Goal: Task Accomplishment & Management: Manage account settings

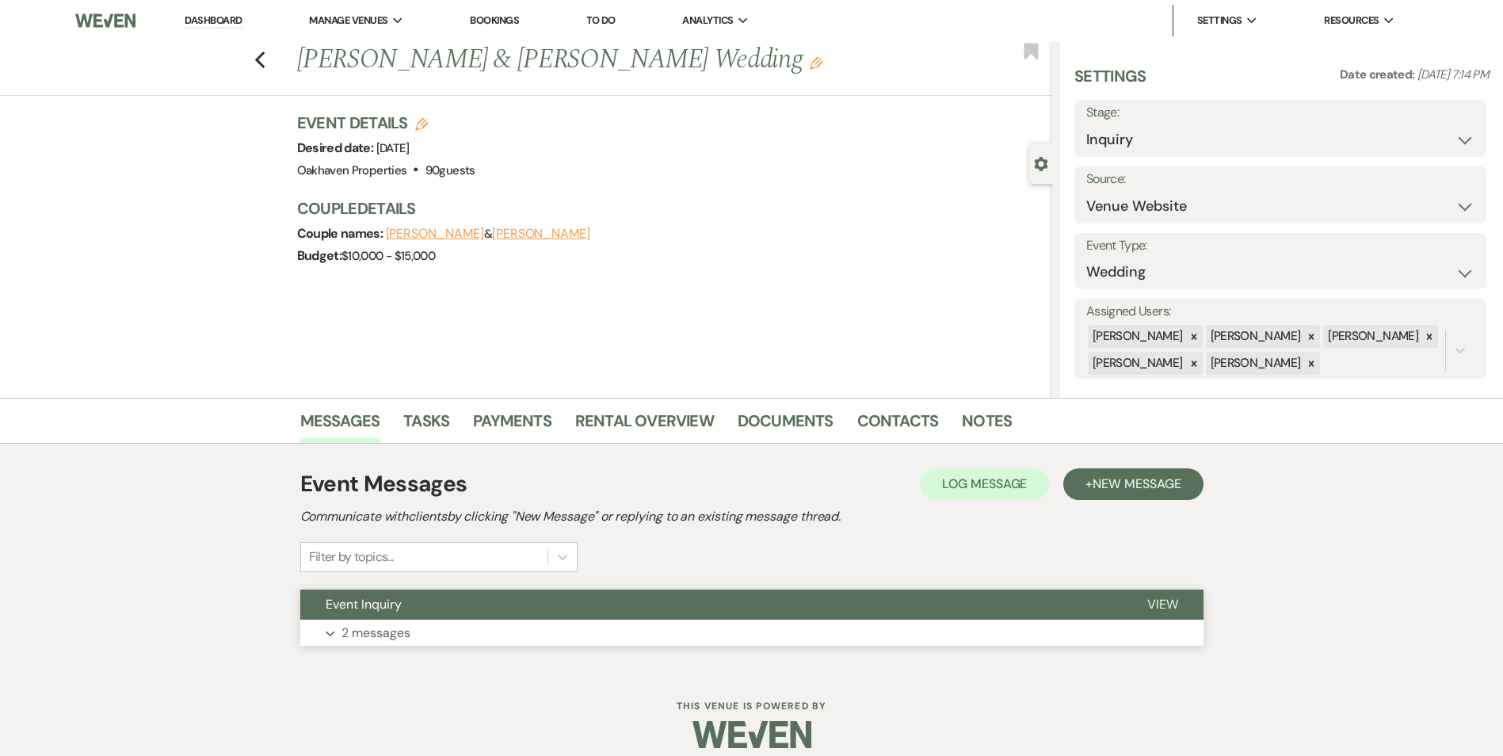
click at [1166, 604] on span "View" at bounding box center [1162, 604] width 31 height 17
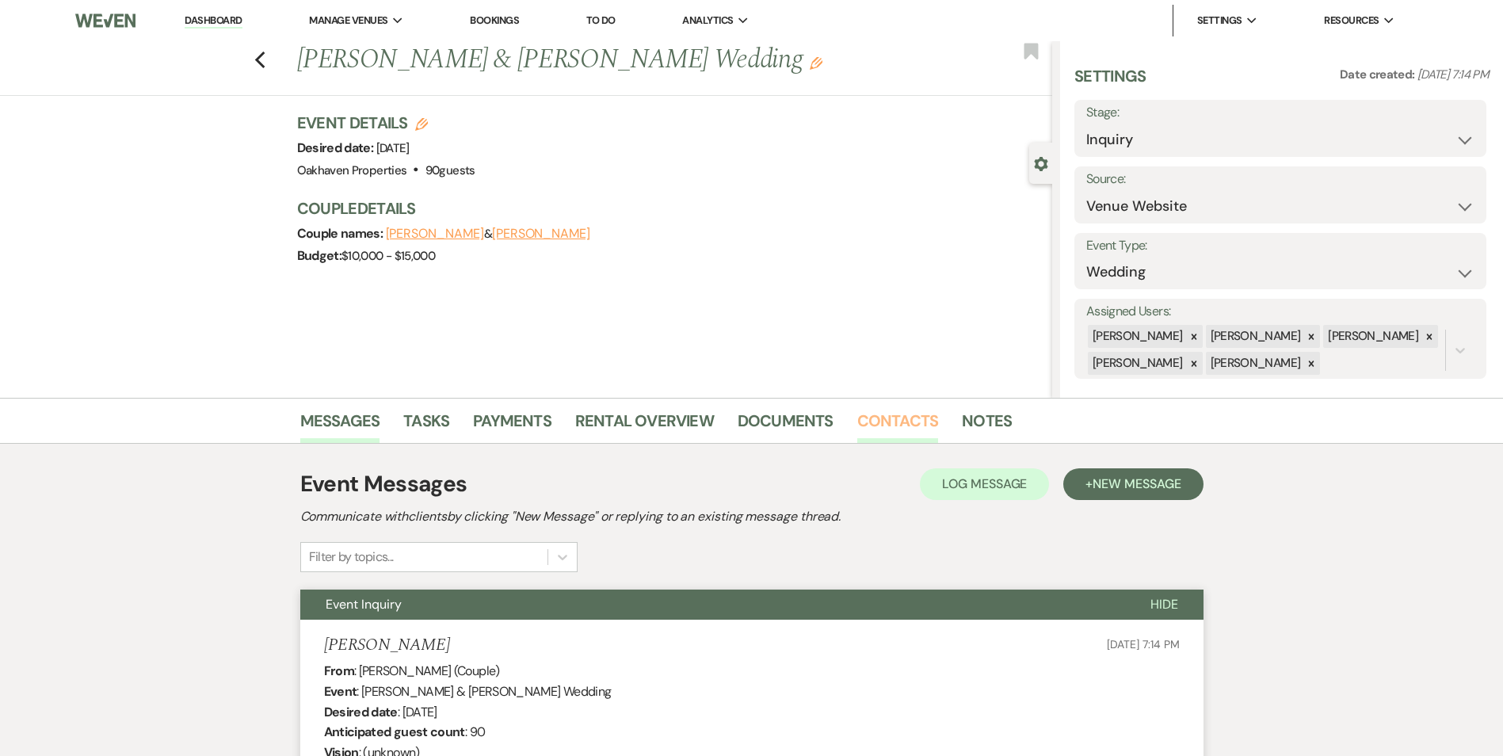
click at [903, 435] on link "Contacts" at bounding box center [898, 425] width 82 height 35
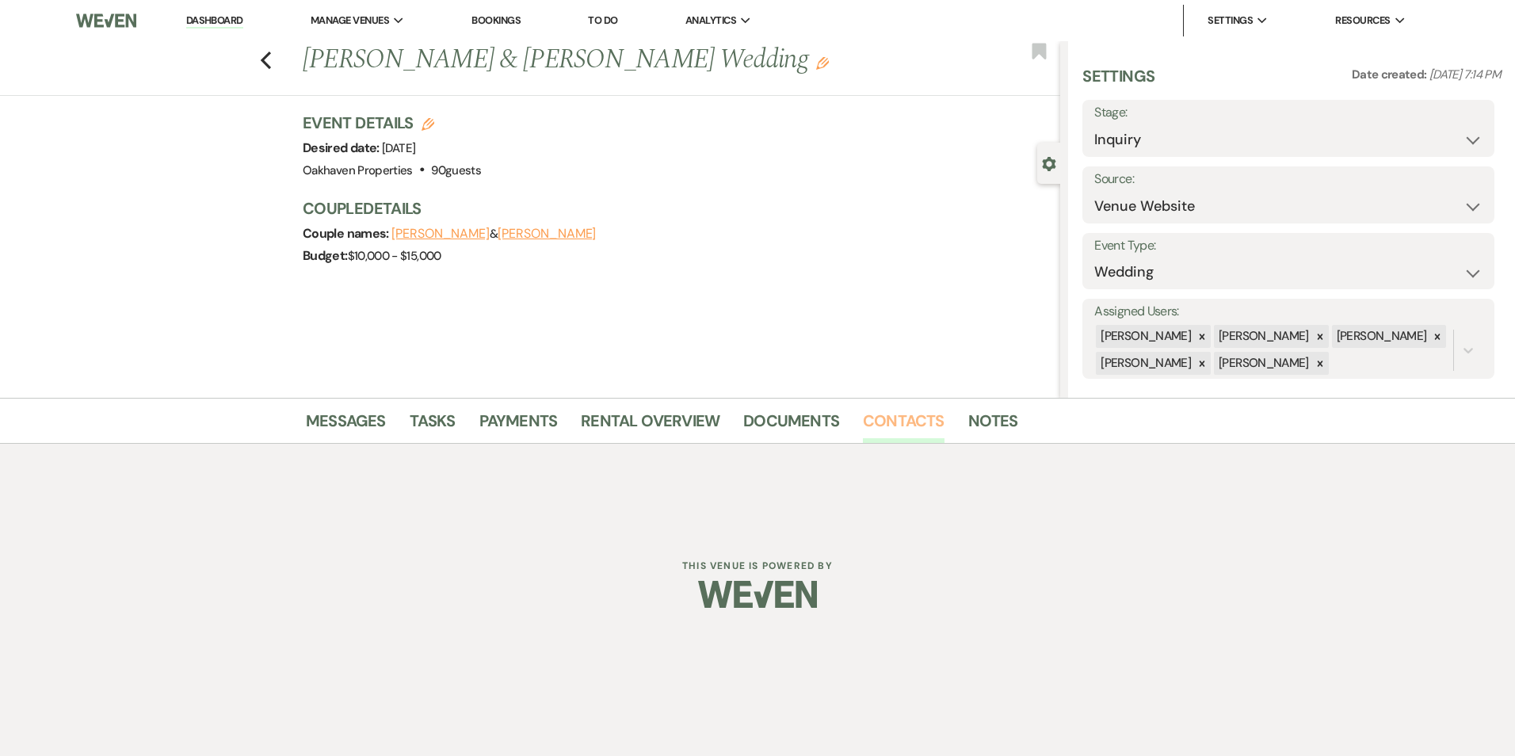
click at [892, 421] on link "Contacts" at bounding box center [904, 425] width 82 height 35
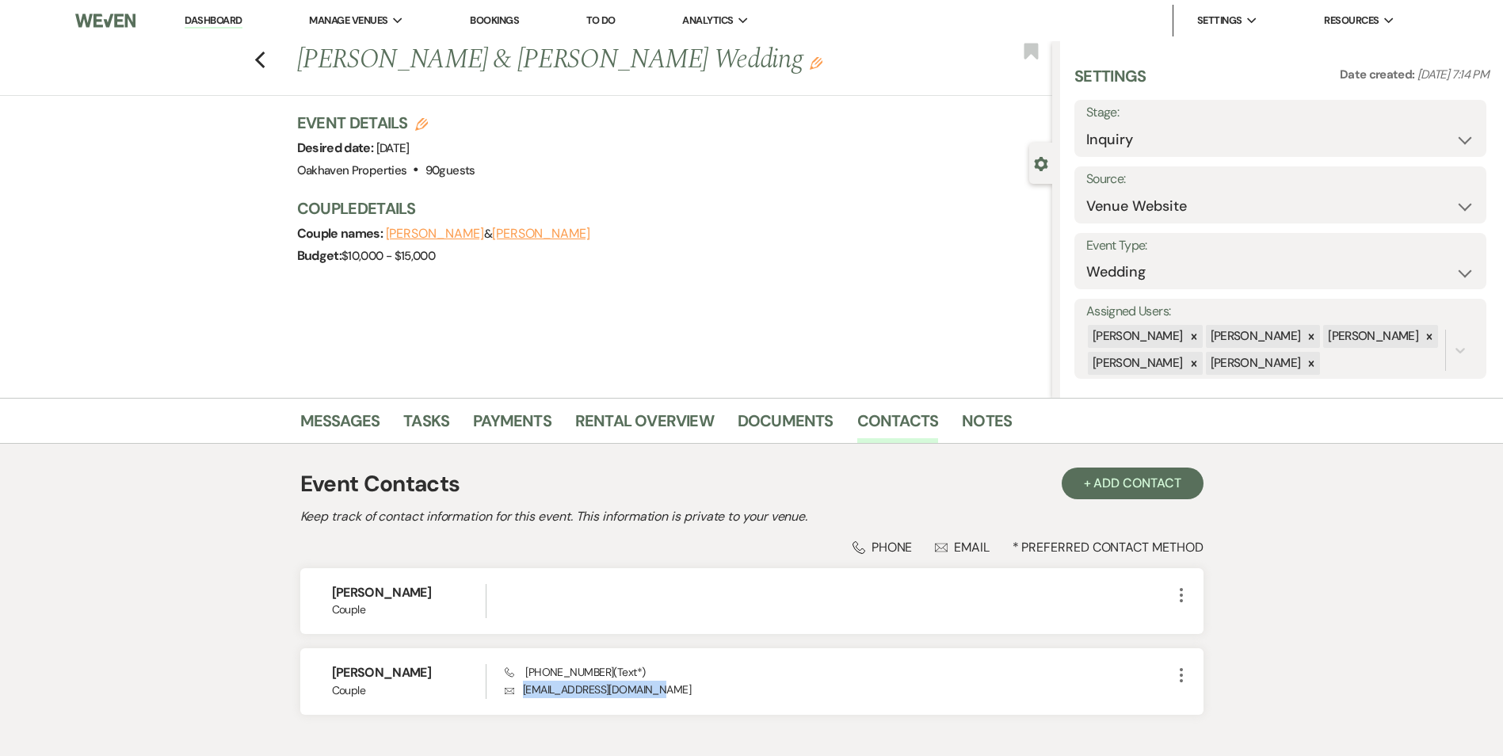
drag, startPoint x: 674, startPoint y: 686, endPoint x: 512, endPoint y: 718, distance: 165.4
click at [512, 718] on div "Event Contacts + Add Contact Keep track of contact information for this event. …" at bounding box center [751, 597] width 903 height 277
copy p "caitlincomer02@yahoo.com"
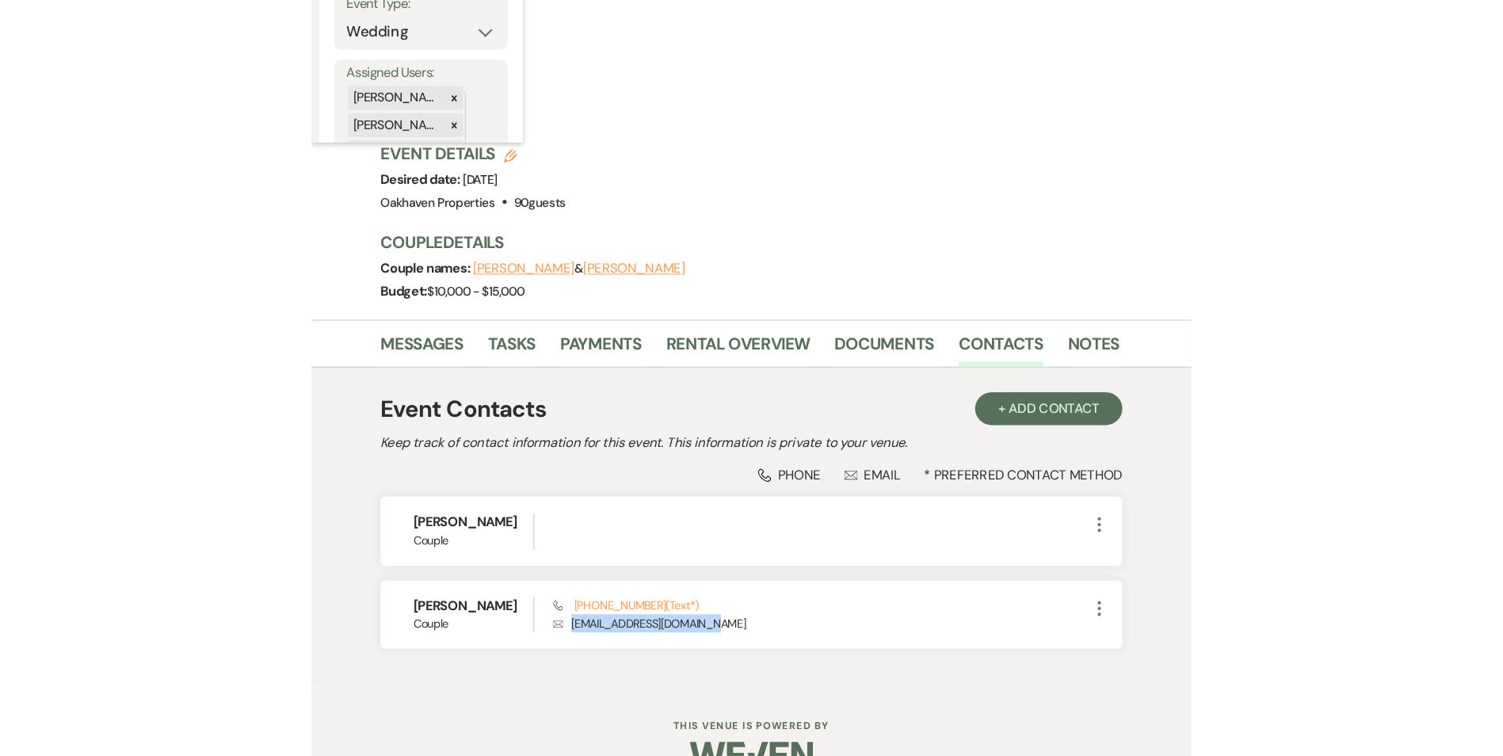
scroll to position [12, 0]
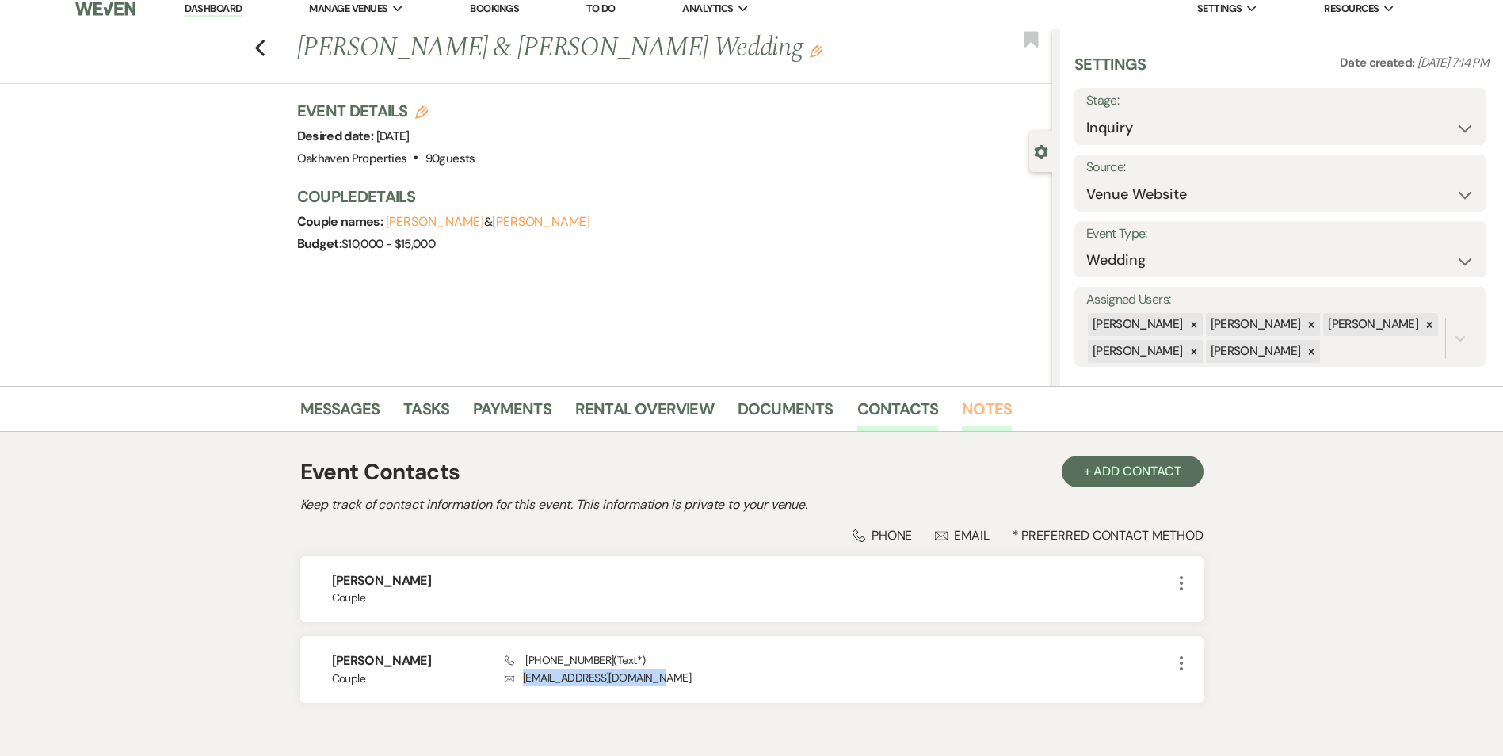
click at [964, 410] on link "Notes" at bounding box center [987, 413] width 50 height 35
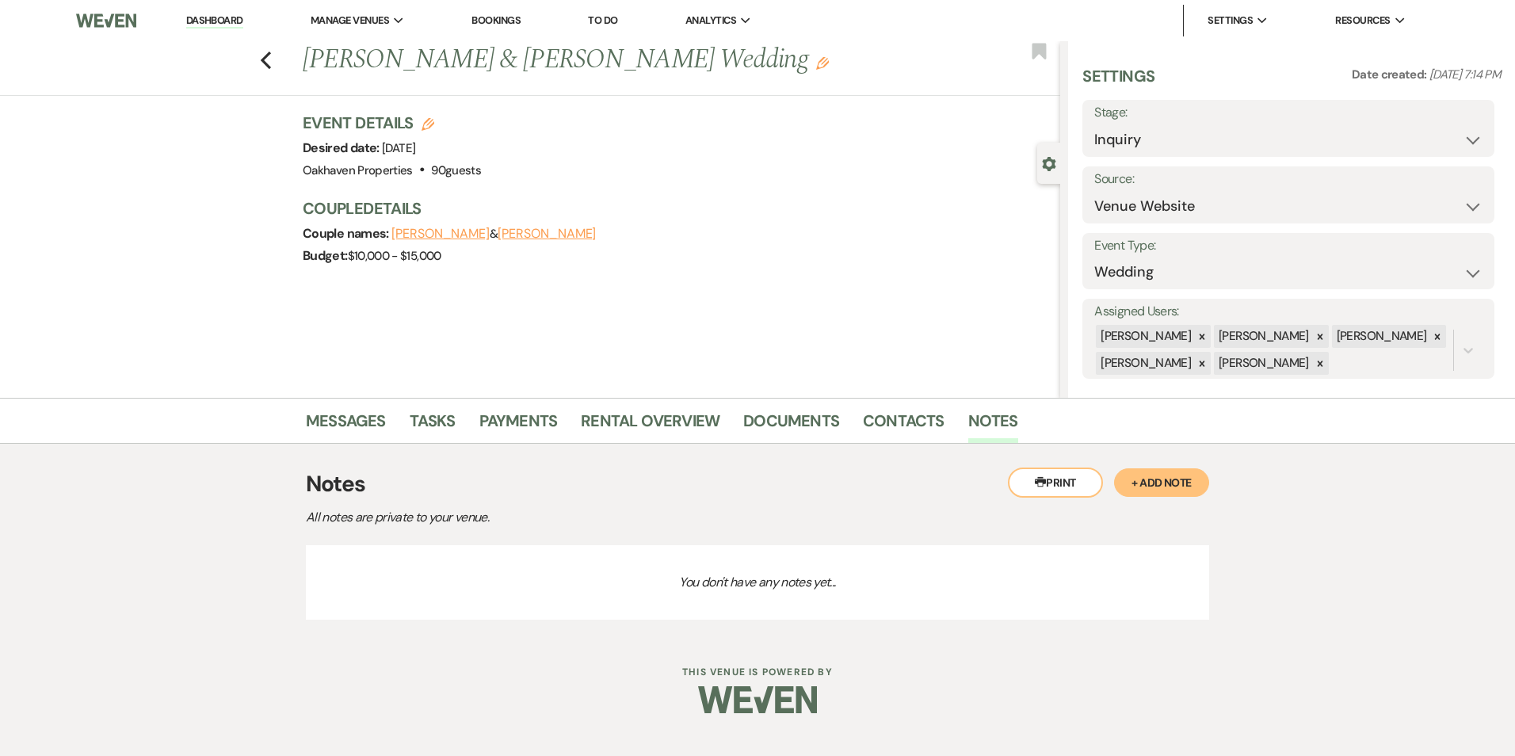
click at [1180, 470] on button "+ Add Note" at bounding box center [1161, 482] width 95 height 29
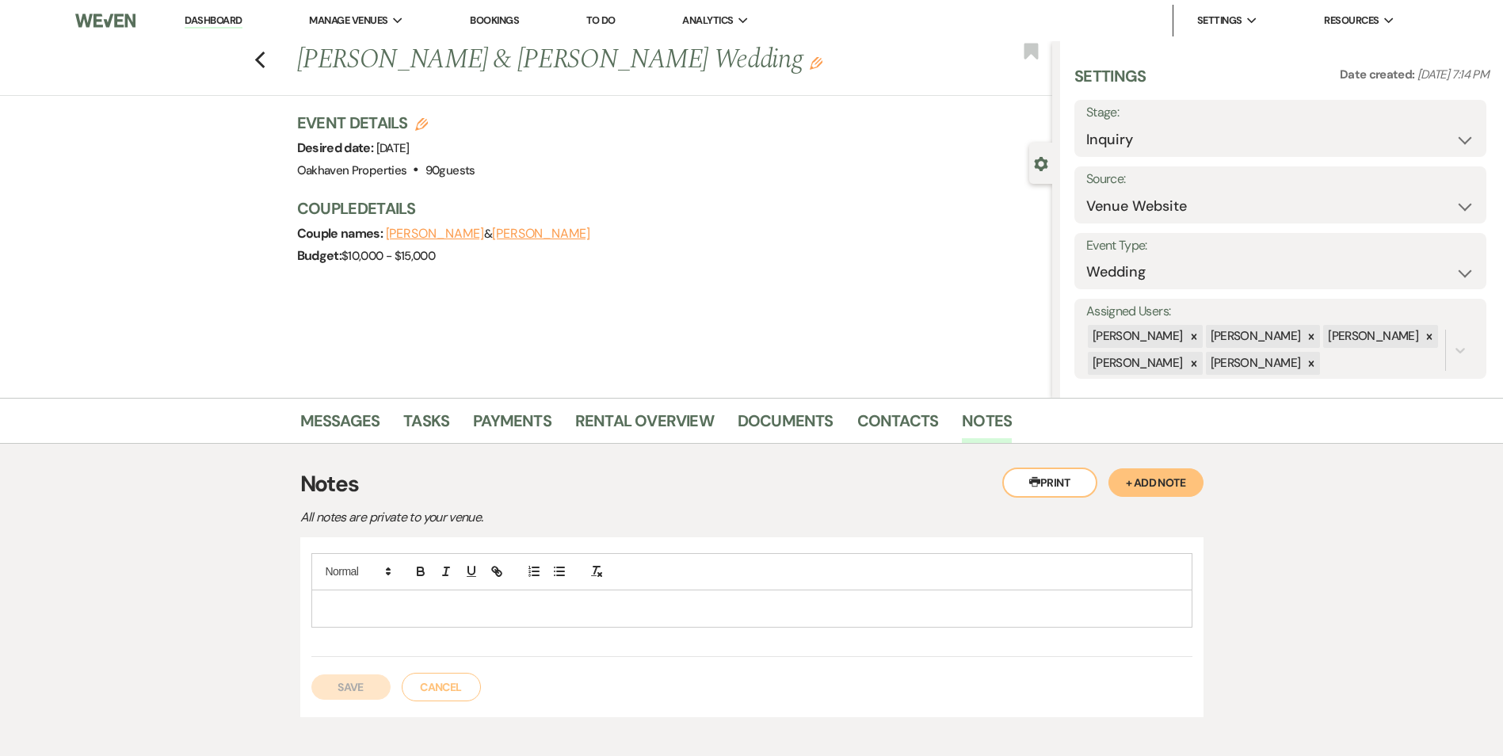
click at [617, 610] on p at bounding box center [751, 608] width 855 height 17
click at [335, 692] on button "Save" at bounding box center [350, 686] width 79 height 25
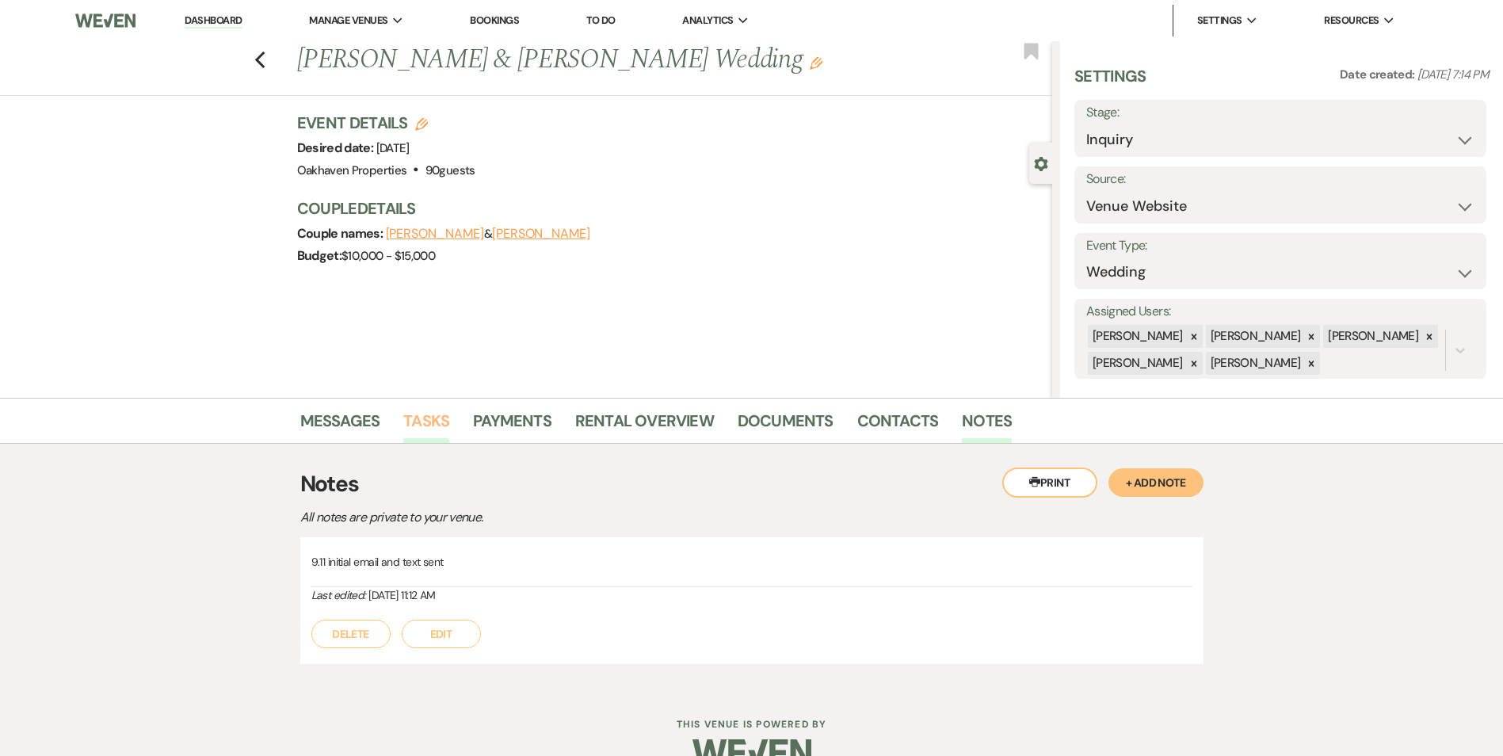
click at [443, 429] on link "Tasks" at bounding box center [426, 425] width 46 height 35
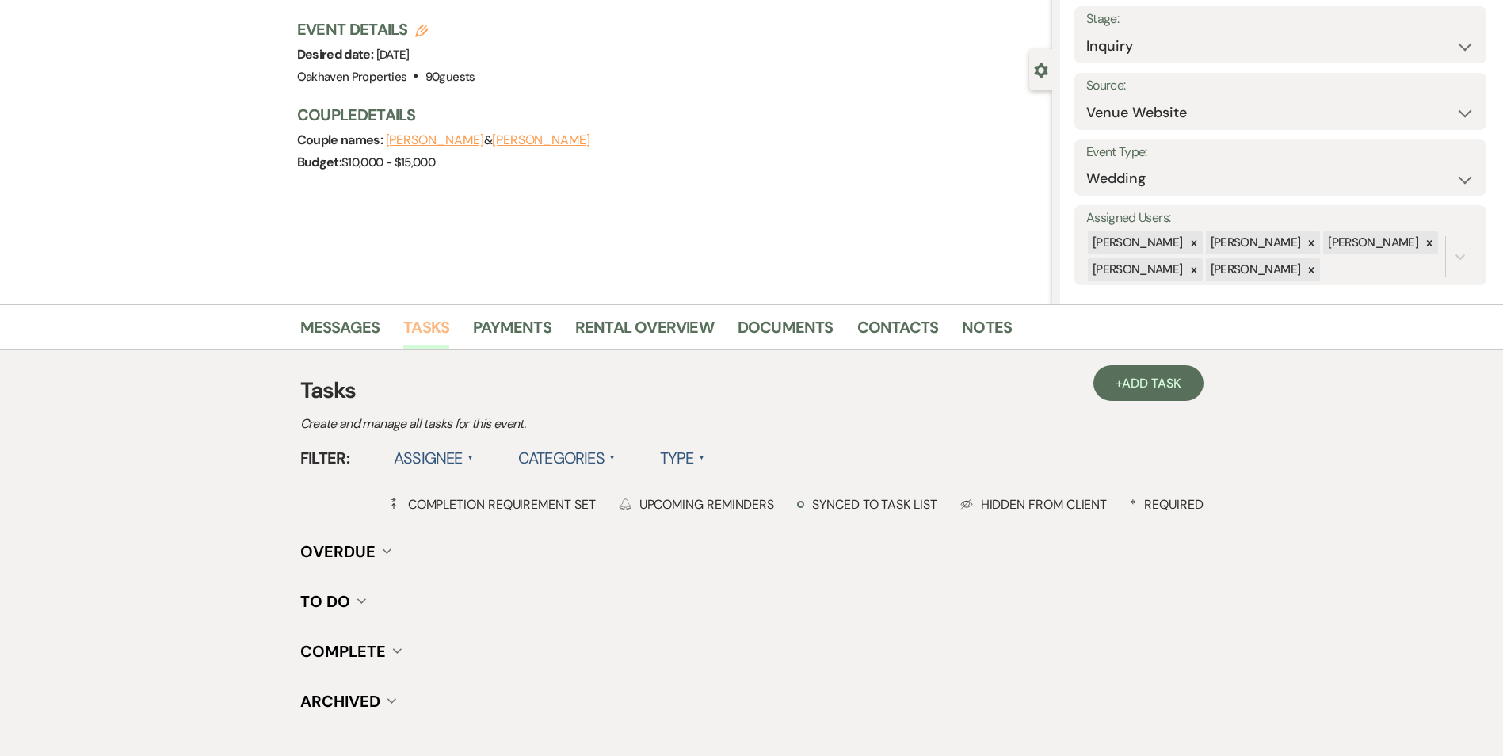
scroll to position [195, 0]
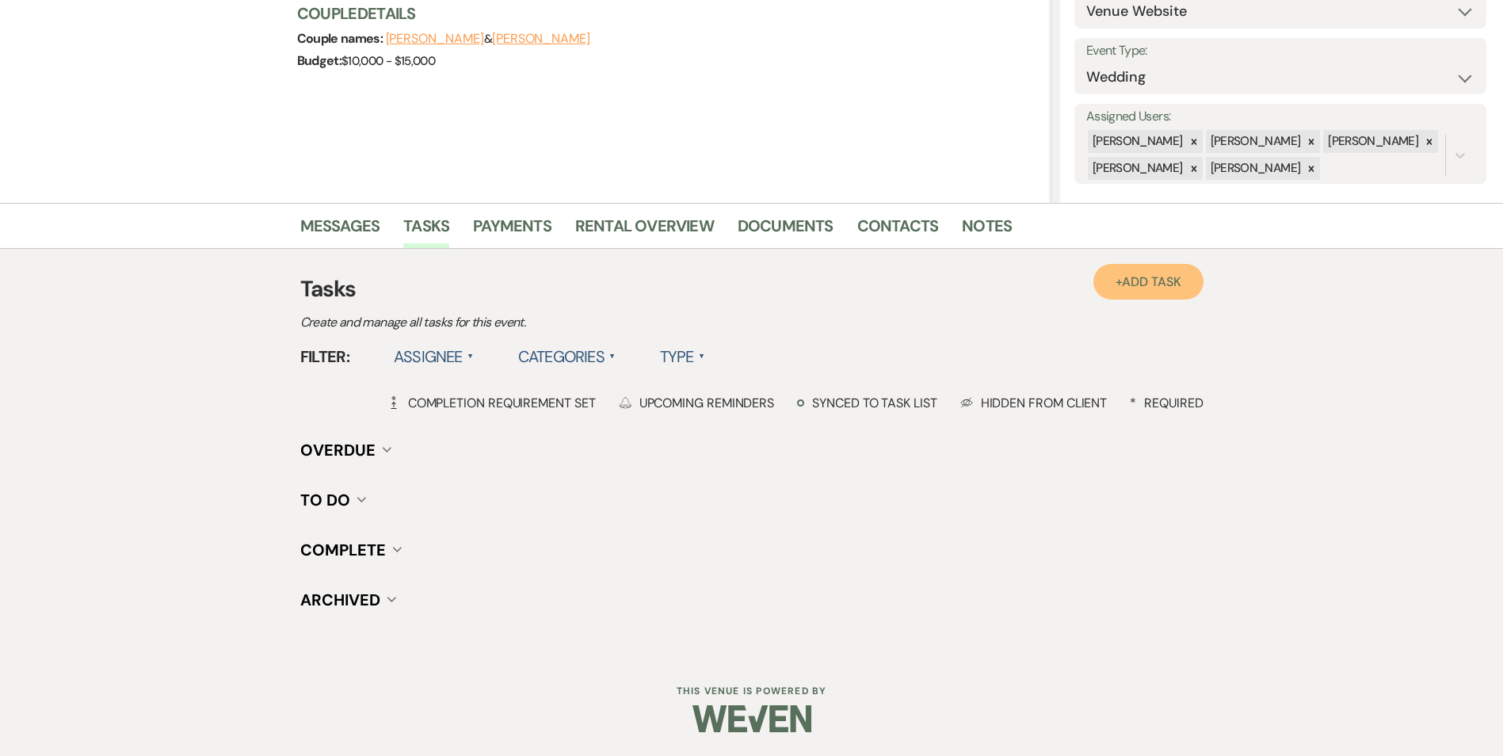
click at [1167, 276] on span "Add Task" at bounding box center [1151, 281] width 59 height 17
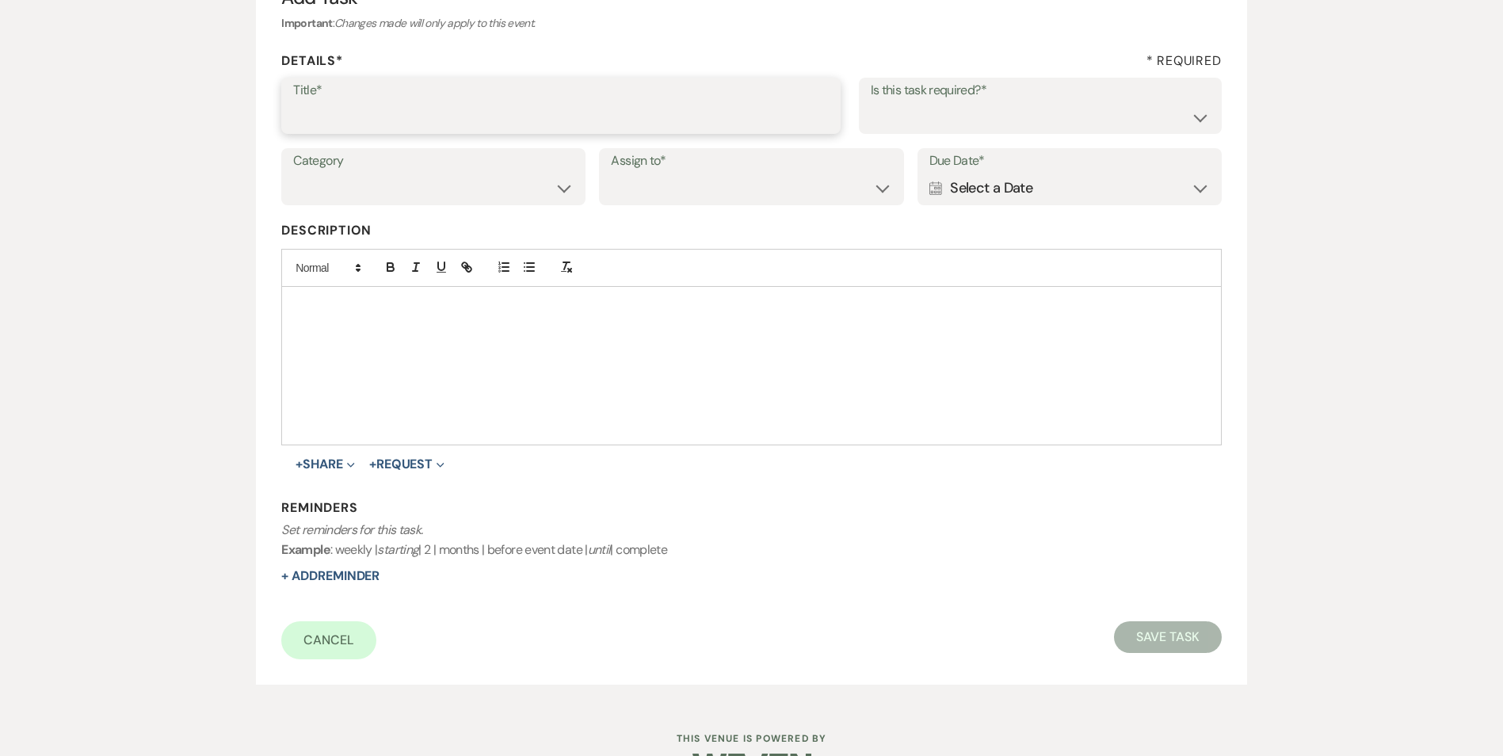
click at [358, 101] on input "Title*" at bounding box center [560, 116] width 535 height 31
type input "2nd follow up call and email"
drag, startPoint x: 1027, startPoint y: 116, endPoint x: 1022, endPoint y: 132, distance: 16.8
click at [1027, 116] on select "Yes No" at bounding box center [1040, 116] width 339 height 31
click at [871, 101] on select "Yes No" at bounding box center [1040, 116] width 339 height 31
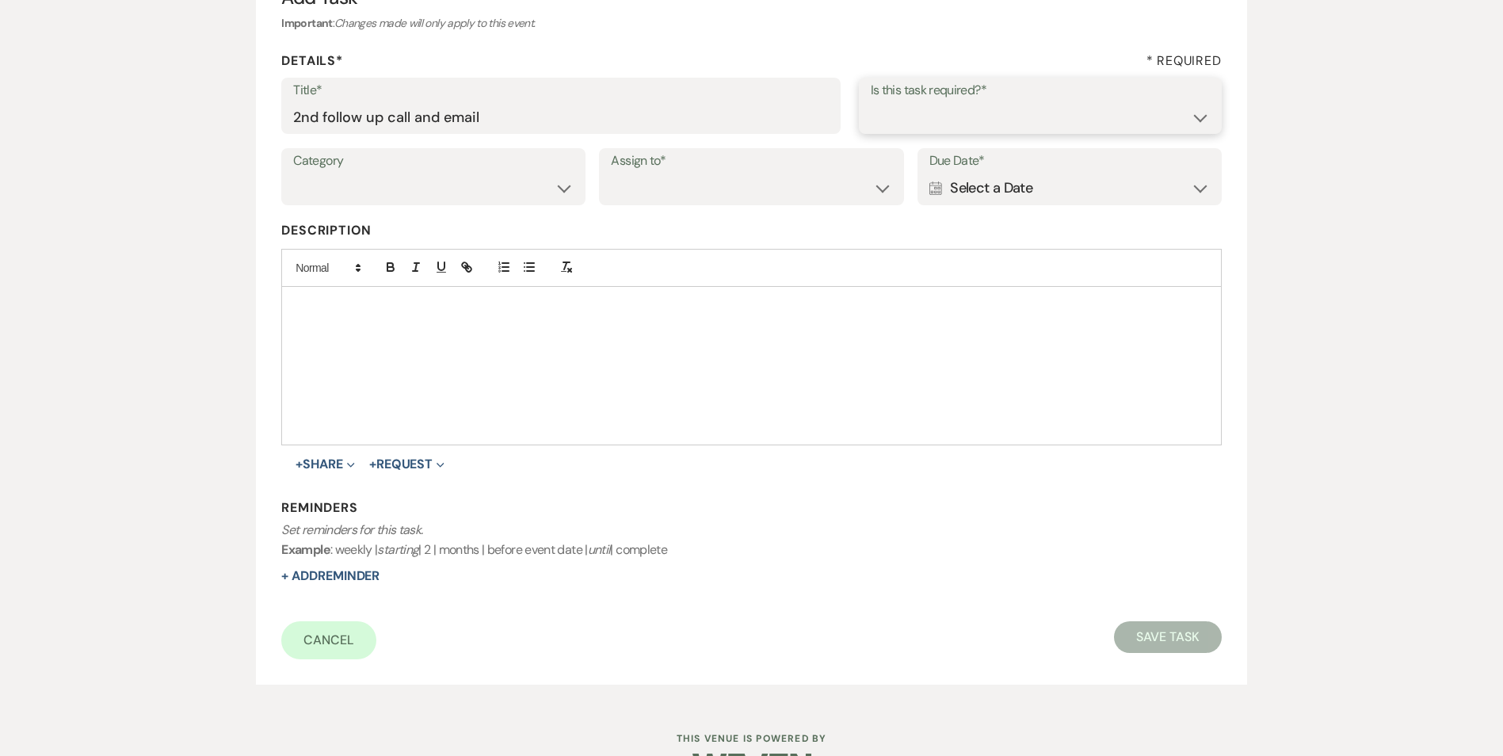
drag, startPoint x: 1012, startPoint y: 113, endPoint x: 1010, endPoint y: 130, distance: 16.8
click at [1012, 113] on select "Yes No" at bounding box center [1040, 116] width 339 height 31
select select "true"
click at [871, 101] on select "Yes No" at bounding box center [1040, 116] width 339 height 31
drag, startPoint x: 388, startPoint y: 183, endPoint x: 387, endPoint y: 205, distance: 22.2
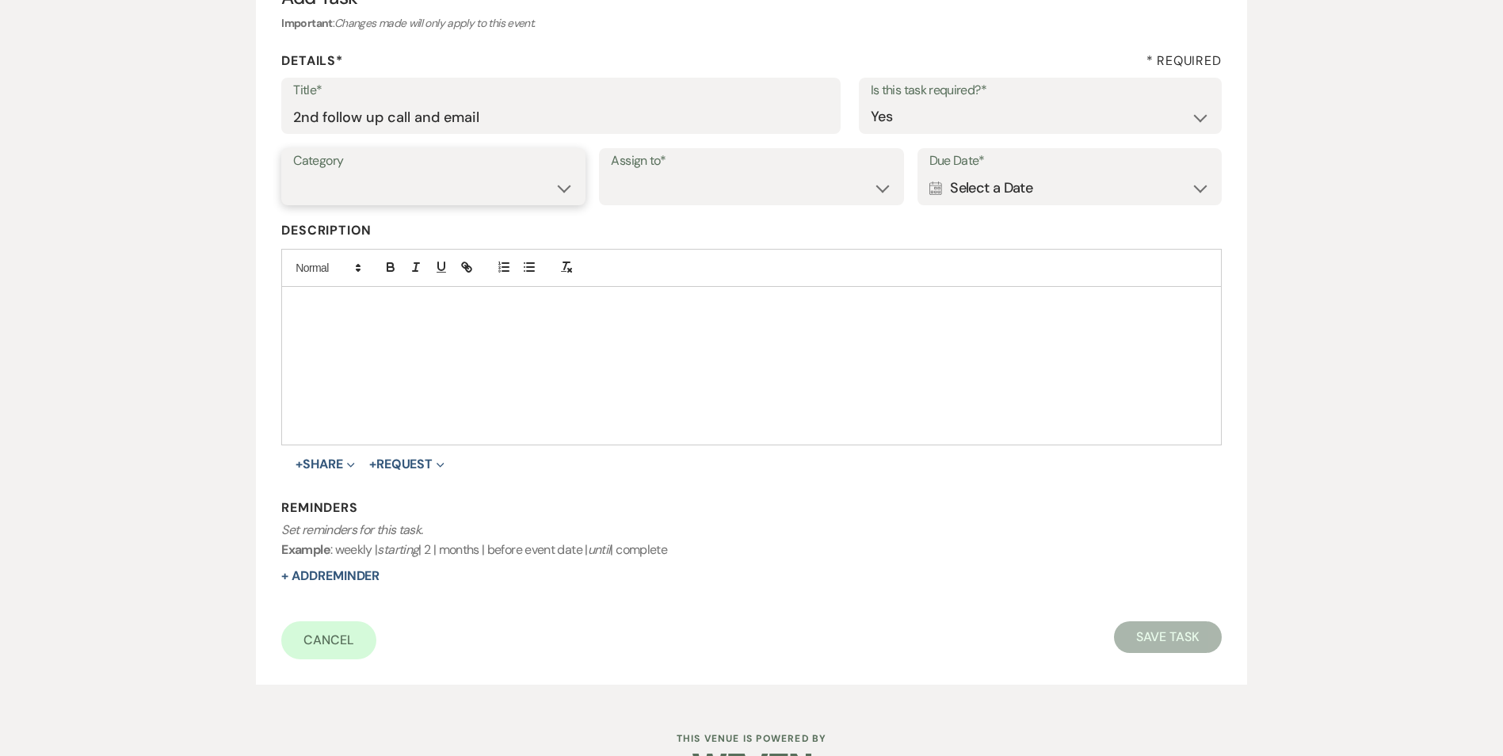
click at [389, 184] on select "Venue Vendors Guests Details Finalize & Share" at bounding box center [433, 188] width 280 height 31
select select "31"
click at [293, 173] on select "Venue Vendors Guests Details Finalize & Share" at bounding box center [433, 188] width 280 height 31
drag, startPoint x: 686, startPoint y: 194, endPoint x: 689, endPoint y: 205, distance: 11.5
click at [686, 194] on select "Venue Client" at bounding box center [751, 188] width 280 height 31
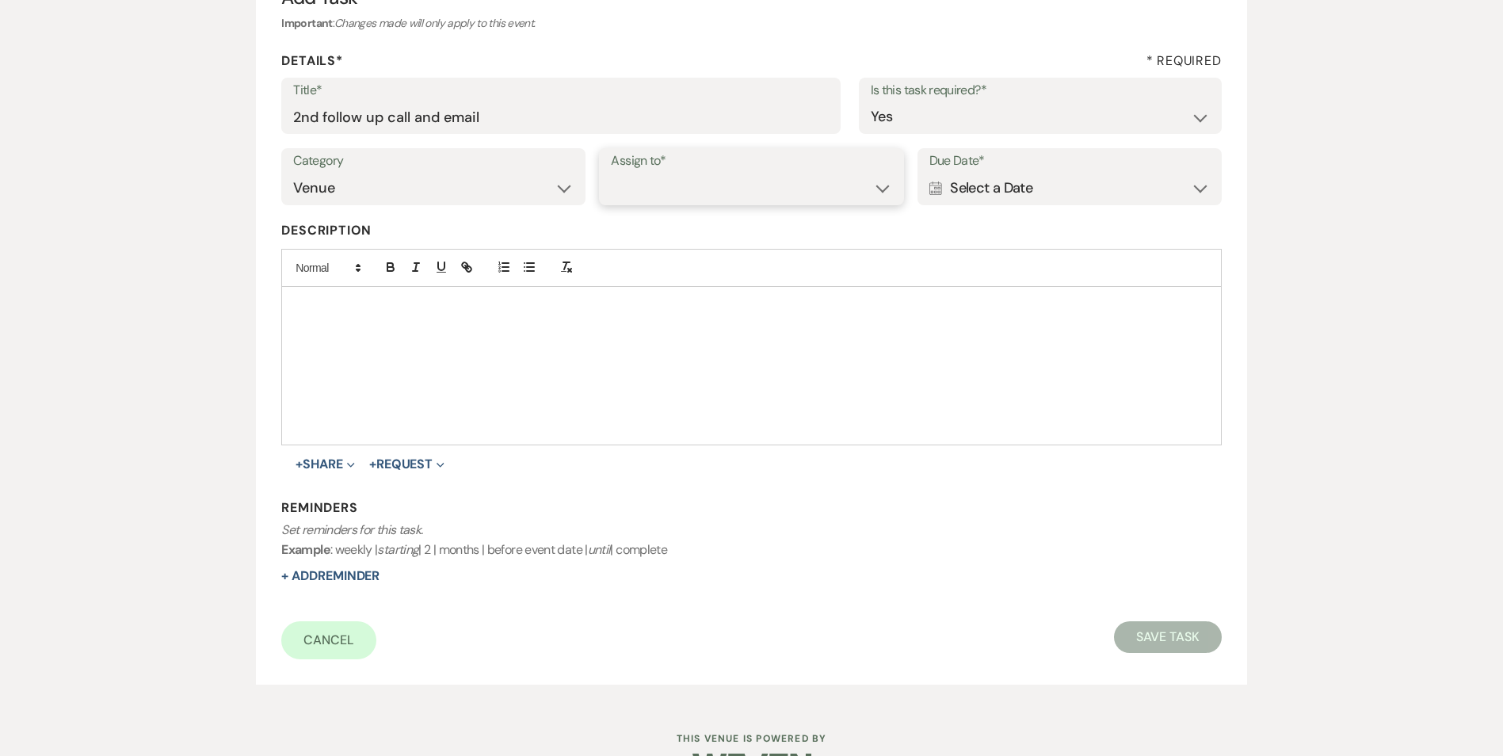
select select "venueHost"
click at [611, 173] on select "Venue Client" at bounding box center [751, 188] width 280 height 31
drag, startPoint x: 970, startPoint y: 196, endPoint x: 976, endPoint y: 208, distance: 13.1
click at [971, 196] on div "Calendar Select a Date Expand" at bounding box center [1069, 188] width 280 height 31
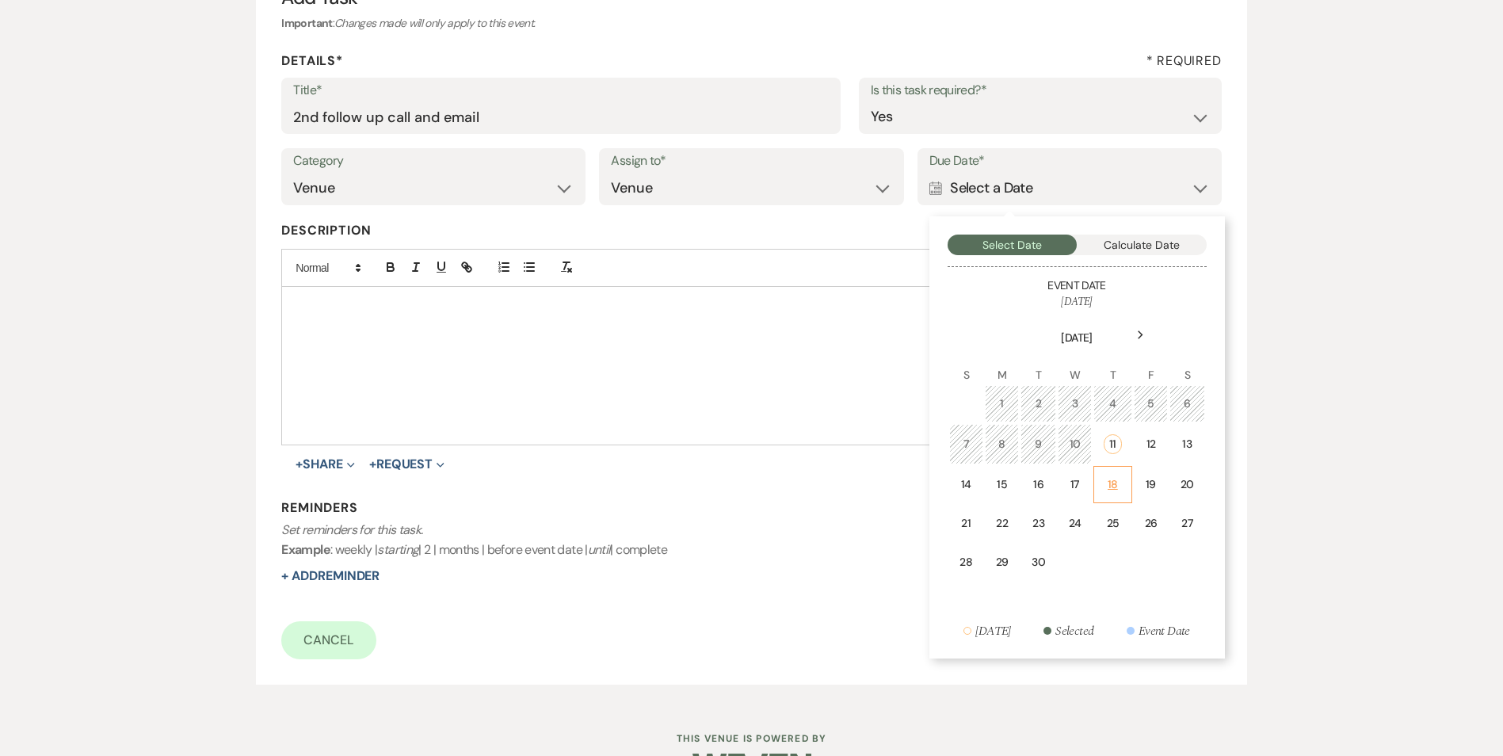
click at [1111, 499] on td "18" at bounding box center [1112, 484] width 39 height 37
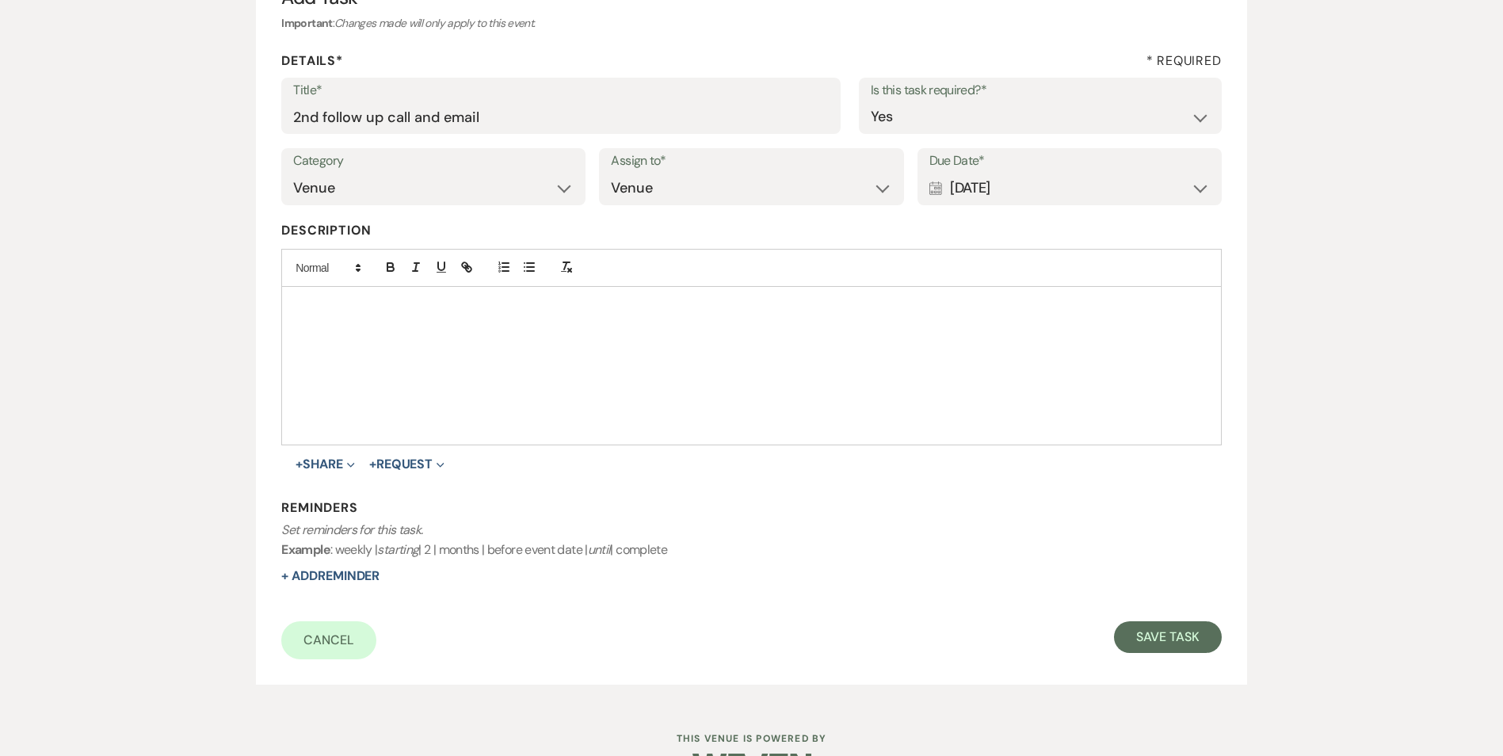
click at [1015, 192] on div "Calendar Sep 18, 2025 Expand" at bounding box center [1069, 188] width 280 height 31
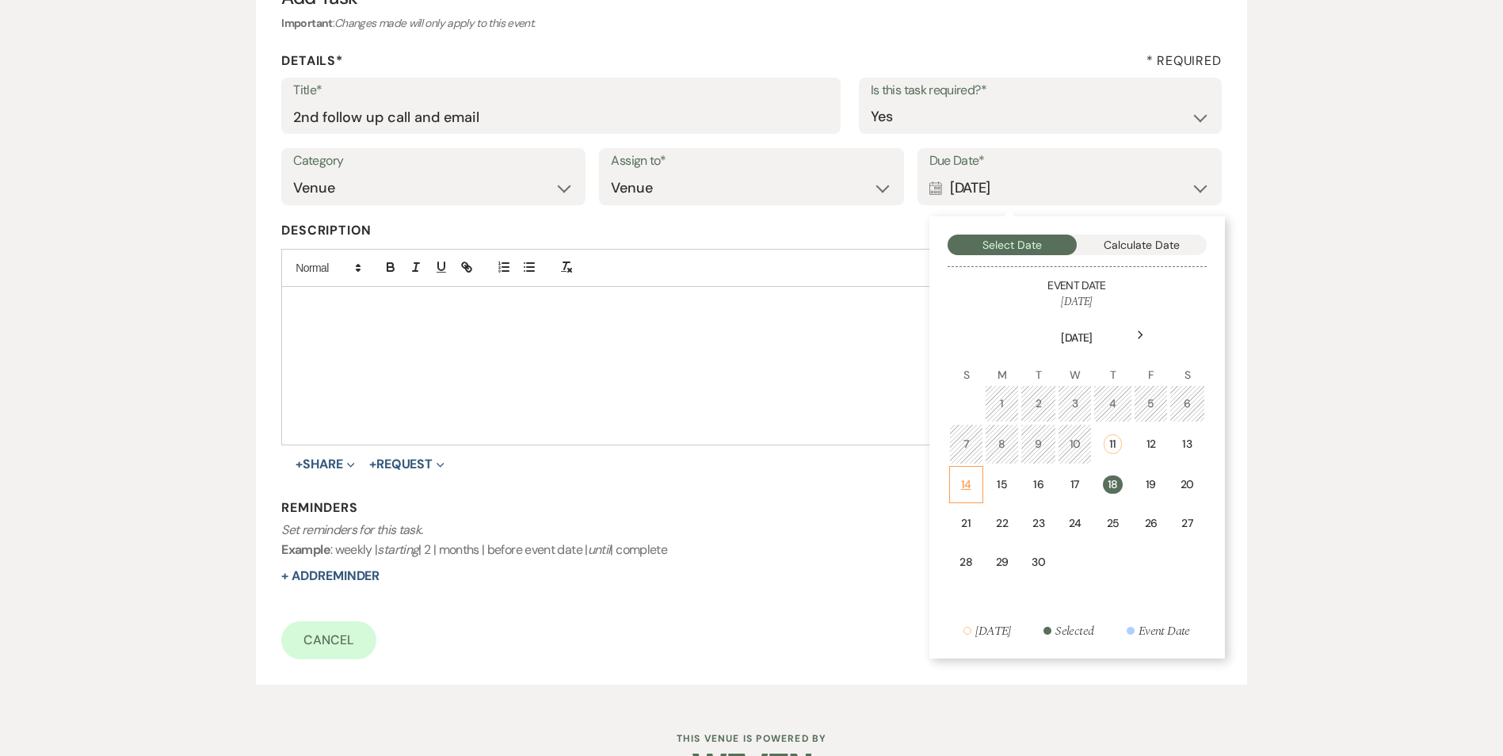
click at [972, 486] on div "14" at bounding box center [965, 484] width 13 height 17
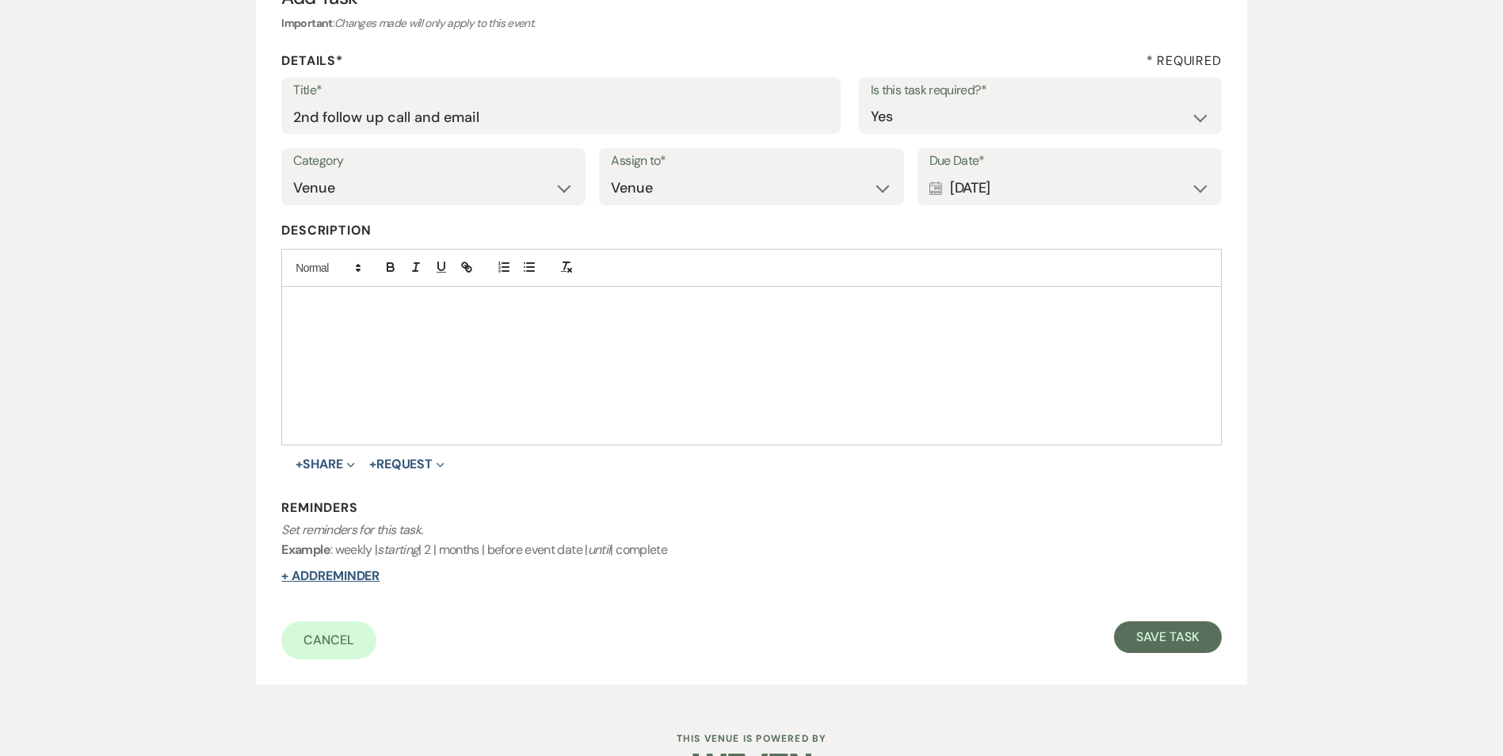
click at [373, 579] on button "+ Add Reminder" at bounding box center [330, 576] width 98 height 13
select select "host"
select select "days"
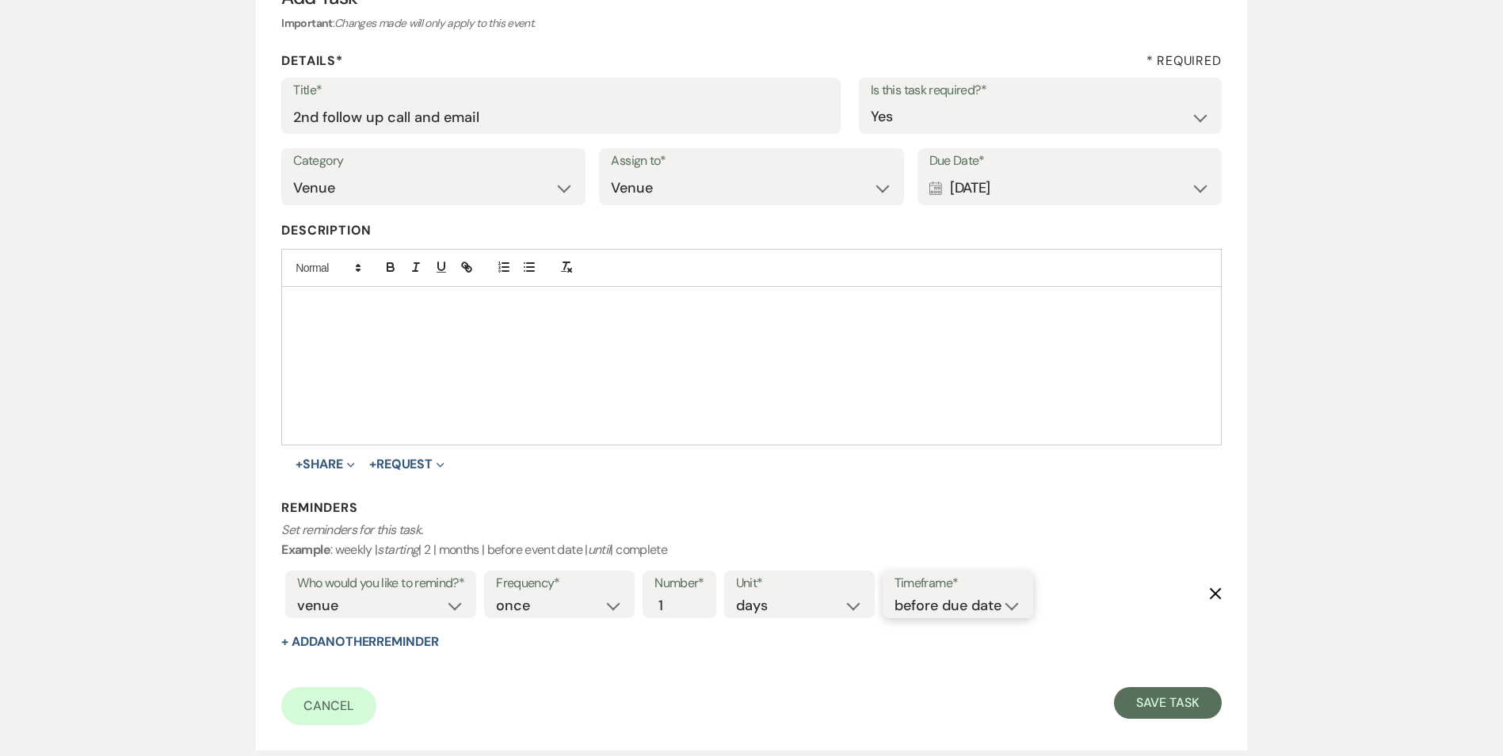
click at [966, 615] on select "before due date after due date on due date on custom date" at bounding box center [957, 605] width 127 height 21
select select "onDueDate"
click at [894, 595] on select "before due date after due date on due date on custom date" at bounding box center [957, 605] width 127 height 21
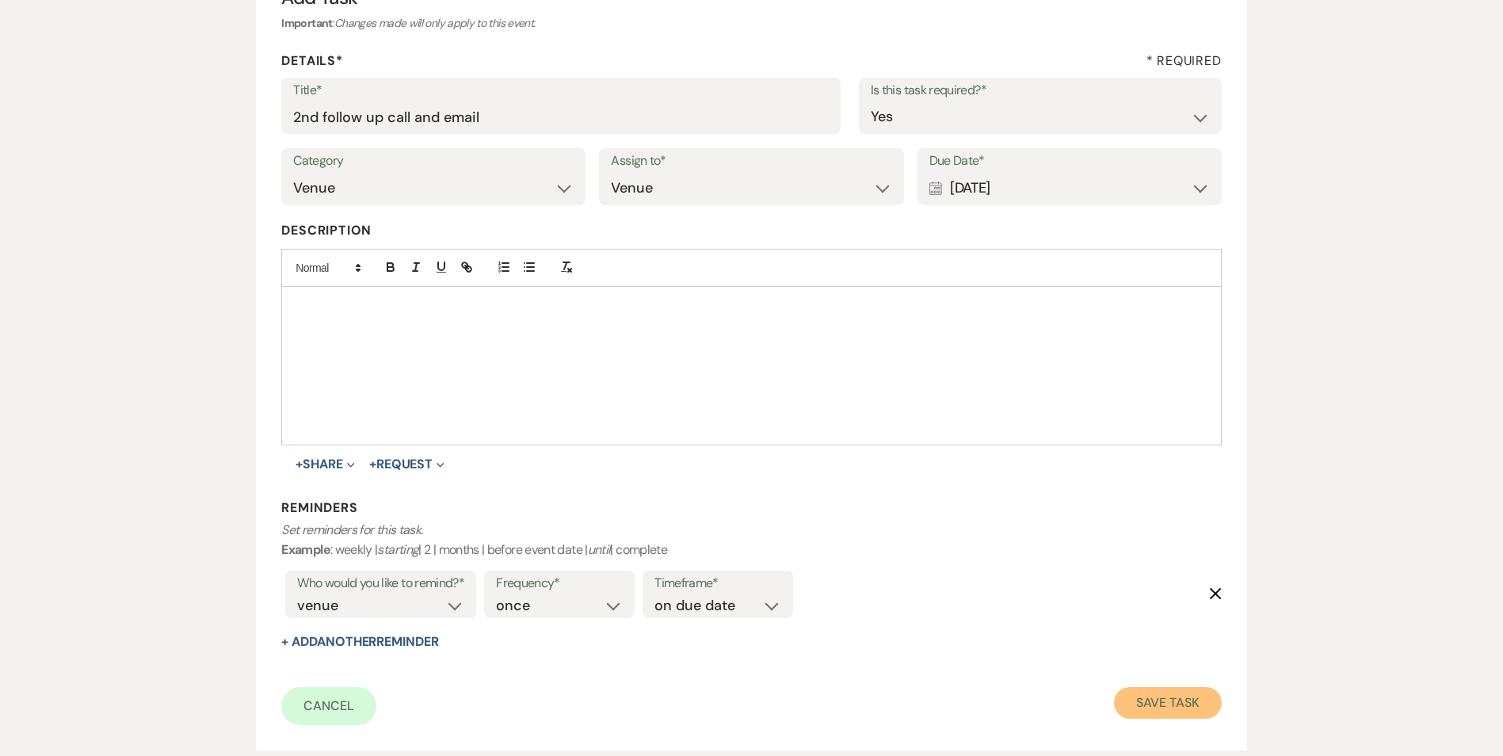
click at [1193, 691] on button "Save Task" at bounding box center [1167, 703] width 107 height 32
select select "5"
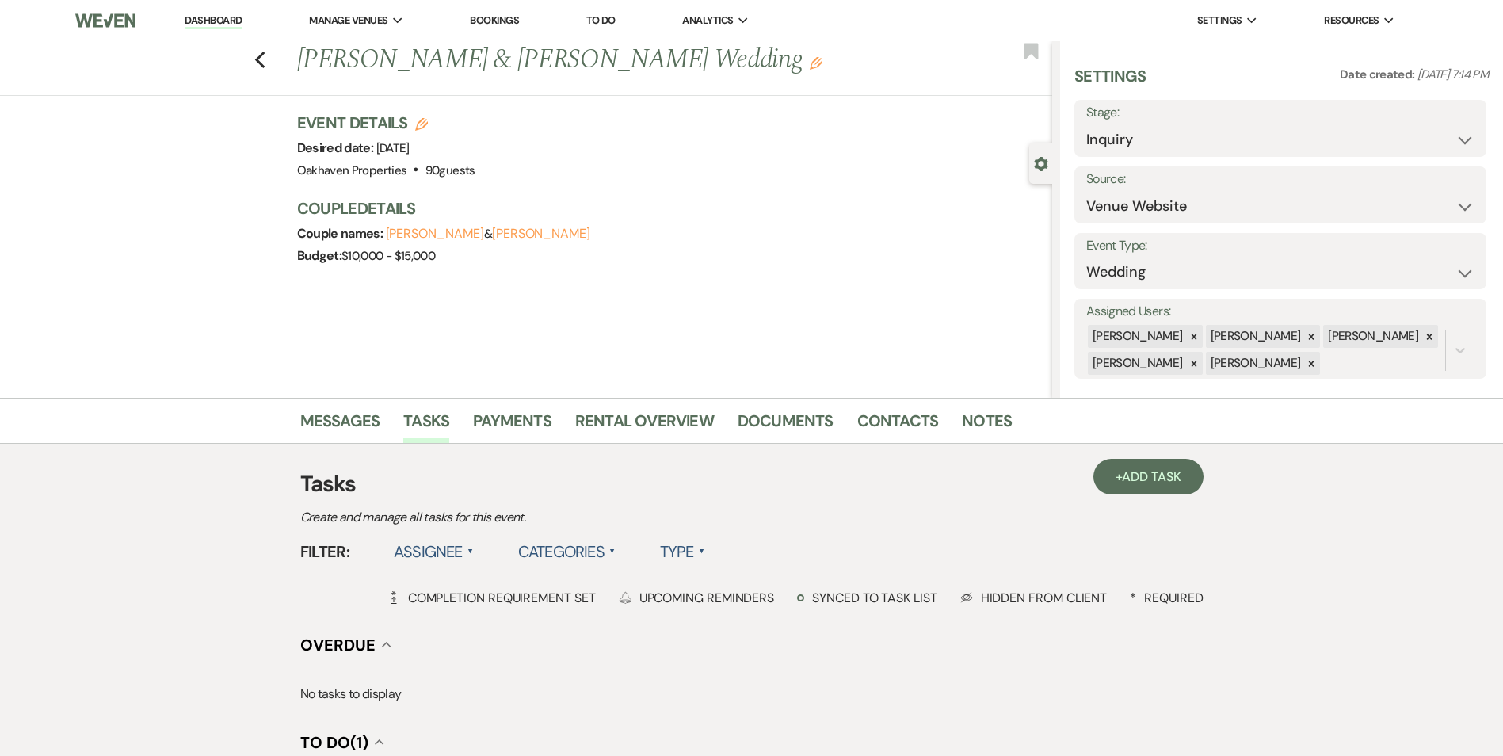
click at [229, 20] on link "Dashboard" at bounding box center [213, 20] width 57 height 15
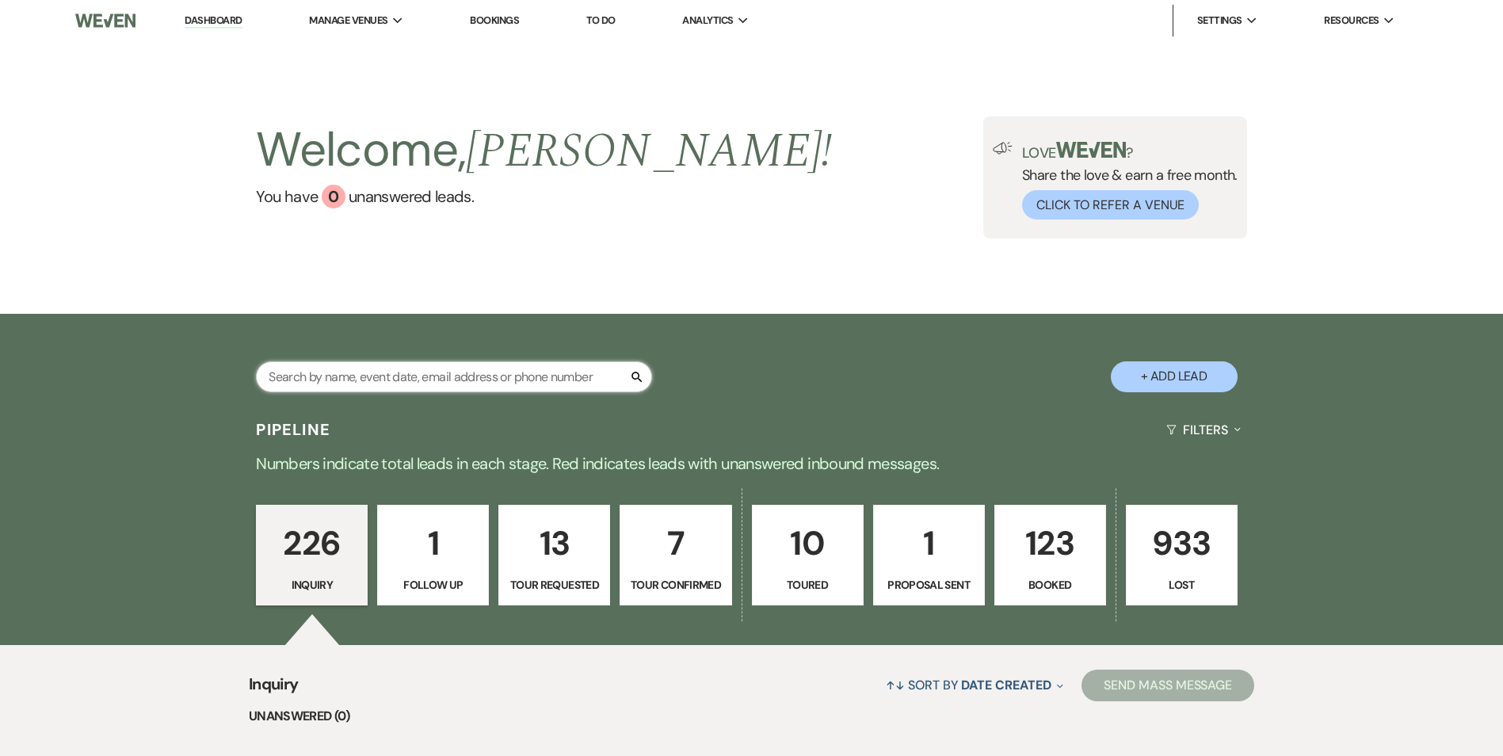
click at [518, 375] on input "text" at bounding box center [454, 376] width 396 height 31
type input "cassandra"
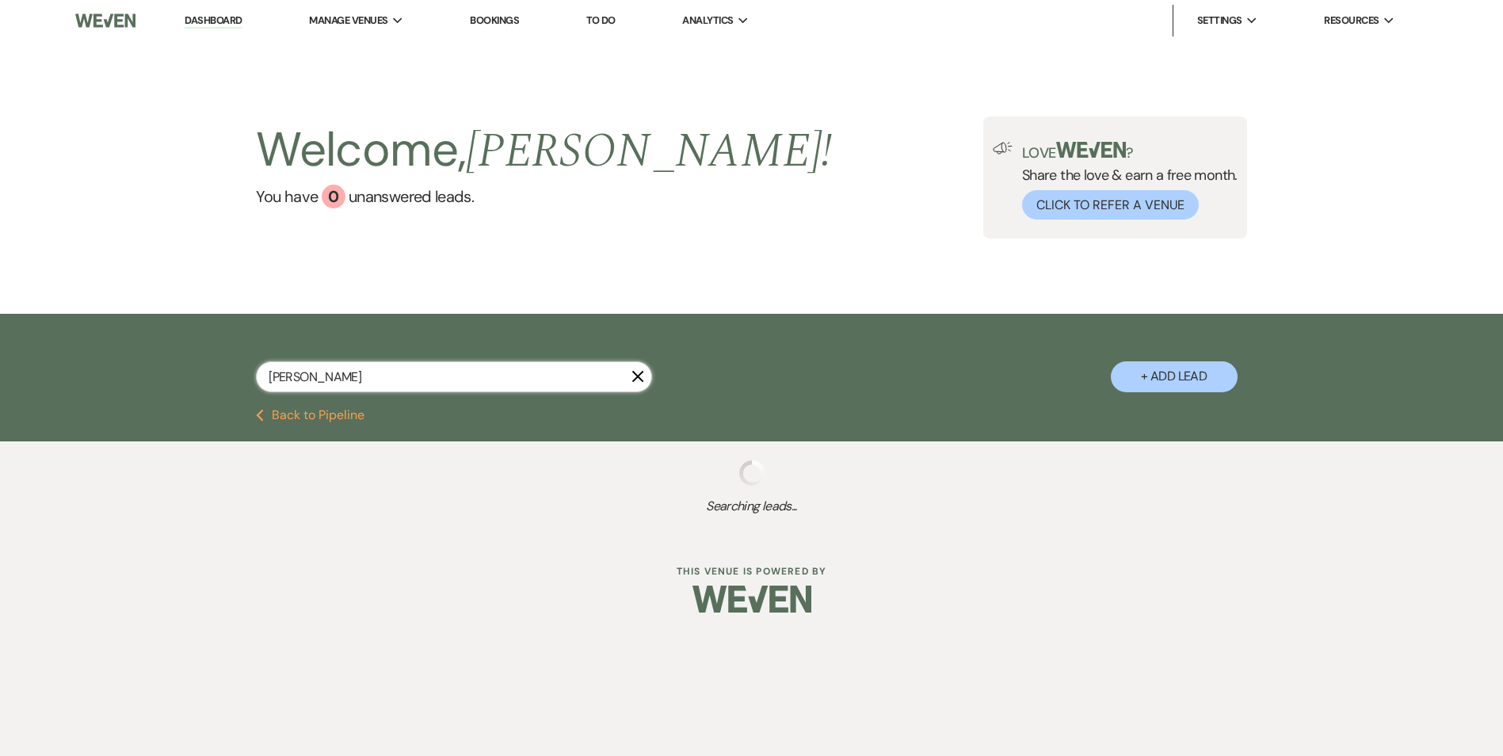
select select "8"
select select "6"
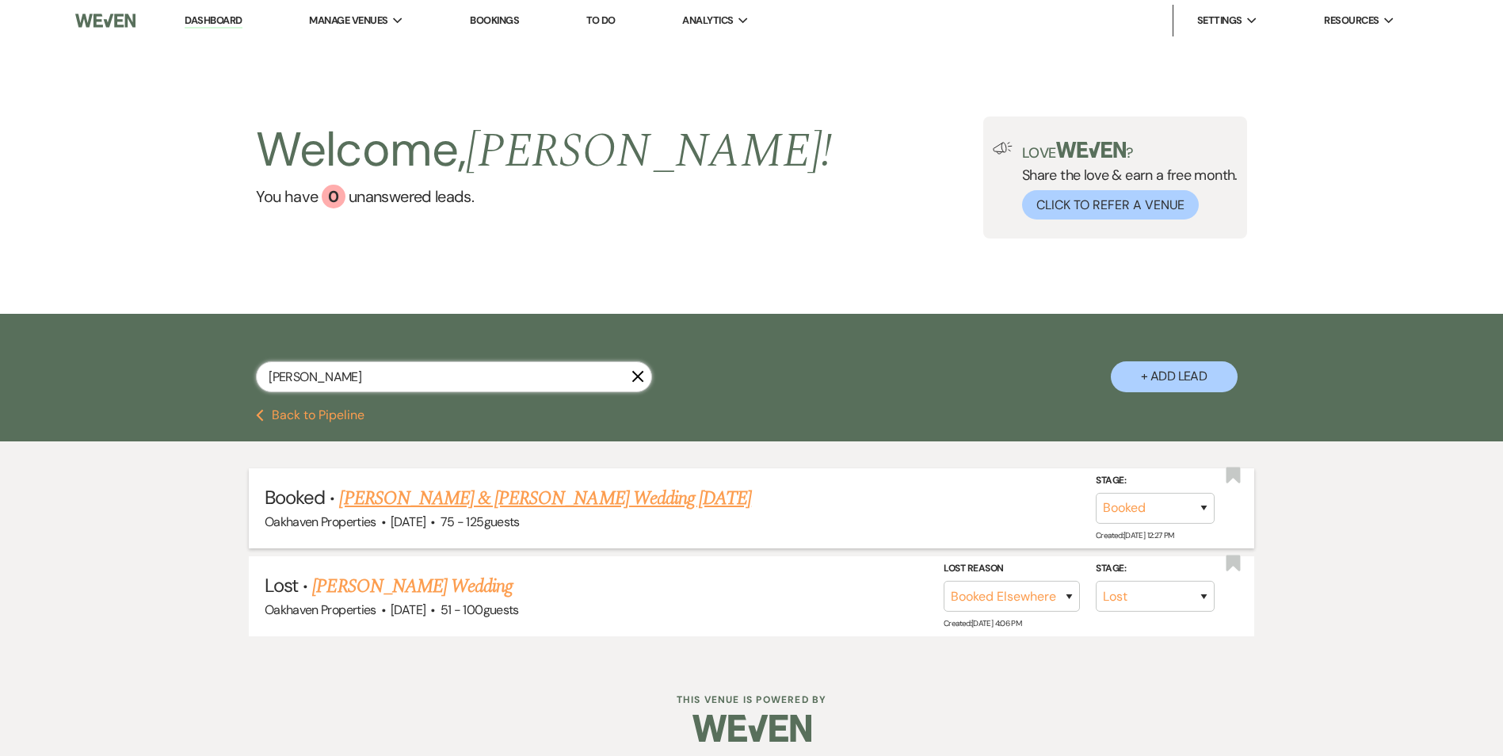
type input "cassandra"
click at [471, 493] on link "Cassandra Sumlin & Juan Johnson's Wedding 10/1/25" at bounding box center [545, 498] width 412 height 29
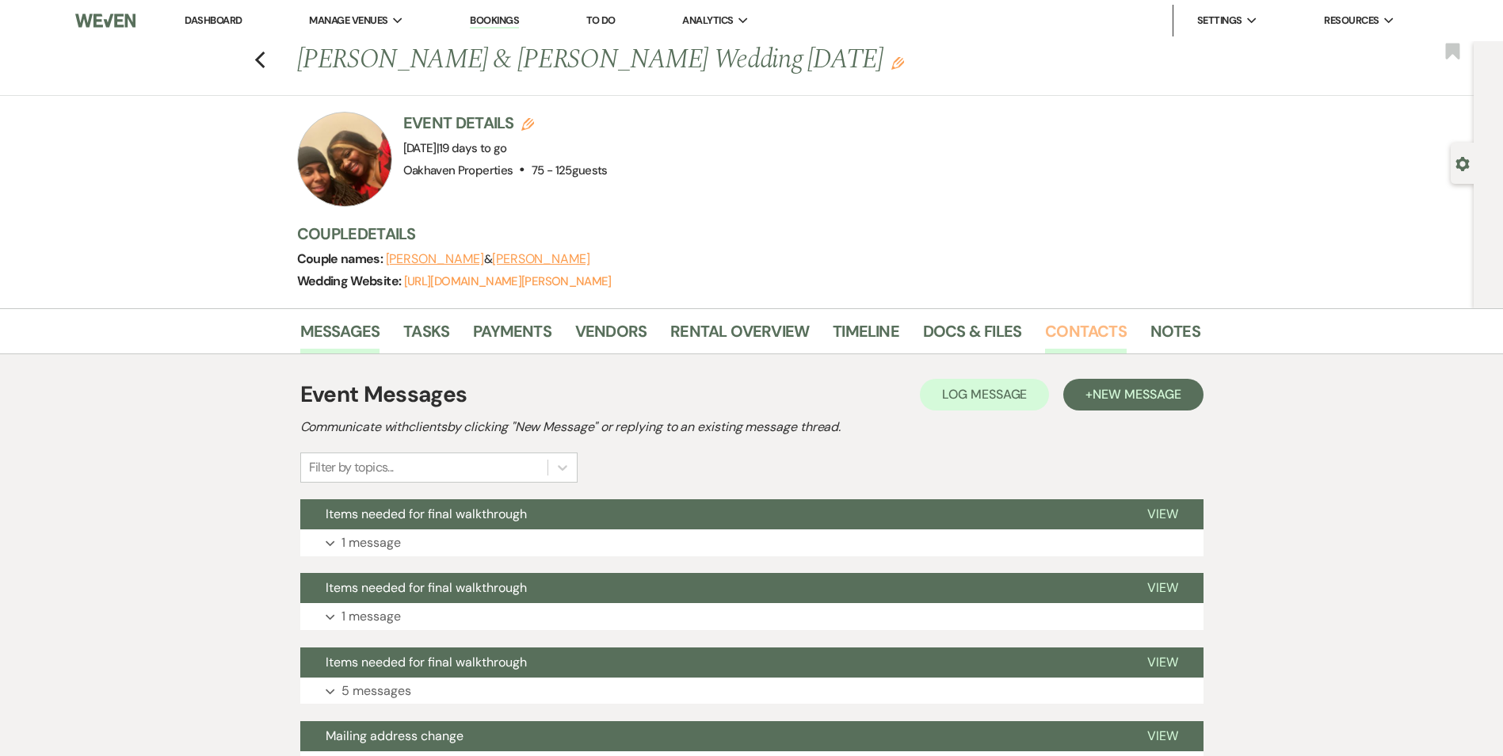
click at [1061, 342] on link "Contacts" at bounding box center [1086, 335] width 82 height 35
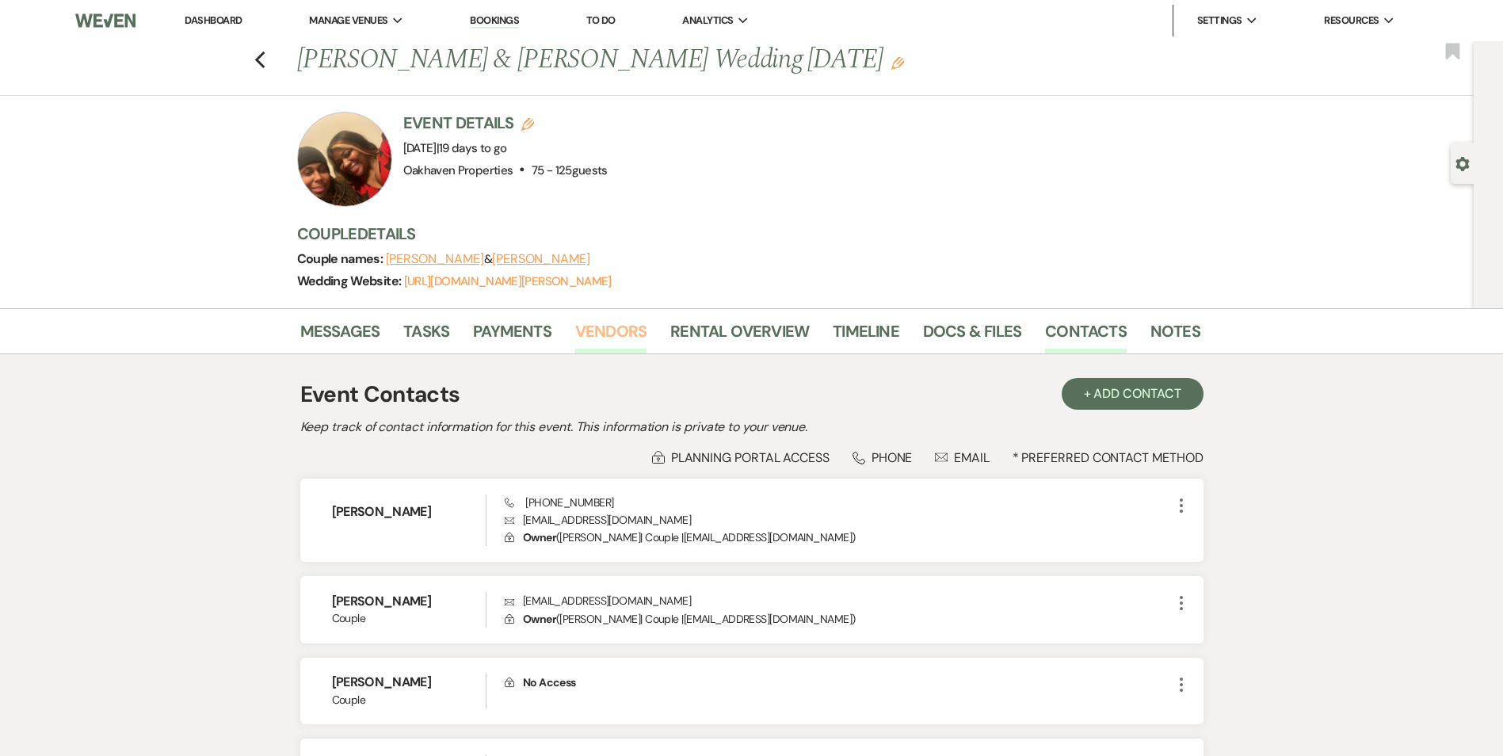
click at [620, 323] on link "Vendors" at bounding box center [610, 335] width 71 height 35
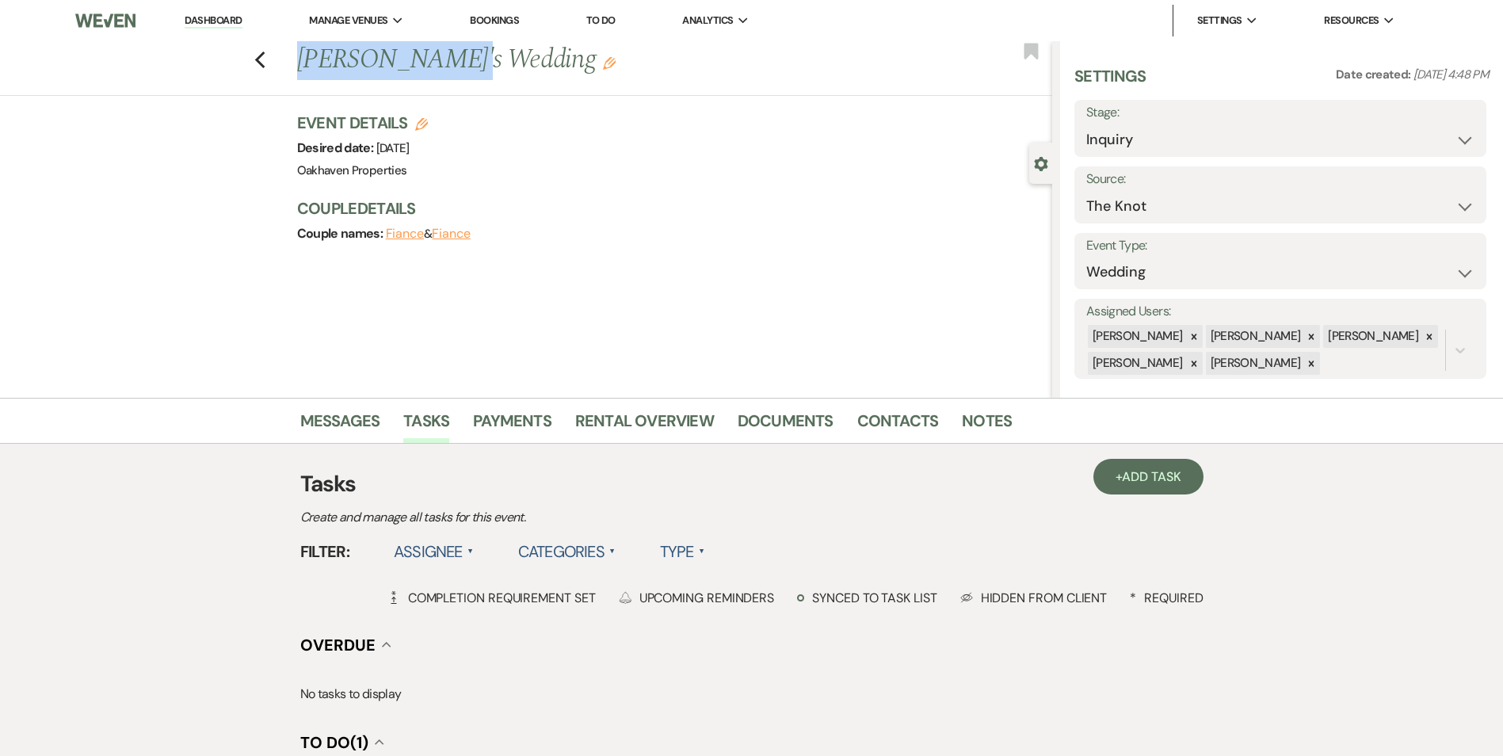
drag, startPoint x: 0, startPoint y: 0, endPoint x: 274, endPoint y: 61, distance: 280.8
click at [274, 61] on div "Previous Jillian Nicole's Wedding Edit Bookmark" at bounding box center [522, 68] width 1060 height 55
copy h1 "Jillian Nicole"
click at [988, 424] on link "Notes" at bounding box center [987, 425] width 50 height 35
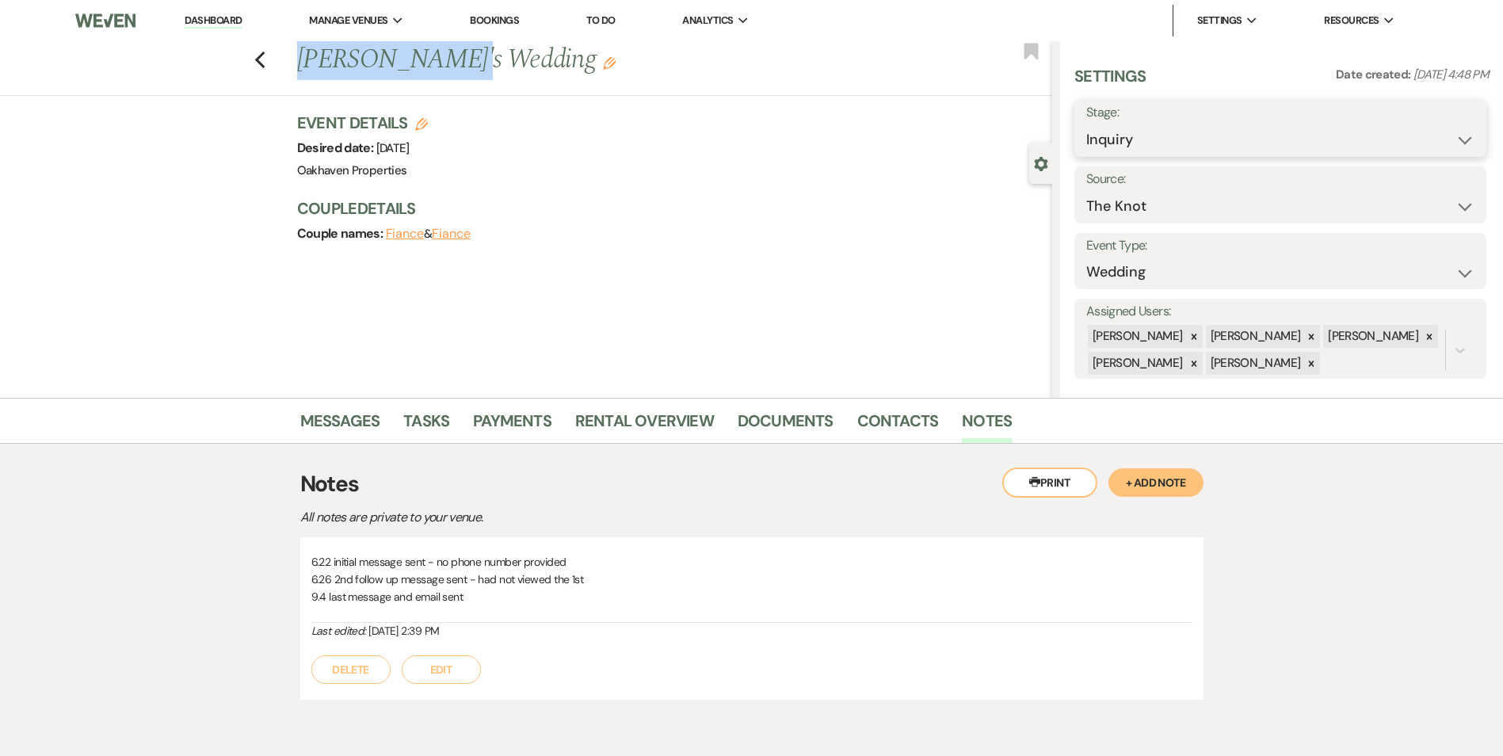
drag, startPoint x: 1316, startPoint y: 136, endPoint x: 1318, endPoint y: 160, distance: 23.9
click at [1316, 136] on select "Inquiry Follow Up Tour Requested Tour Confirmed Toured Proposal Sent Booked Lost" at bounding box center [1280, 139] width 388 height 31
select select "8"
click at [1086, 124] on select "Inquiry Follow Up Tour Requested Tour Confirmed Toured Proposal Sent Booked Lost" at bounding box center [1280, 139] width 388 height 31
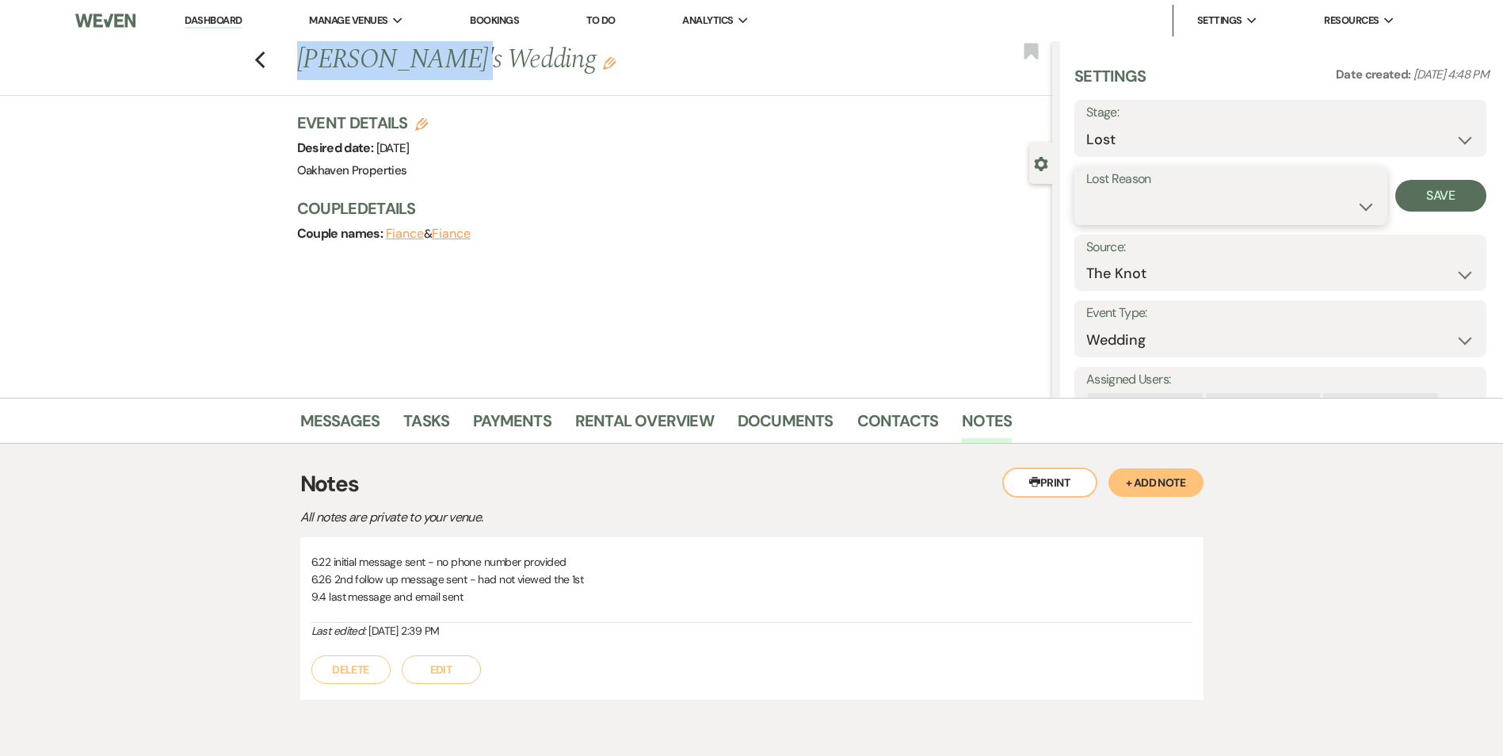
drag, startPoint x: 1220, startPoint y: 204, endPoint x: 1216, endPoint y: 231, distance: 26.4
click at [1220, 204] on select "Booked Elsewhere Budget Date Unavailable No Response Not a Good Match Capacity …" at bounding box center [1230, 206] width 289 height 31
select select "5"
click at [1086, 191] on select "Booked Elsewhere Budget Date Unavailable No Response Not a Good Match Capacity …" at bounding box center [1230, 206] width 289 height 31
drag, startPoint x: 1436, startPoint y: 195, endPoint x: 1444, endPoint y: 199, distance: 8.9
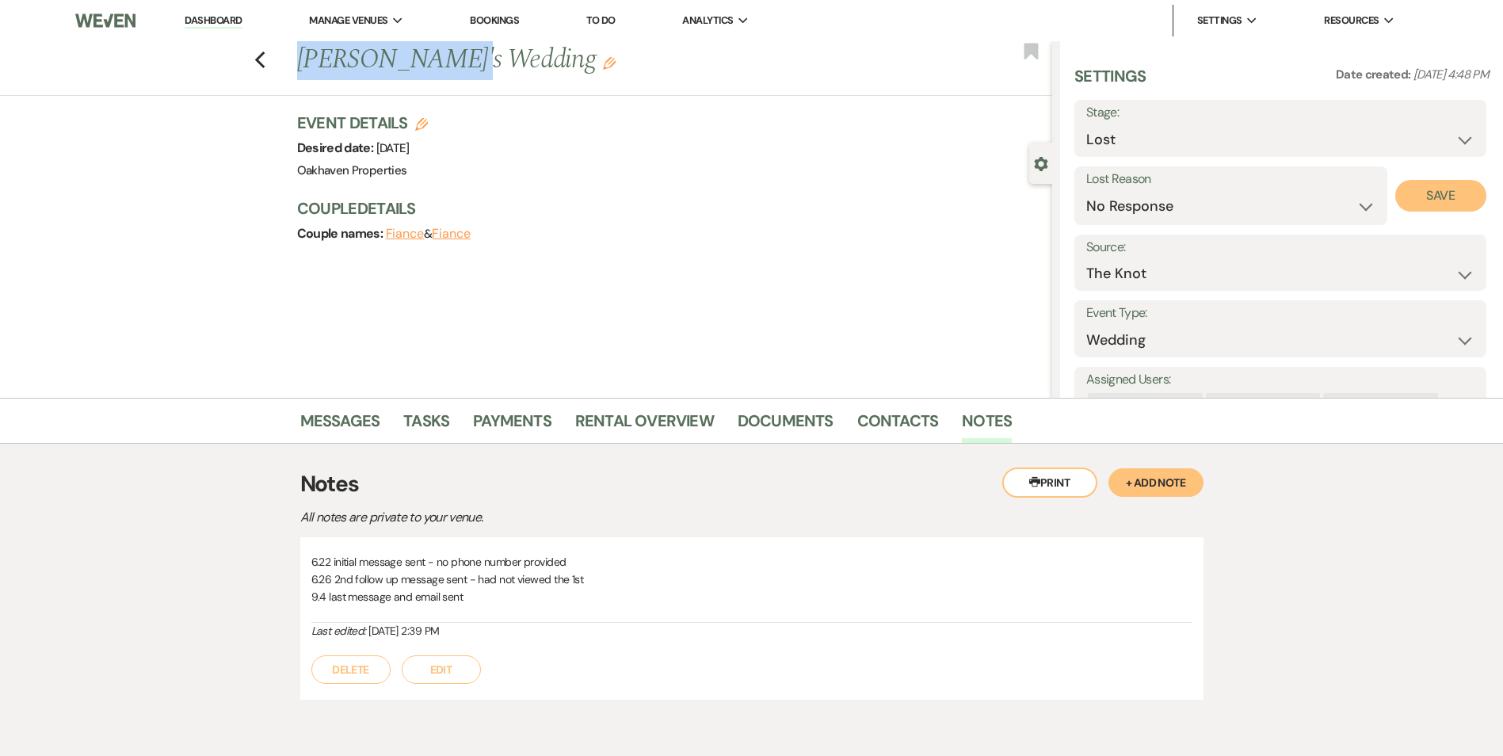
click at [1435, 195] on button "Save" at bounding box center [1440, 196] width 91 height 32
click at [440, 423] on link "Tasks" at bounding box center [426, 425] width 46 height 35
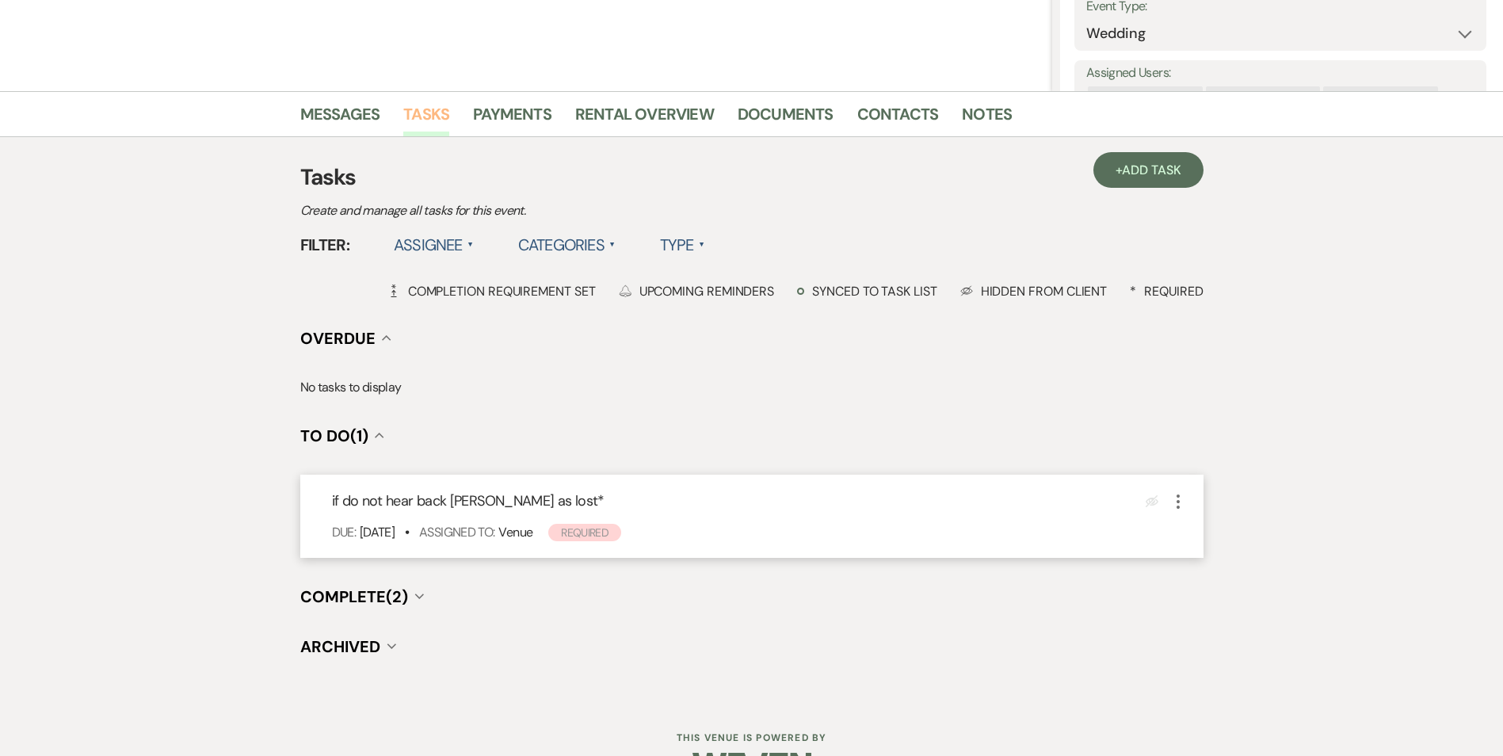
scroll to position [317, 0]
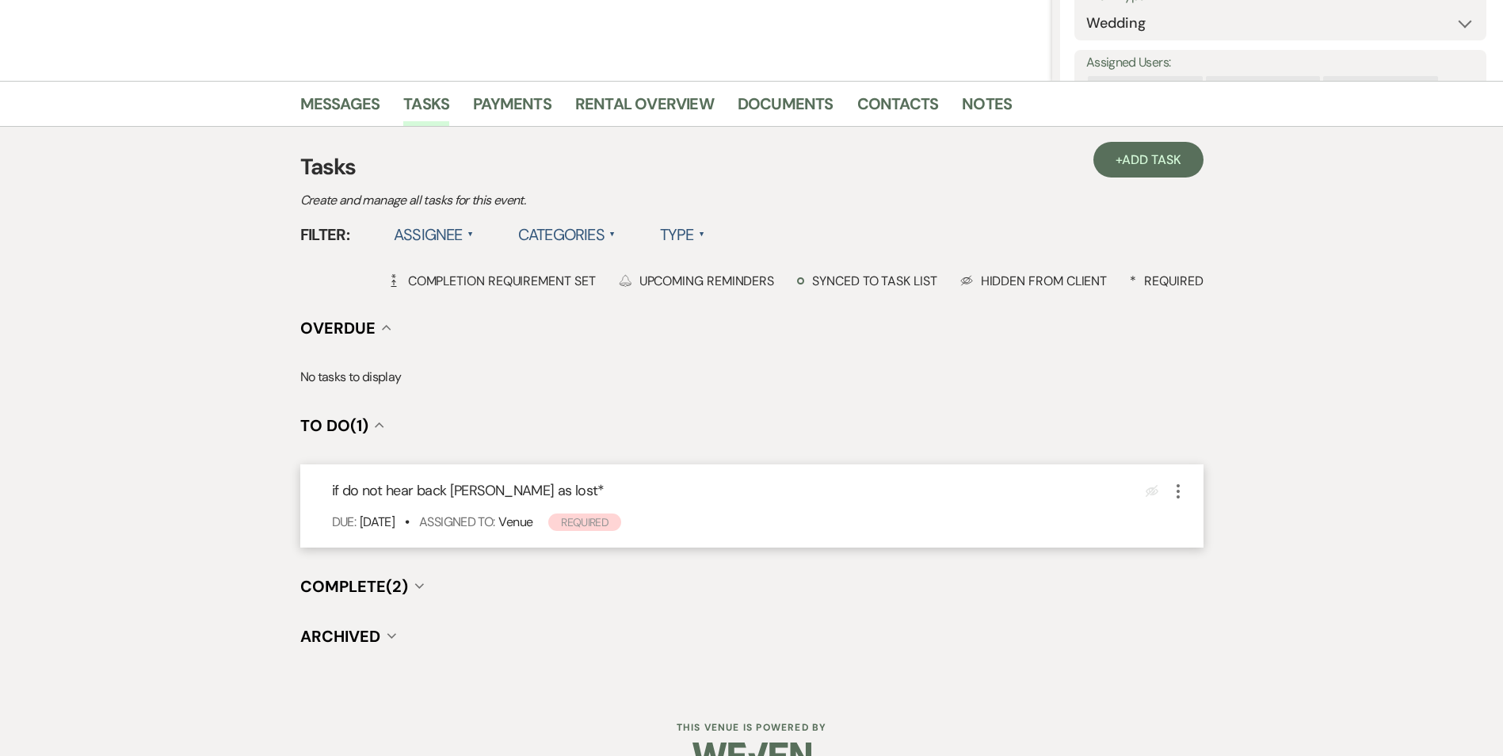
click at [1176, 496] on icon "More" at bounding box center [1177, 491] width 19 height 19
click at [1200, 591] on button "Plan Portal Link Mark As Complete" at bounding box center [1245, 596] width 155 height 25
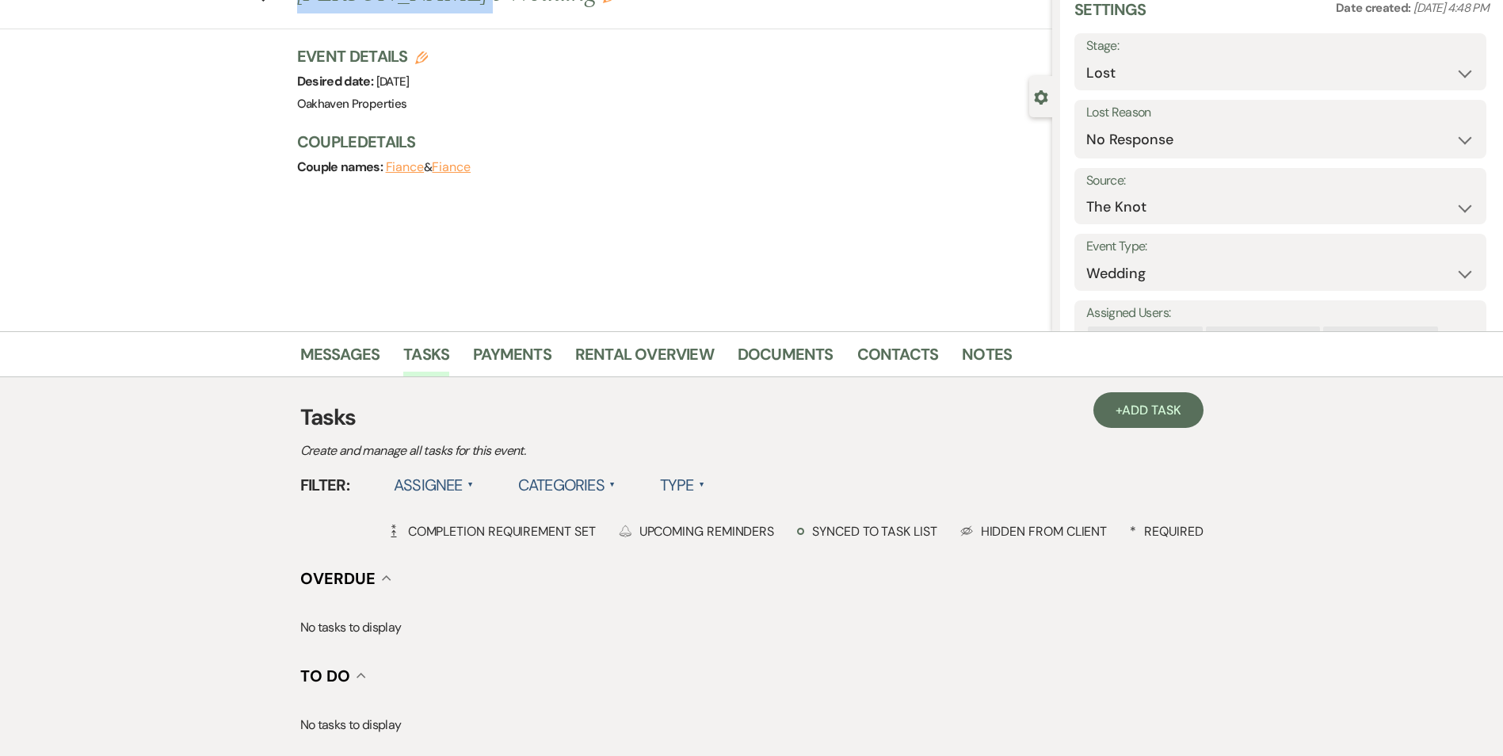
scroll to position [0, 0]
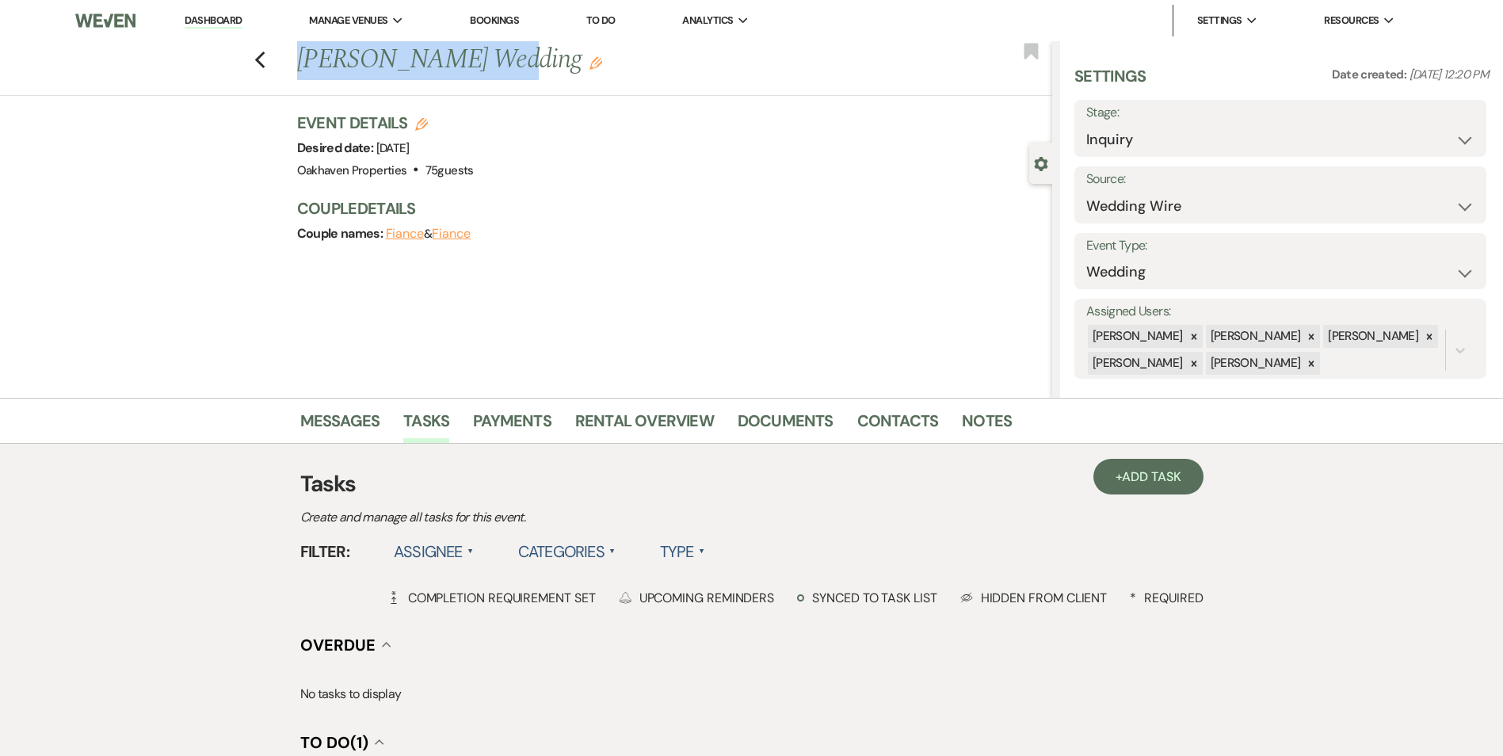
drag, startPoint x: 483, startPoint y: 61, endPoint x: 303, endPoint y: 63, distance: 180.6
click at [303, 63] on h1 "Haleigh Culpepper's Wedding Edit" at bounding box center [596, 60] width 598 height 38
copy h1 "Haleigh Culpepper"
click at [976, 417] on link "Notes" at bounding box center [987, 425] width 50 height 35
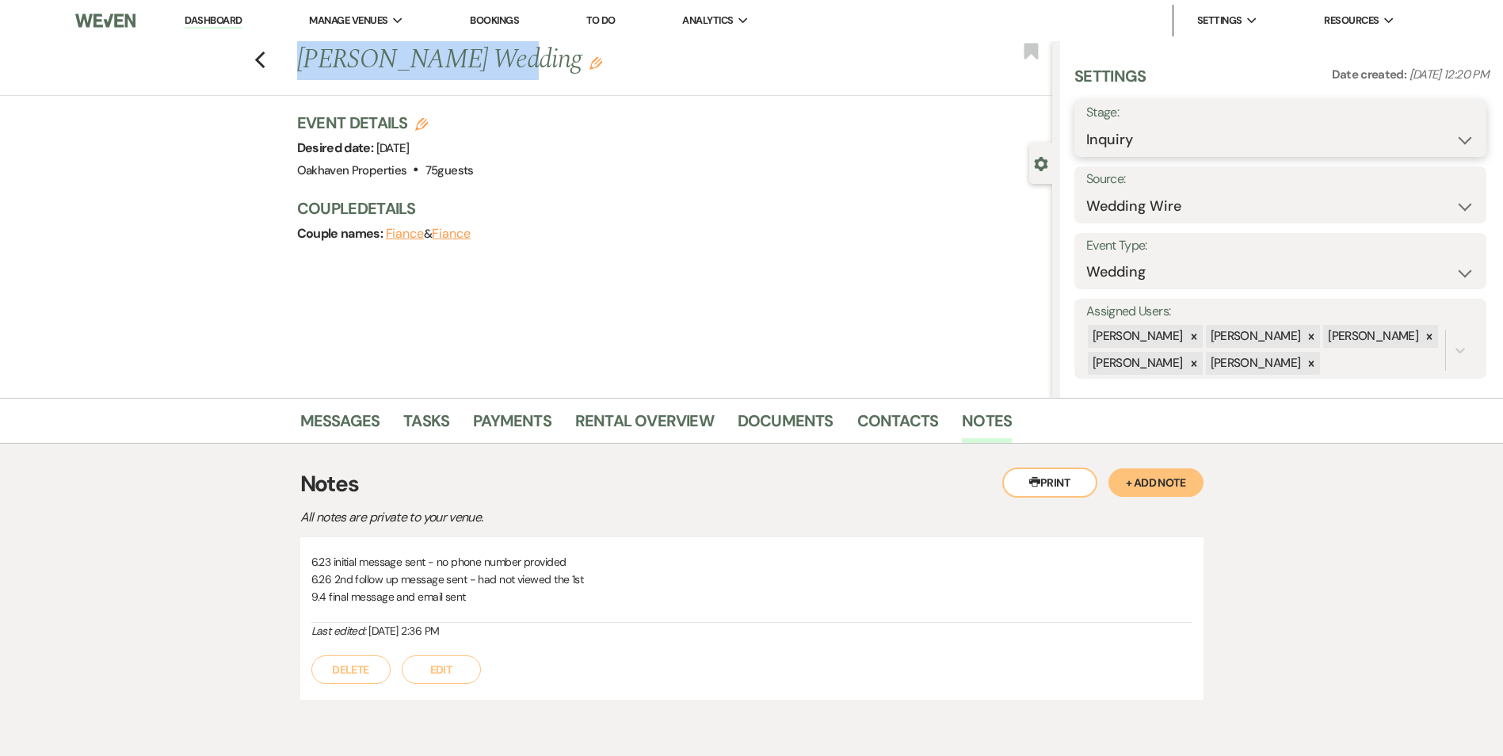
drag, startPoint x: 1137, startPoint y: 141, endPoint x: 1132, endPoint y: 159, distance: 18.8
click at [1137, 141] on select "Inquiry Follow Up Tour Requested Tour Confirmed Toured Proposal Sent Booked Lost" at bounding box center [1280, 139] width 388 height 31
select select "8"
click at [1086, 124] on select "Inquiry Follow Up Tour Requested Tour Confirmed Toured Proposal Sent Booked Lost" at bounding box center [1280, 139] width 388 height 31
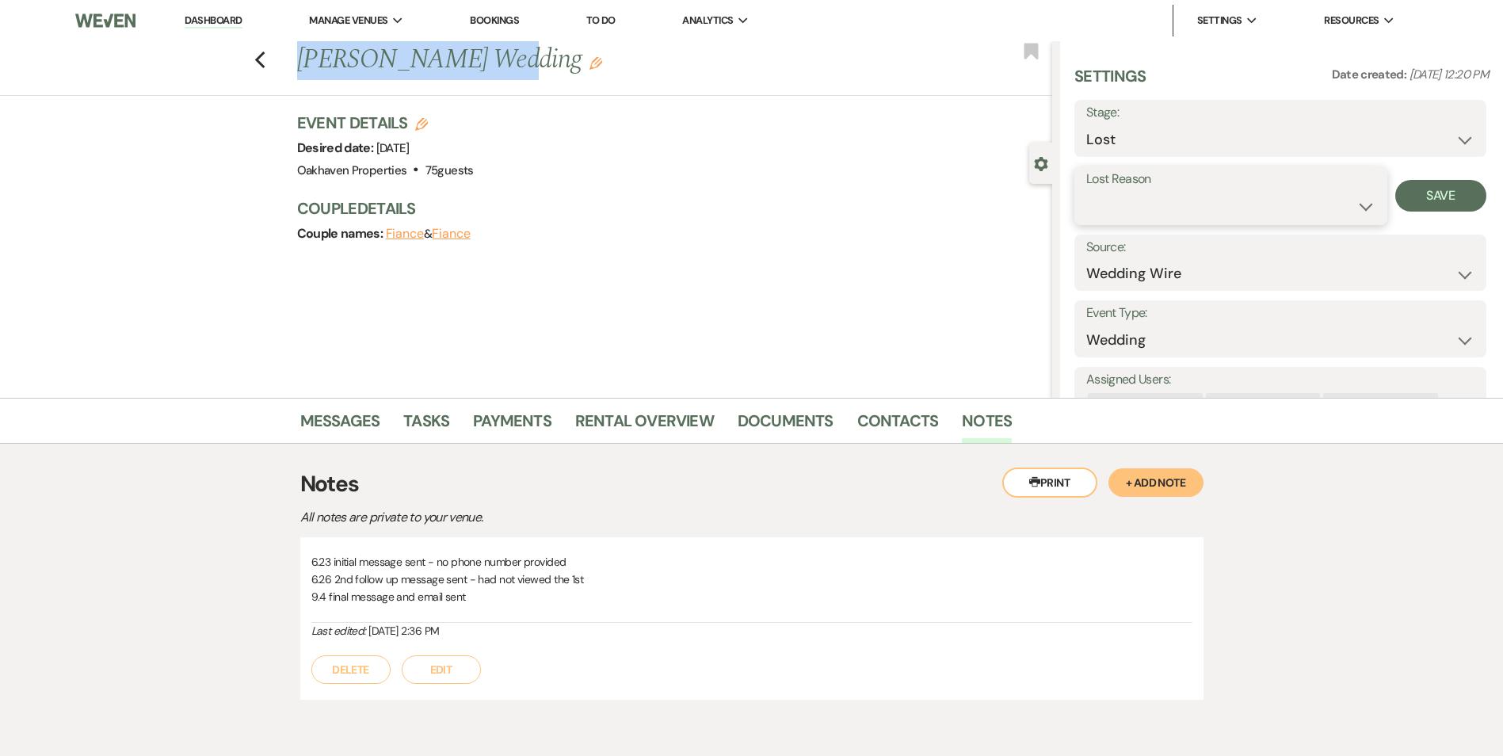
click at [1101, 211] on select "Booked Elsewhere Budget Date Unavailable No Response Not a Good Match Capacity …" at bounding box center [1230, 206] width 289 height 31
select select "5"
click at [1086, 191] on select "Booked Elsewhere Budget Date Unavailable No Response Not a Good Match Capacity …" at bounding box center [1230, 206] width 289 height 31
click at [1435, 195] on button "Save" at bounding box center [1440, 196] width 91 height 32
click at [441, 433] on link "Tasks" at bounding box center [426, 425] width 46 height 35
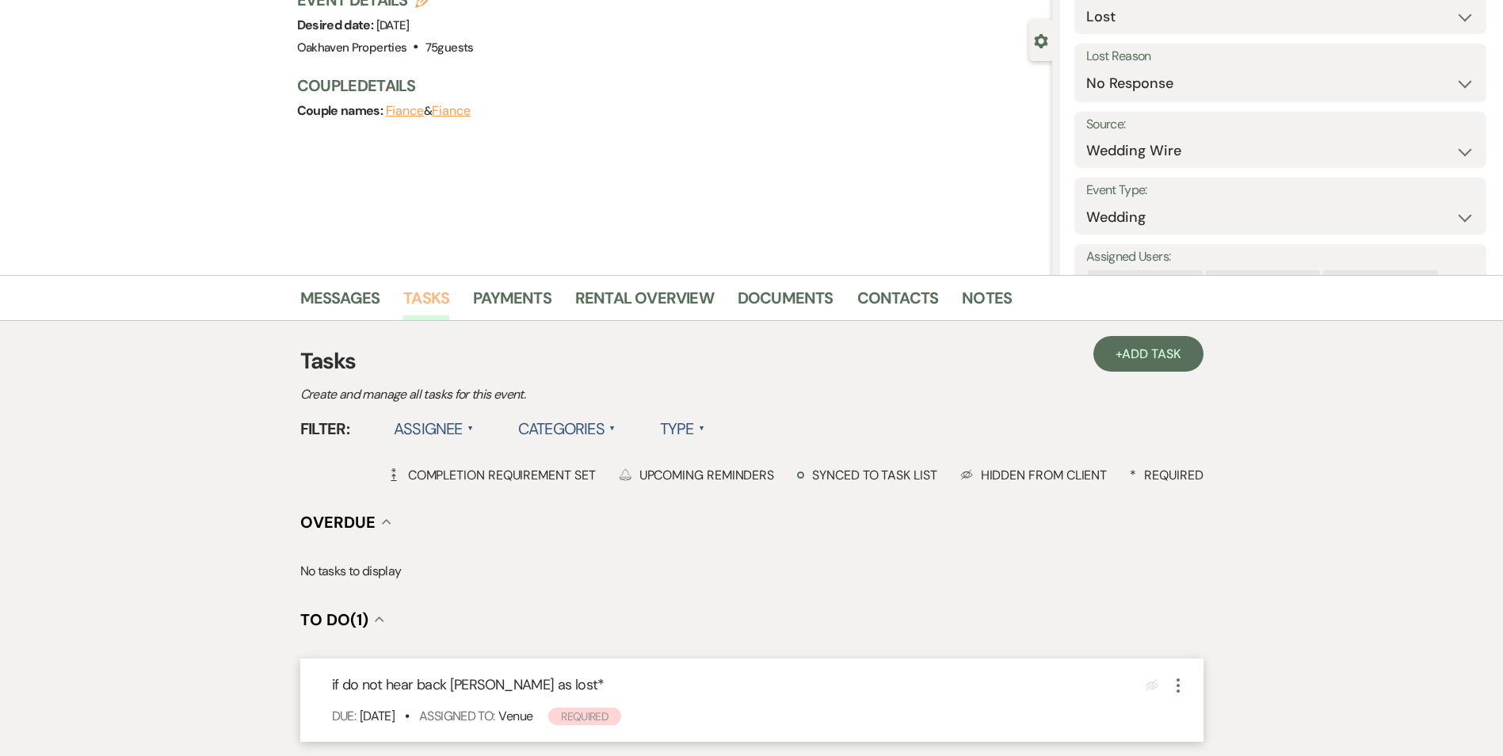
scroll to position [158, 0]
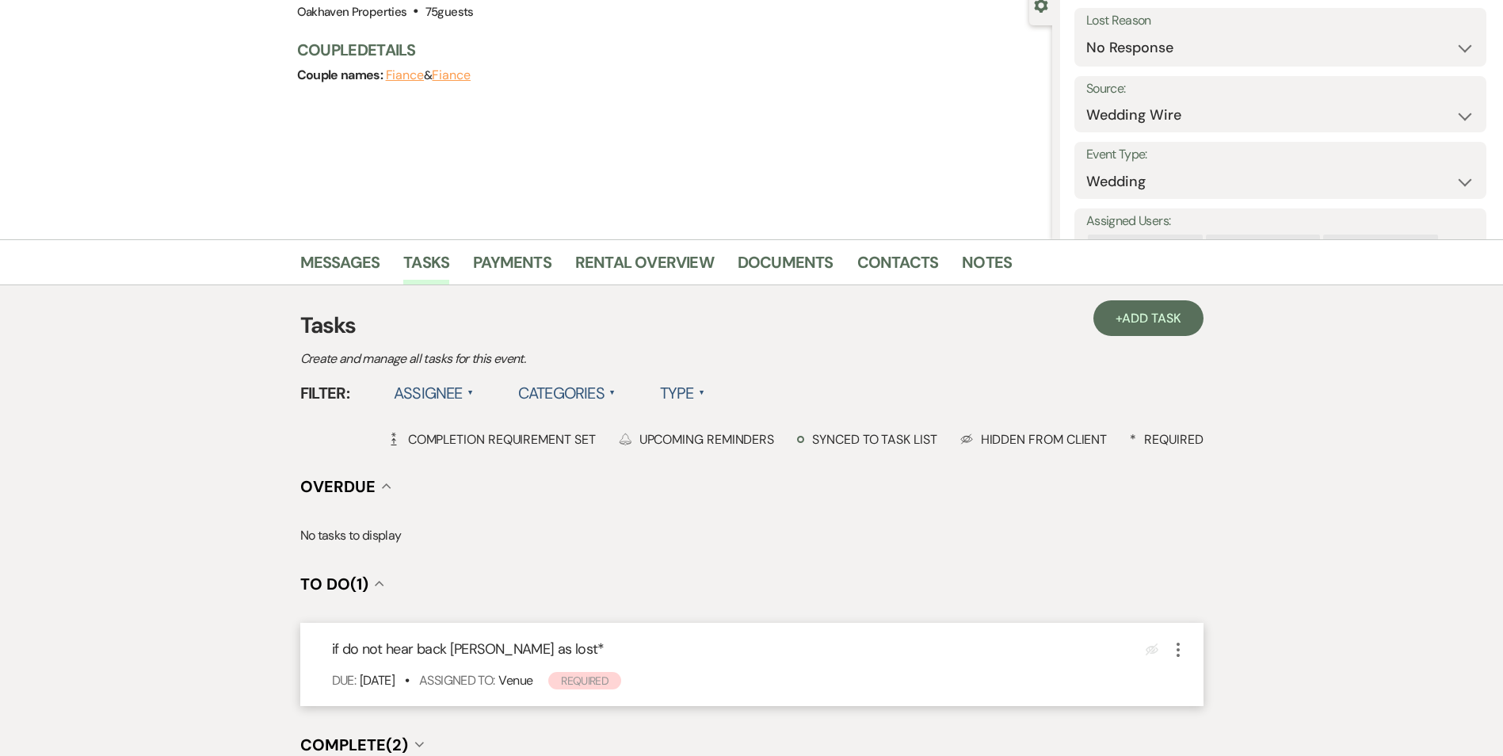
click at [1174, 649] on icon "More" at bounding box center [1177, 649] width 19 height 19
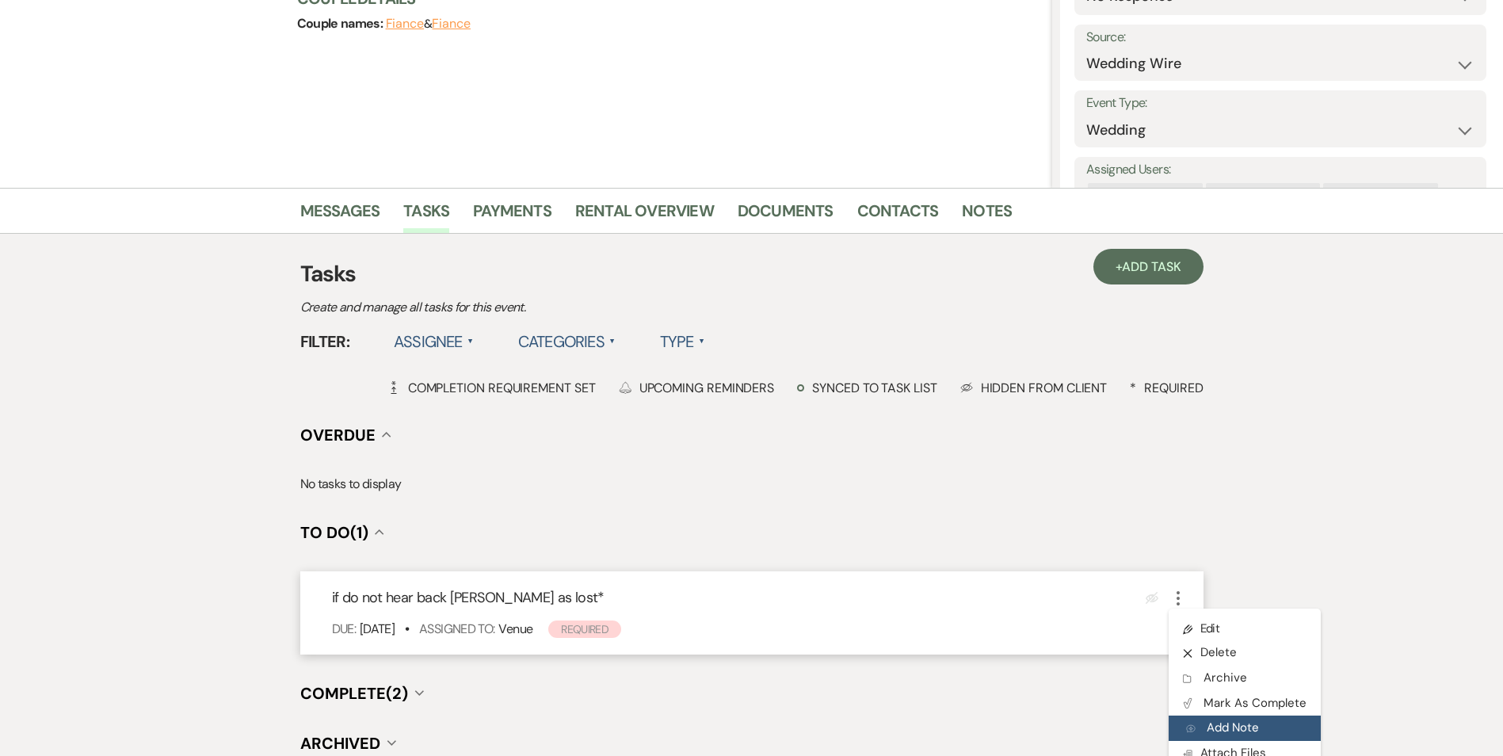
scroll to position [238, 0]
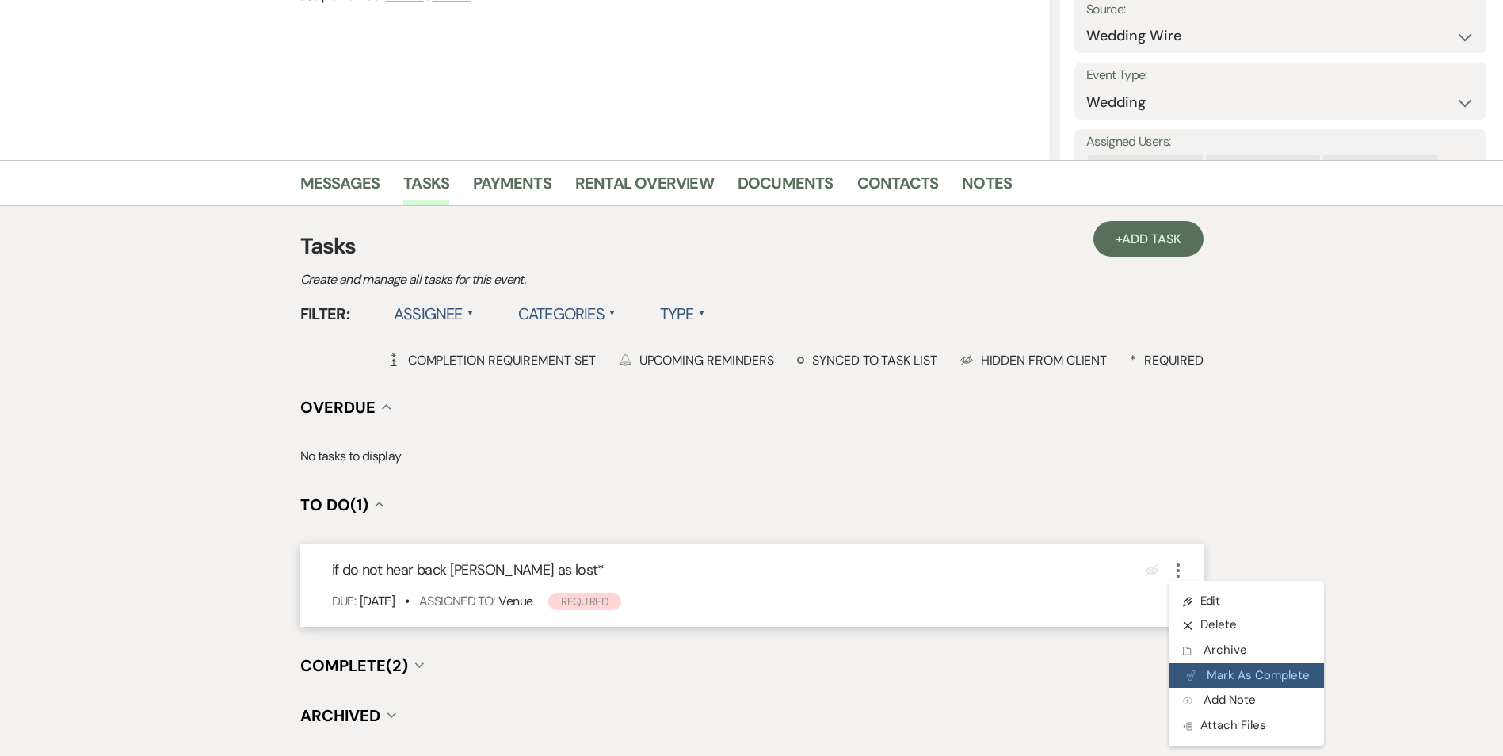
click at [1205, 677] on button "Plan Portal Link Mark As Complete" at bounding box center [1245, 675] width 155 height 25
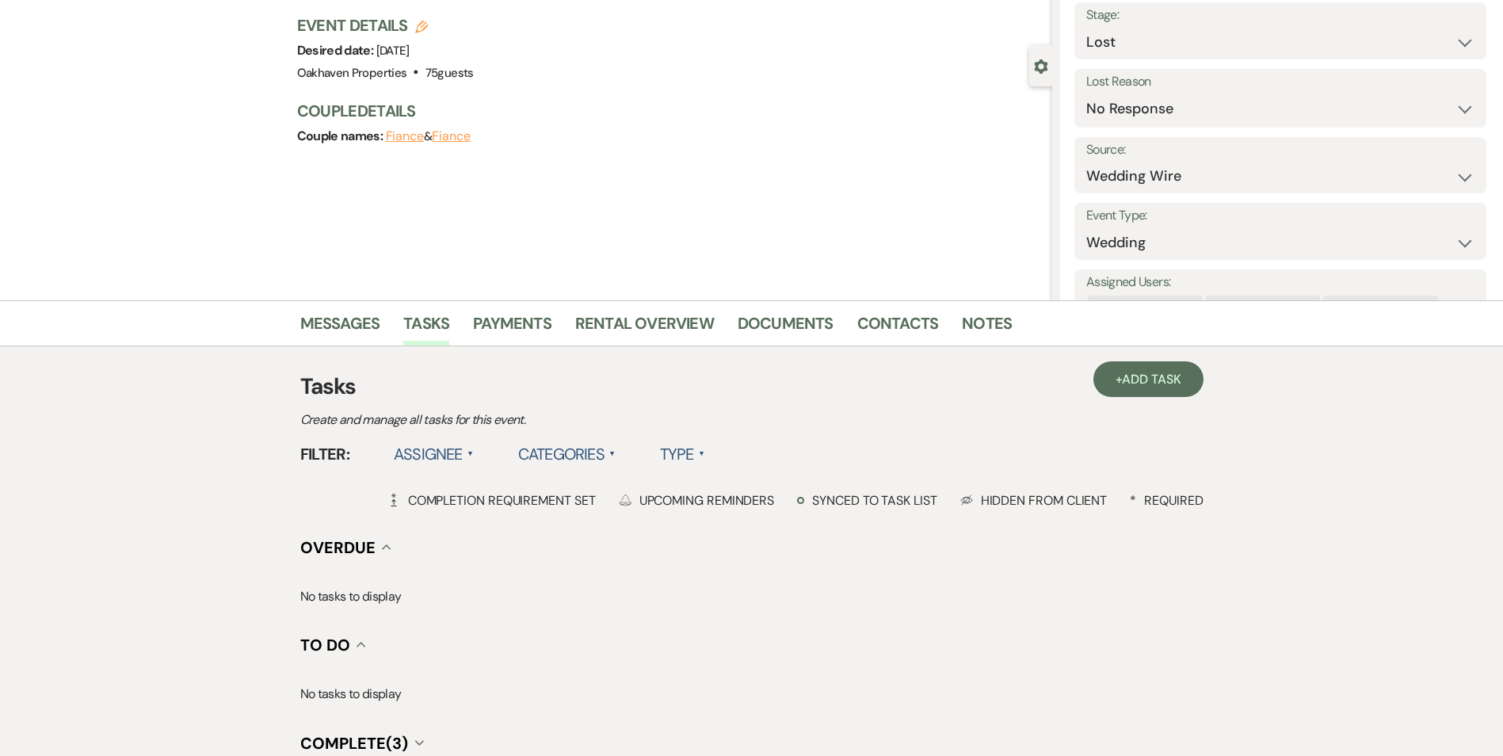
scroll to position [0, 0]
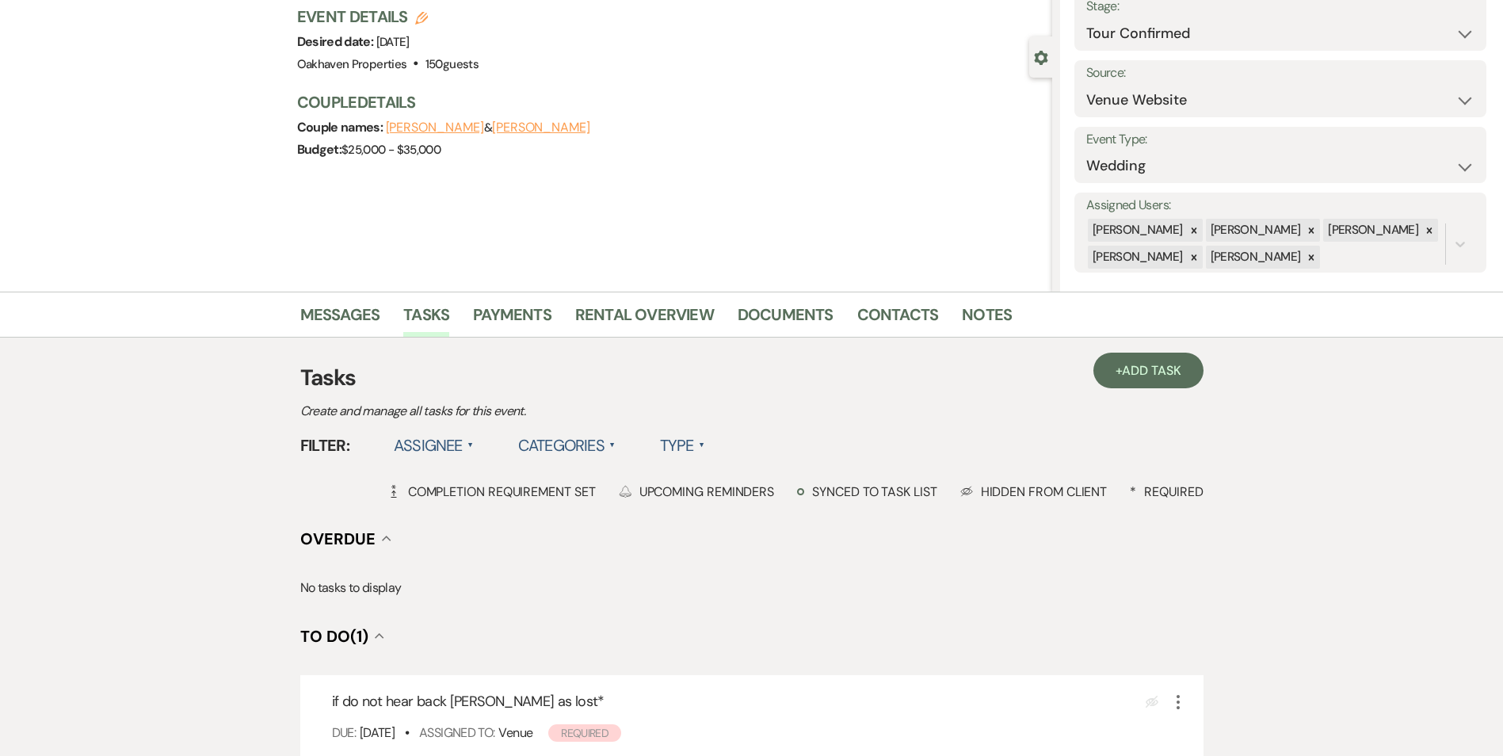
scroll to position [238, 0]
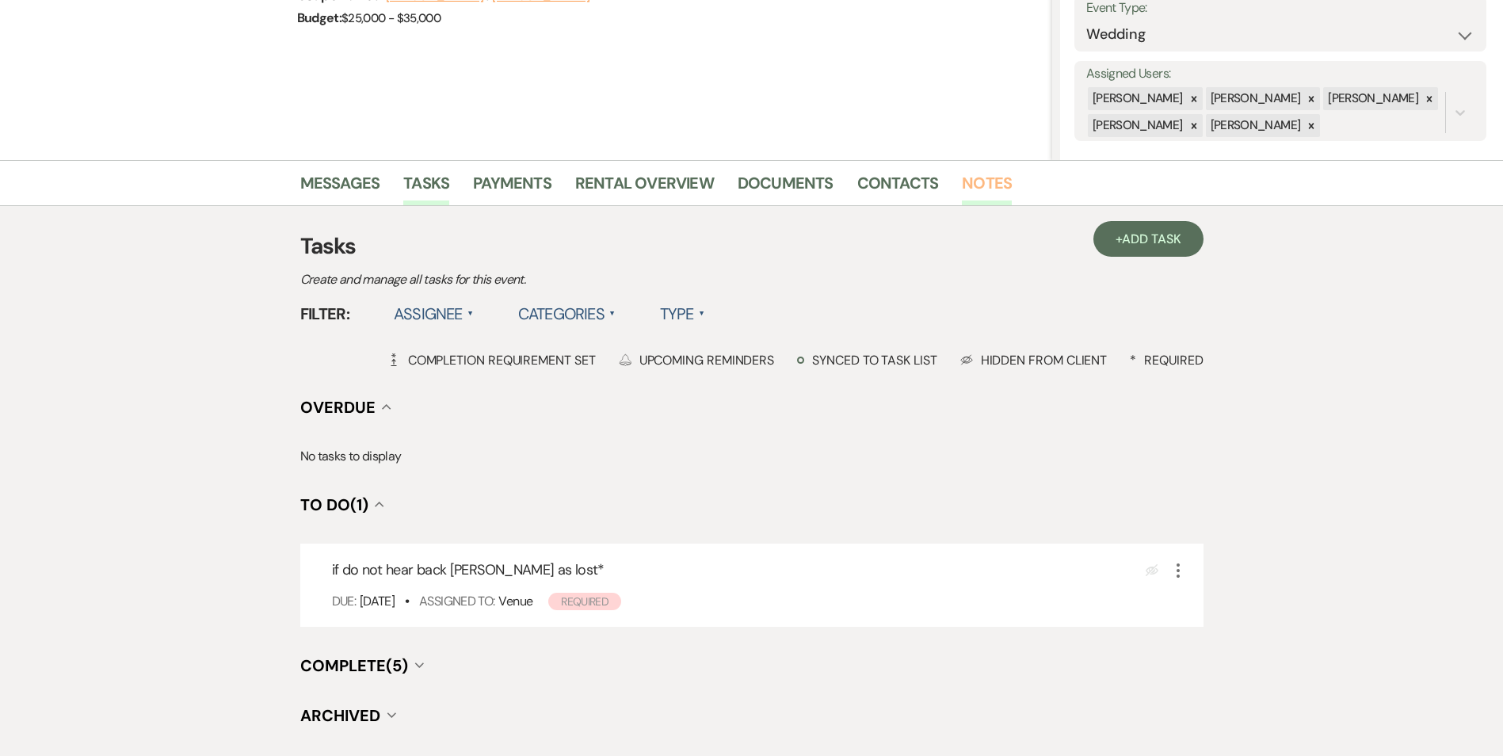
click at [999, 190] on link "Notes" at bounding box center [987, 187] width 50 height 35
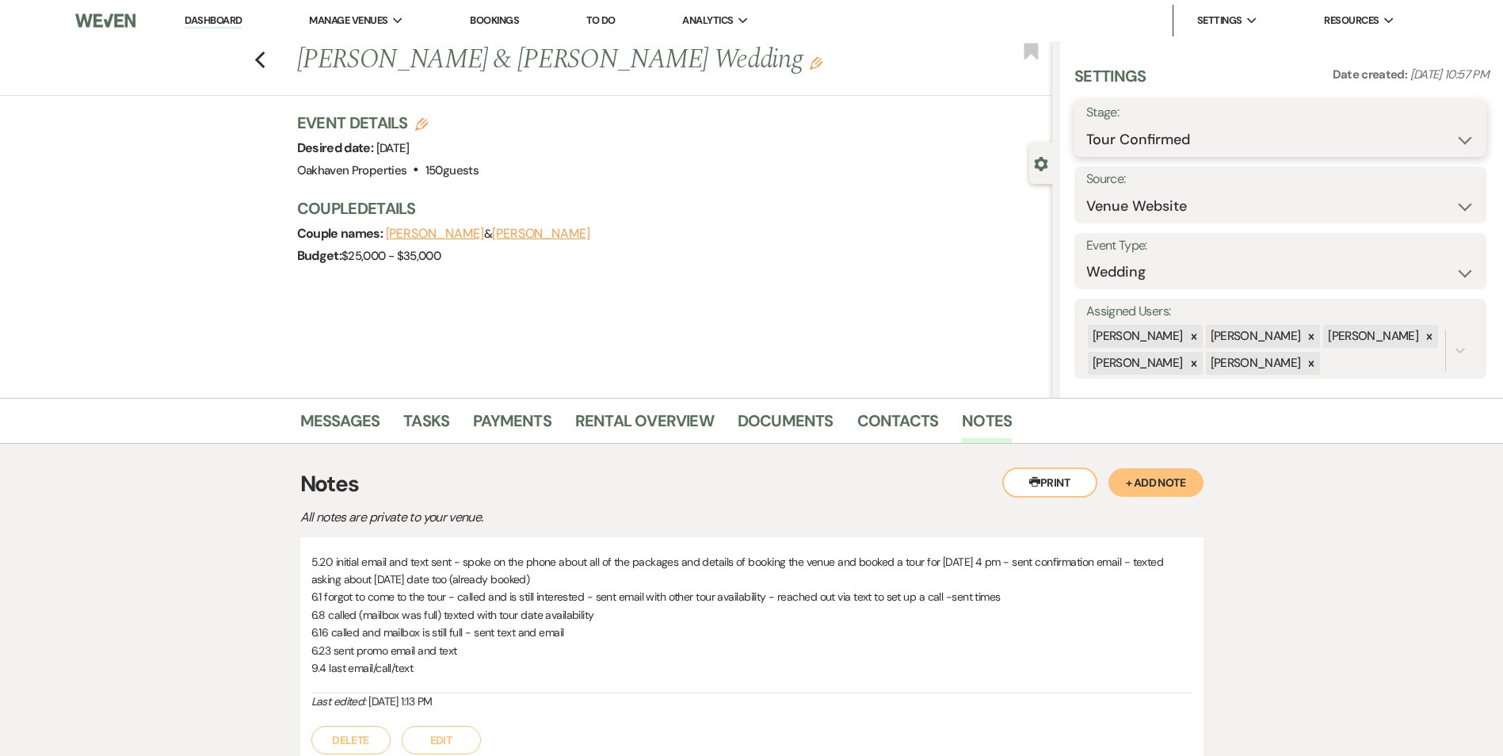
click at [1235, 131] on select "Inquiry Follow Up Tour Requested Tour Confirmed Toured Proposal Sent Booked Lost" at bounding box center [1280, 139] width 388 height 31
select select "8"
click at [1086, 124] on select "Inquiry Follow Up Tour Requested Tour Confirmed Toured Proposal Sent Booked Lost" at bounding box center [1280, 139] width 388 height 31
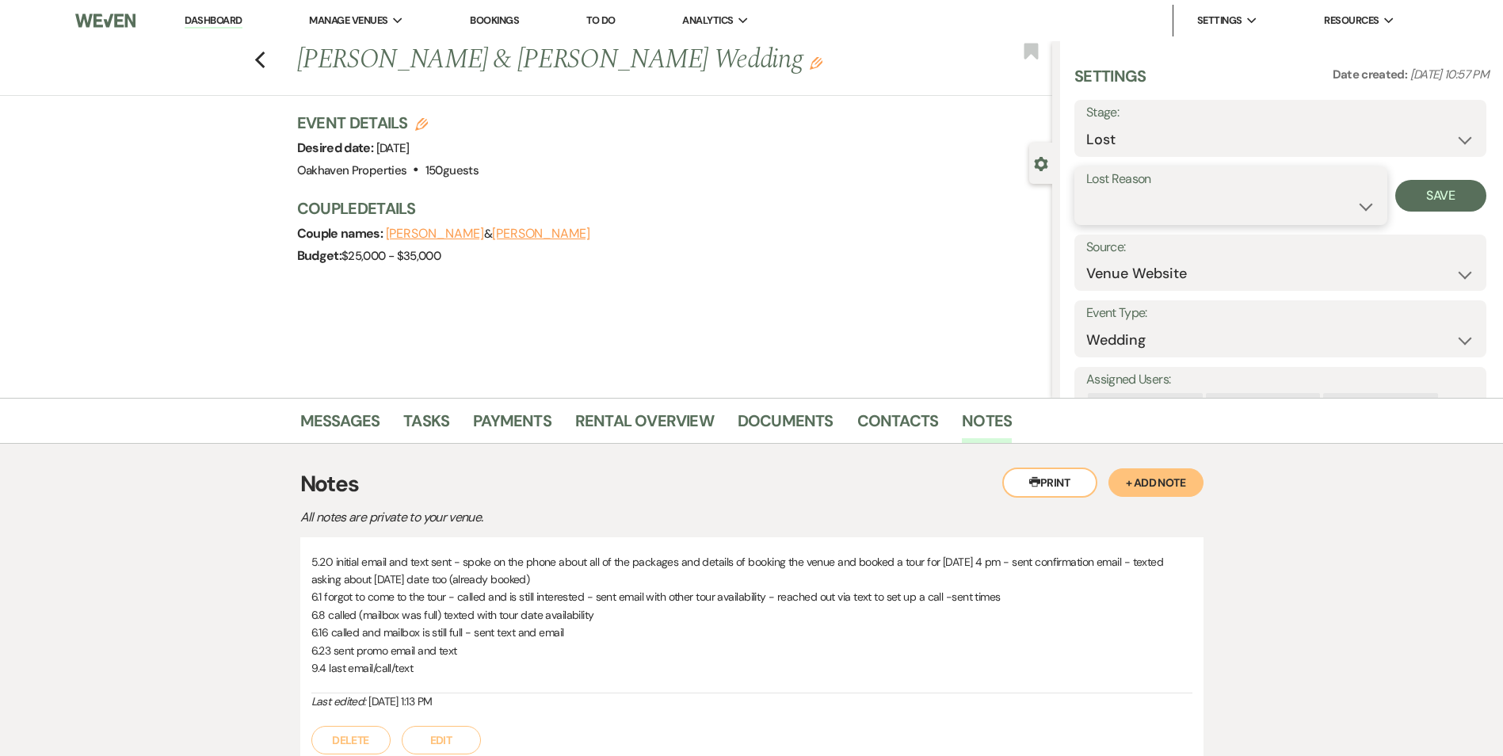
click at [1149, 216] on select "Booked Elsewhere Budget Date Unavailable No Response Not a Good Match Capacity …" at bounding box center [1230, 206] width 289 height 31
select select "5"
click at [1086, 191] on select "Booked Elsewhere Budget Date Unavailable No Response Not a Good Match Capacity …" at bounding box center [1230, 206] width 289 height 31
click at [1420, 206] on button "Save" at bounding box center [1440, 196] width 91 height 32
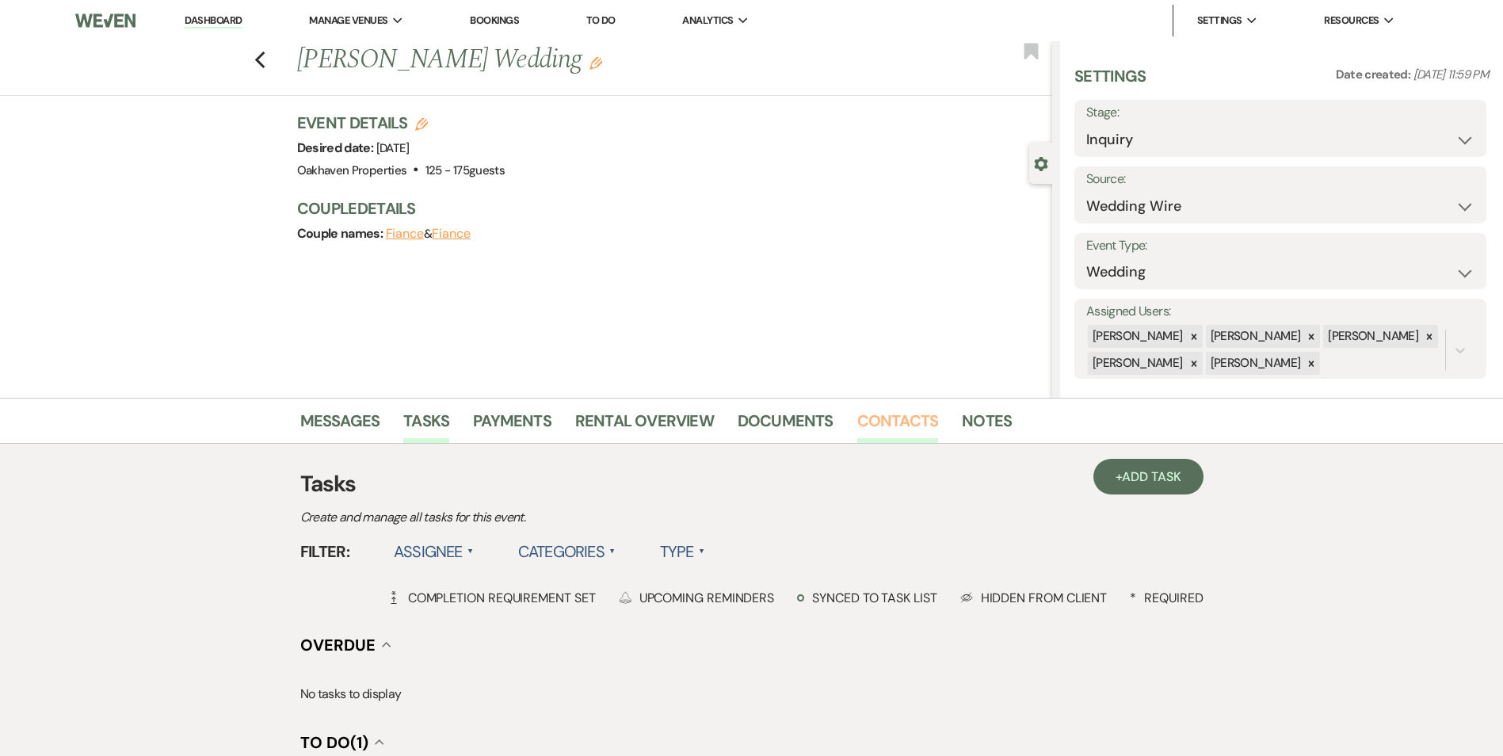
click at [880, 422] on link "Contacts" at bounding box center [898, 425] width 82 height 35
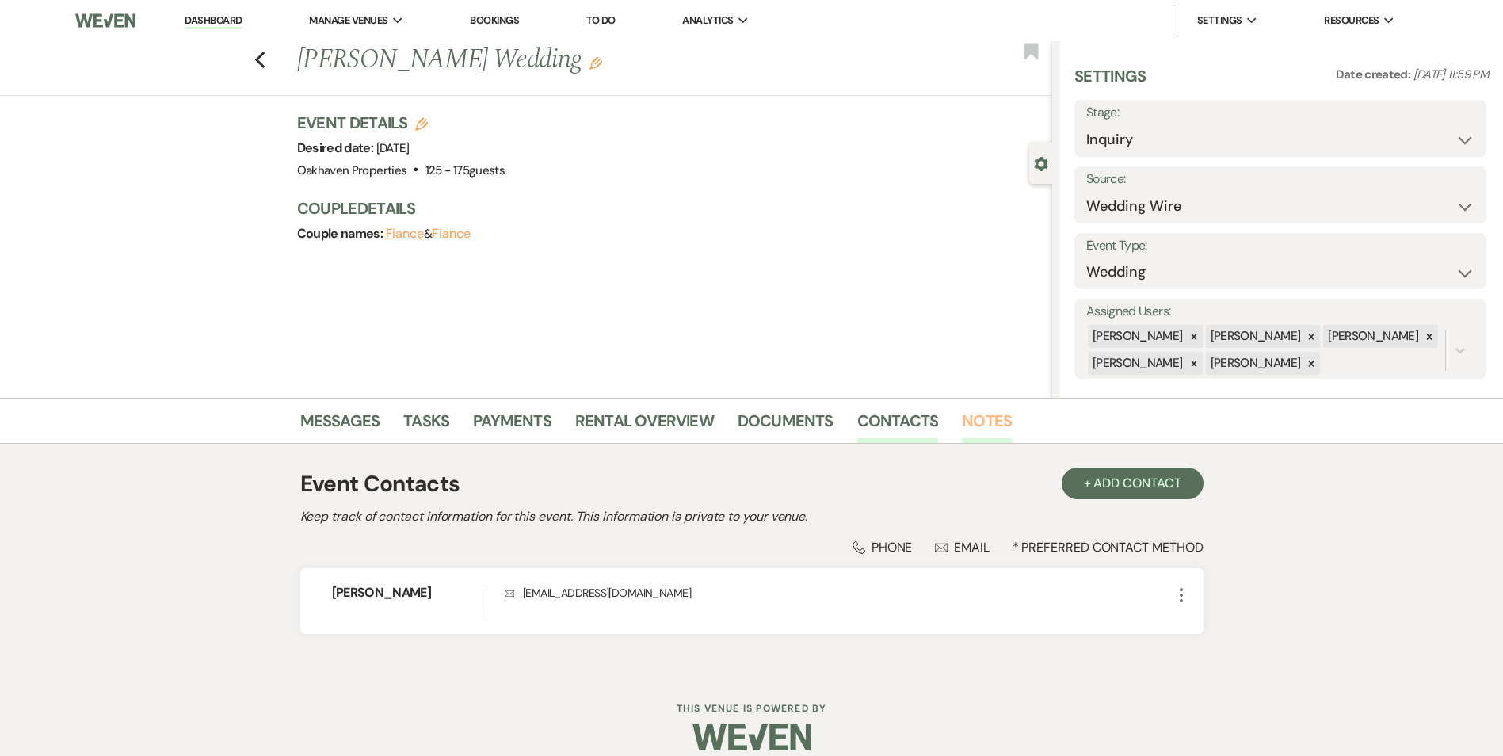
click at [976, 424] on link "Notes" at bounding box center [987, 425] width 50 height 35
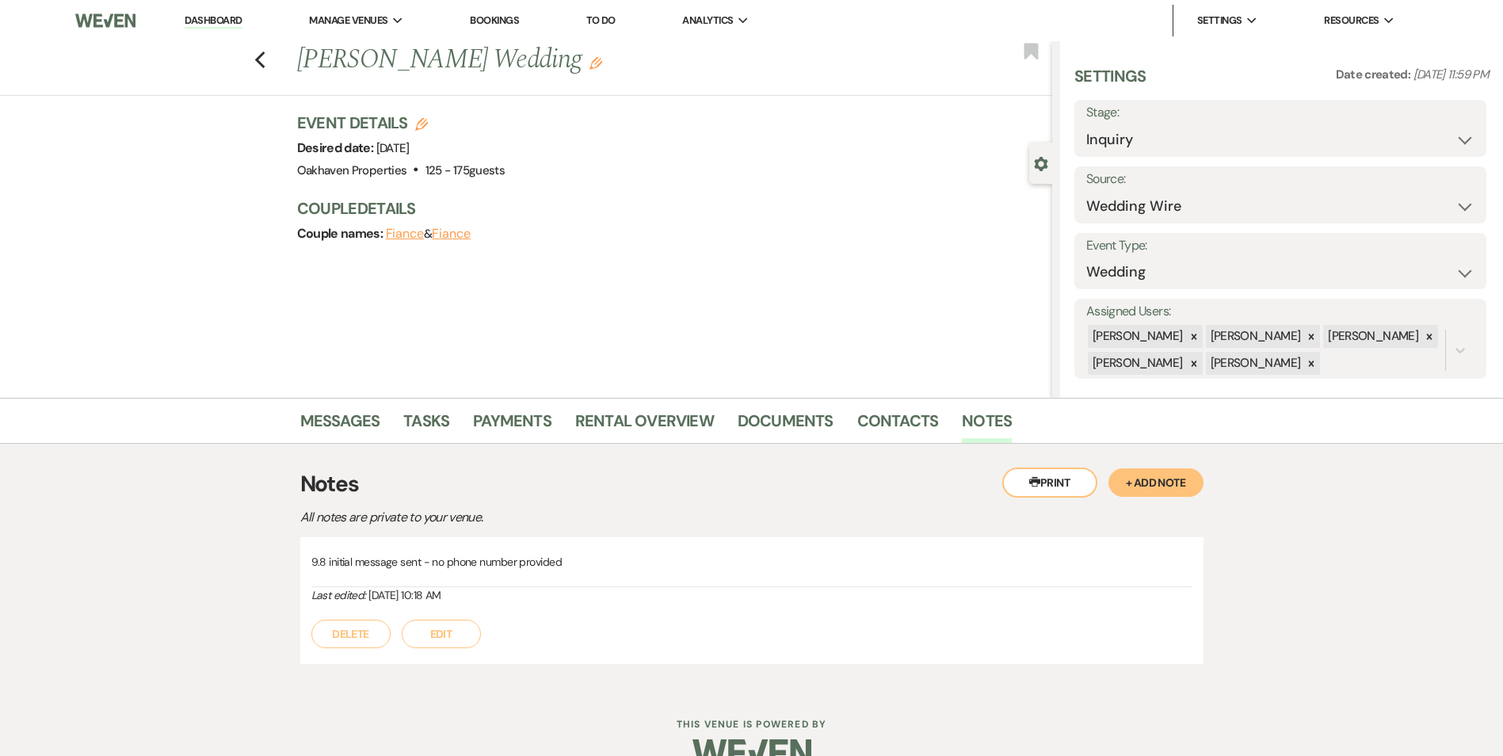
click at [459, 639] on button "Edit" at bounding box center [441, 633] width 79 height 29
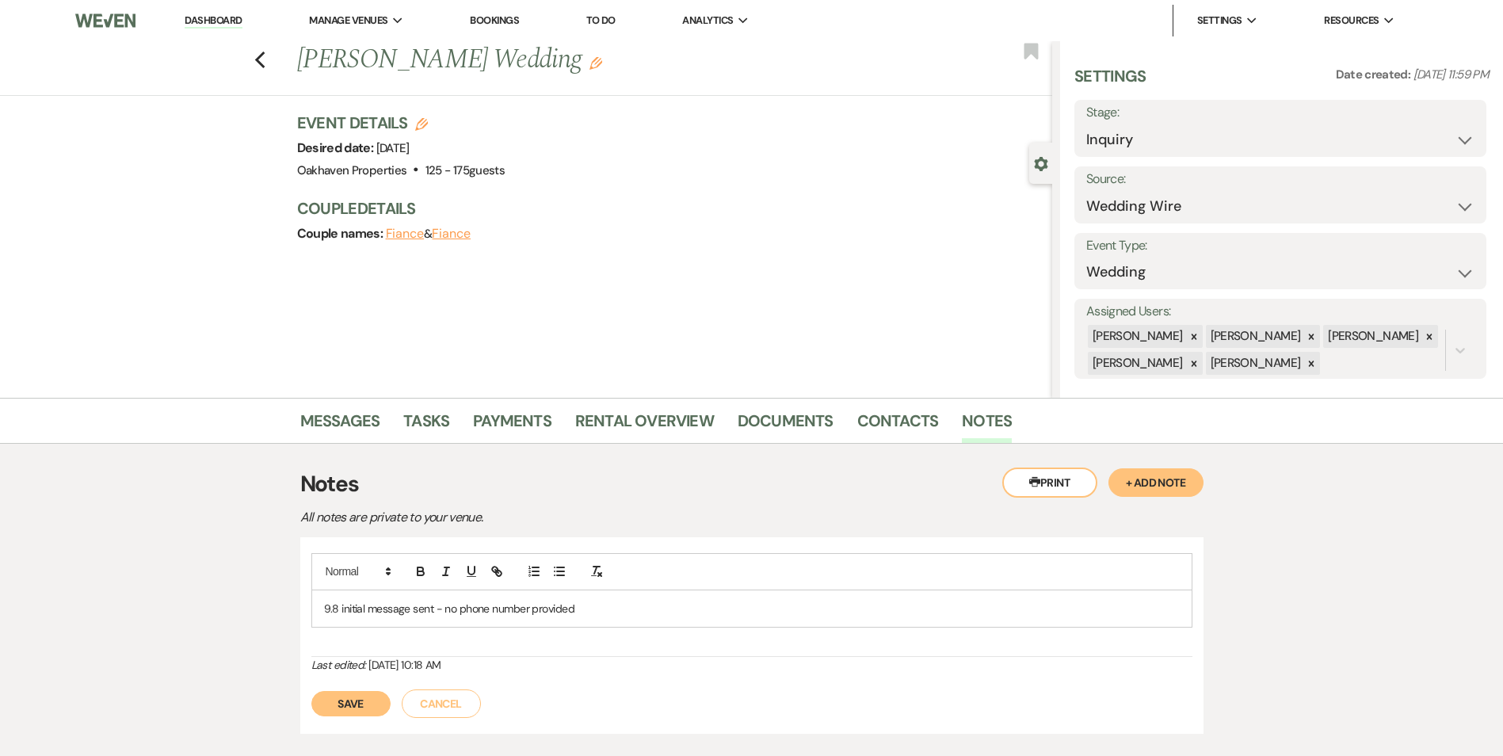
click at [600, 612] on p "9.8 initial message sent - no phone number provided" at bounding box center [751, 608] width 855 height 17
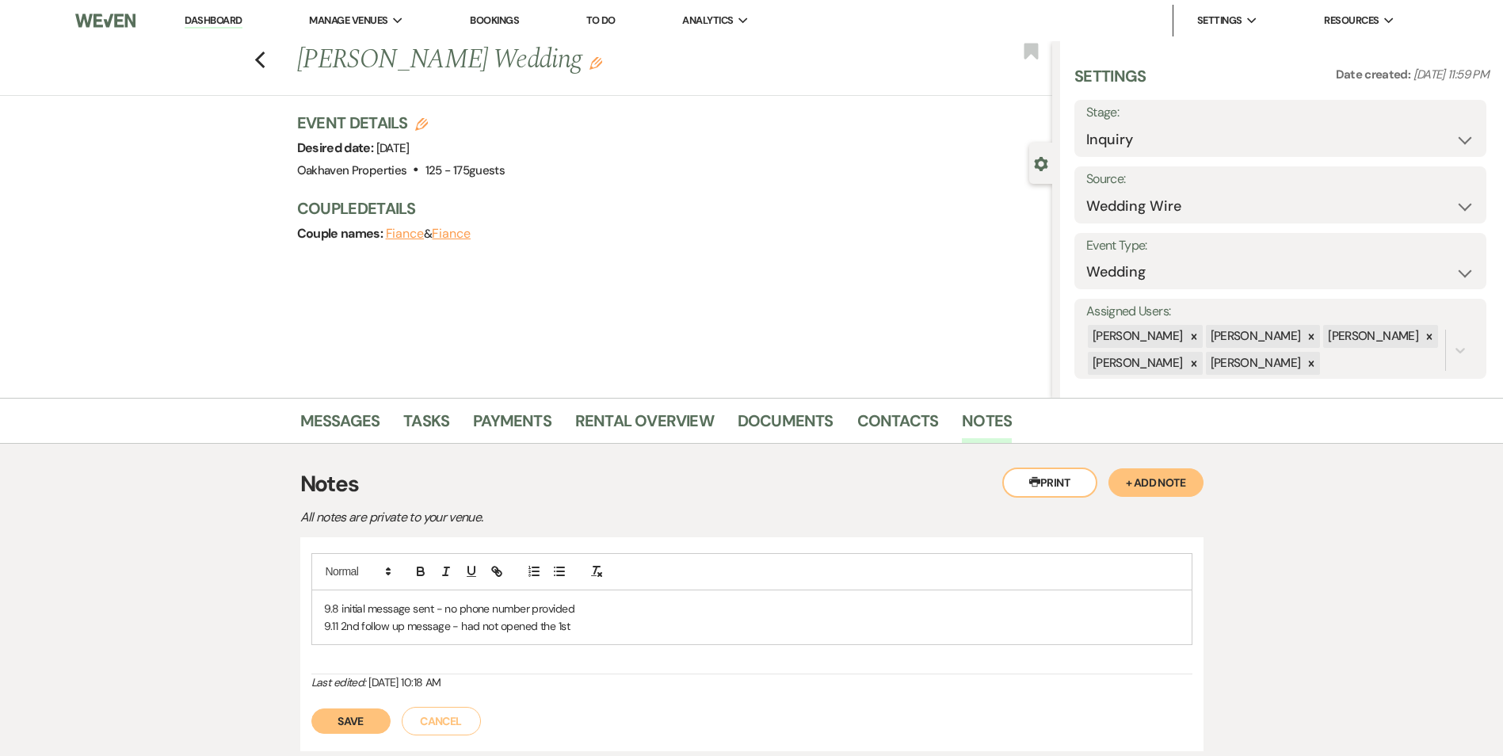
drag, startPoint x: 368, startPoint y: 711, endPoint x: 394, endPoint y: 501, distance: 212.2
click at [368, 711] on button "Save" at bounding box center [350, 720] width 79 height 25
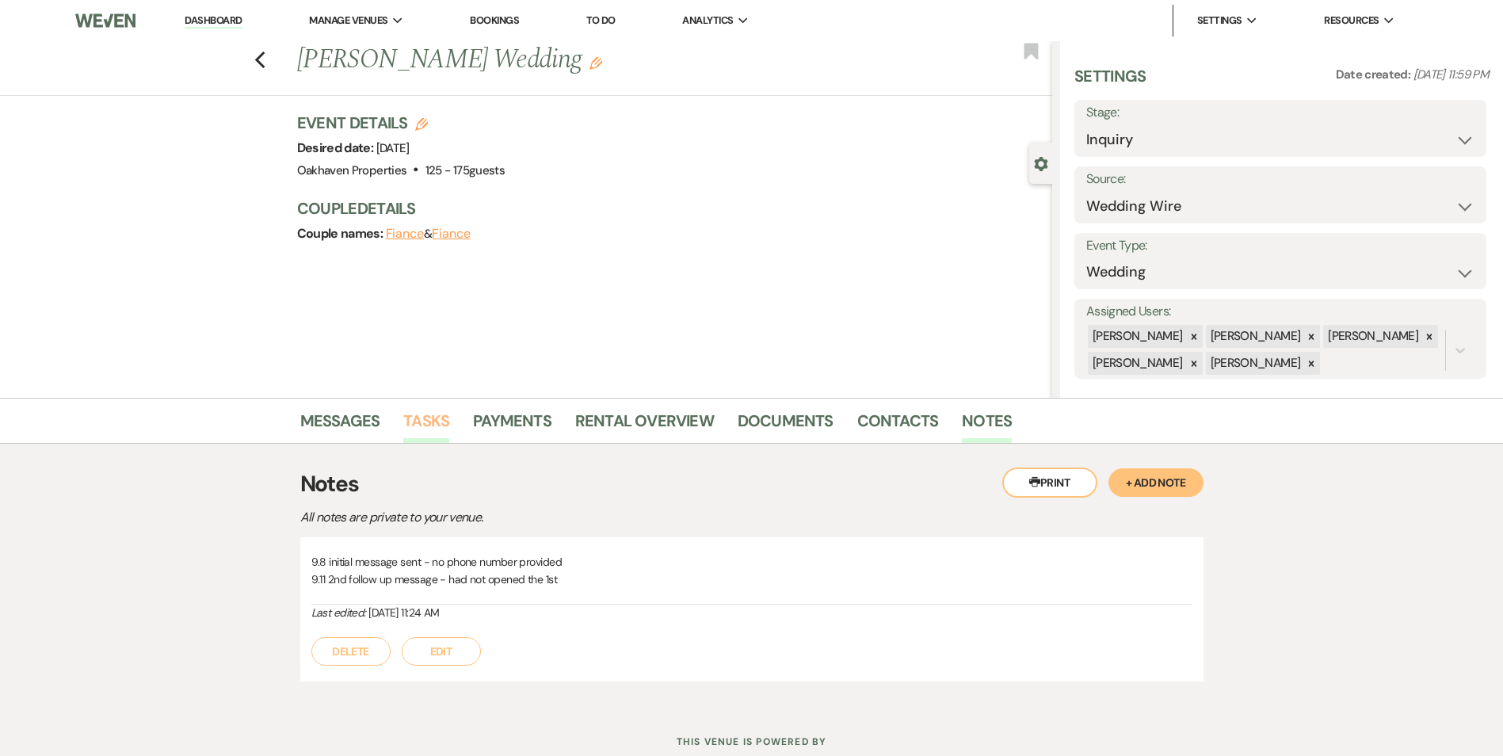
click at [415, 425] on link "Tasks" at bounding box center [426, 425] width 46 height 35
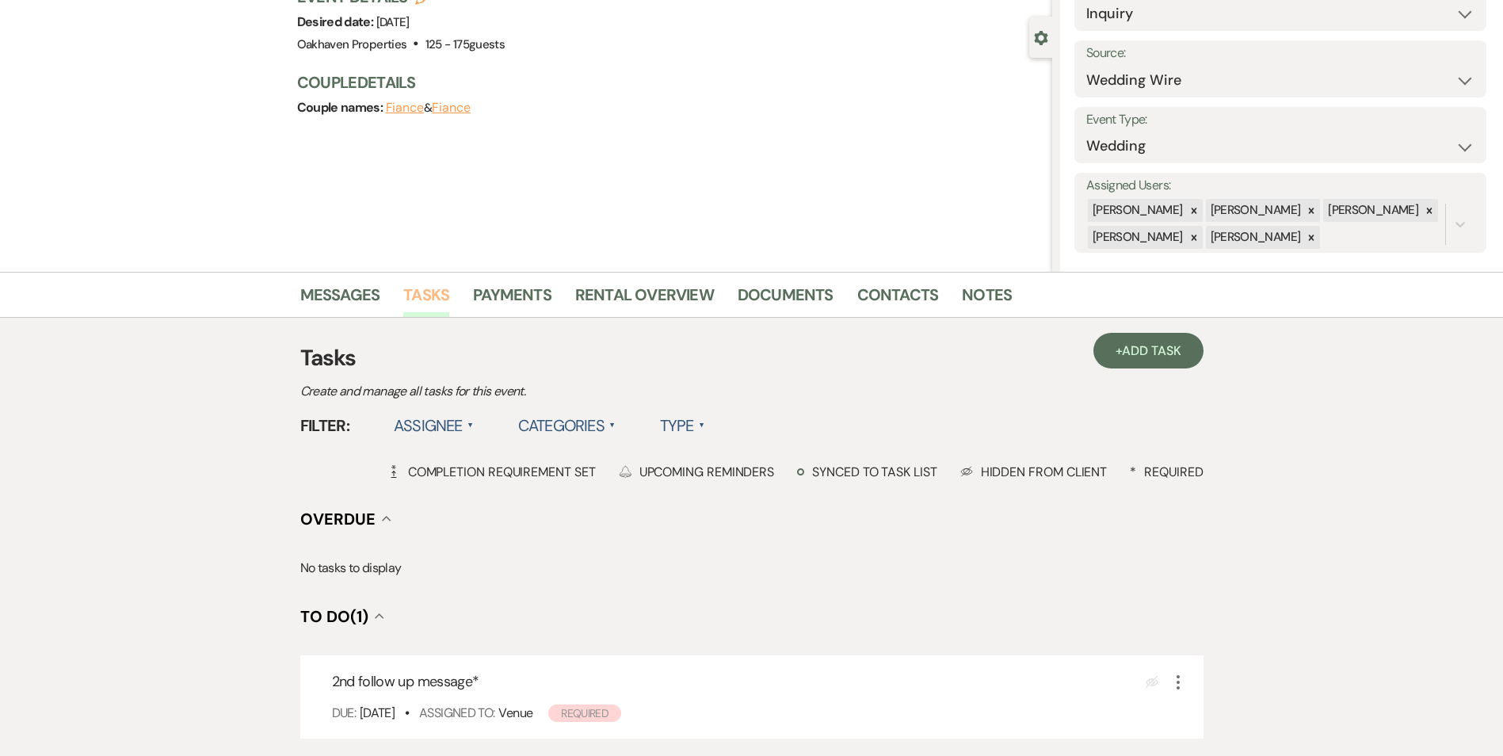
scroll to position [238, 0]
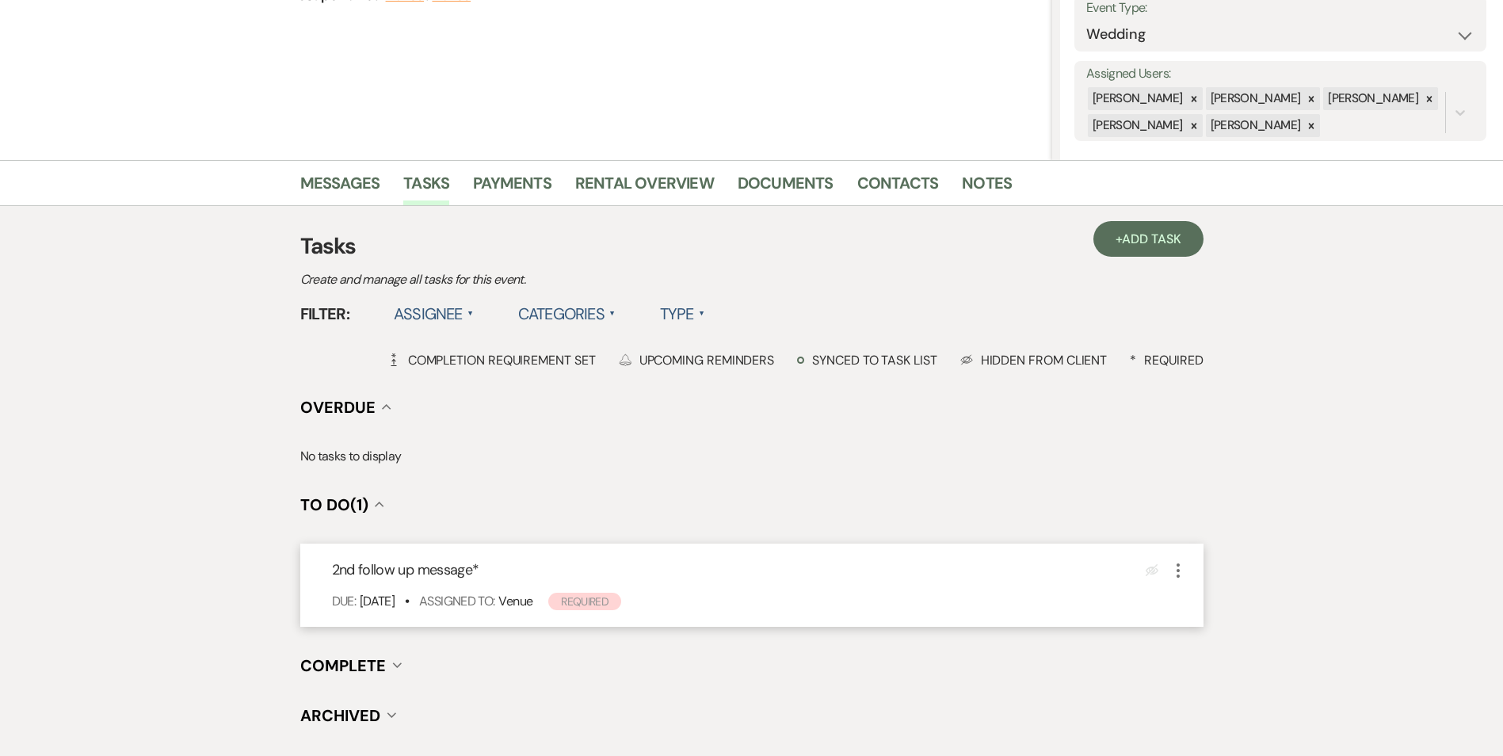
click at [1180, 562] on icon "More" at bounding box center [1177, 570] width 19 height 19
click at [1207, 669] on button "Plan Portal Link Mark As Complete" at bounding box center [1245, 675] width 155 height 25
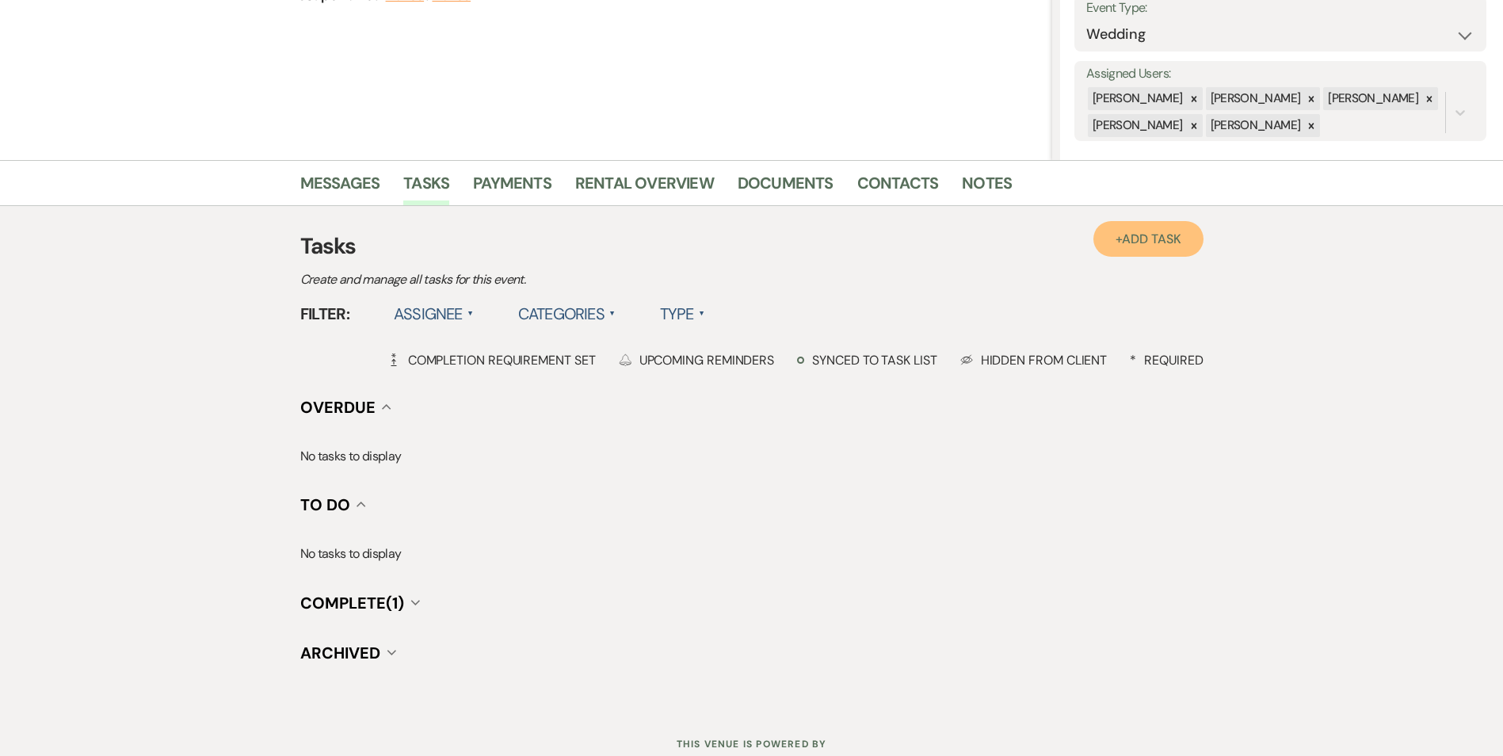
click at [1148, 249] on link "+ Add Task" at bounding box center [1147, 239] width 109 height 36
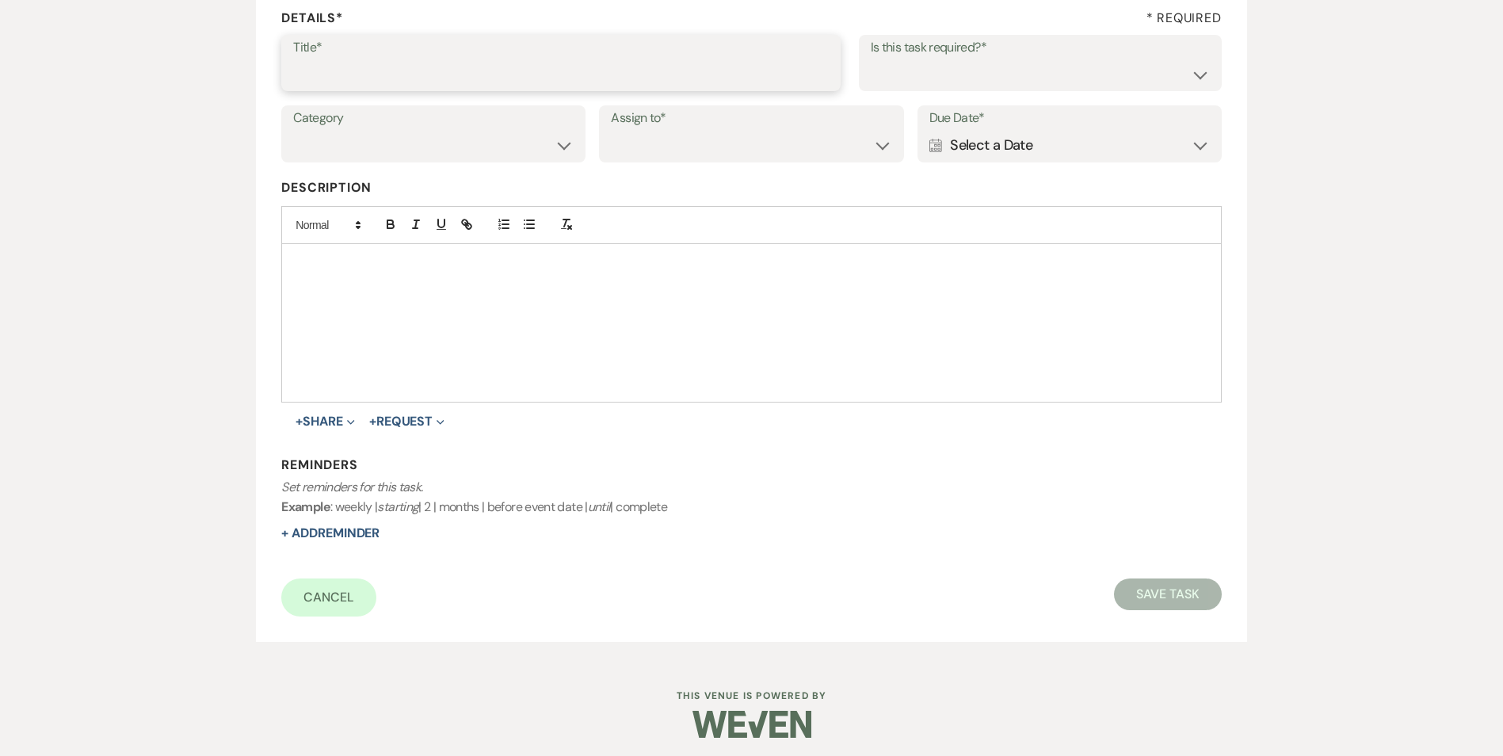
click at [386, 75] on input "Title*" at bounding box center [560, 74] width 535 height 31
type input "3rd follow up promo message"
click at [912, 68] on select "Yes No" at bounding box center [1040, 74] width 339 height 31
select select "true"
click at [871, 59] on select "Yes No" at bounding box center [1040, 74] width 339 height 31
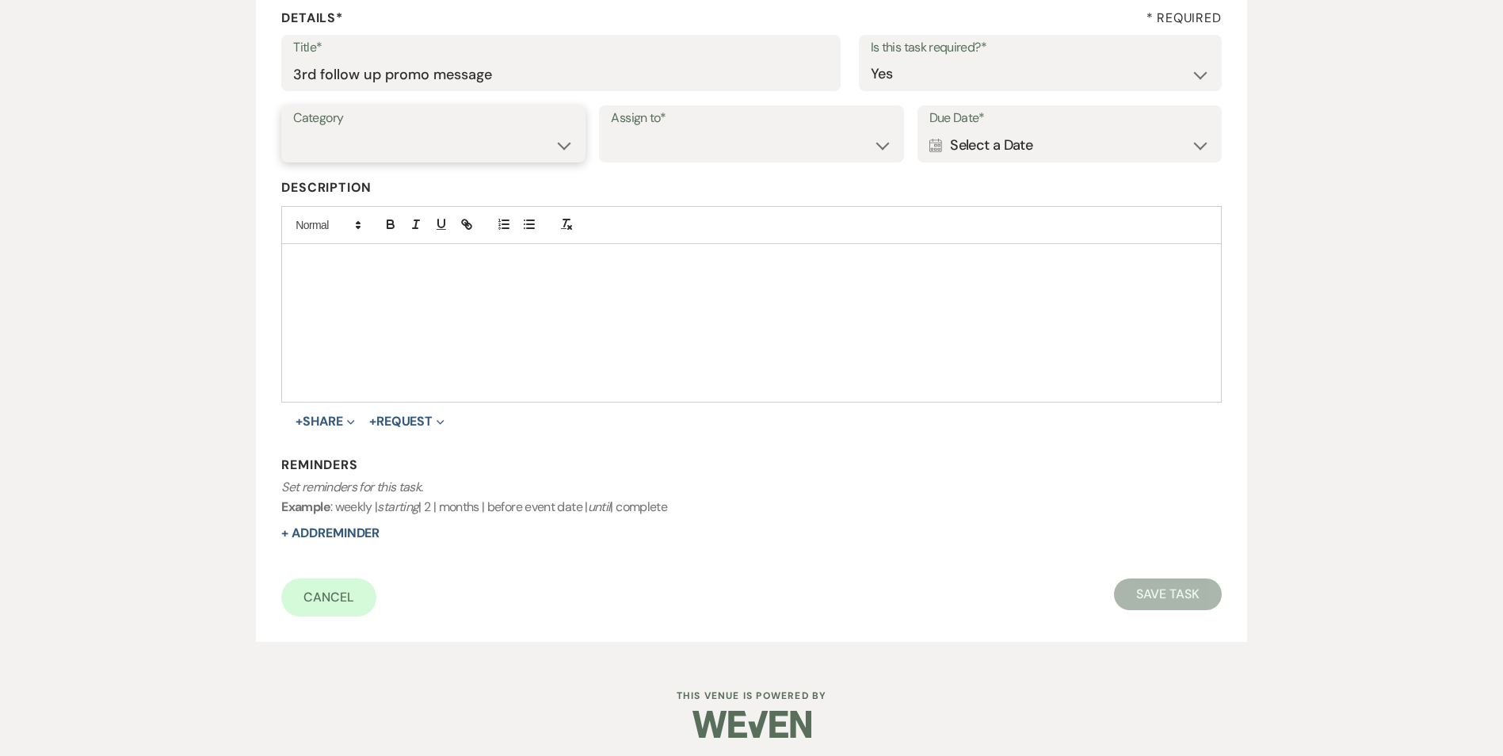
drag, startPoint x: 354, startPoint y: 135, endPoint x: 341, endPoint y: 162, distance: 30.5
click at [353, 137] on select "Venue Vendors Guests Details Finalize & Share" at bounding box center [433, 145] width 280 height 31
select select "31"
click at [293, 130] on select "Venue Vendors Guests Details Finalize & Share" at bounding box center [433, 145] width 280 height 31
click at [737, 120] on label "Assign to*" at bounding box center [751, 118] width 280 height 23
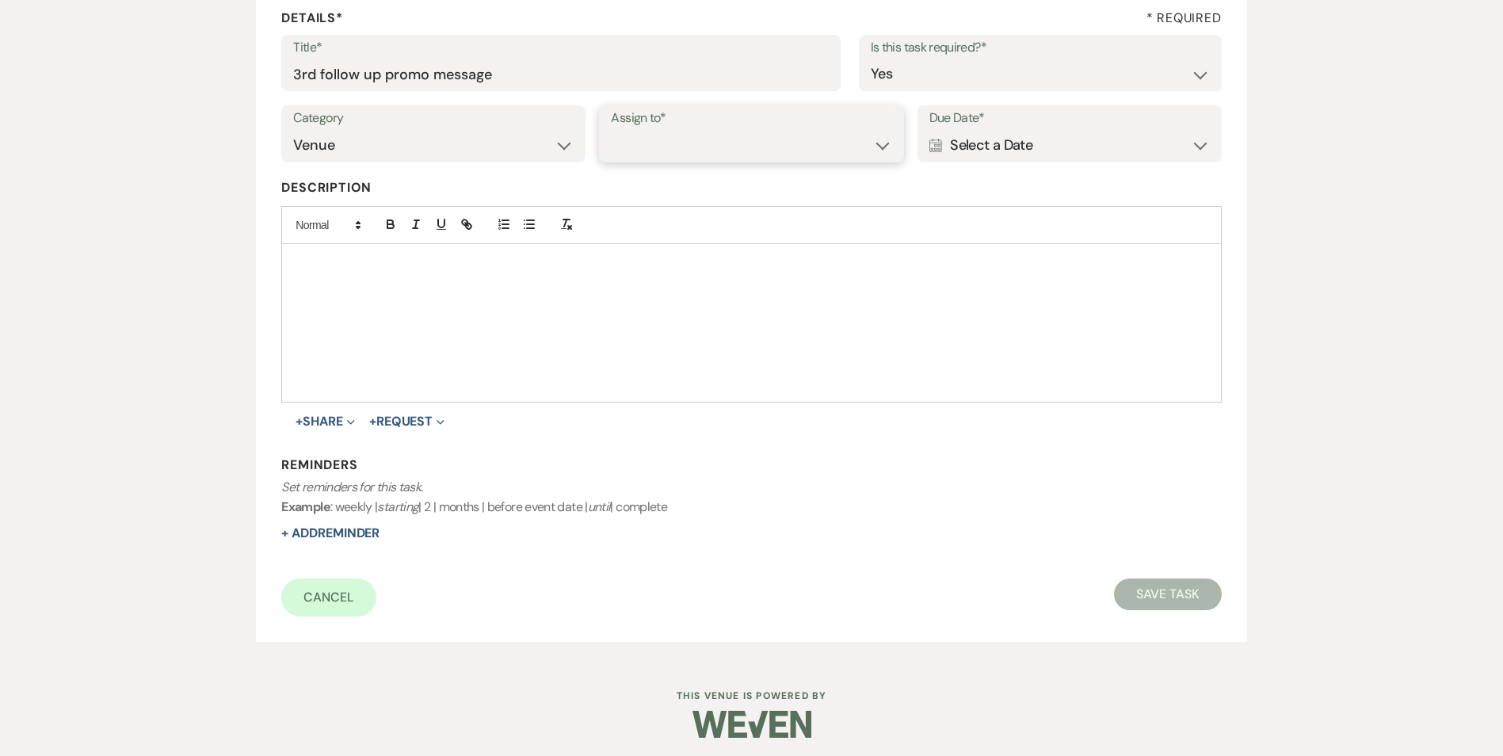
drag, startPoint x: 722, startPoint y: 147, endPoint x: 717, endPoint y: 159, distance: 13.5
click at [722, 147] on select "Venue Client" at bounding box center [751, 145] width 280 height 31
select select "venueHost"
click at [611, 130] on select "Venue Client" at bounding box center [751, 145] width 280 height 31
drag, startPoint x: 976, startPoint y: 154, endPoint x: 974, endPoint y: 170, distance: 15.1
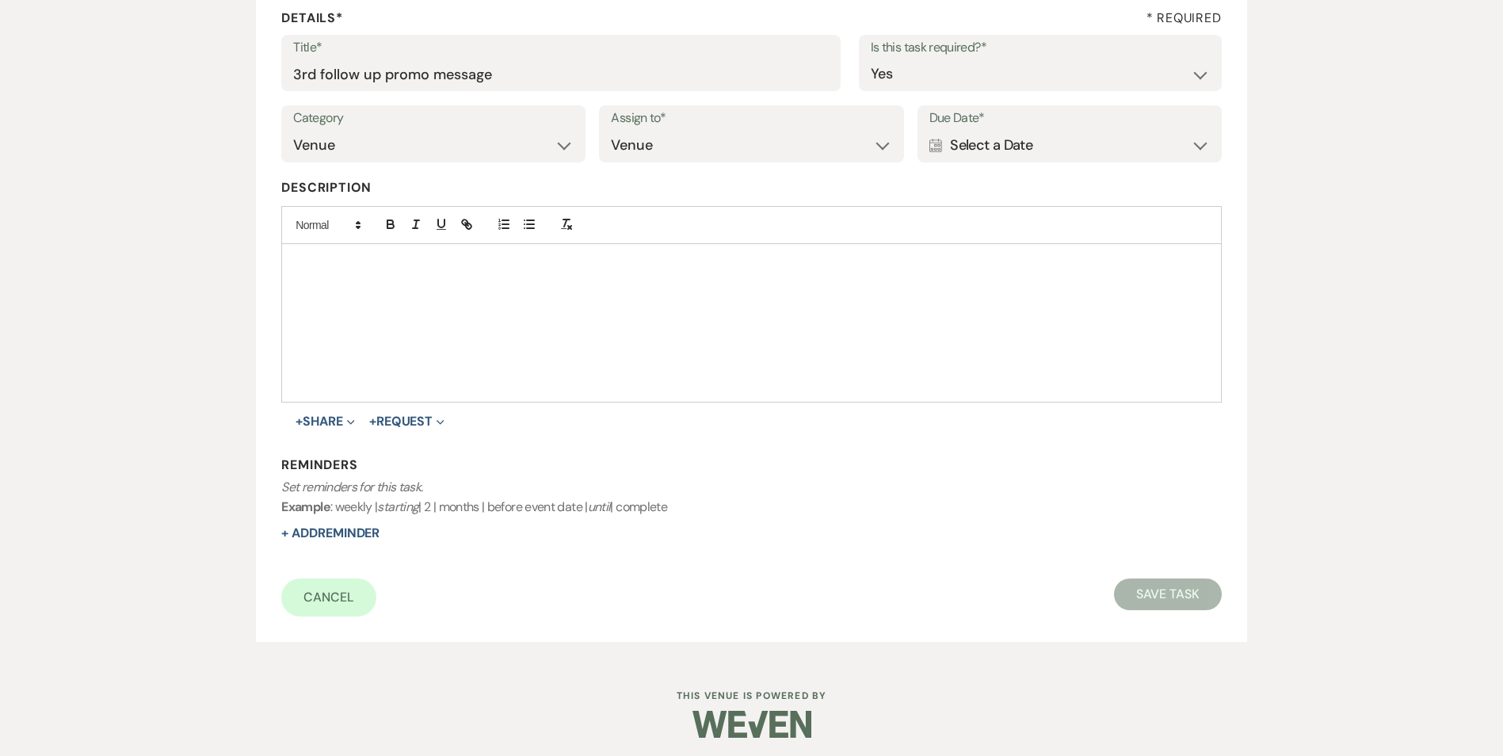
click at [976, 156] on div "Calendar Select a Date Expand" at bounding box center [1069, 145] width 280 height 31
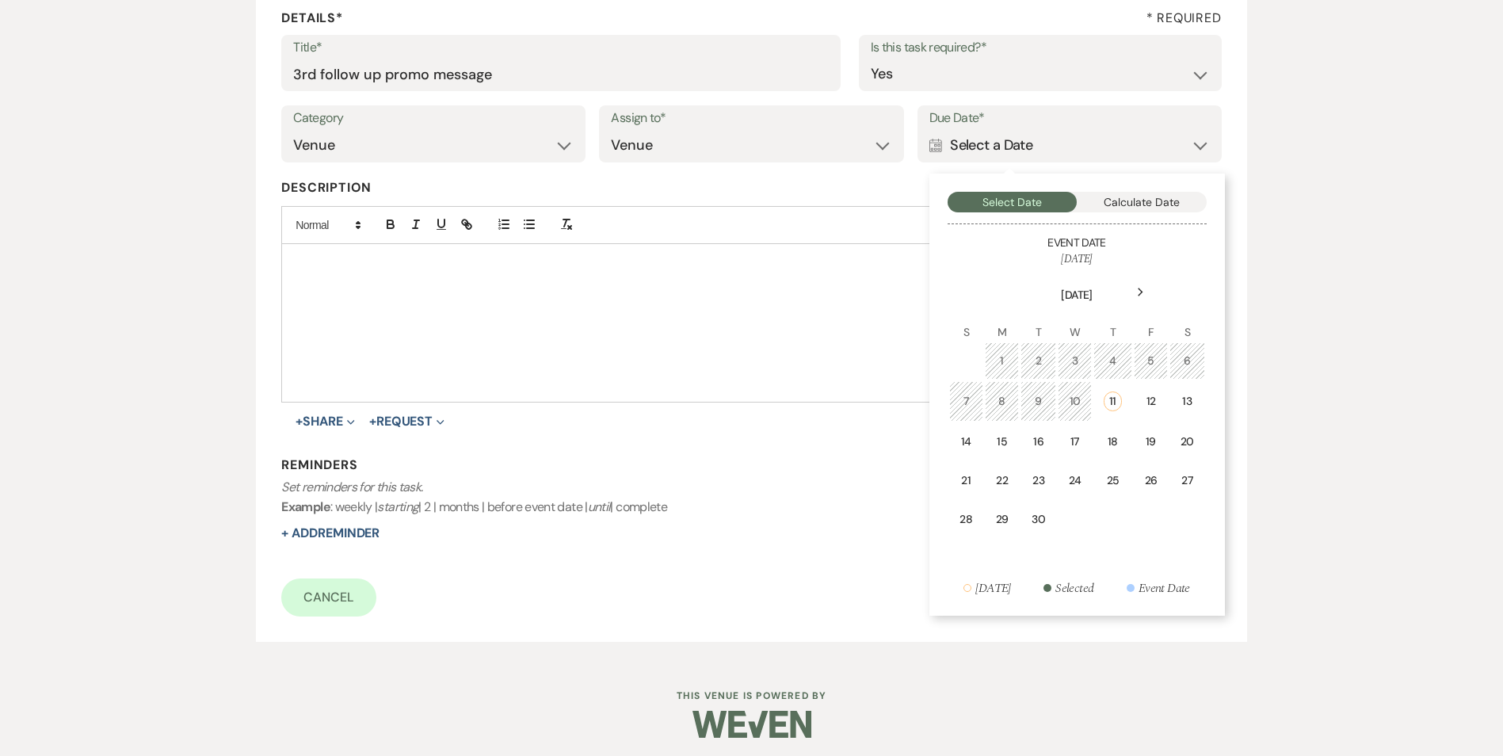
drag, startPoint x: 1050, startPoint y: 436, endPoint x: 415, endPoint y: 562, distance: 647.6
click at [1049, 436] on td "16" at bounding box center [1037, 441] width 35 height 37
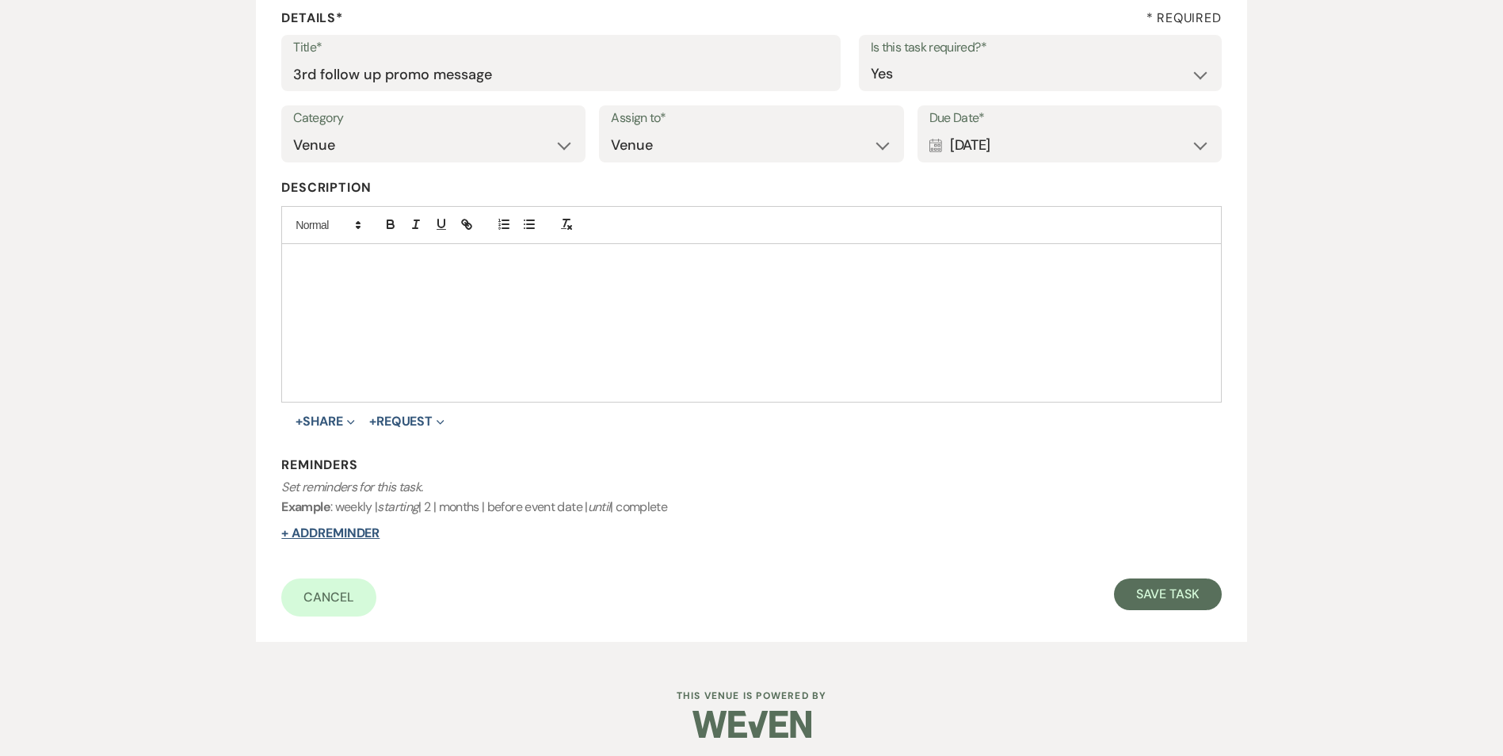
drag, startPoint x: 351, startPoint y: 517, endPoint x: 342, endPoint y: 527, distance: 12.9
click at [343, 526] on div "Reminders Set reminders for this task. Example : weekly | starting | 2 | months…" at bounding box center [750, 499] width 939 height 86
click at [342, 528] on button "+ Add Reminder" at bounding box center [330, 533] width 98 height 13
select select "host"
select select "days"
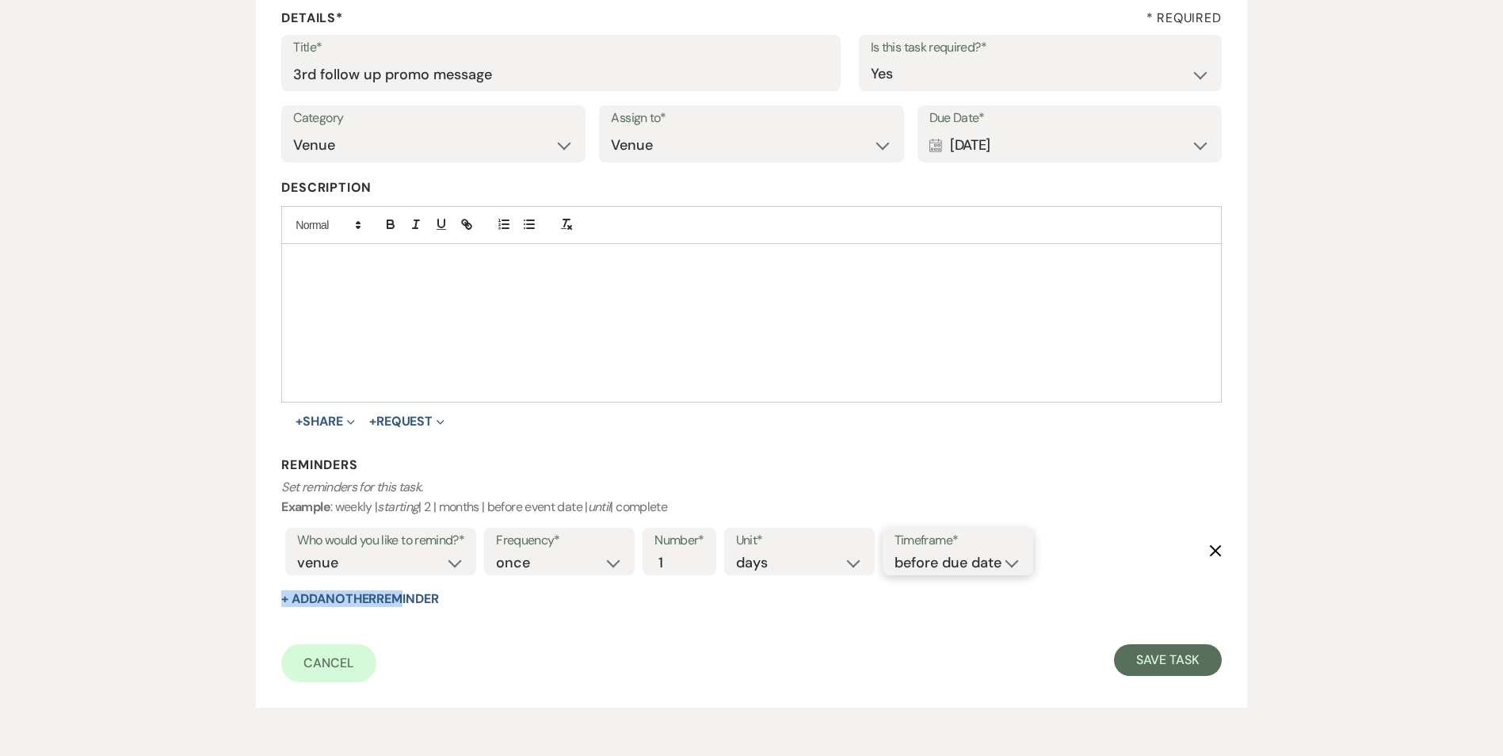
click at [1008, 552] on select "before due date after due date on due date on custom date" at bounding box center [957, 562] width 127 height 21
select select "onDueDate"
click at [894, 552] on select "before due date after due date on due date on custom date" at bounding box center [957, 562] width 127 height 21
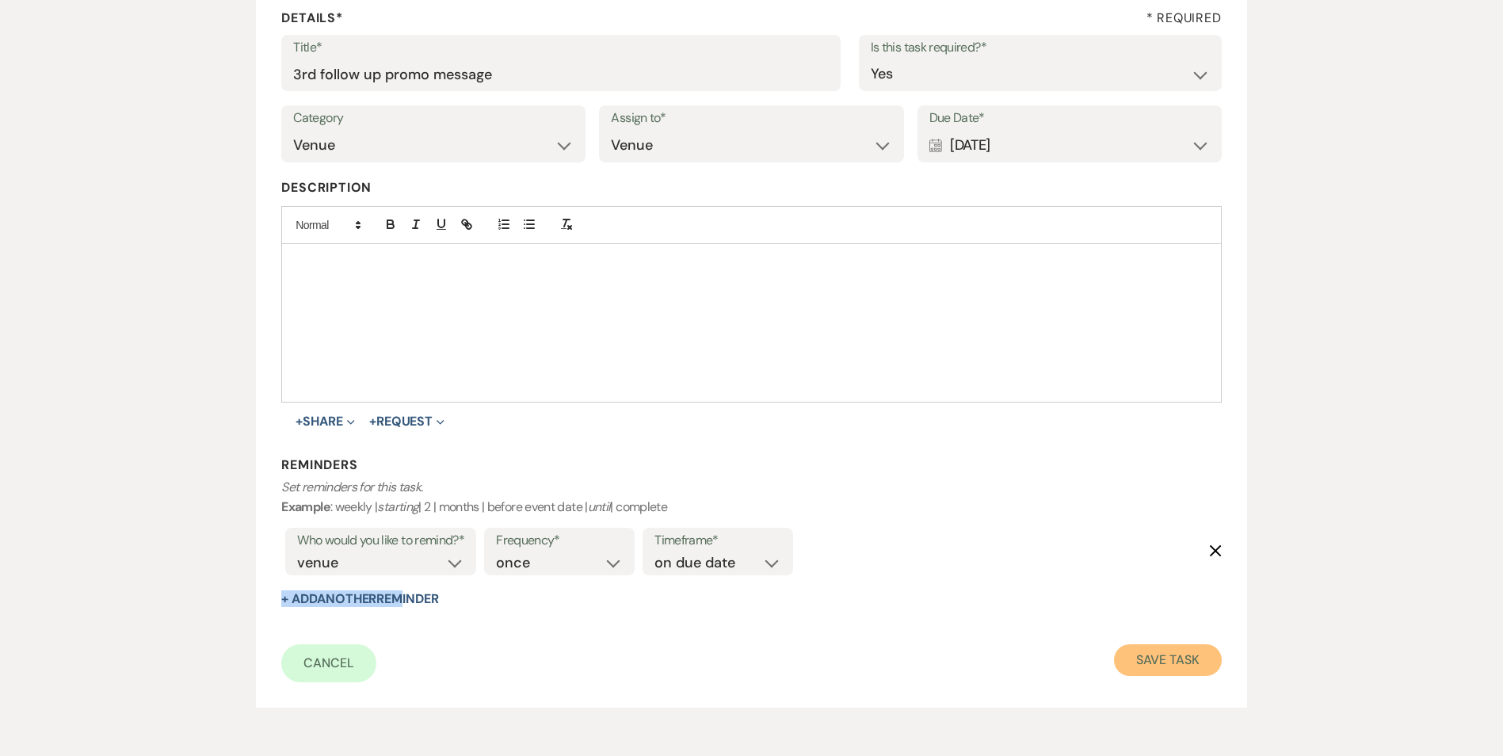
click at [1195, 653] on button "Save Task" at bounding box center [1167, 660] width 107 height 32
select select "3"
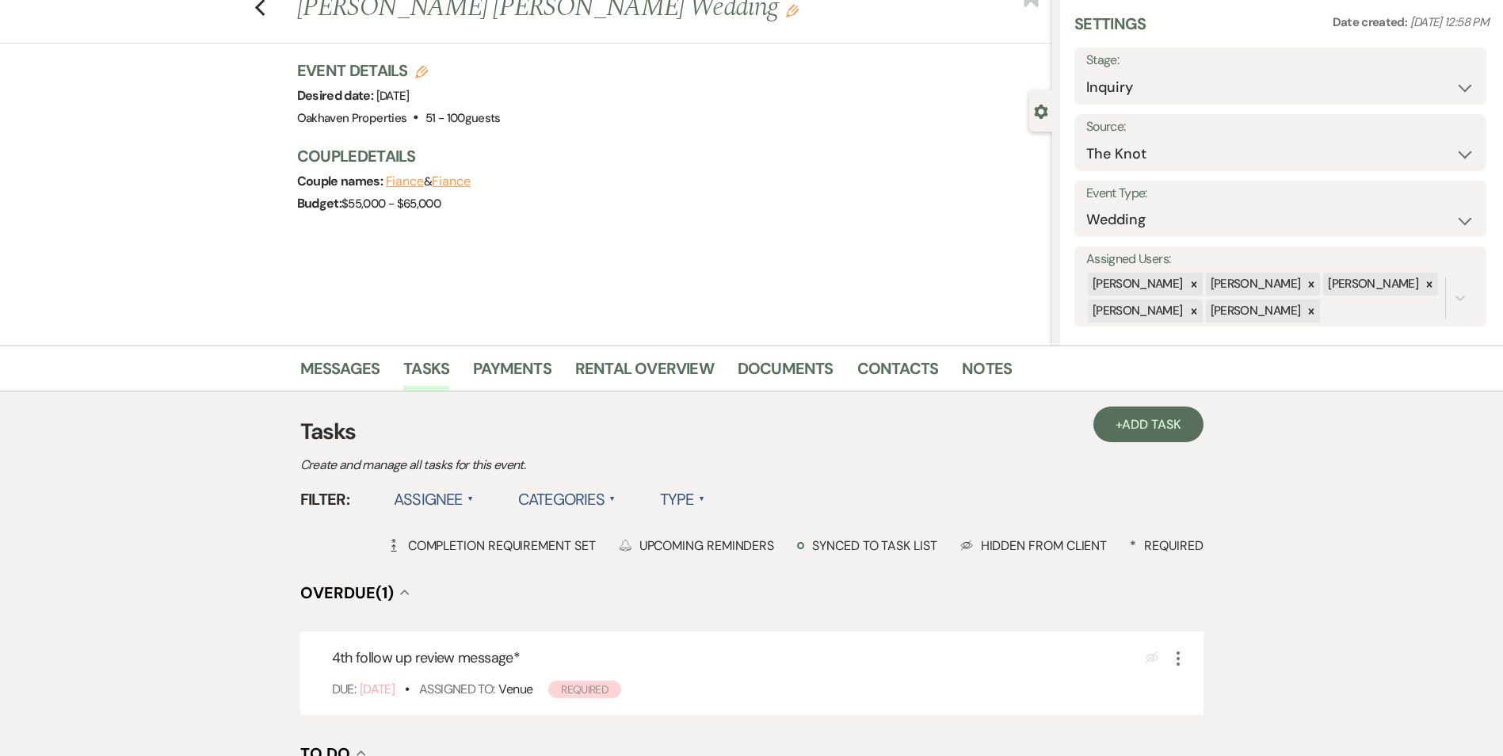
scroll to position [79, 0]
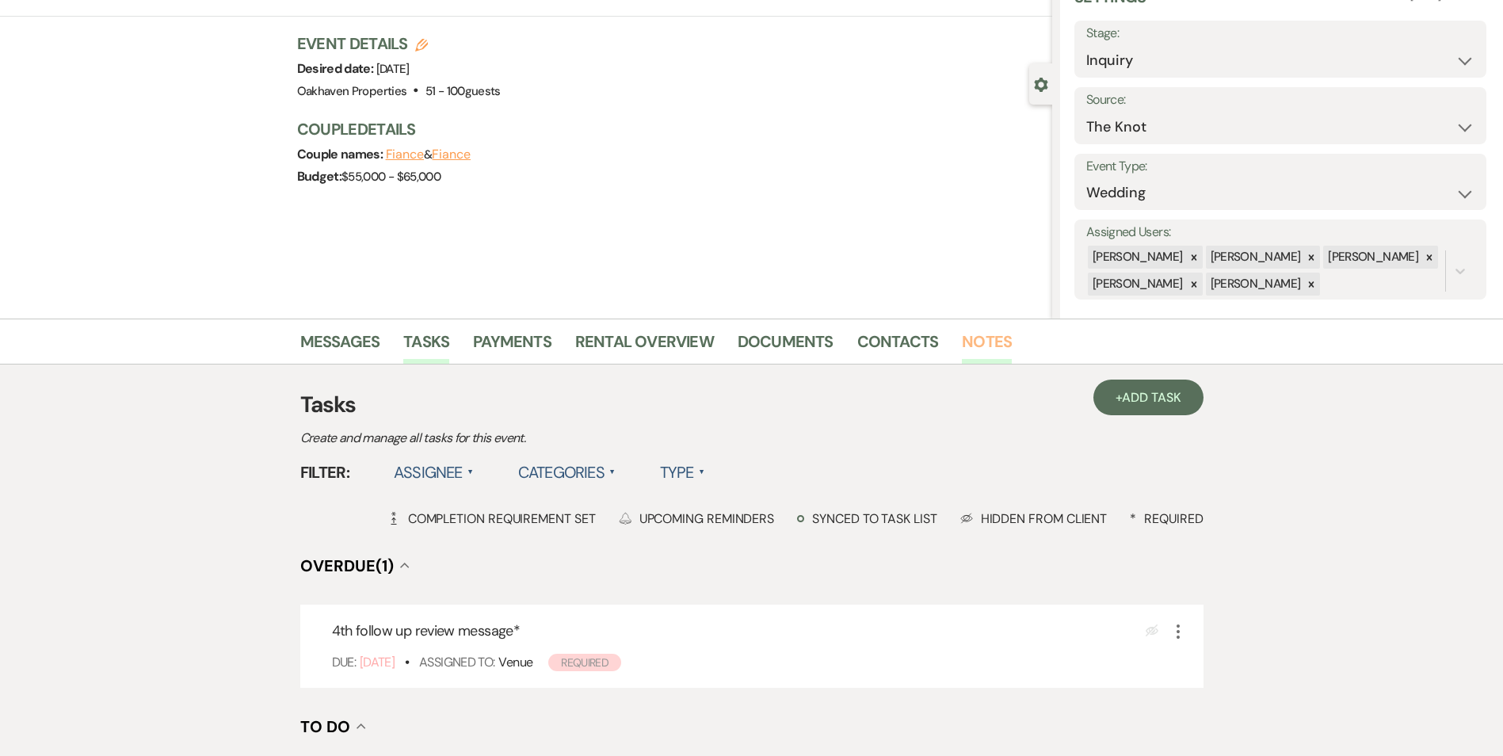
click at [980, 352] on link "Notes" at bounding box center [987, 346] width 50 height 35
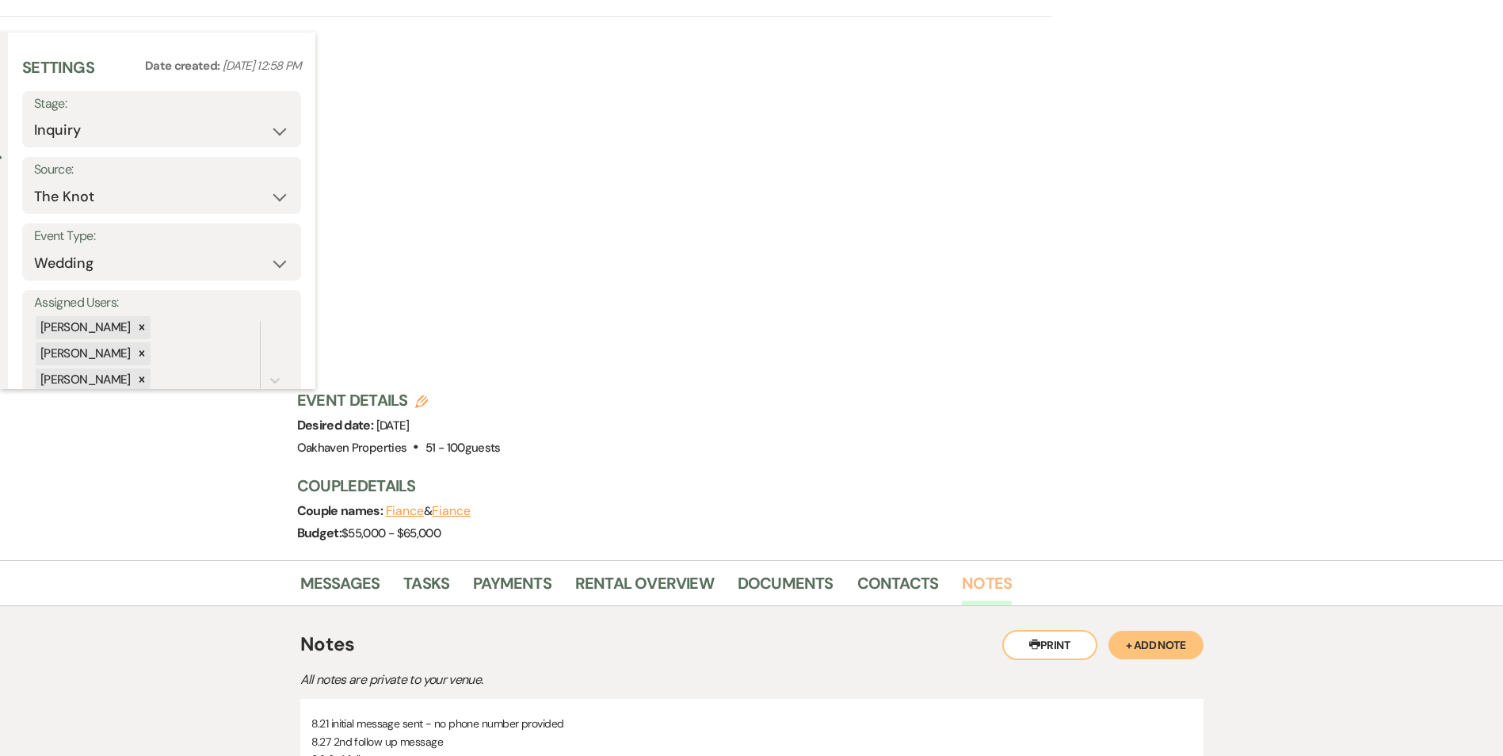
scroll to position [70, 0]
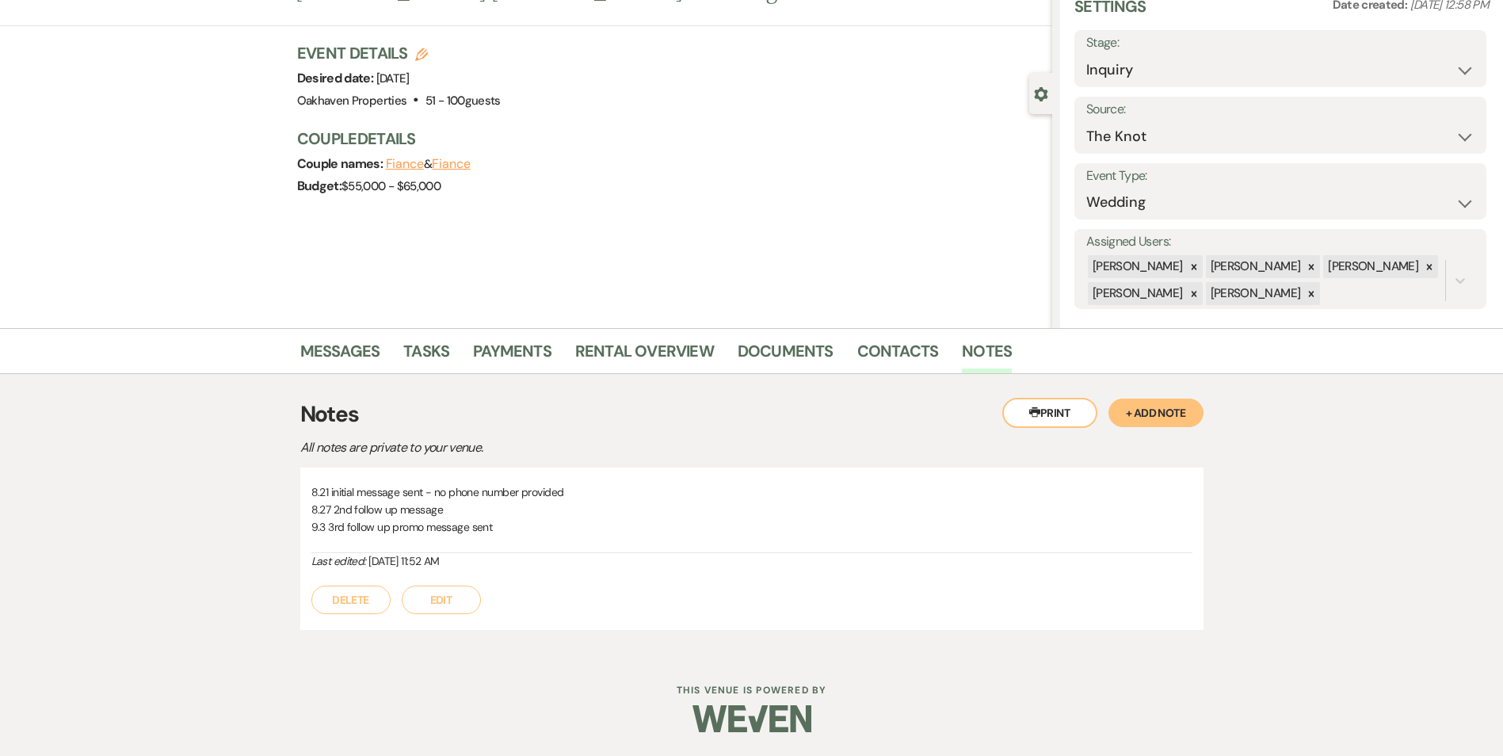
click at [445, 593] on button "Edit" at bounding box center [441, 599] width 79 height 29
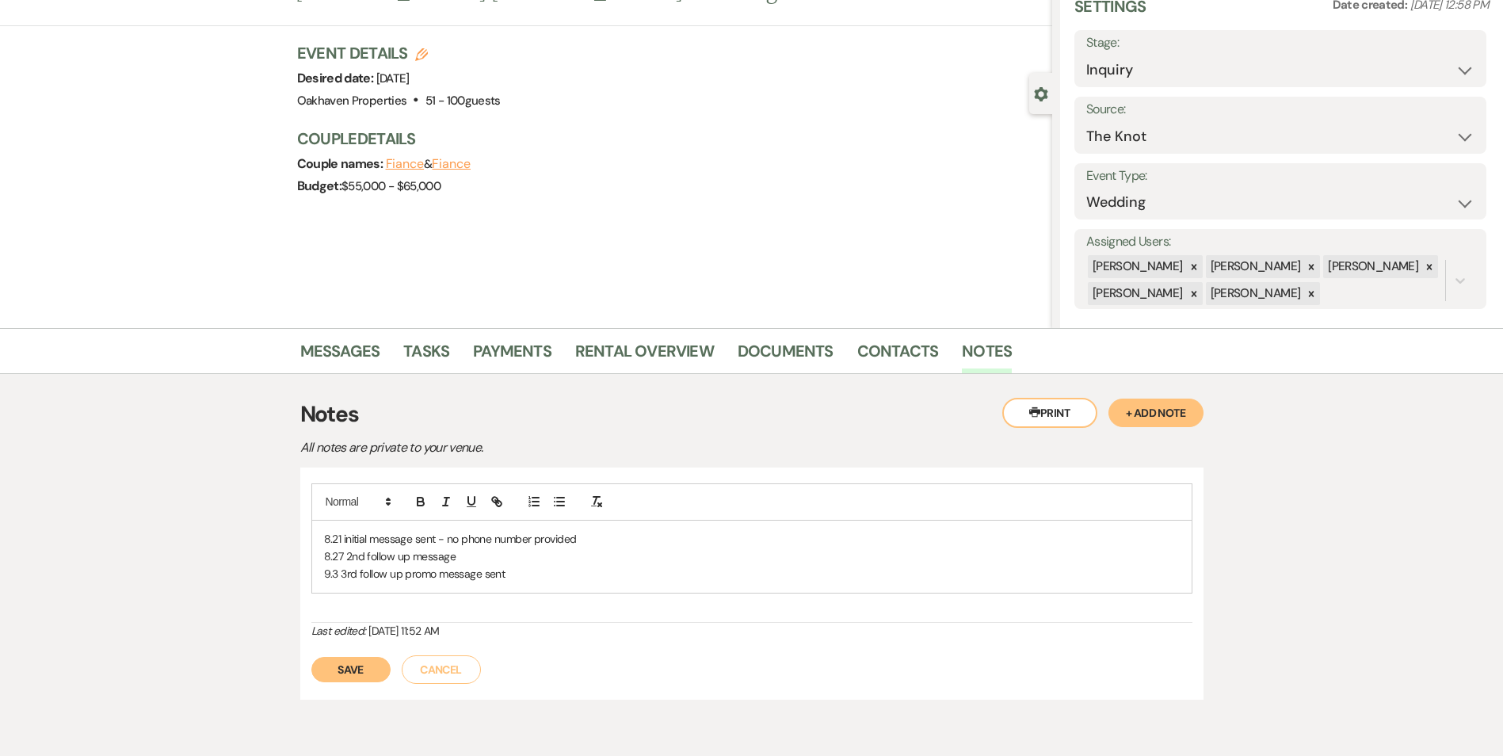
click at [516, 577] on p "9.3 3rd follow up promo message sent" at bounding box center [751, 573] width 855 height 17
drag, startPoint x: 349, startPoint y: 688, endPoint x: 391, endPoint y: 547, distance: 146.9
click at [349, 688] on button "Save" at bounding box center [350, 686] width 79 height 25
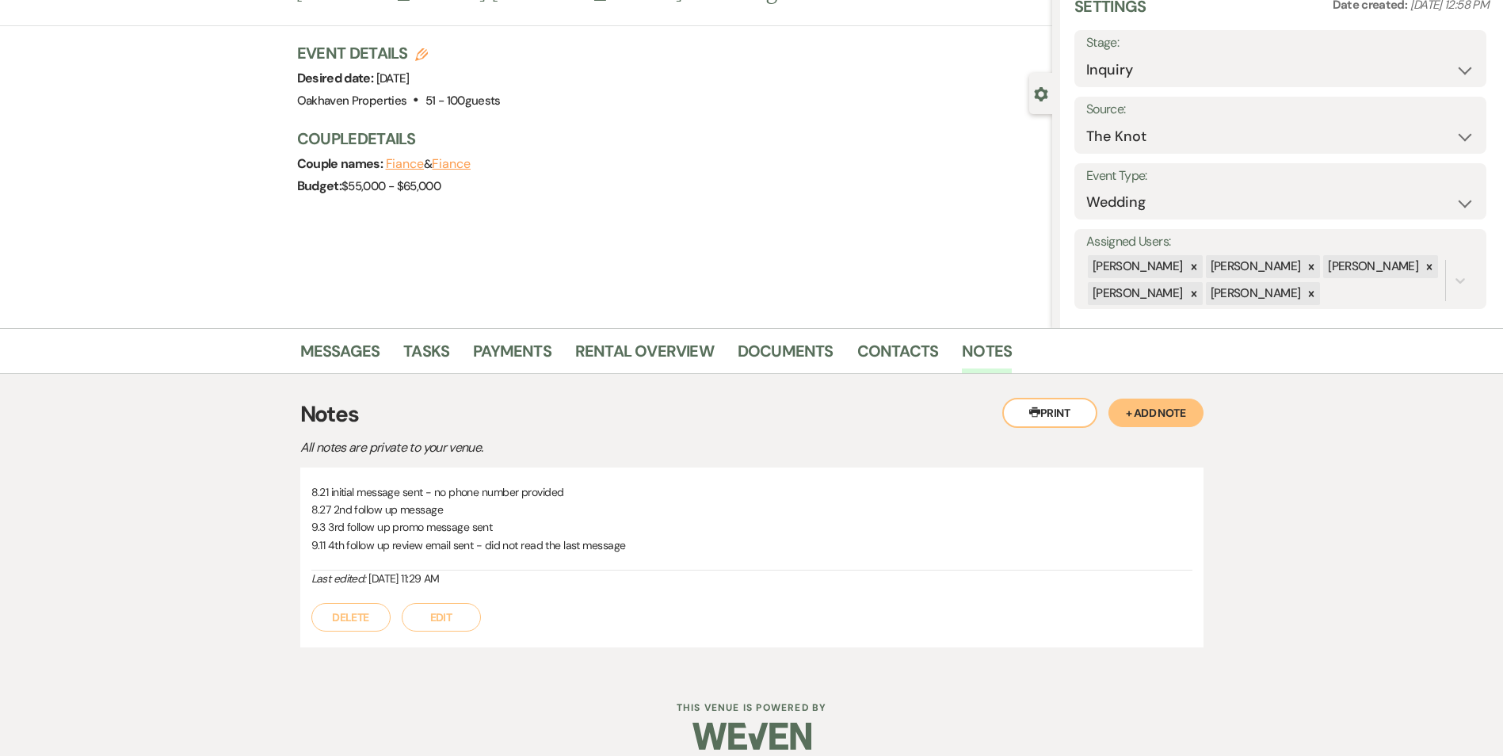
click at [379, 362] on li "Messages" at bounding box center [352, 354] width 104 height 38
click at [363, 348] on link "Messages" at bounding box center [340, 355] width 80 height 35
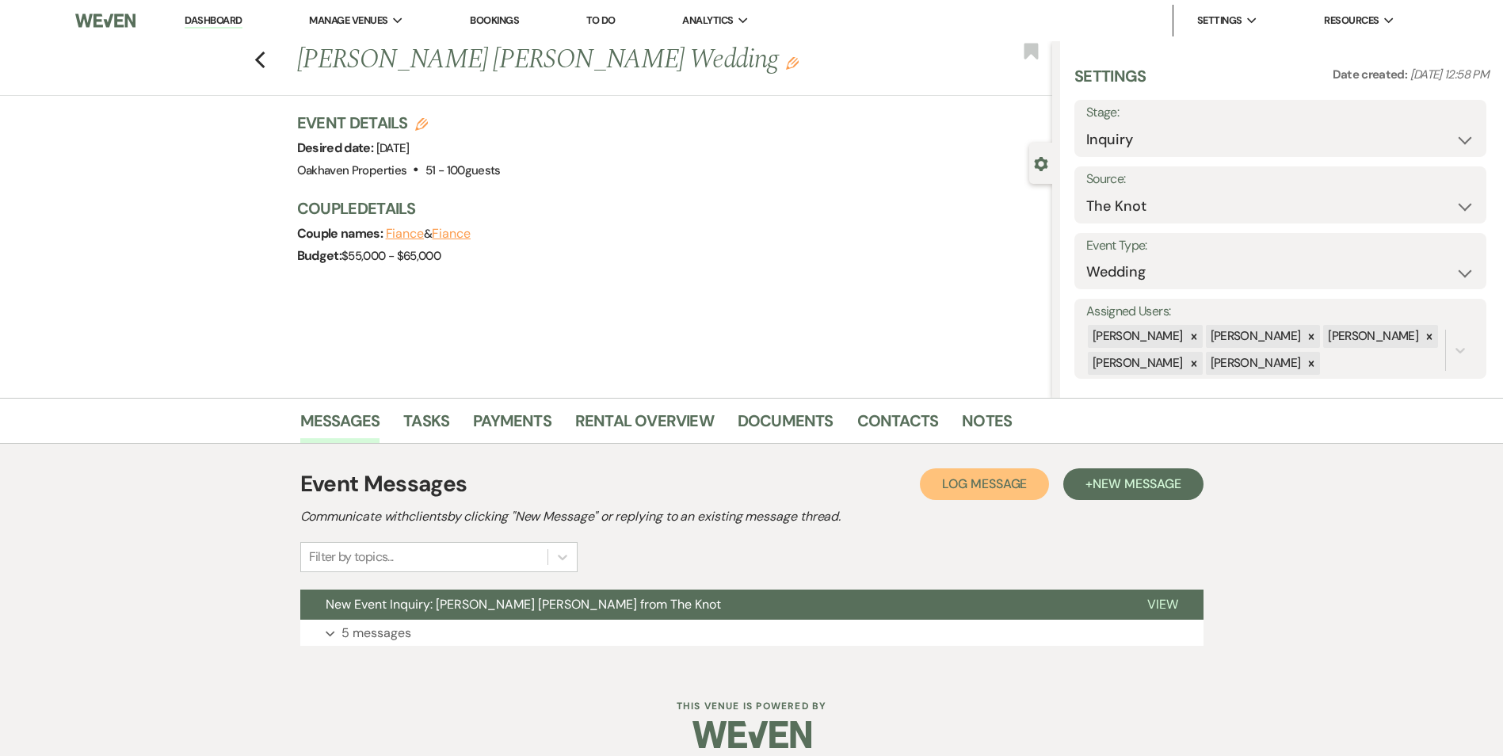
click at [971, 482] on span "Log Message" at bounding box center [984, 483] width 85 height 17
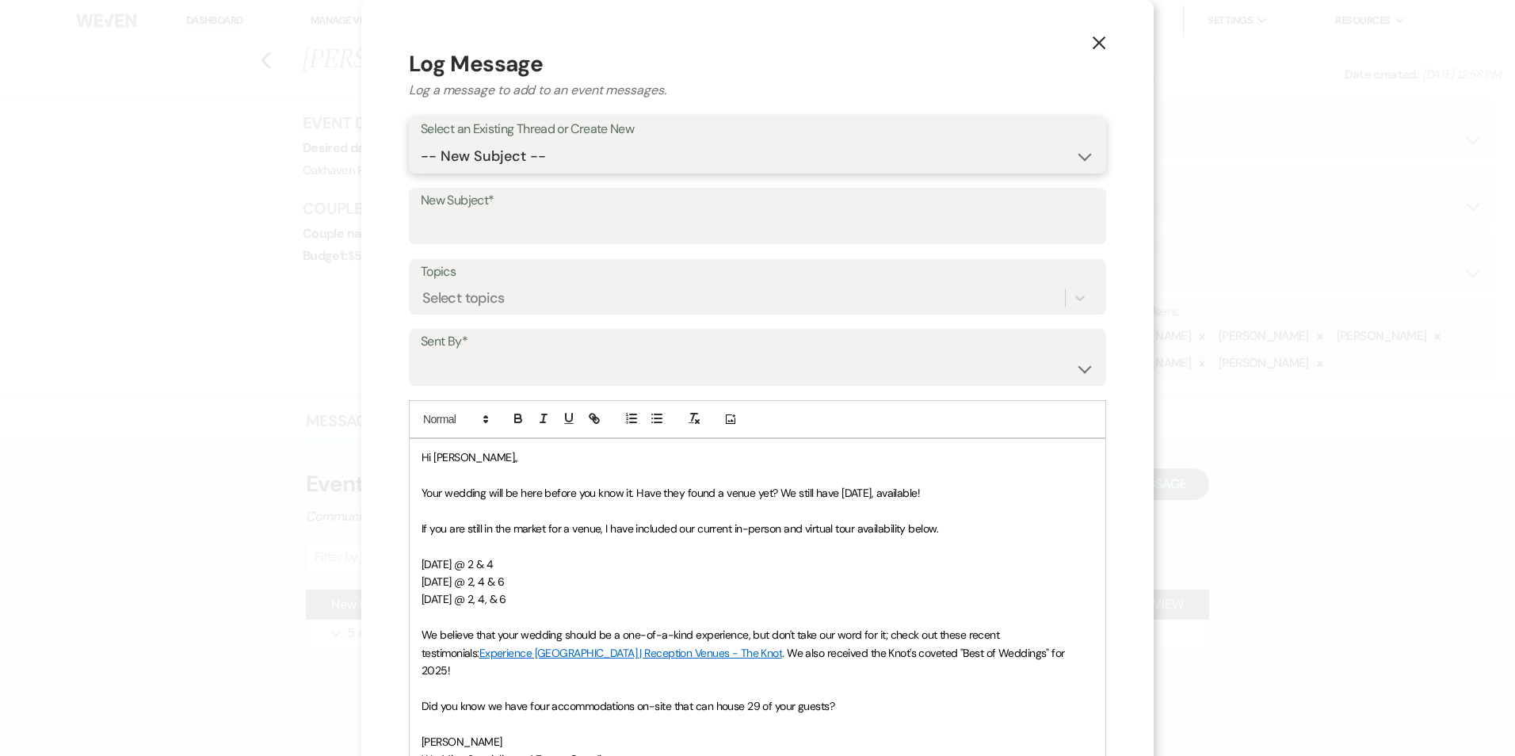
drag, startPoint x: 584, startPoint y: 150, endPoint x: 584, endPoint y: 166, distance: 16.6
click at [584, 152] on select "-- New Subject -- New Event Inquiry: Alizee Michaud from The Knot" at bounding box center [757, 156] width 673 height 31
select select "448868"
click at [421, 141] on select "-- New Subject -- New Event Inquiry: Alizee Michaud from The Knot" at bounding box center [757, 156] width 673 height 31
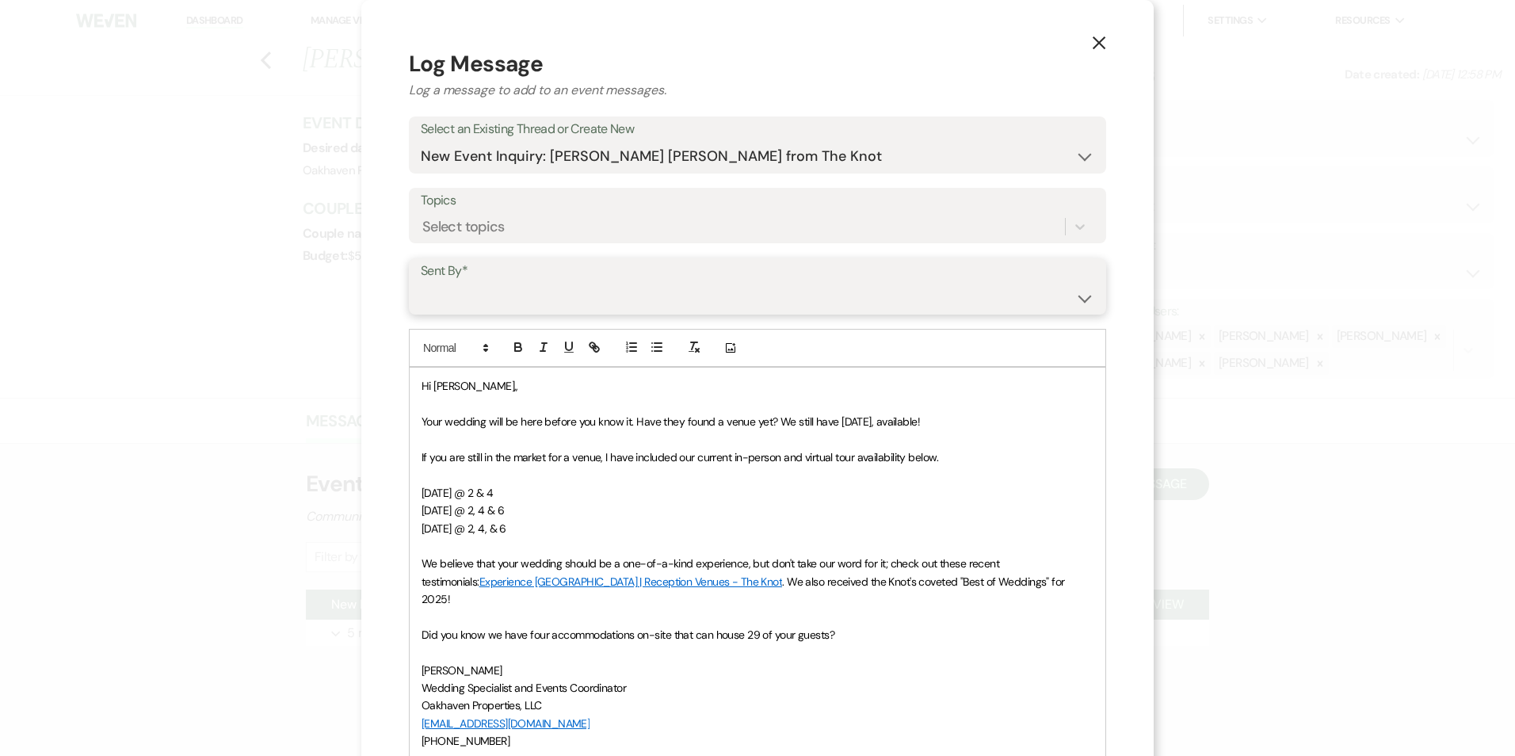
click at [556, 288] on select "Patience Ergish (pdergish@aol.com) Jeanette Wagoner (jeanette@experienceoakhave…" at bounding box center [757, 297] width 673 height 31
select select "user-127923"
click at [421, 282] on select "Patience Ergish (pdergish@aol.com) Jeanette Wagoner (jeanette@experienceoakhave…" at bounding box center [757, 297] width 673 height 31
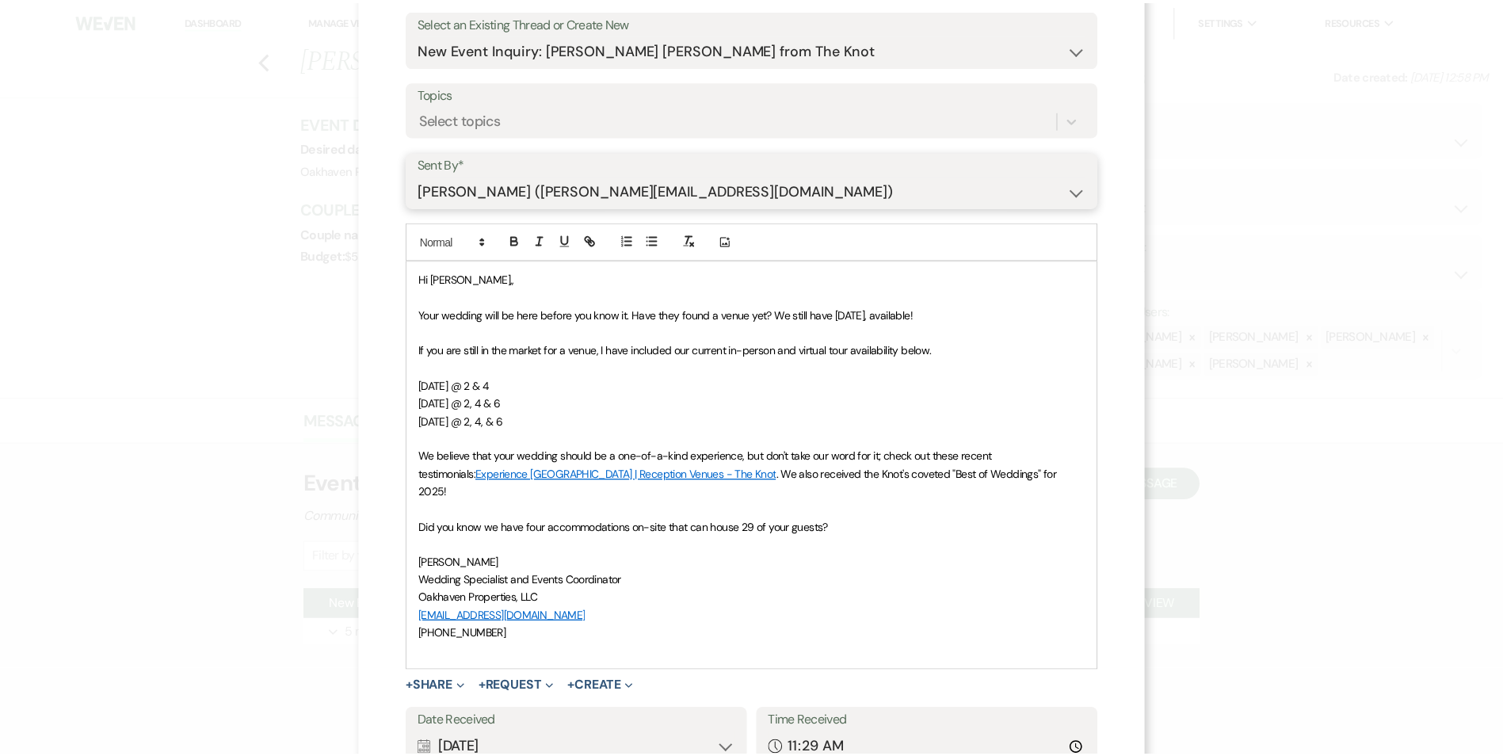
scroll to position [220, 0]
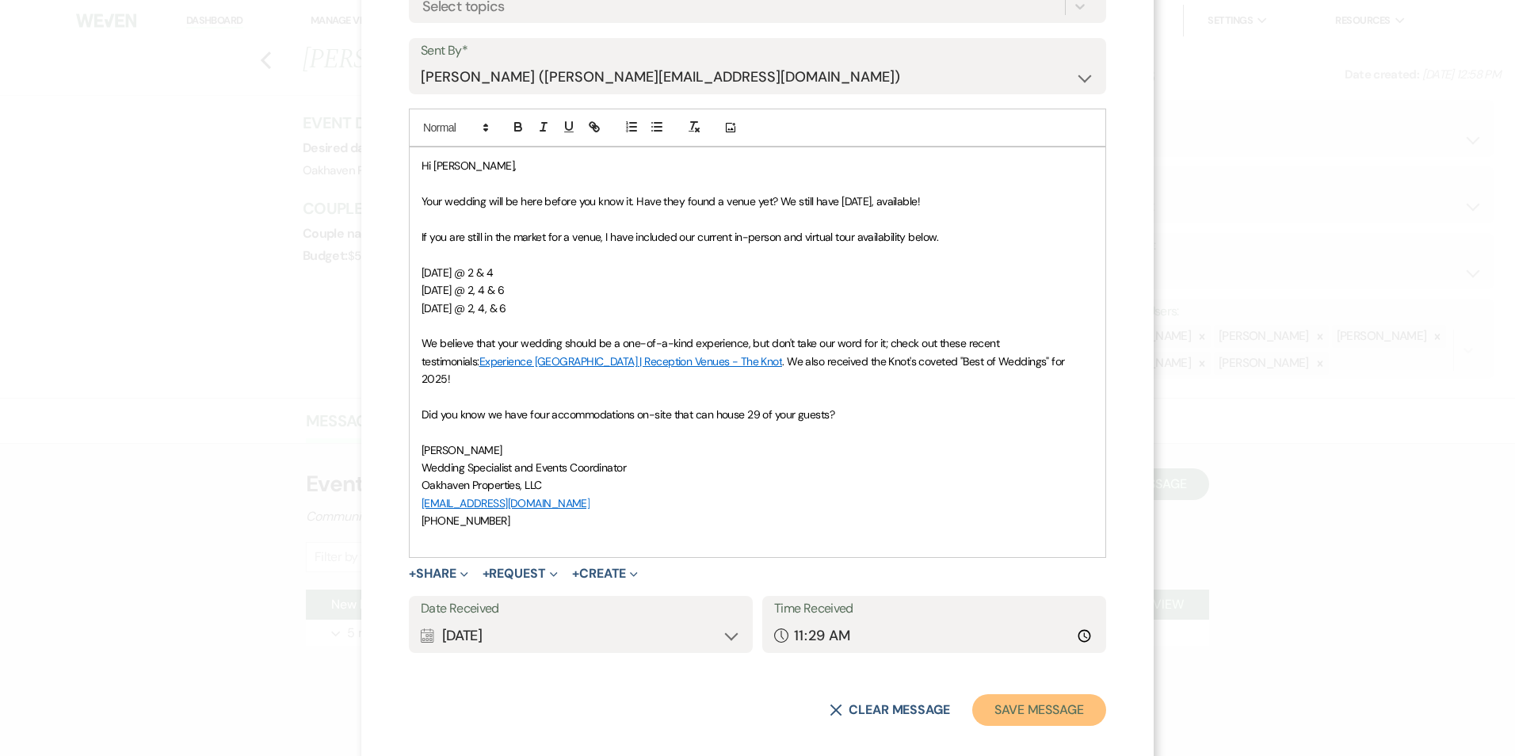
click at [1063, 696] on button "Save Message" at bounding box center [1039, 710] width 134 height 32
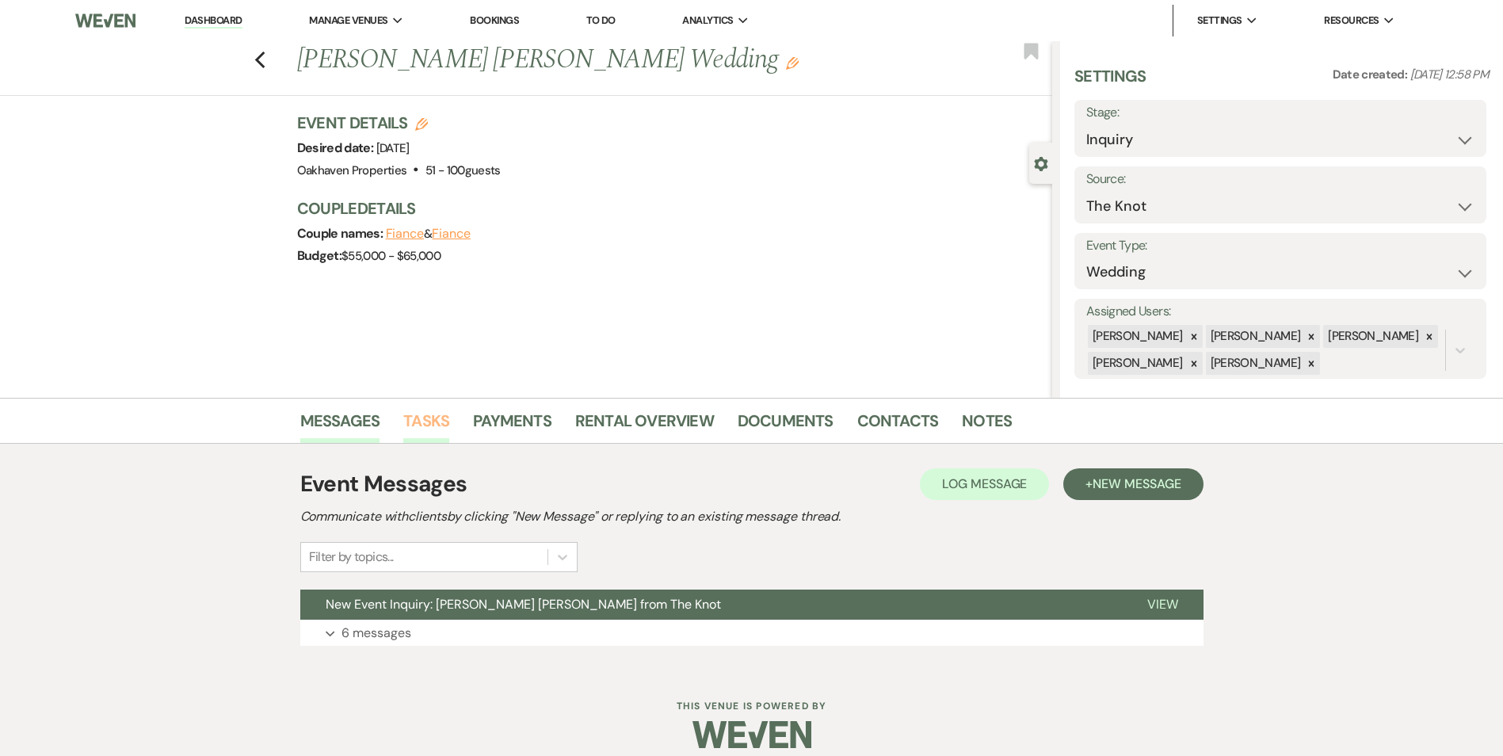
click at [432, 422] on link "Tasks" at bounding box center [426, 425] width 46 height 35
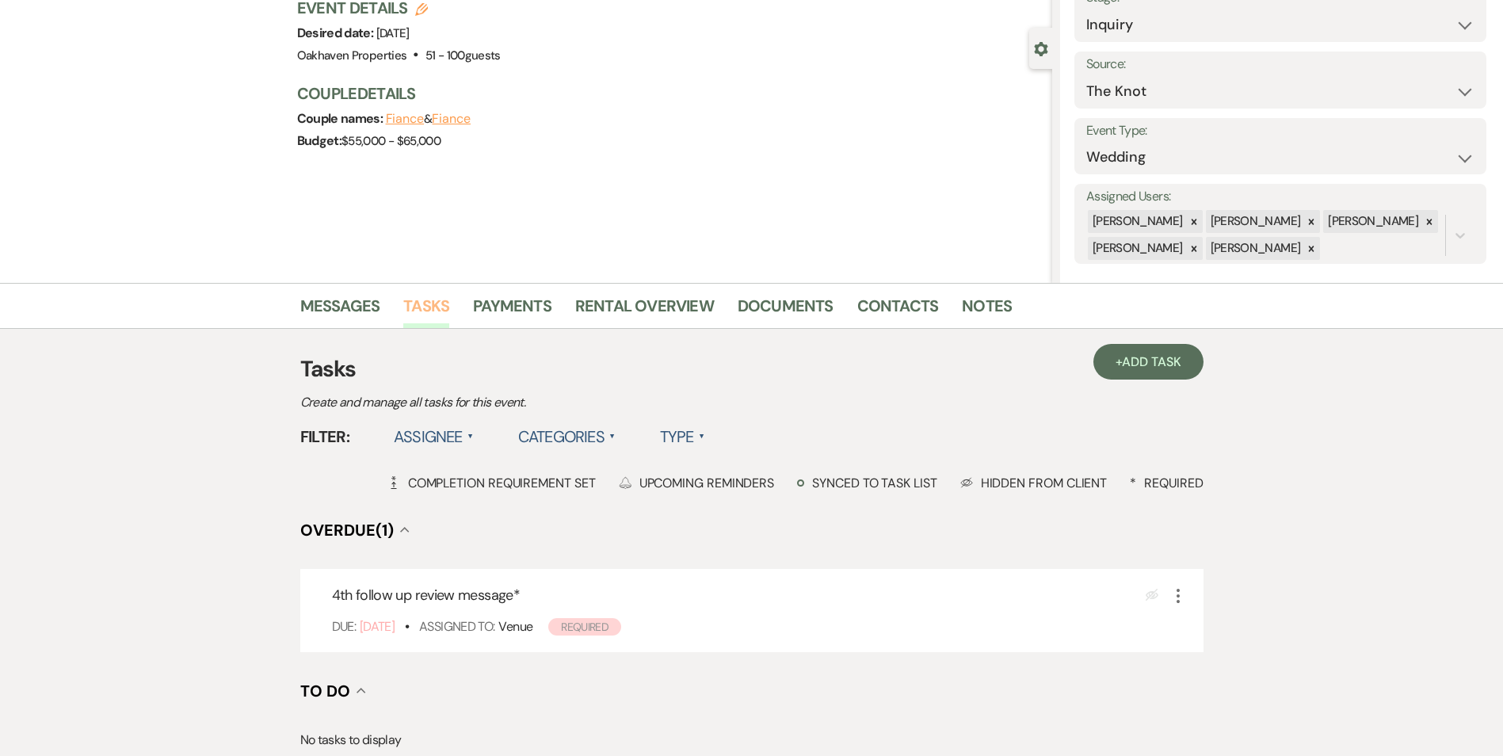
scroll to position [238, 0]
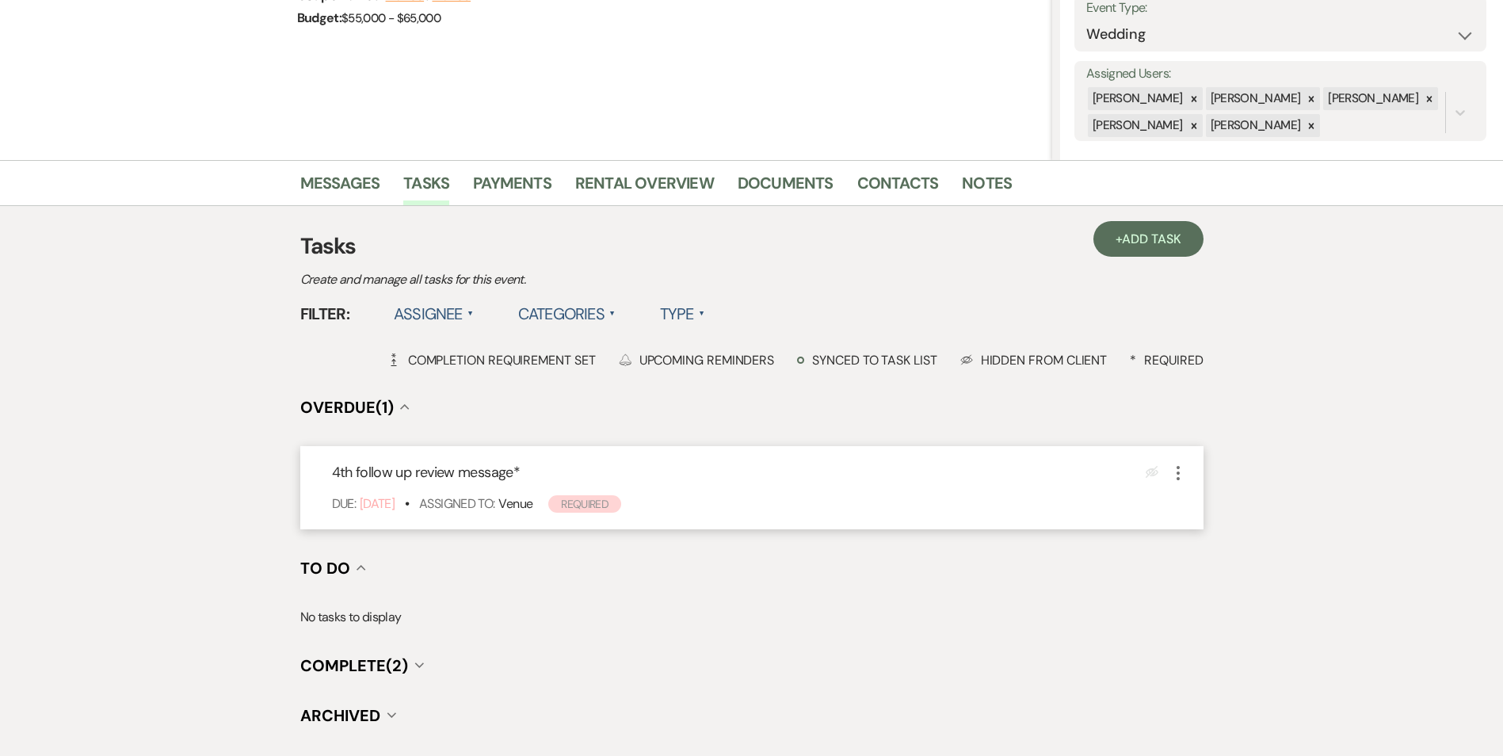
click at [1172, 473] on icon "More" at bounding box center [1177, 472] width 19 height 19
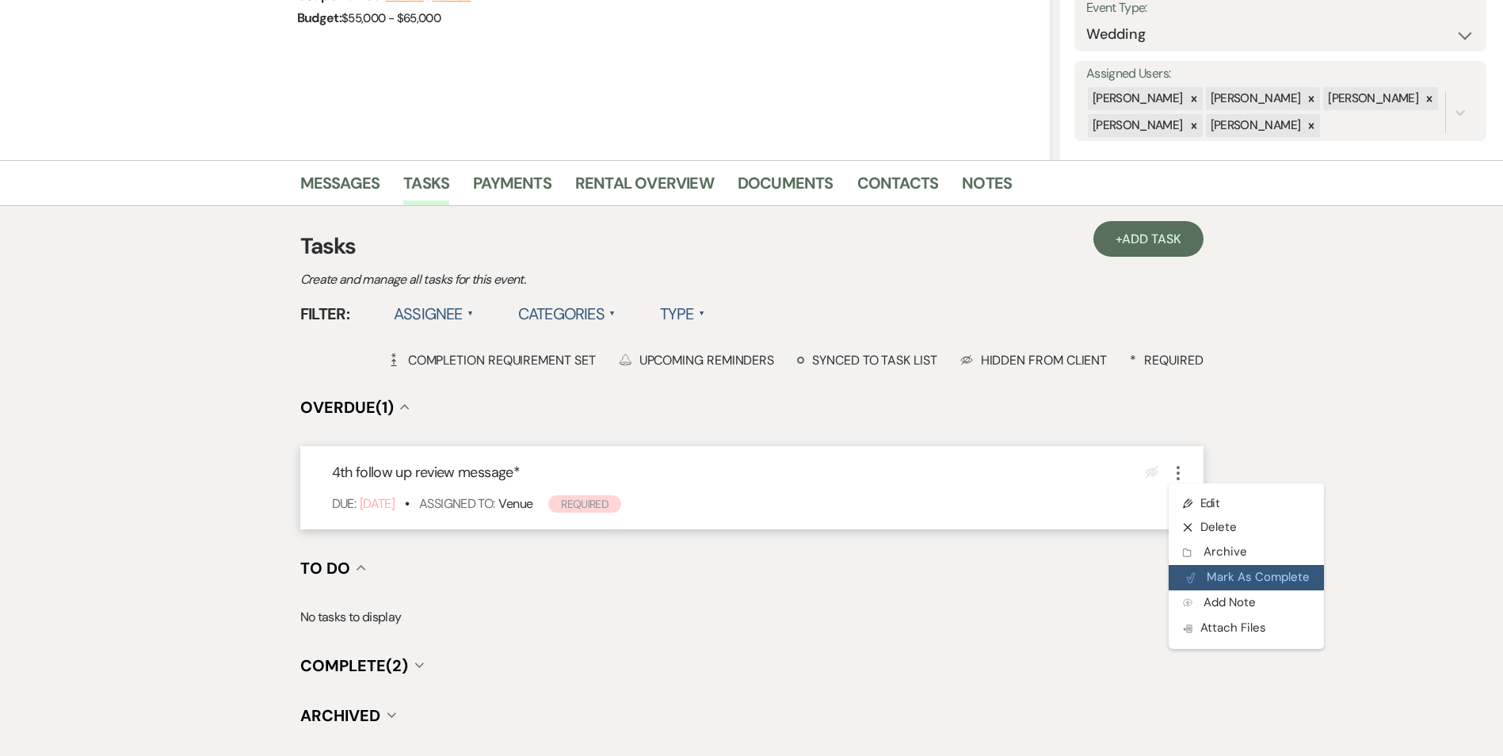
click at [1194, 580] on icon "Plan Portal Link" at bounding box center [1191, 578] width 10 height 12
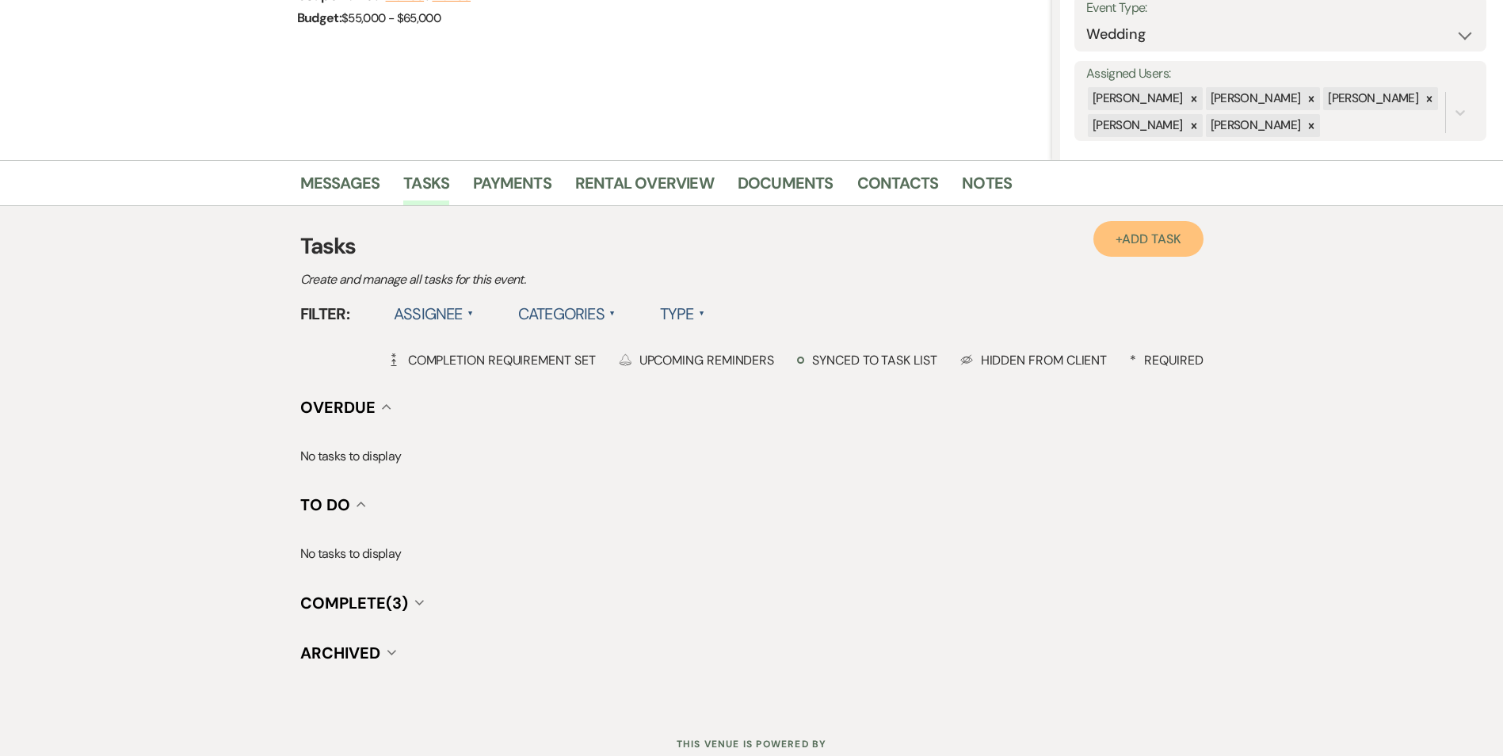
click at [1126, 248] on link "+ Add Task" at bounding box center [1147, 239] width 109 height 36
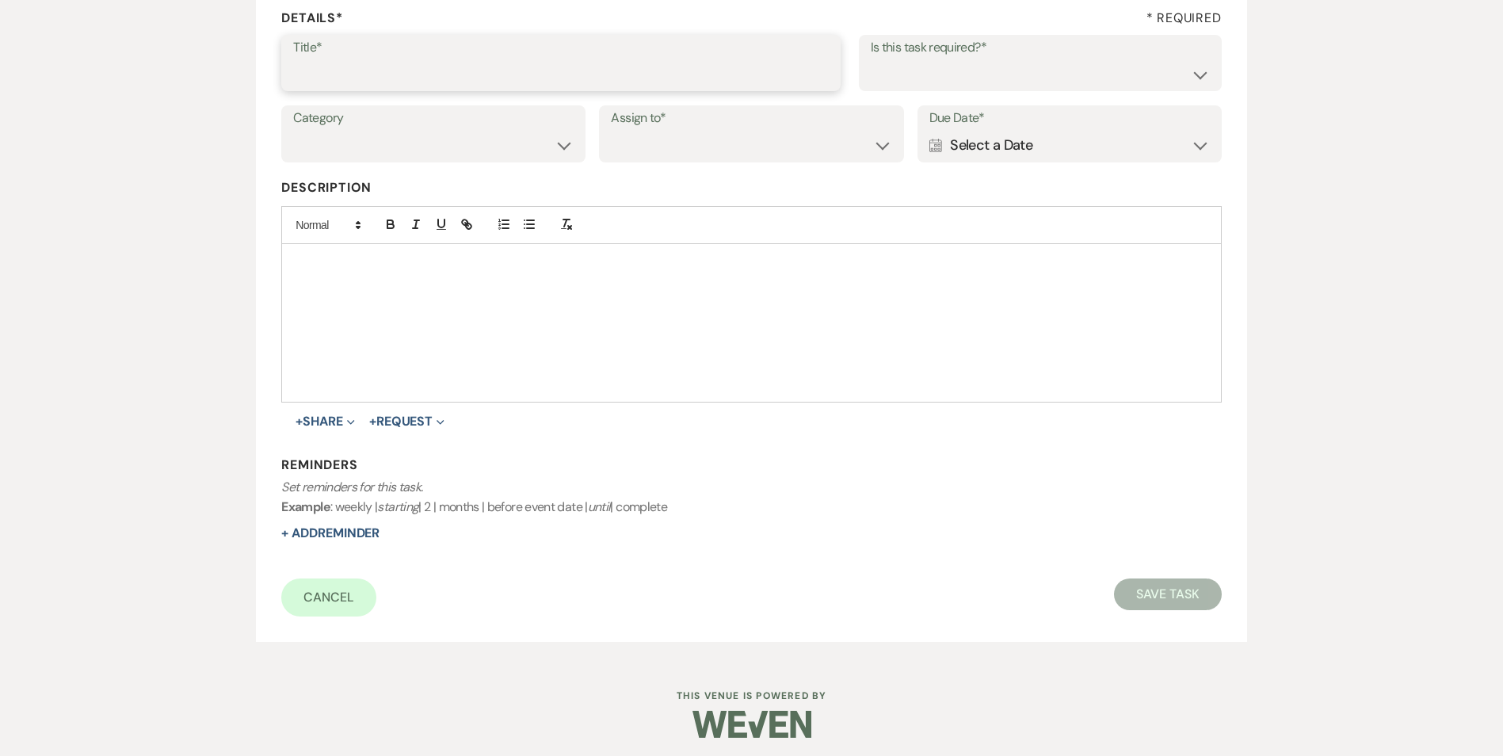
click at [333, 74] on input "Title*" at bounding box center [560, 74] width 535 height 31
type input "final message and email"
click at [909, 77] on select "Yes No" at bounding box center [1040, 74] width 339 height 31
select select "true"
click at [871, 59] on select "Yes No" at bounding box center [1040, 74] width 339 height 31
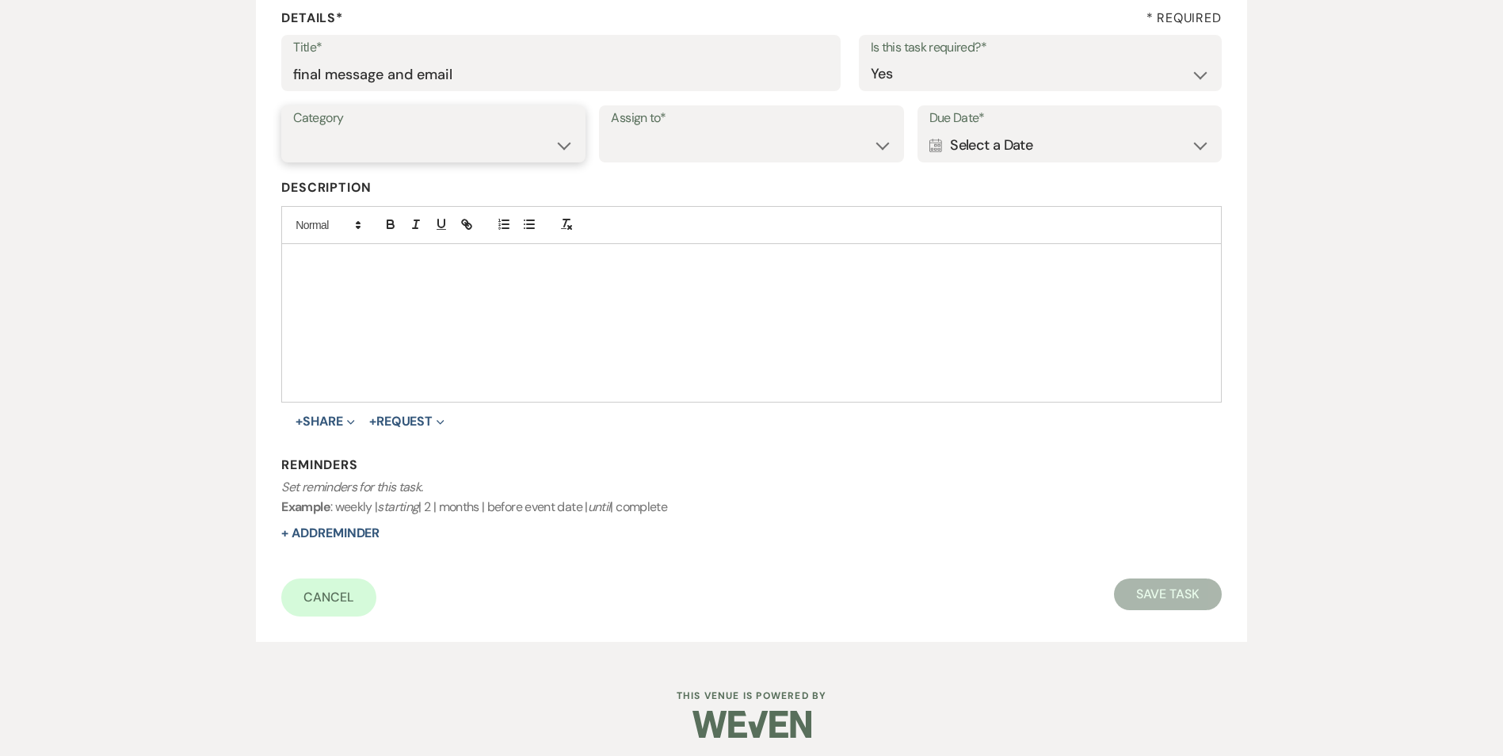
drag, startPoint x: 486, startPoint y: 143, endPoint x: 482, endPoint y: 161, distance: 17.7
click at [486, 143] on select "Venue Vendors Guests Details Finalize & Share" at bounding box center [433, 145] width 280 height 31
select select "31"
click at [293, 130] on select "Venue Vendors Guests Details Finalize & Share" at bounding box center [433, 145] width 280 height 31
drag, startPoint x: 718, startPoint y: 149, endPoint x: 723, endPoint y: 160, distance: 12.1
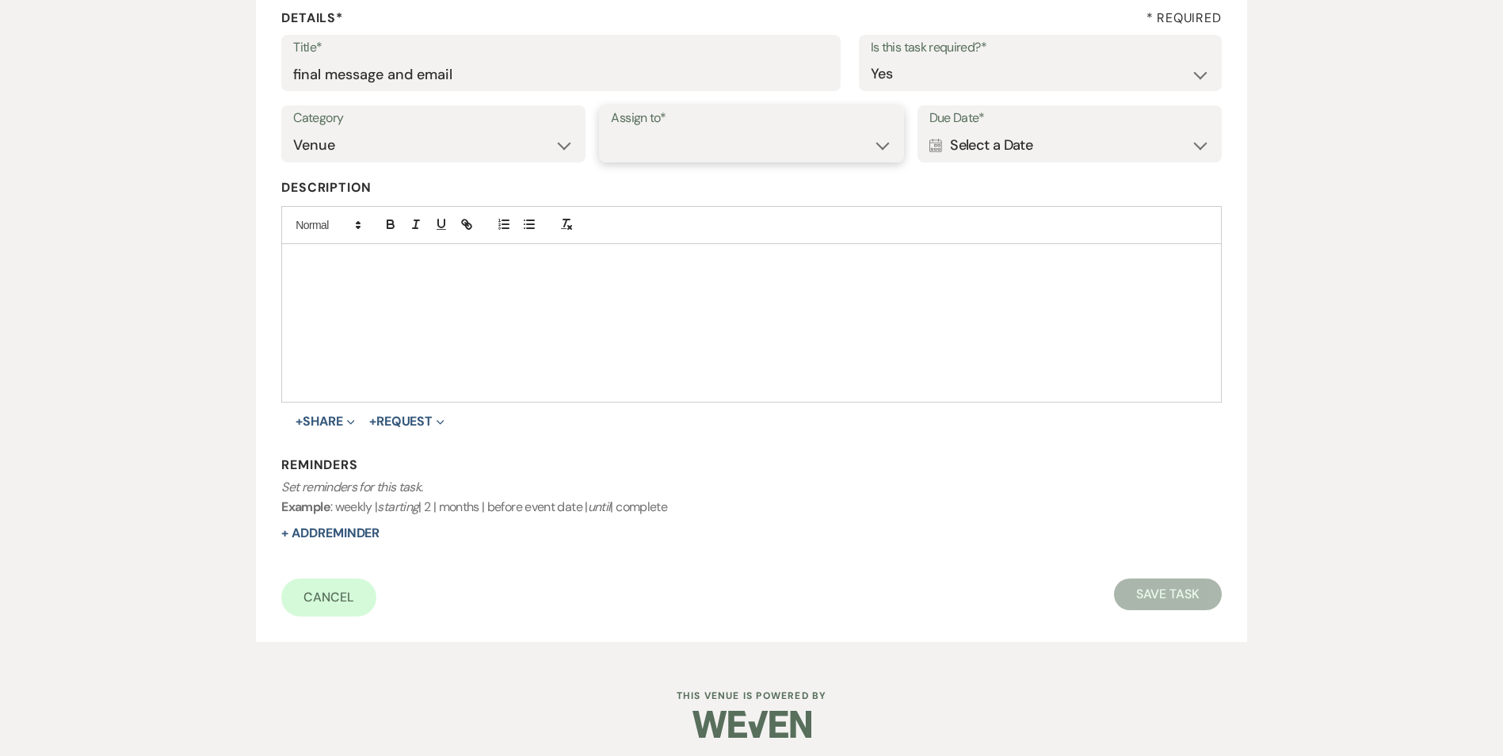
click at [718, 149] on select "Venue Client" at bounding box center [751, 145] width 280 height 31
select select "venueHost"
click at [611, 130] on select "Venue Client" at bounding box center [751, 145] width 280 height 31
drag, startPoint x: 1048, startPoint y: 143, endPoint x: 1098, endPoint y: 152, distance: 50.8
click at [1049, 143] on div "Calendar Select a Date Expand" at bounding box center [1069, 145] width 280 height 31
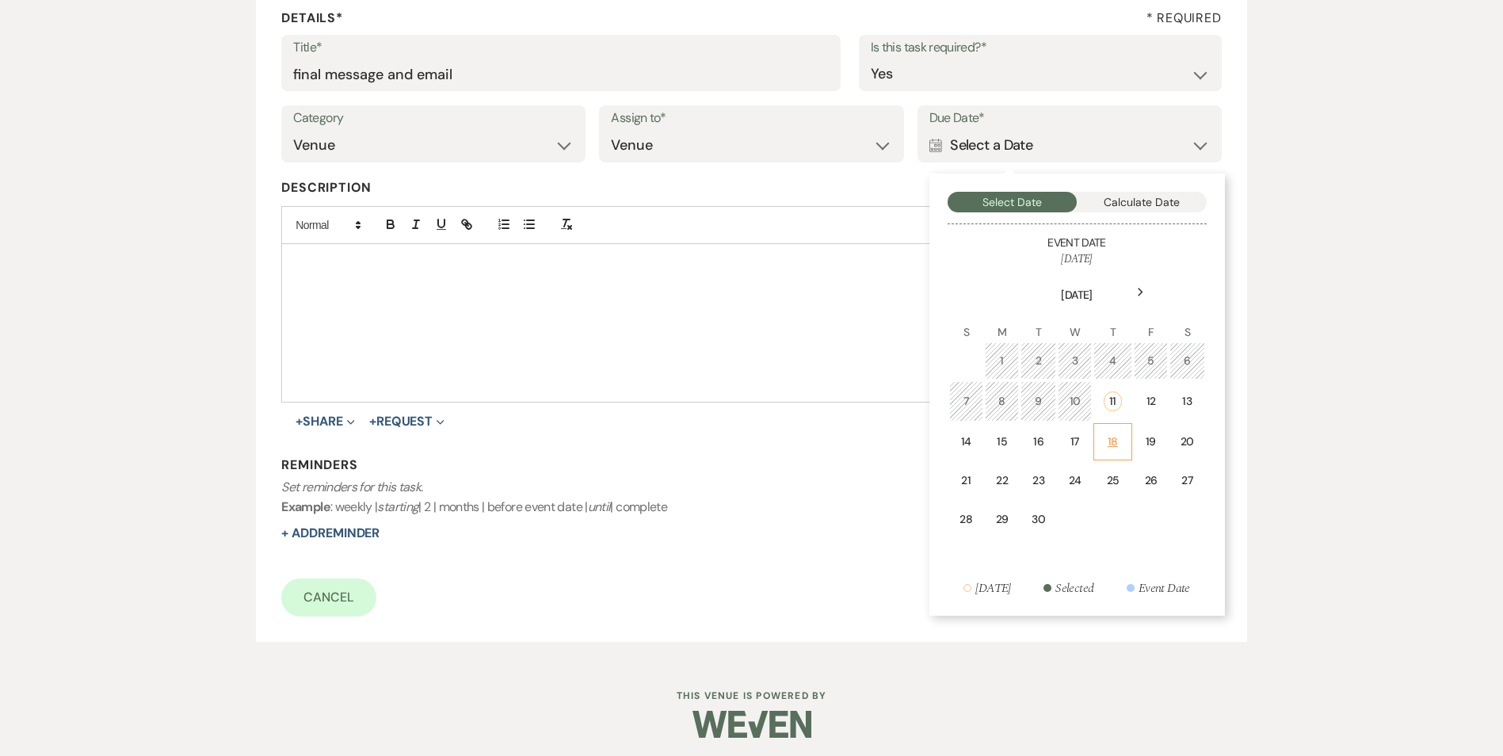
click at [1121, 452] on td "18" at bounding box center [1112, 441] width 39 height 37
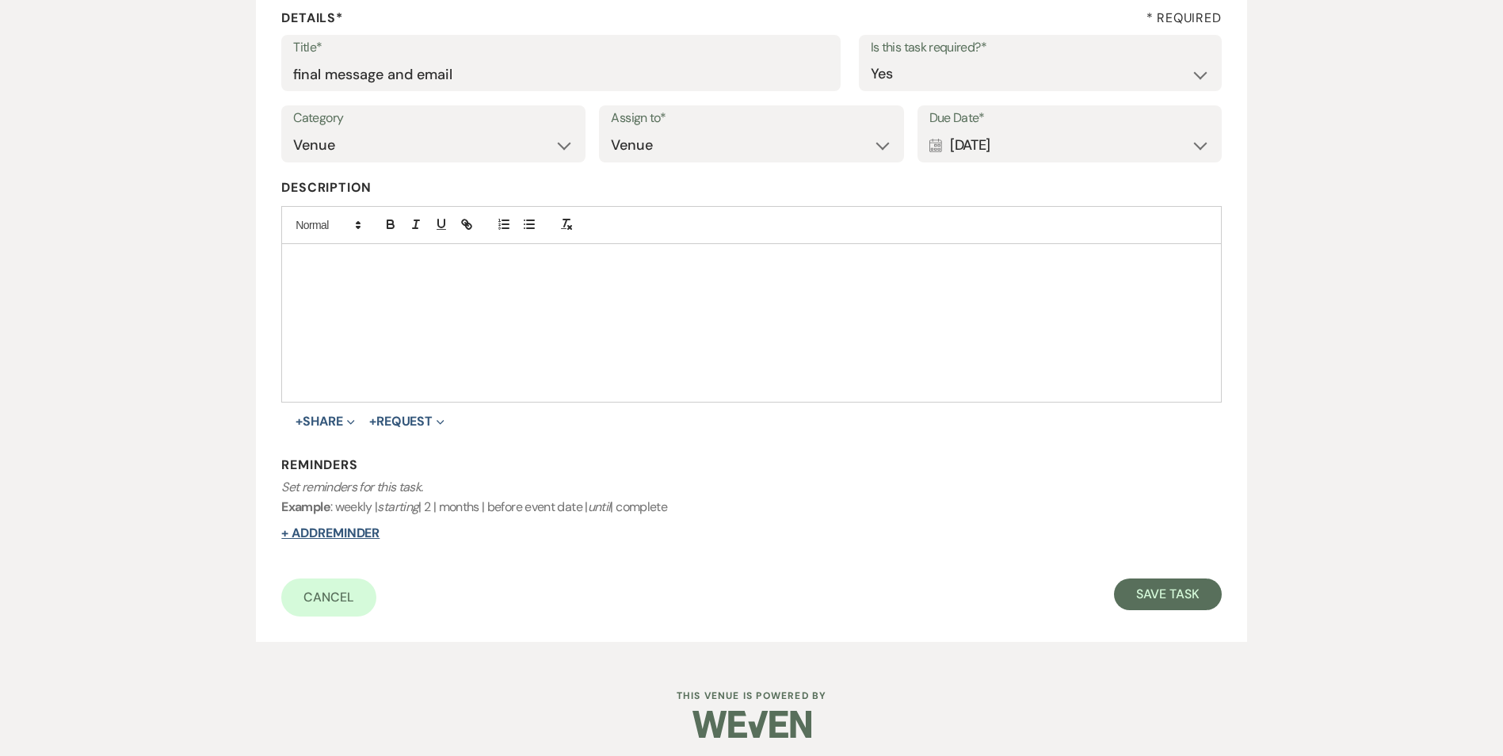
click at [377, 528] on button "+ Add Reminder" at bounding box center [330, 533] width 98 height 13
select select "host"
select select "days"
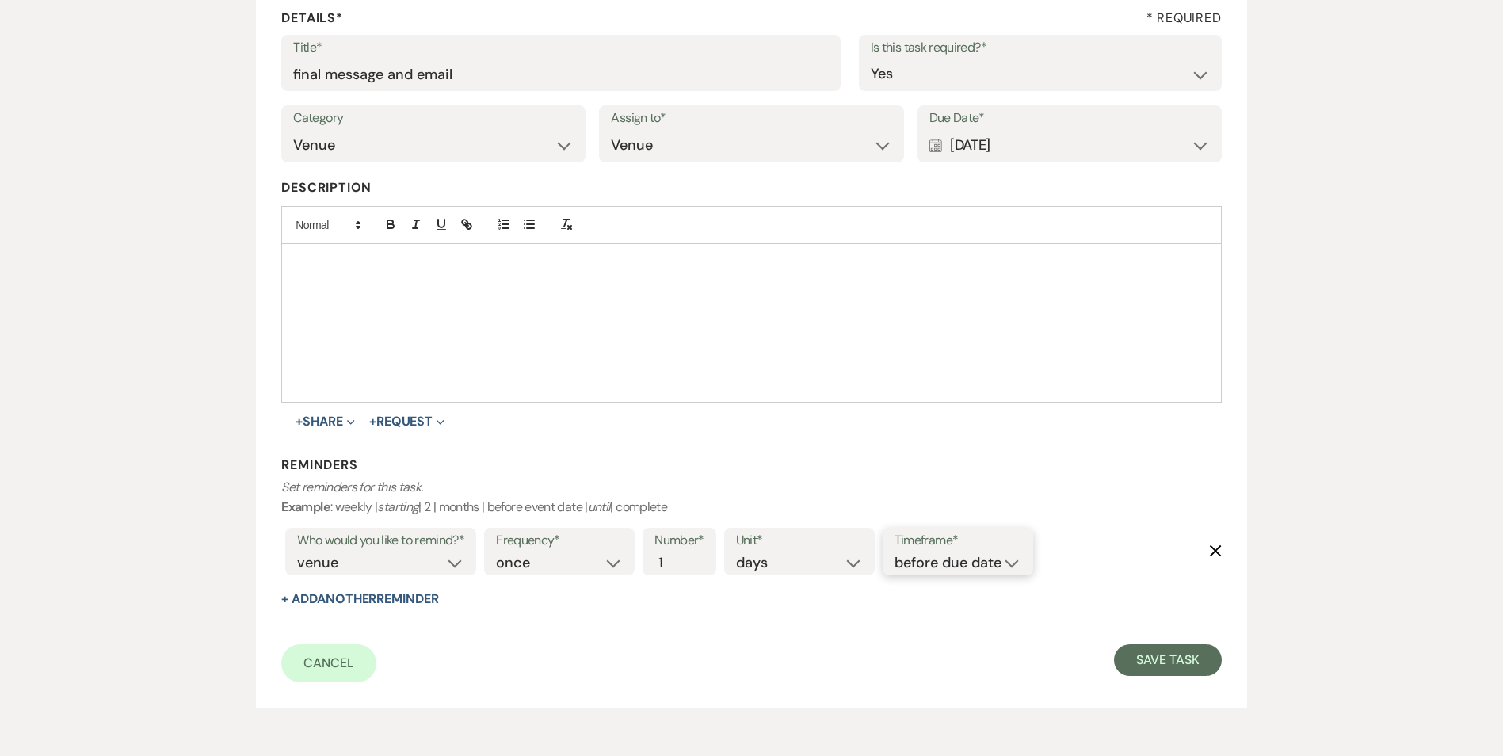
drag, startPoint x: 942, startPoint y: 554, endPoint x: 947, endPoint y: 573, distance: 19.6
click at [942, 554] on select "before due date after due date on due date on custom date" at bounding box center [957, 562] width 127 height 21
select select "onDueDate"
click at [894, 552] on select "before due date after due date on due date on custom date" at bounding box center [957, 562] width 127 height 21
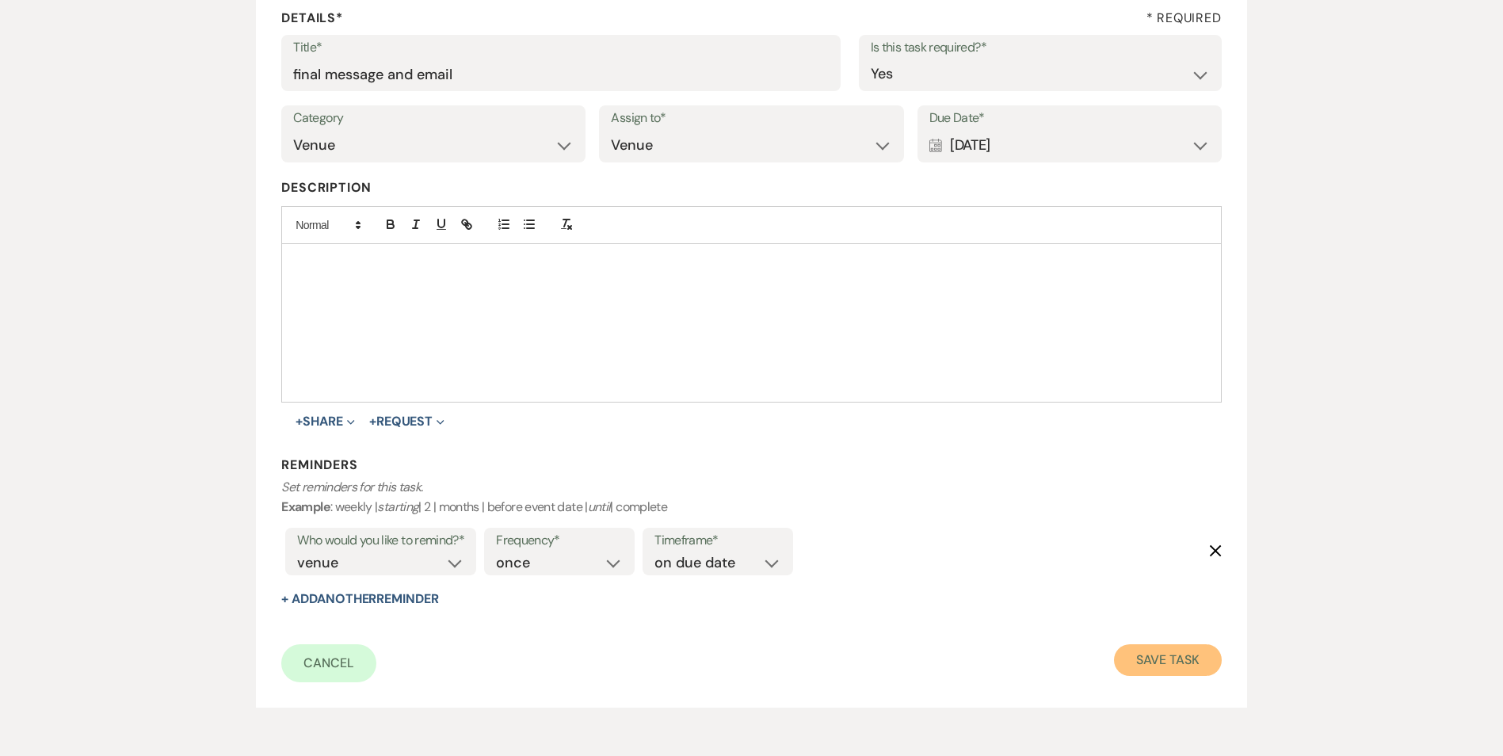
click at [1116, 665] on button "Save Task" at bounding box center [1167, 660] width 107 height 32
select select "2"
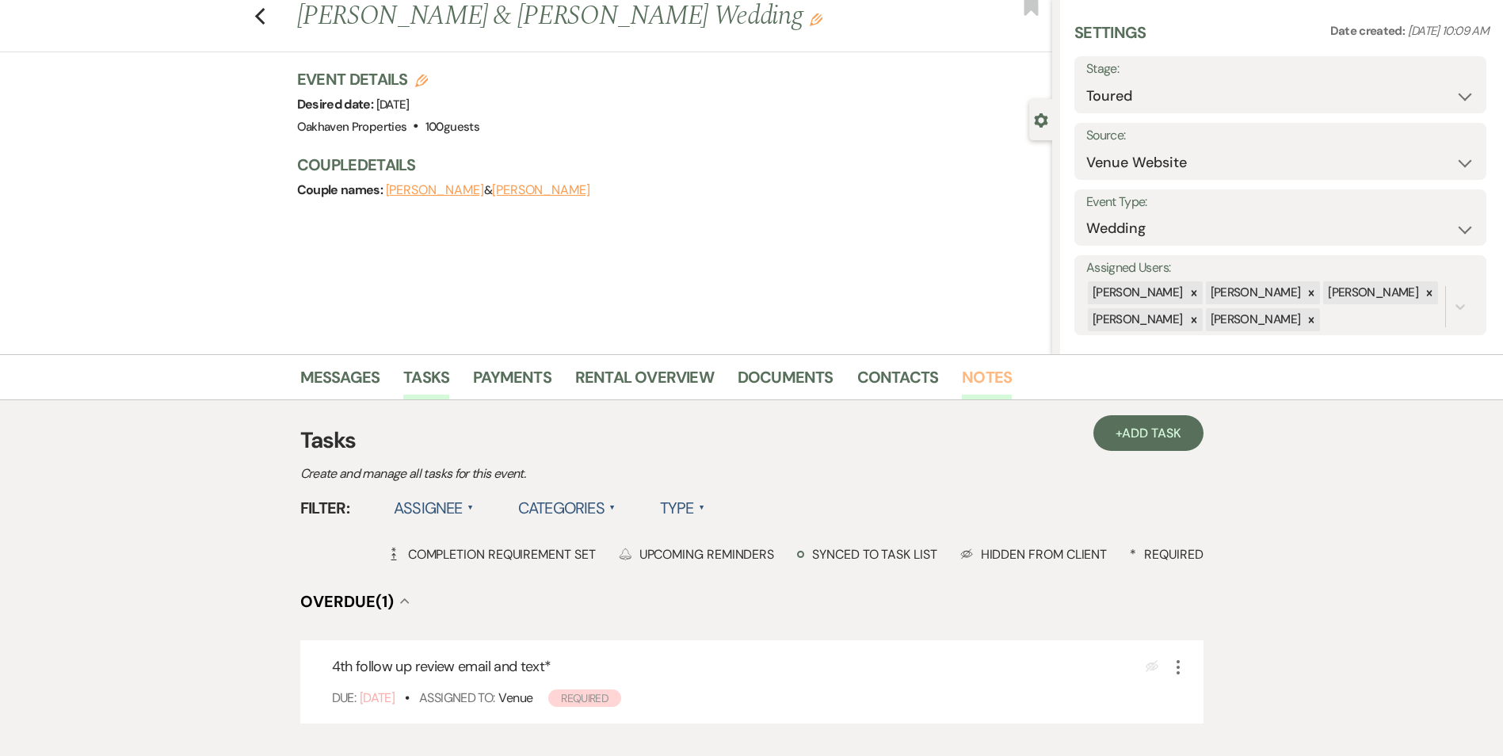
scroll to position [79, 0]
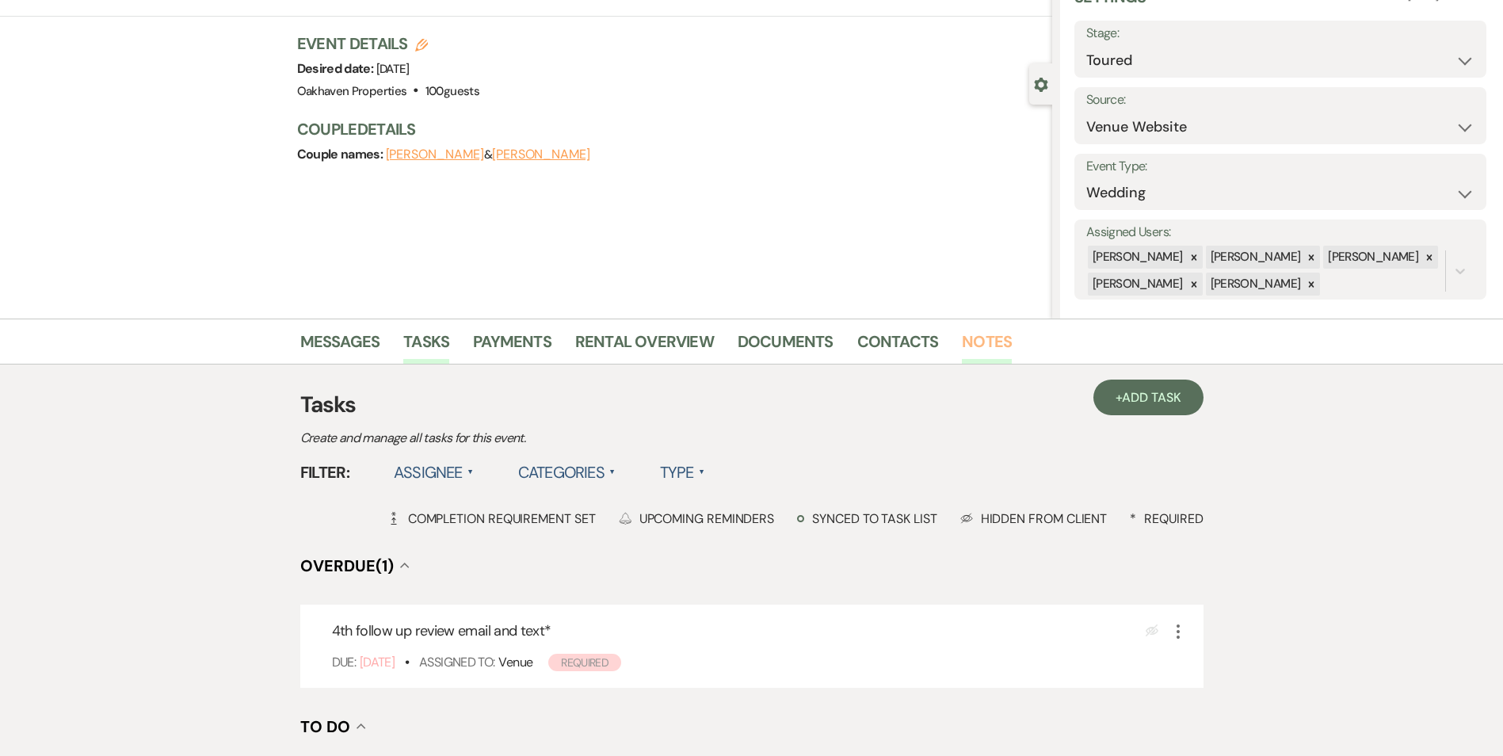
click at [970, 351] on link "Notes" at bounding box center [987, 346] width 50 height 35
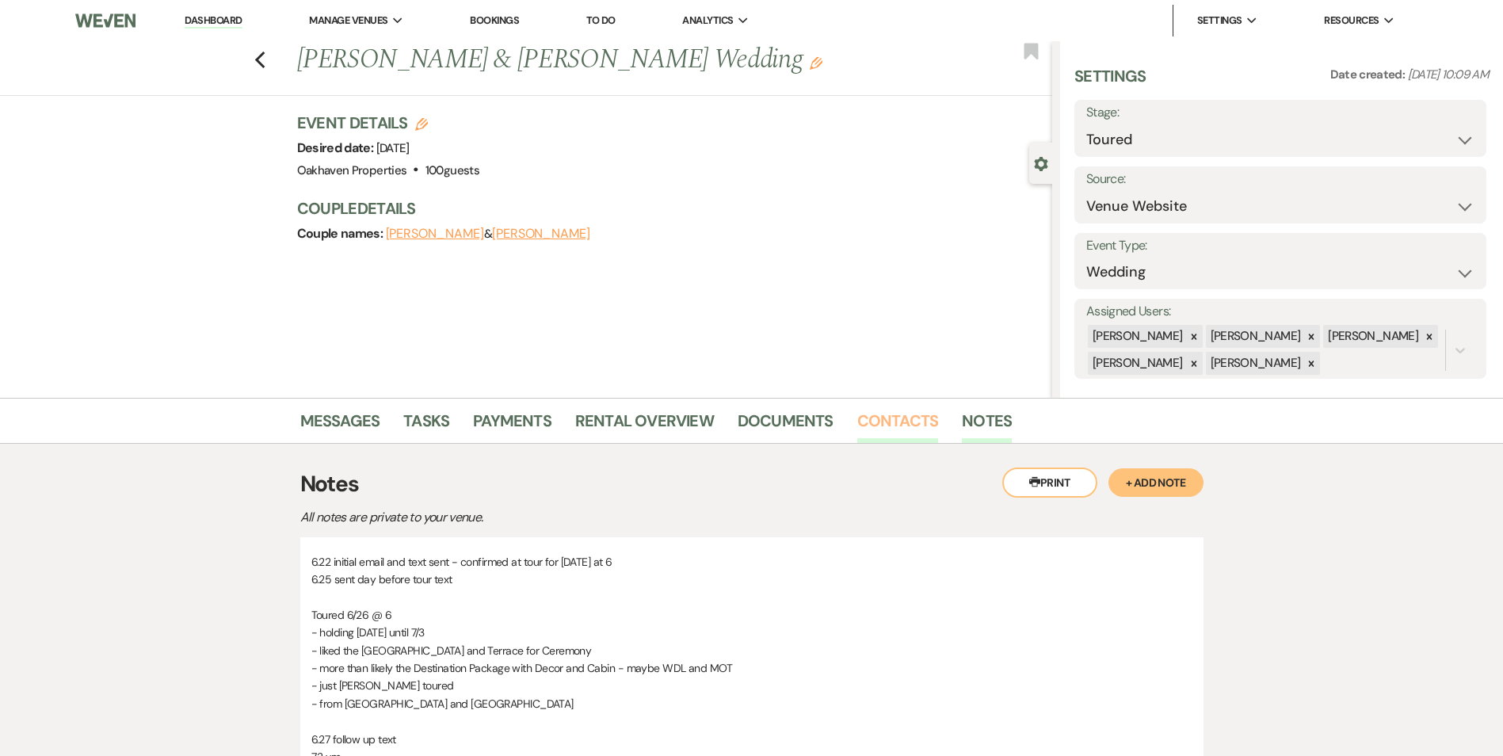
click at [881, 421] on link "Contacts" at bounding box center [898, 425] width 82 height 35
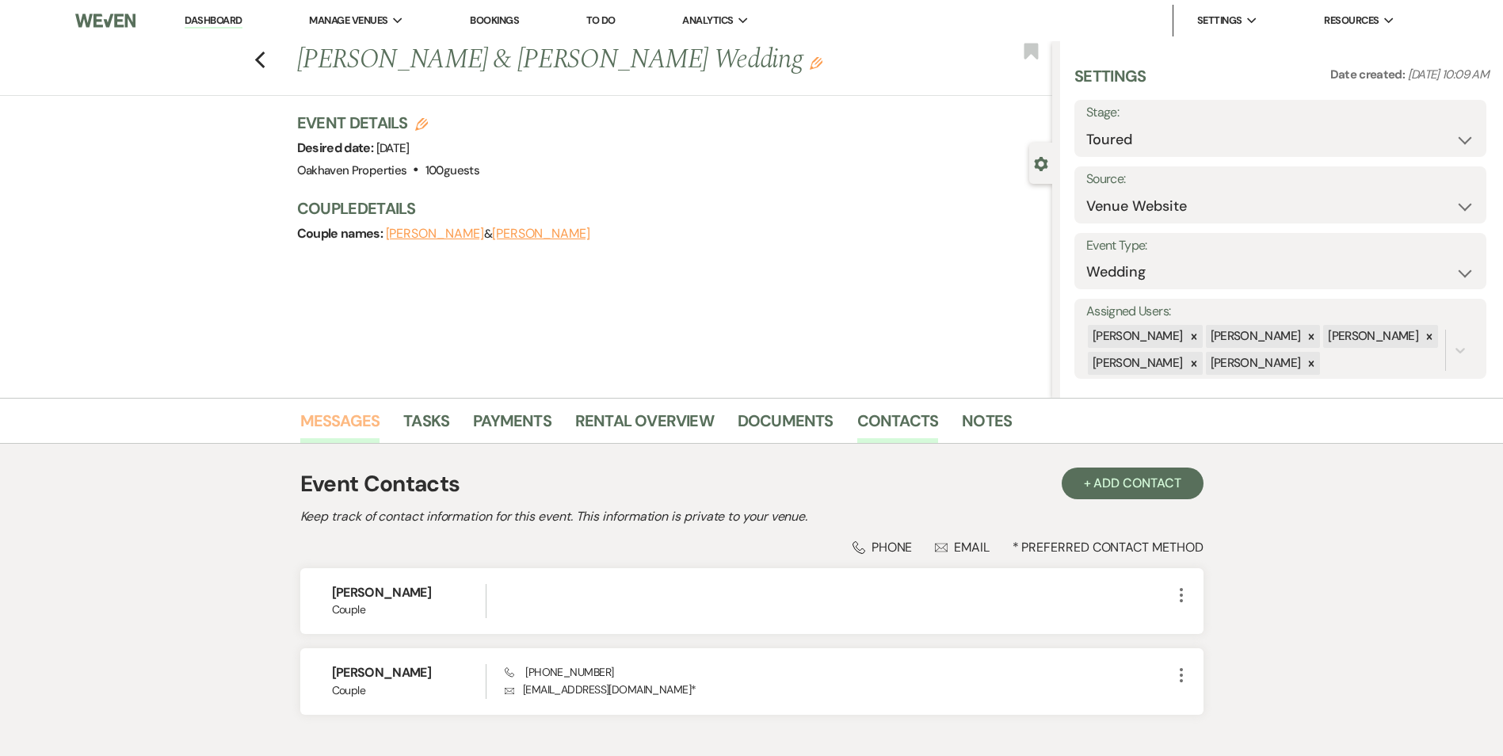
click at [352, 425] on link "Messages" at bounding box center [340, 425] width 80 height 35
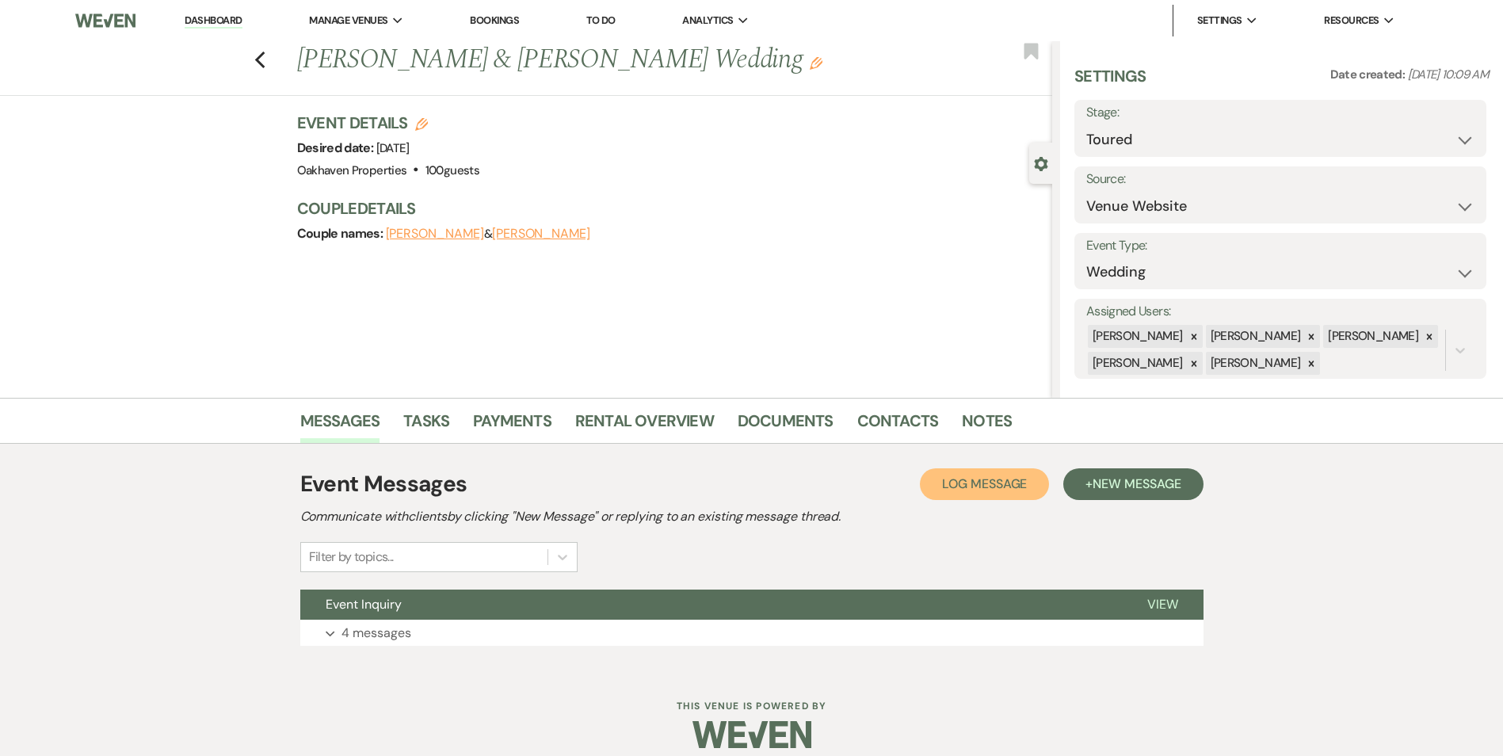
click at [979, 492] on button "Log Log Message" at bounding box center [984, 484] width 129 height 32
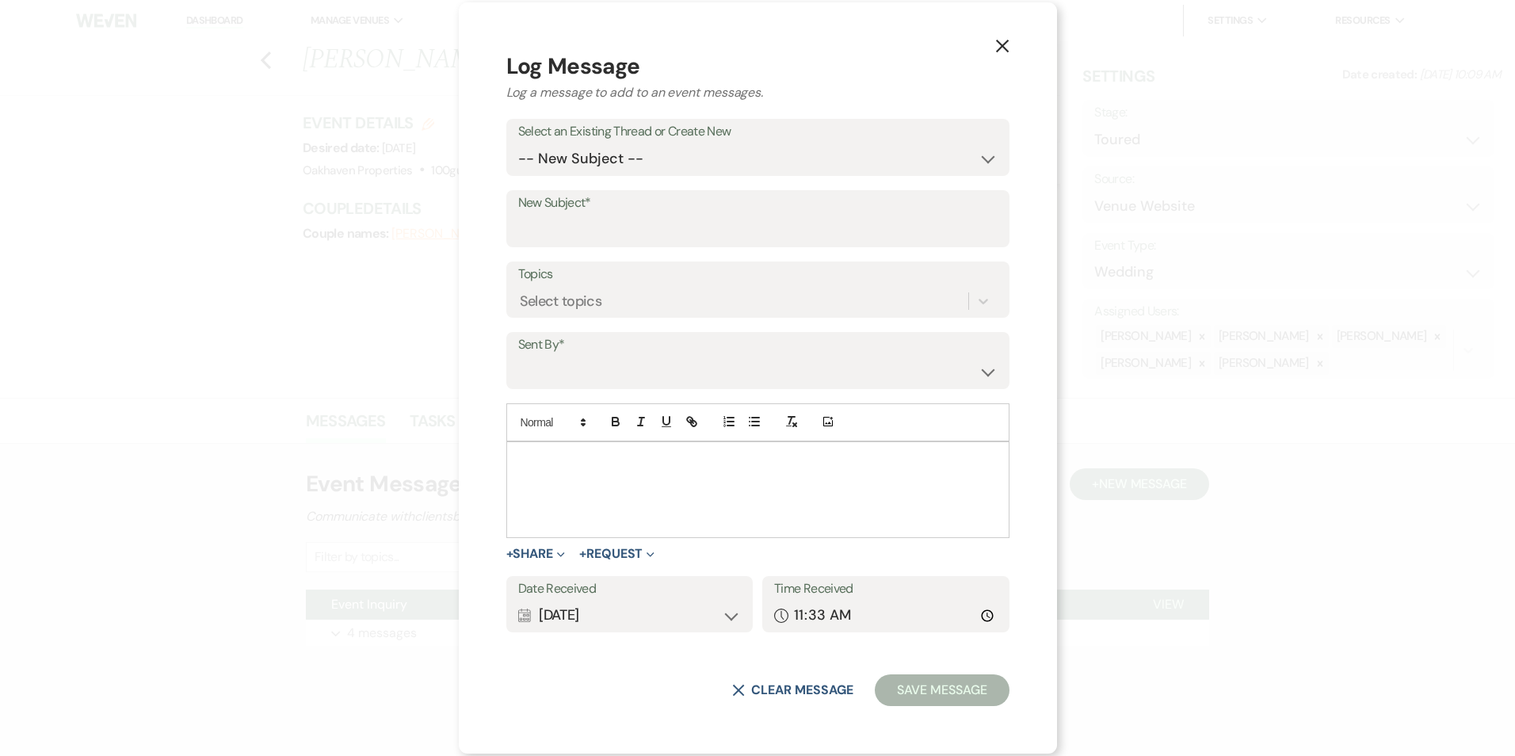
drag, startPoint x: 543, startPoint y: 457, endPoint x: 854, endPoint y: 498, distance: 313.2
click at [894, 497] on div at bounding box center [757, 489] width 501 height 95
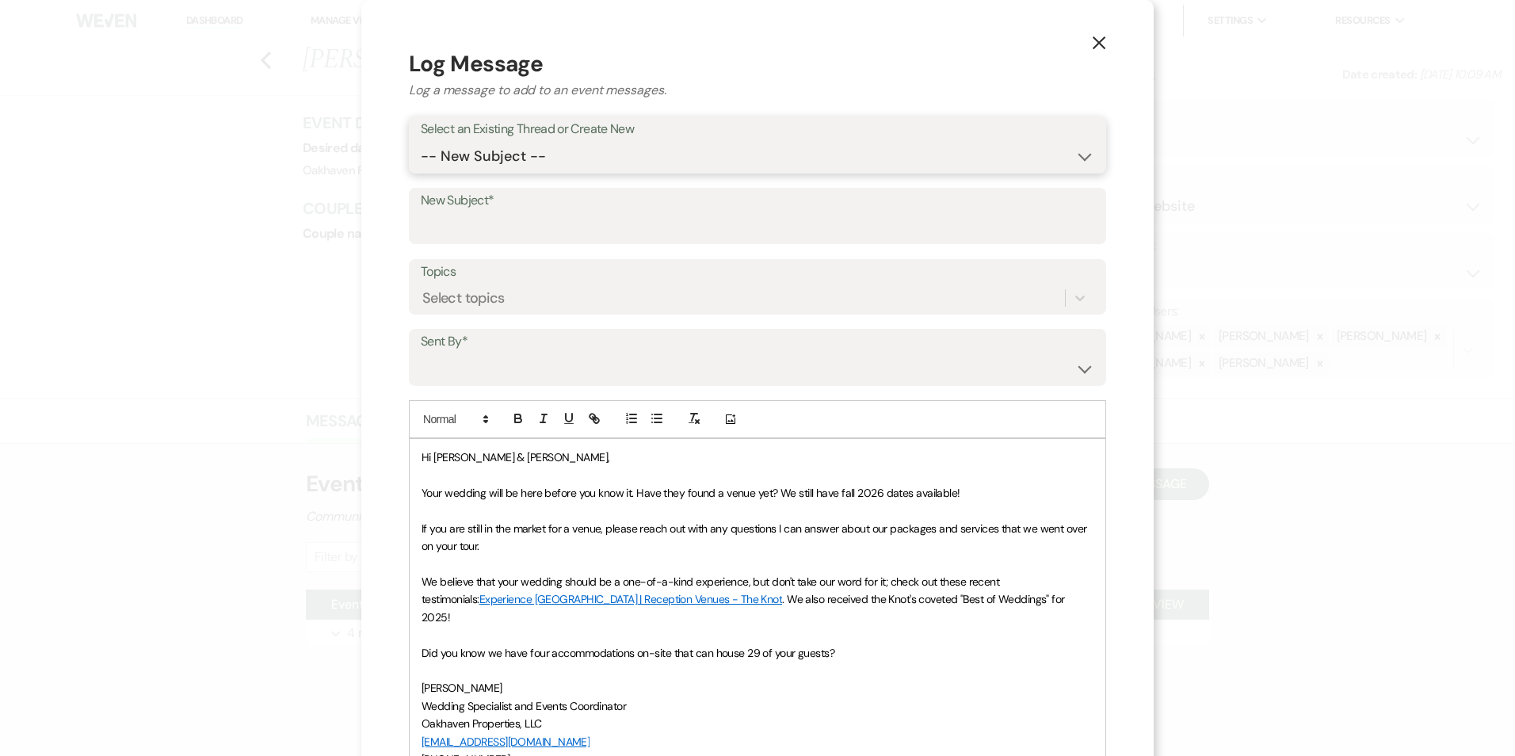
drag, startPoint x: 528, startPoint y: 162, endPoint x: 532, endPoint y: 173, distance: 12.8
click at [528, 162] on select "-- New Subject -- Event Inquiry" at bounding box center [757, 156] width 673 height 31
select select "416094"
click at [421, 141] on select "-- New Subject -- Event Inquiry" at bounding box center [757, 156] width 673 height 31
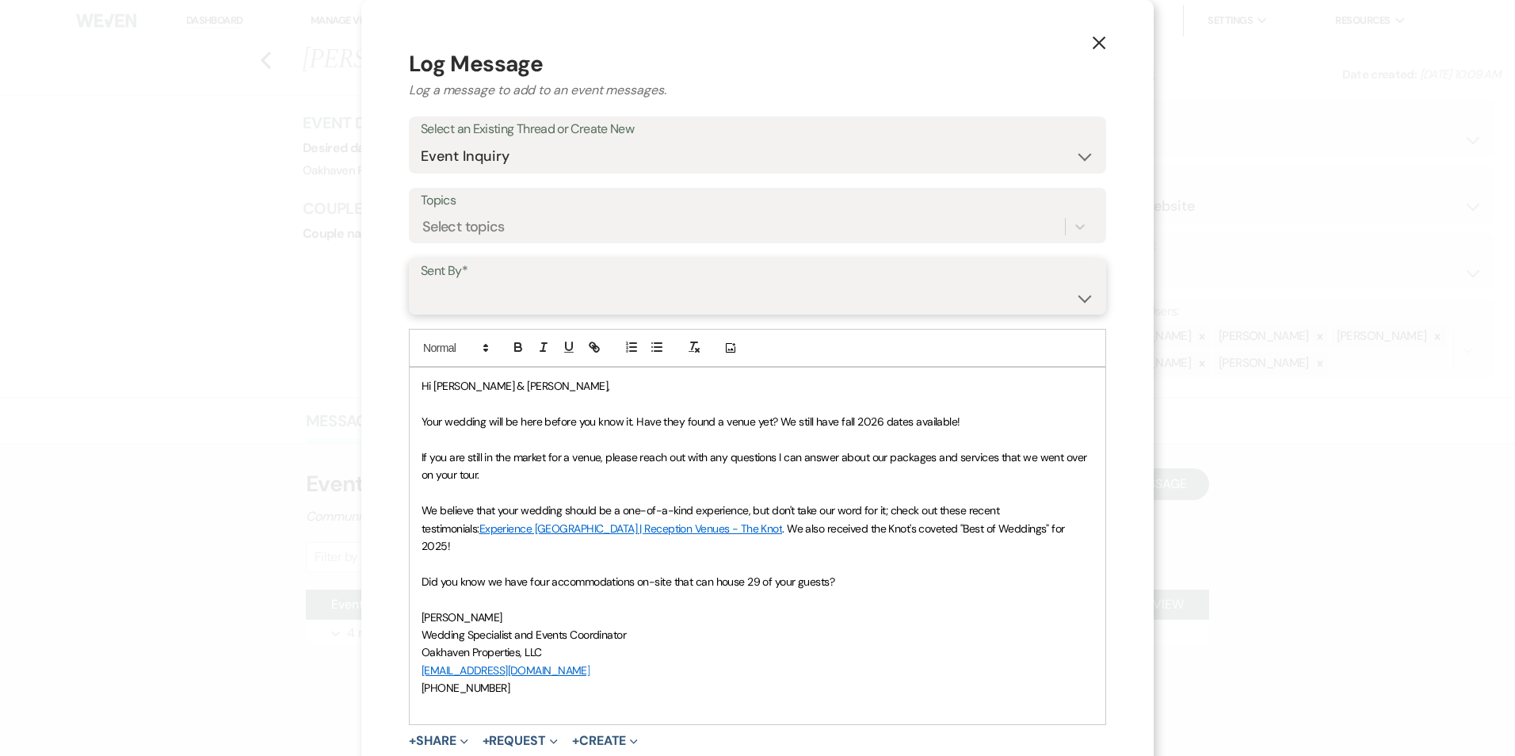
click at [517, 298] on select "Patience Ergish (pdergish@aol.com) Jeanette Wagoner (jeanette@experienceoakhave…" at bounding box center [757, 297] width 673 height 31
select select "user-127923"
click at [421, 282] on select "Patience Ergish (pdergish@aol.com) Jeanette Wagoner (jeanette@experienceoakhave…" at bounding box center [757, 297] width 673 height 31
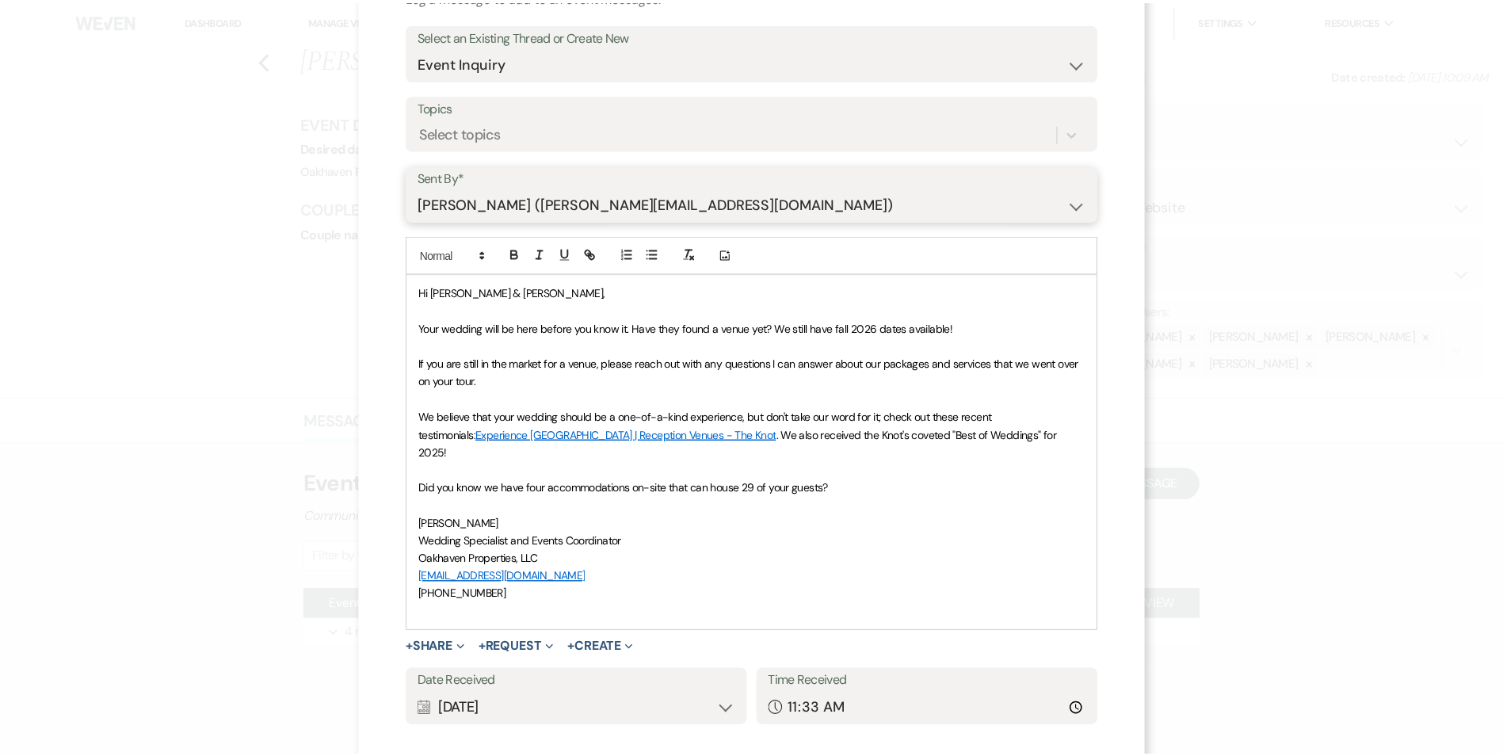
scroll to position [166, 0]
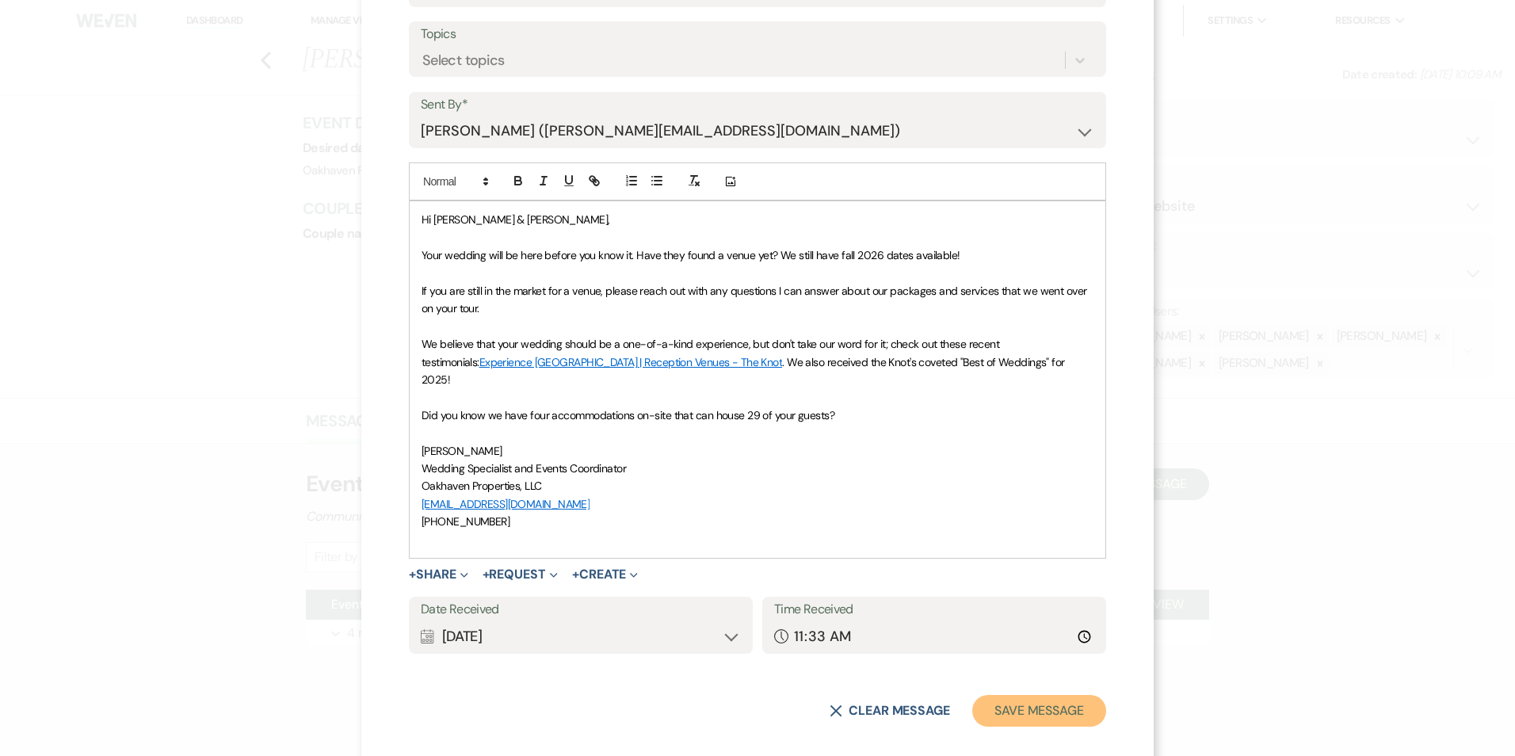
click at [1038, 697] on button "Save Message" at bounding box center [1039, 711] width 134 height 32
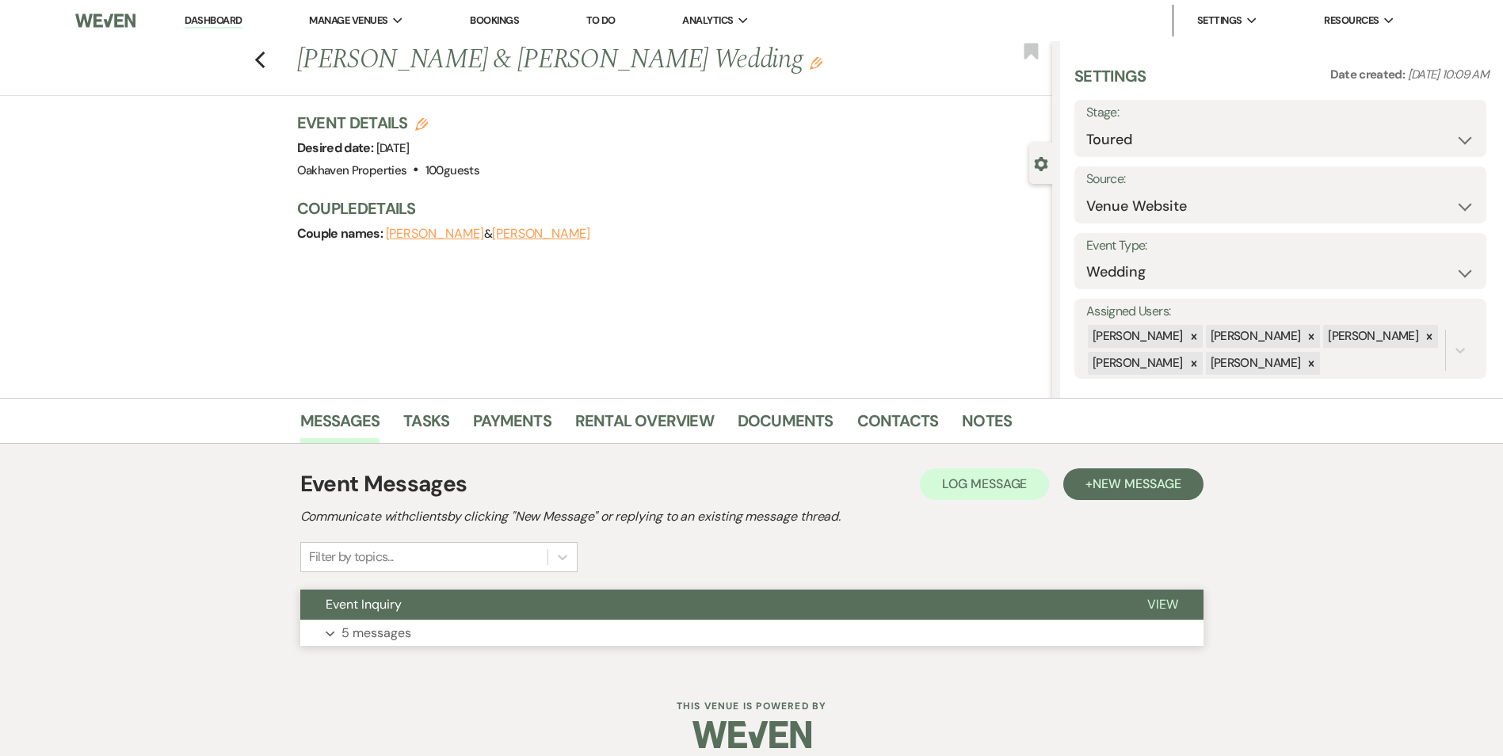
drag, startPoint x: 1156, startPoint y: 600, endPoint x: 1024, endPoint y: 592, distance: 131.7
click at [1156, 600] on span "View" at bounding box center [1162, 604] width 31 height 17
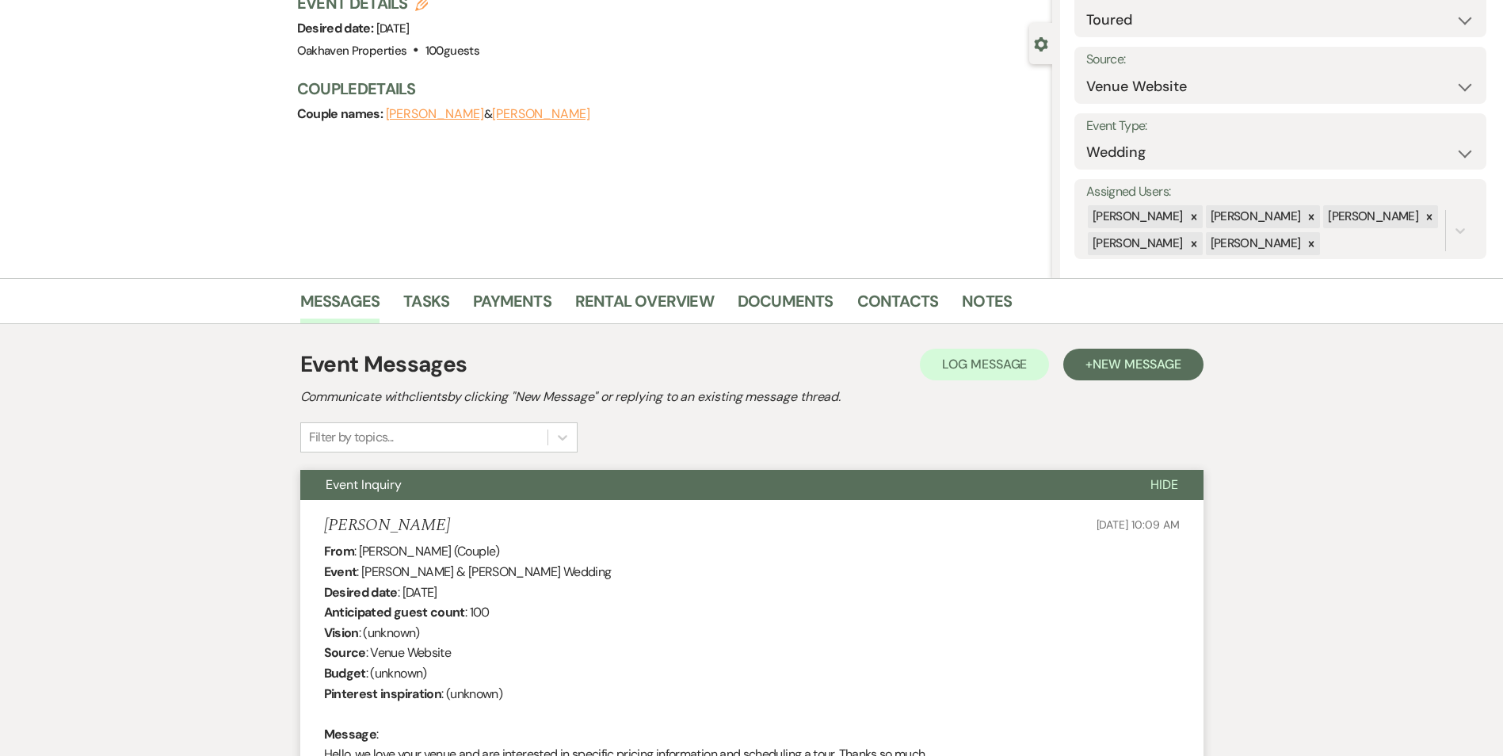
scroll to position [0, 0]
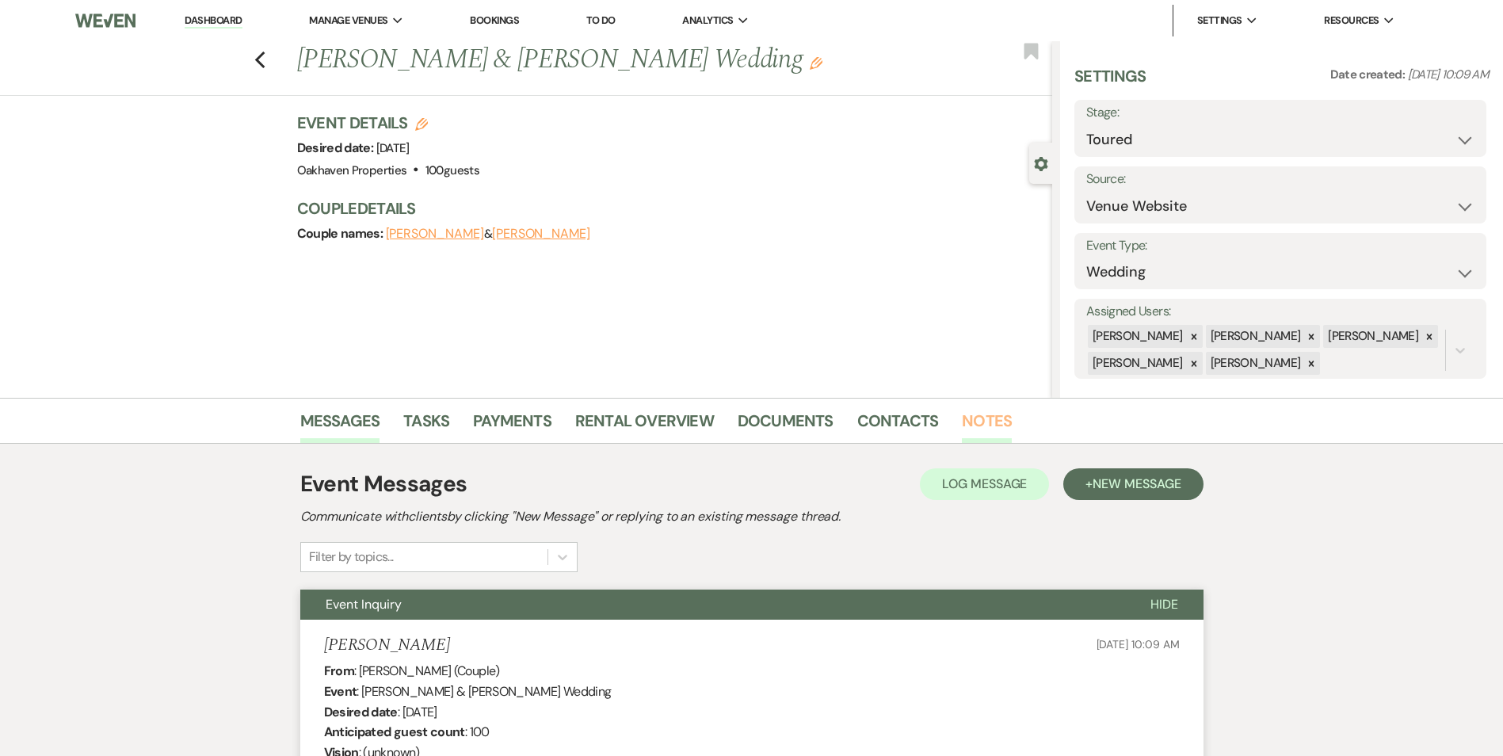
click at [983, 416] on link "Notes" at bounding box center [987, 425] width 50 height 35
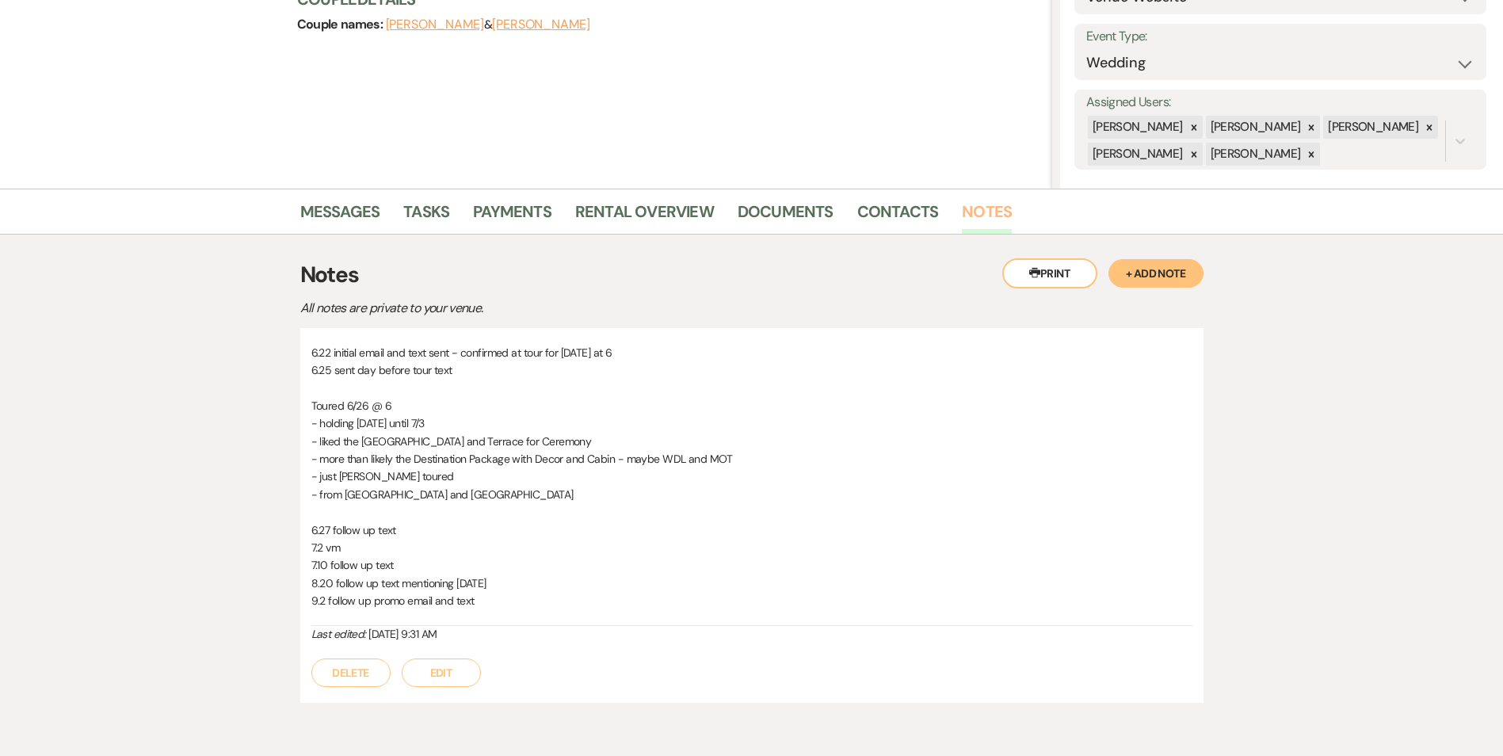
scroll to position [238, 0]
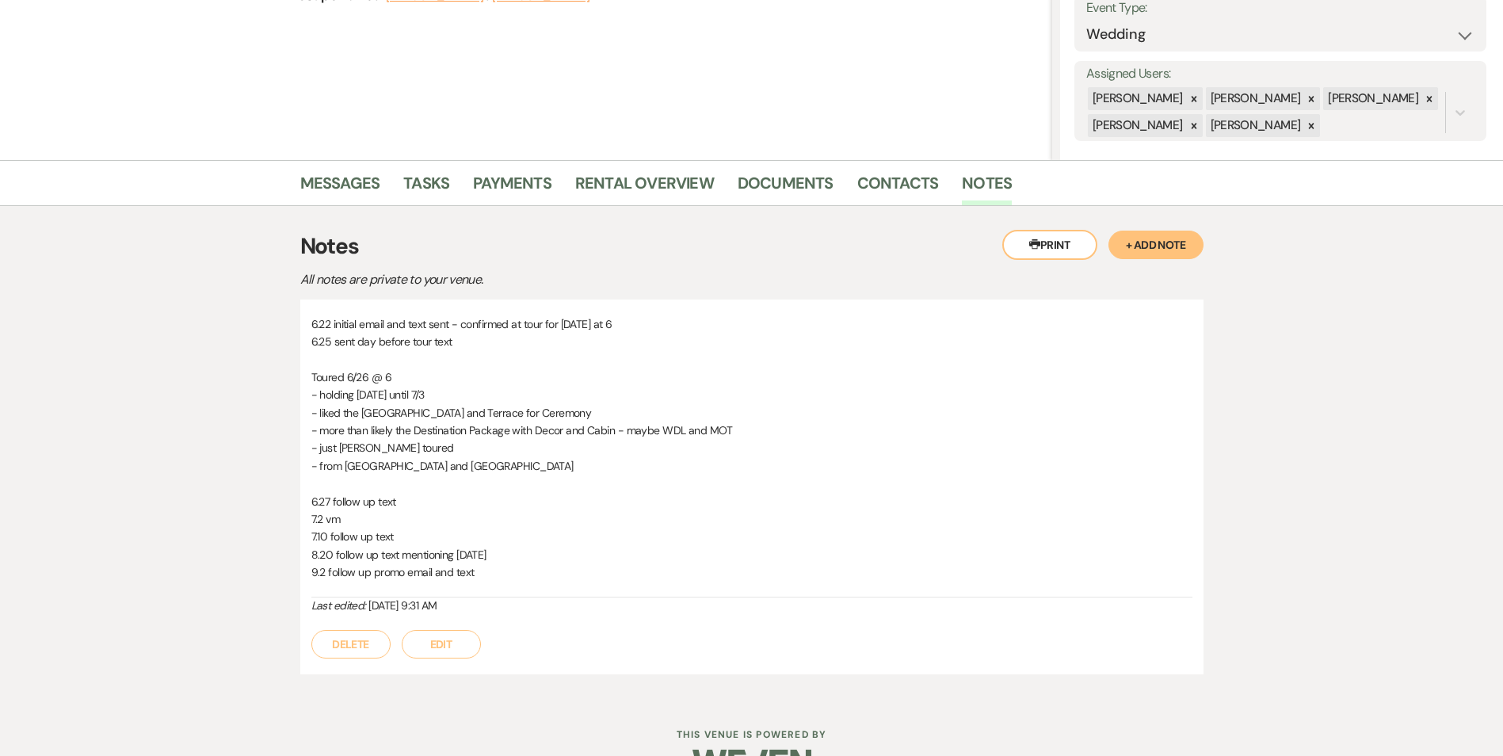
click at [436, 656] on button "Edit" at bounding box center [441, 644] width 79 height 29
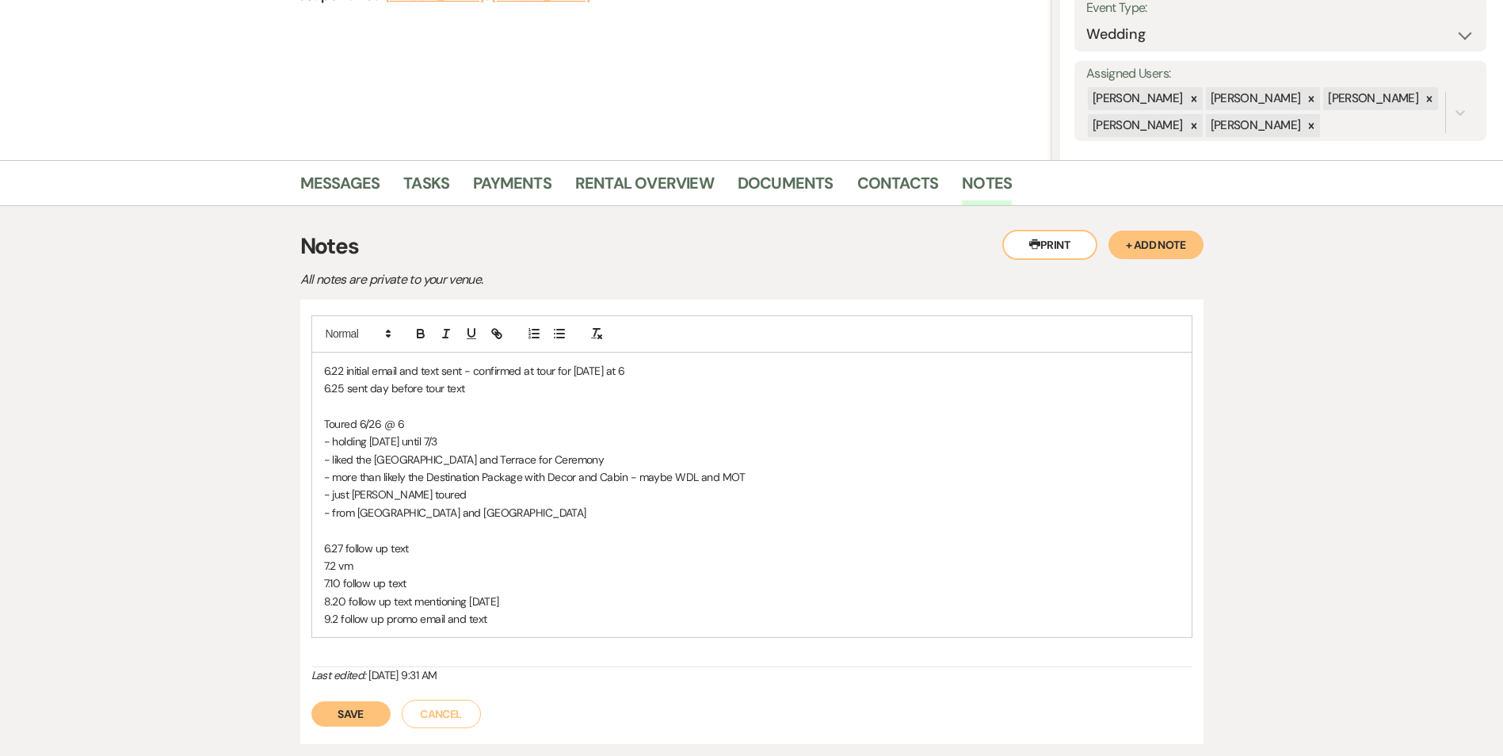
click at [533, 627] on p "9.2 follow up promo email and text" at bounding box center [751, 618] width 855 height 17
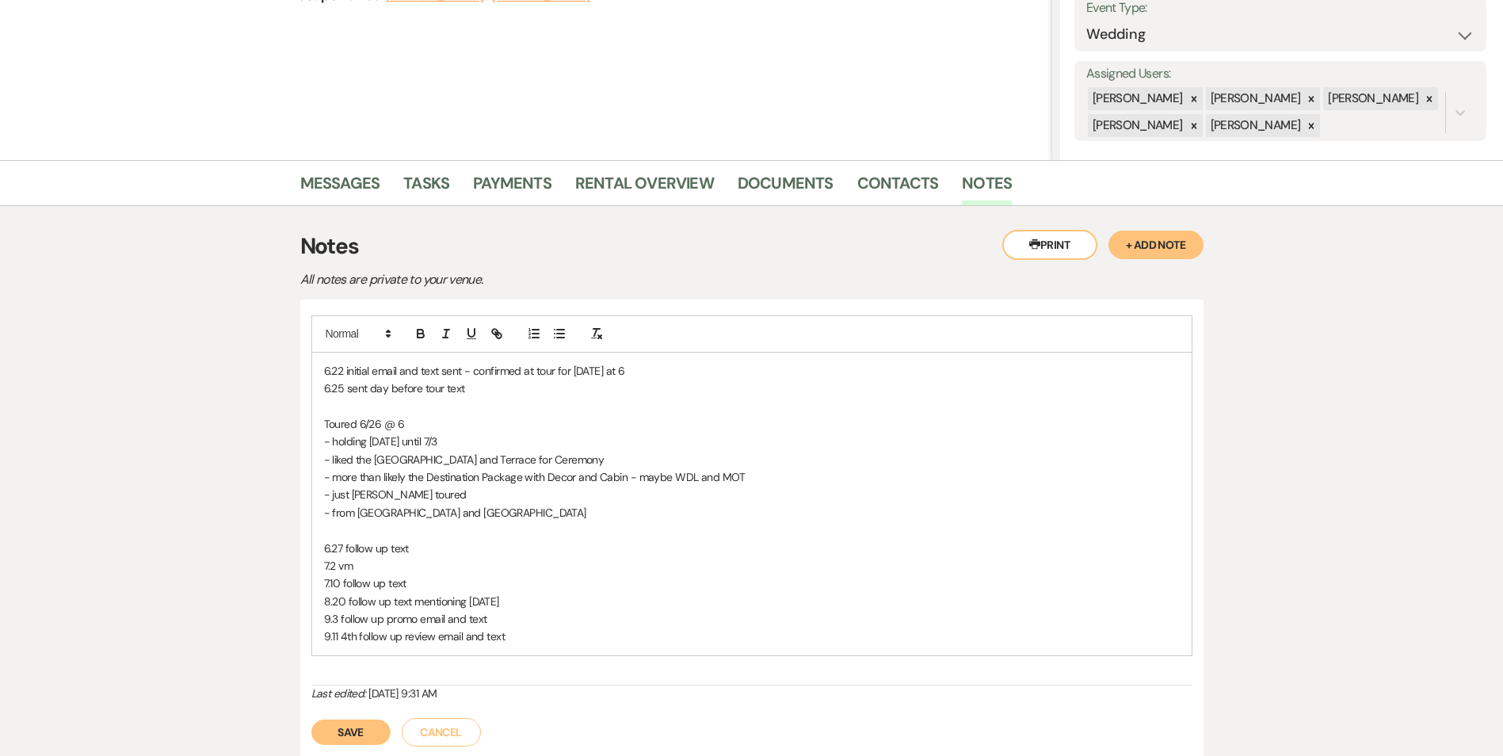
click at [379, 718] on div "Save Cancel" at bounding box center [751, 724] width 881 height 44
click at [373, 725] on button "Save" at bounding box center [350, 731] width 79 height 25
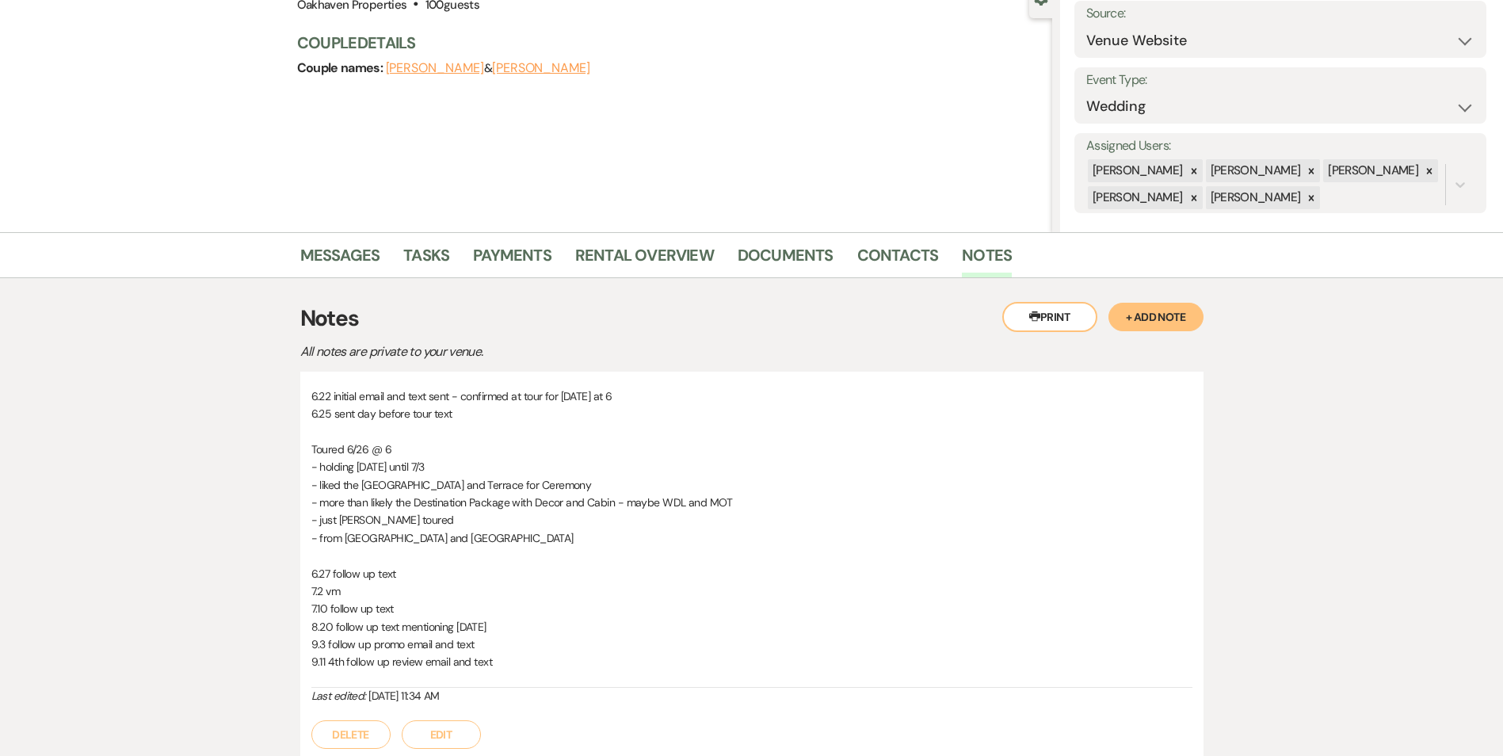
scroll to position [300, 0]
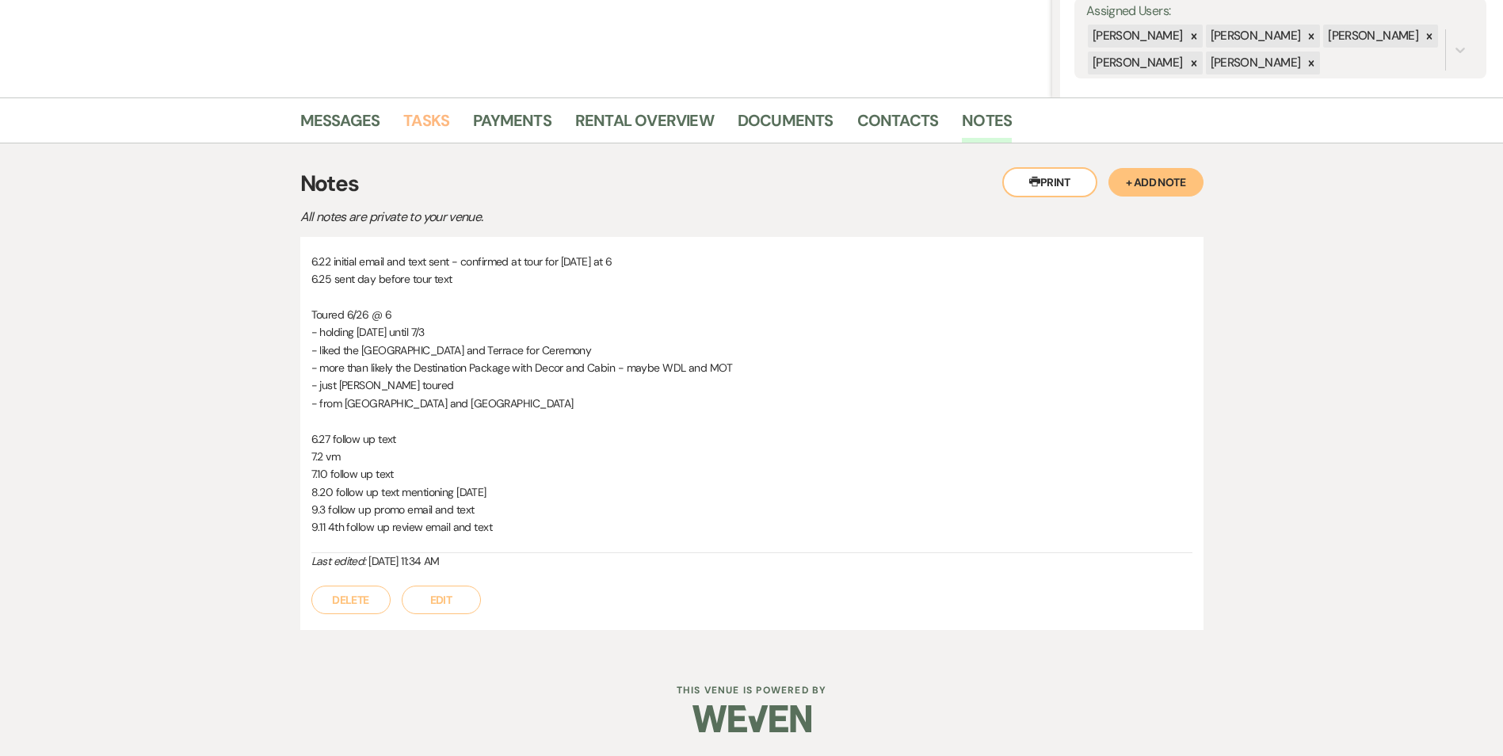
click at [423, 124] on link "Tasks" at bounding box center [426, 125] width 46 height 35
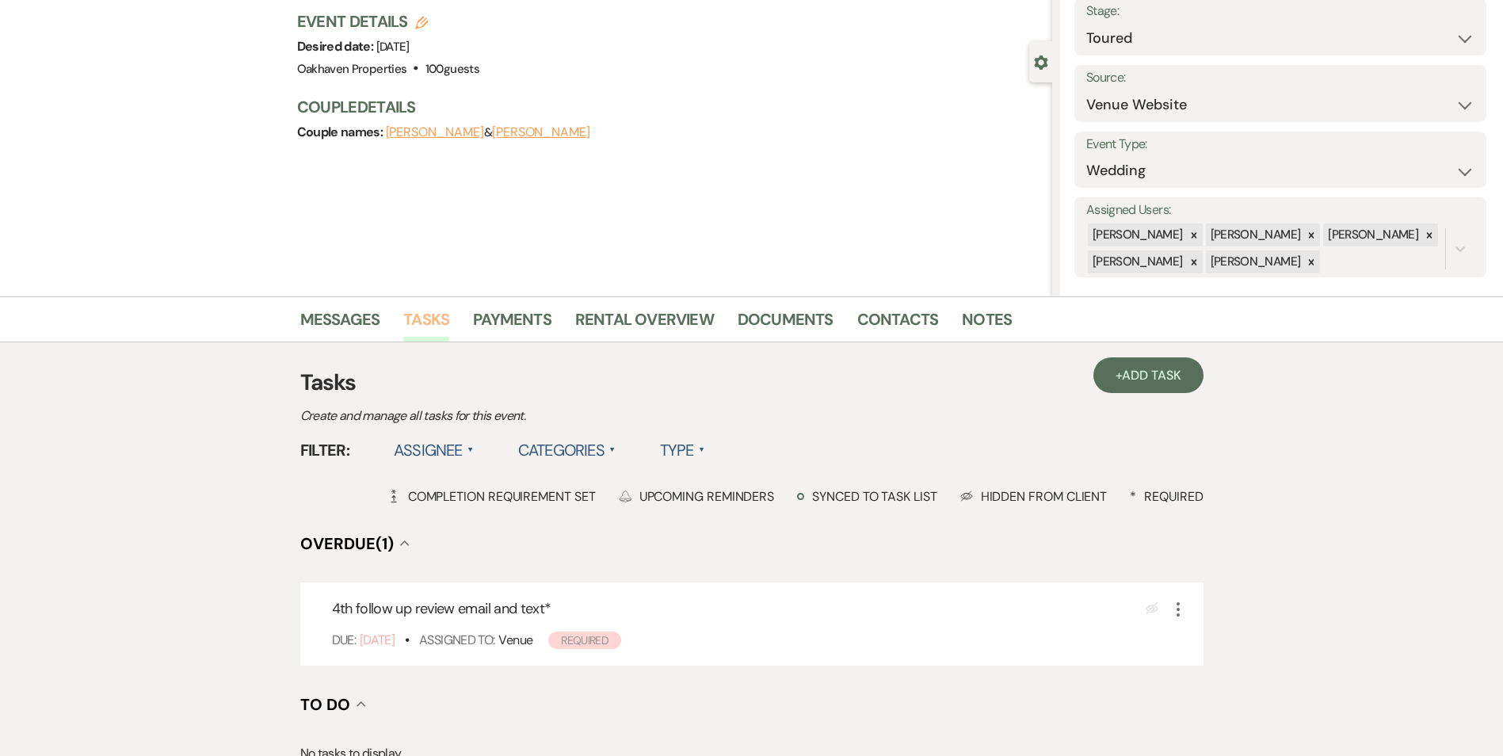
scroll to position [238, 0]
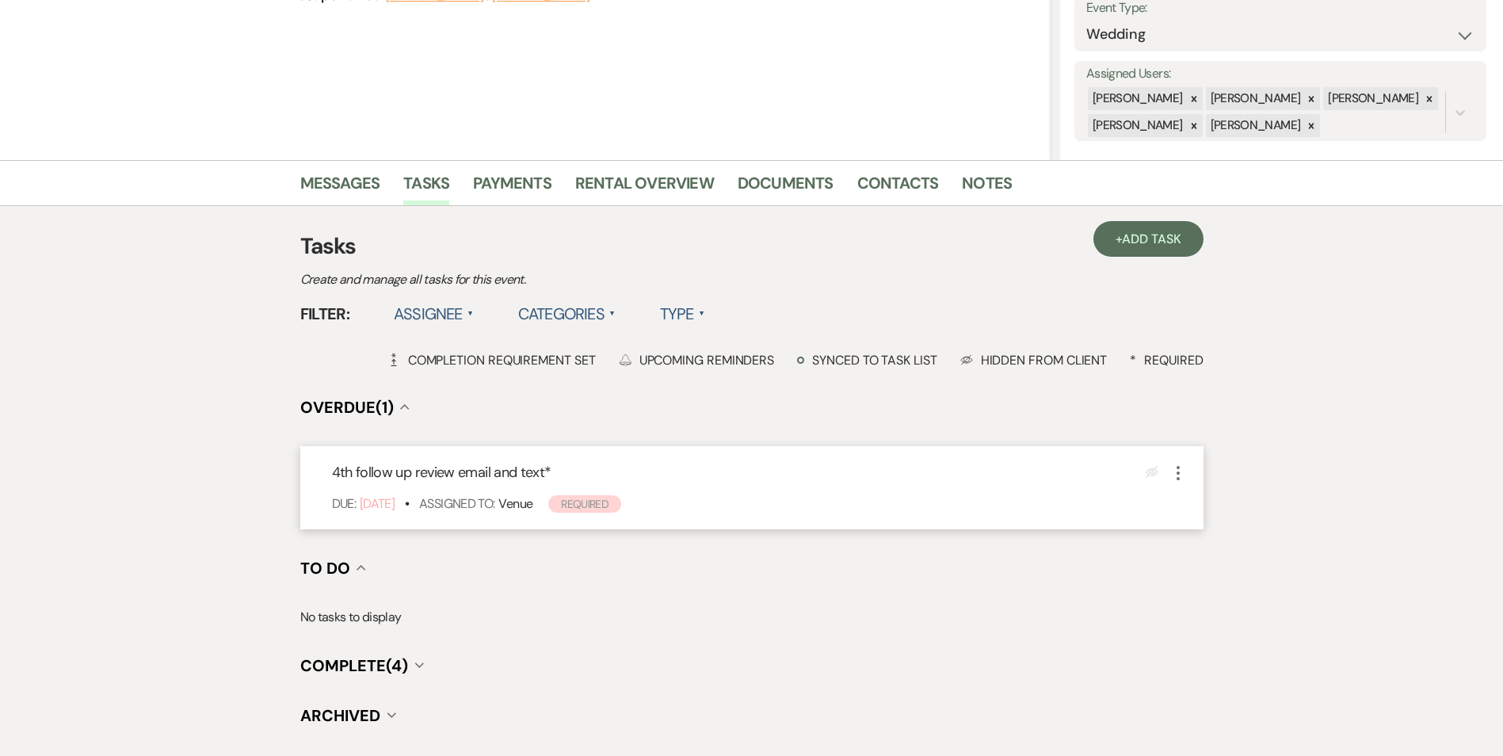
click at [1178, 474] on use "button" at bounding box center [1177, 473] width 3 height 14
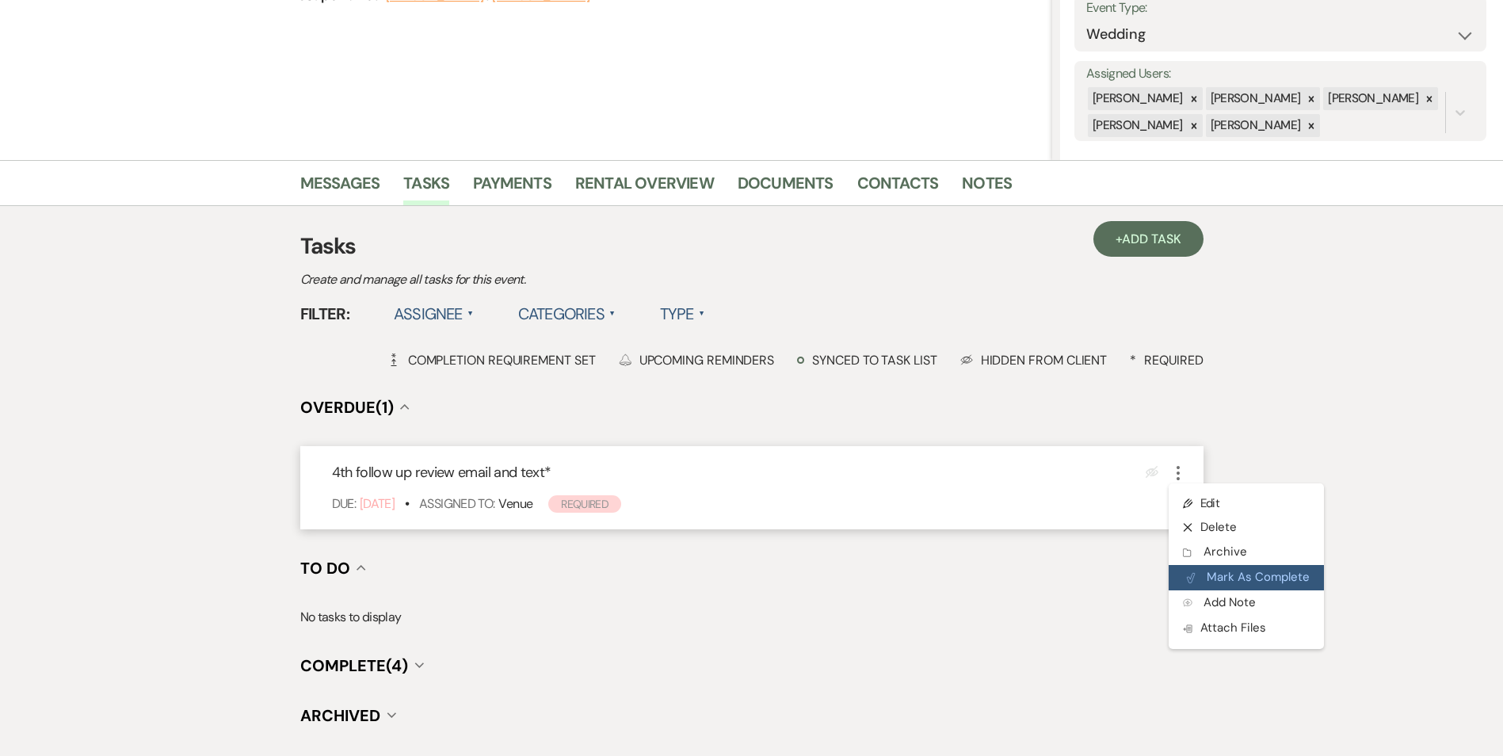
click at [1205, 568] on button "Plan Portal Link Mark As Complete" at bounding box center [1245, 577] width 155 height 25
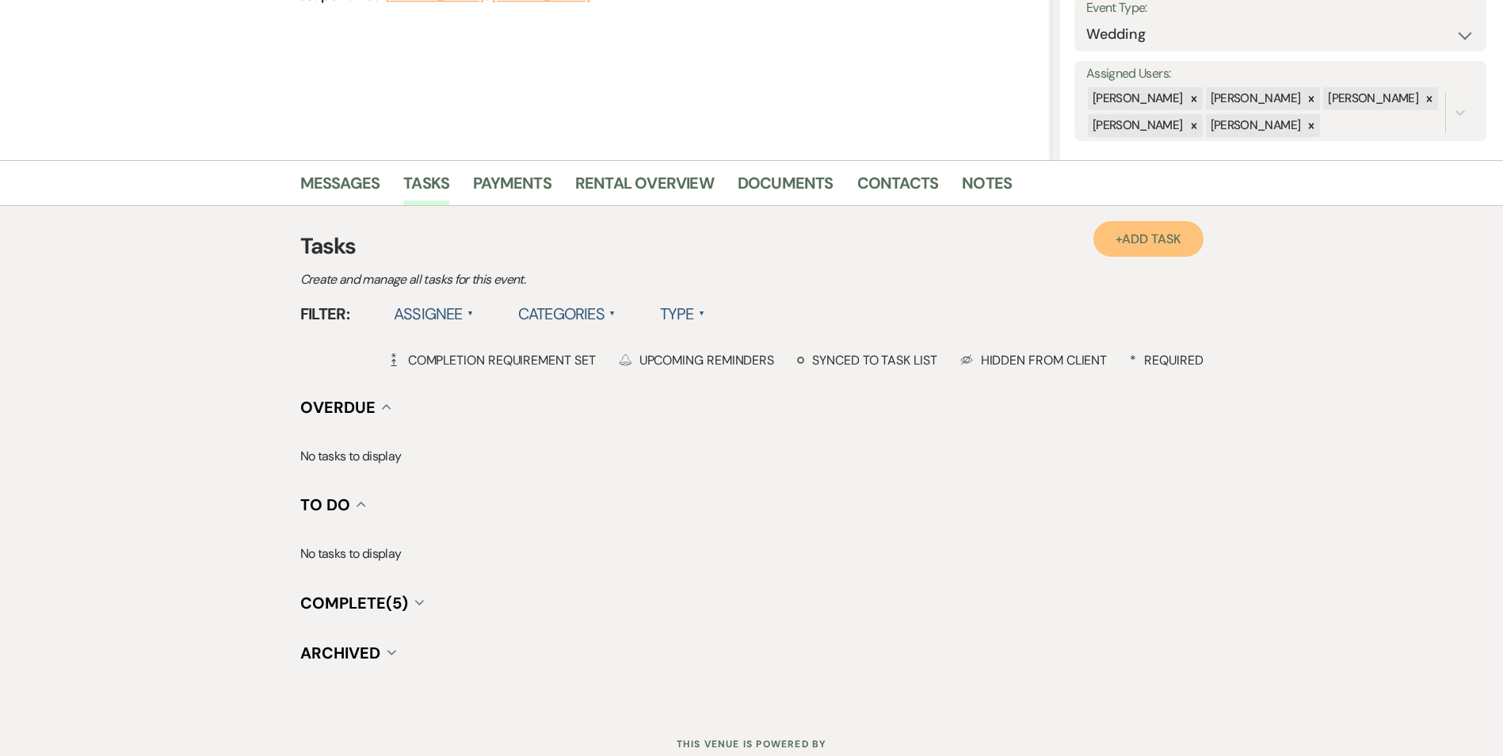
click at [1118, 245] on link "+ Add Task" at bounding box center [1147, 239] width 109 height 36
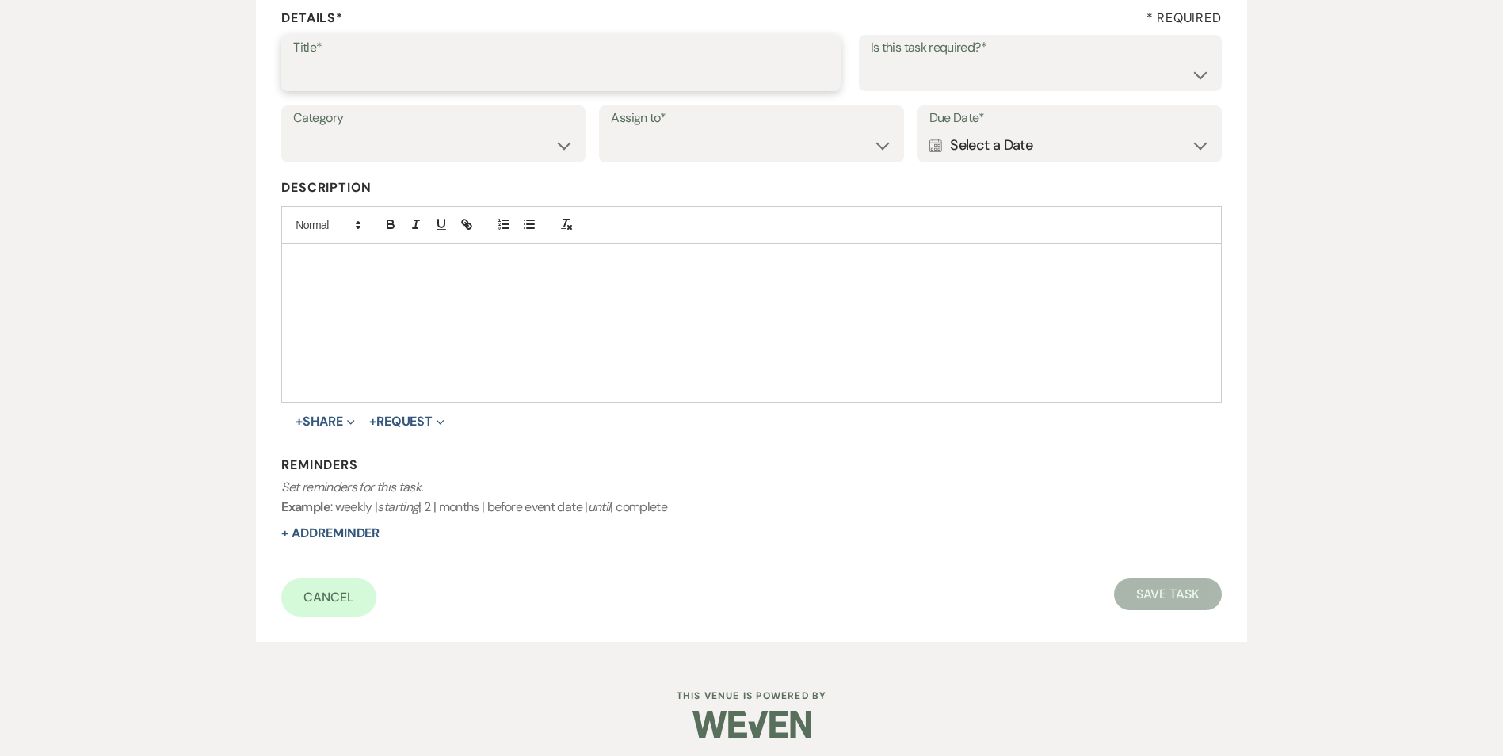
click at [372, 62] on input "Title*" at bounding box center [560, 74] width 535 height 31
type input "5th and final call/text/email"
drag, startPoint x: 875, startPoint y: 81, endPoint x: 875, endPoint y: 90, distance: 8.7
click at [875, 81] on select "Yes No" at bounding box center [1040, 74] width 339 height 31
select select "true"
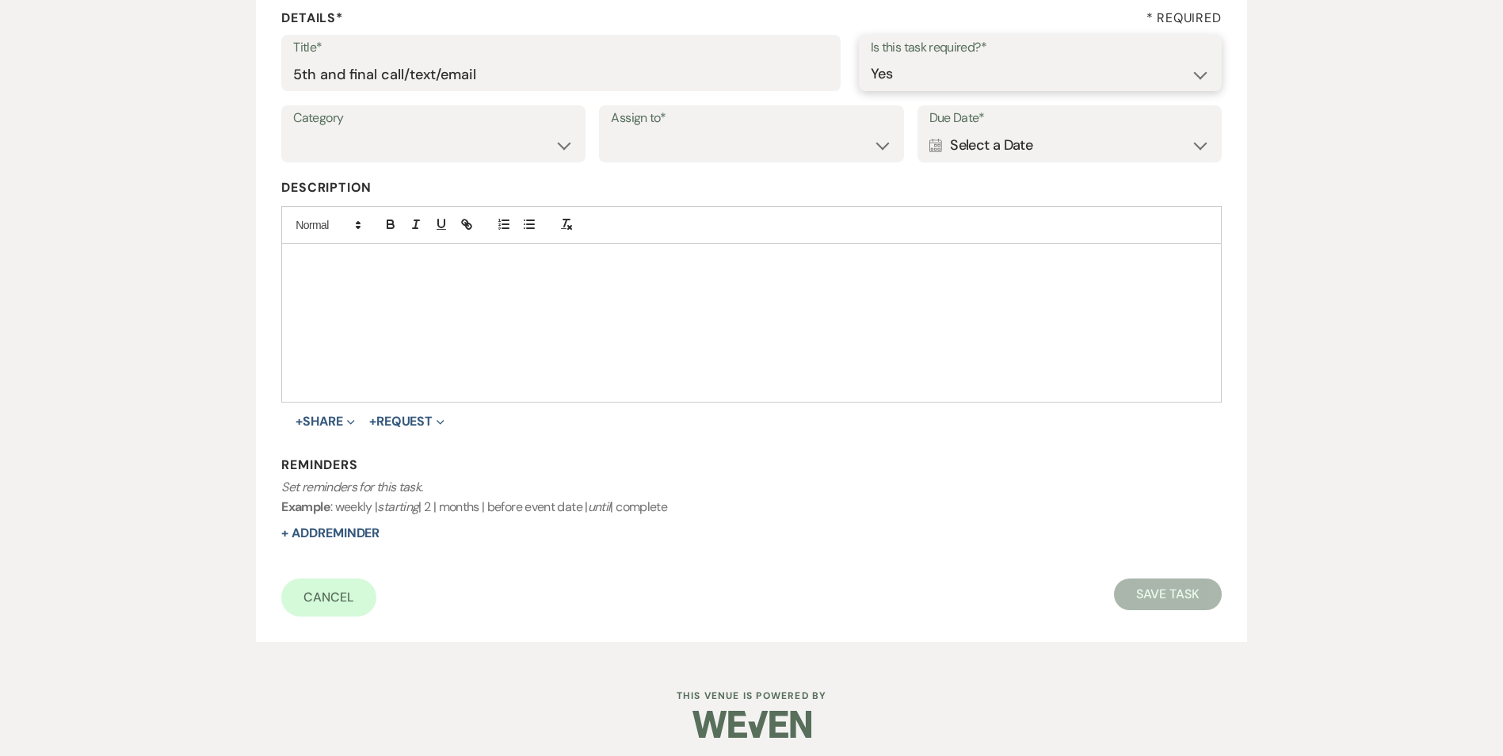
click at [871, 59] on select "Yes No" at bounding box center [1040, 74] width 339 height 31
click at [463, 138] on select "Venue Vendors Guests Details Finalize & Share" at bounding box center [433, 145] width 280 height 31
select select "31"
click at [293, 130] on select "Venue Vendors Guests Details Finalize & Share" at bounding box center [433, 145] width 280 height 31
click at [722, 158] on select "Venue Client" at bounding box center [751, 145] width 280 height 31
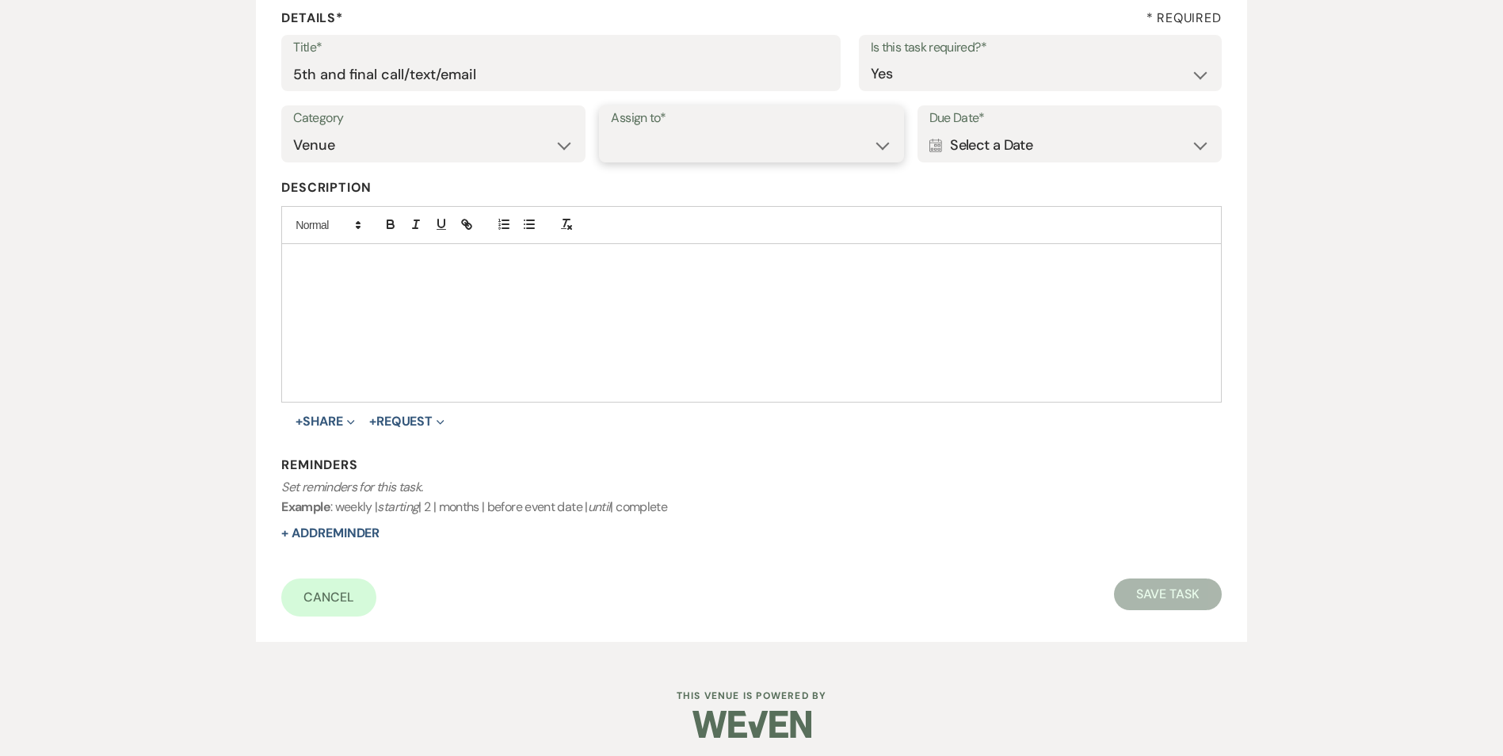
select select "venueHost"
click at [611, 130] on select "Venue Client" at bounding box center [751, 145] width 280 height 31
click at [1095, 135] on div "Calendar Select a Date Expand" at bounding box center [1069, 145] width 280 height 31
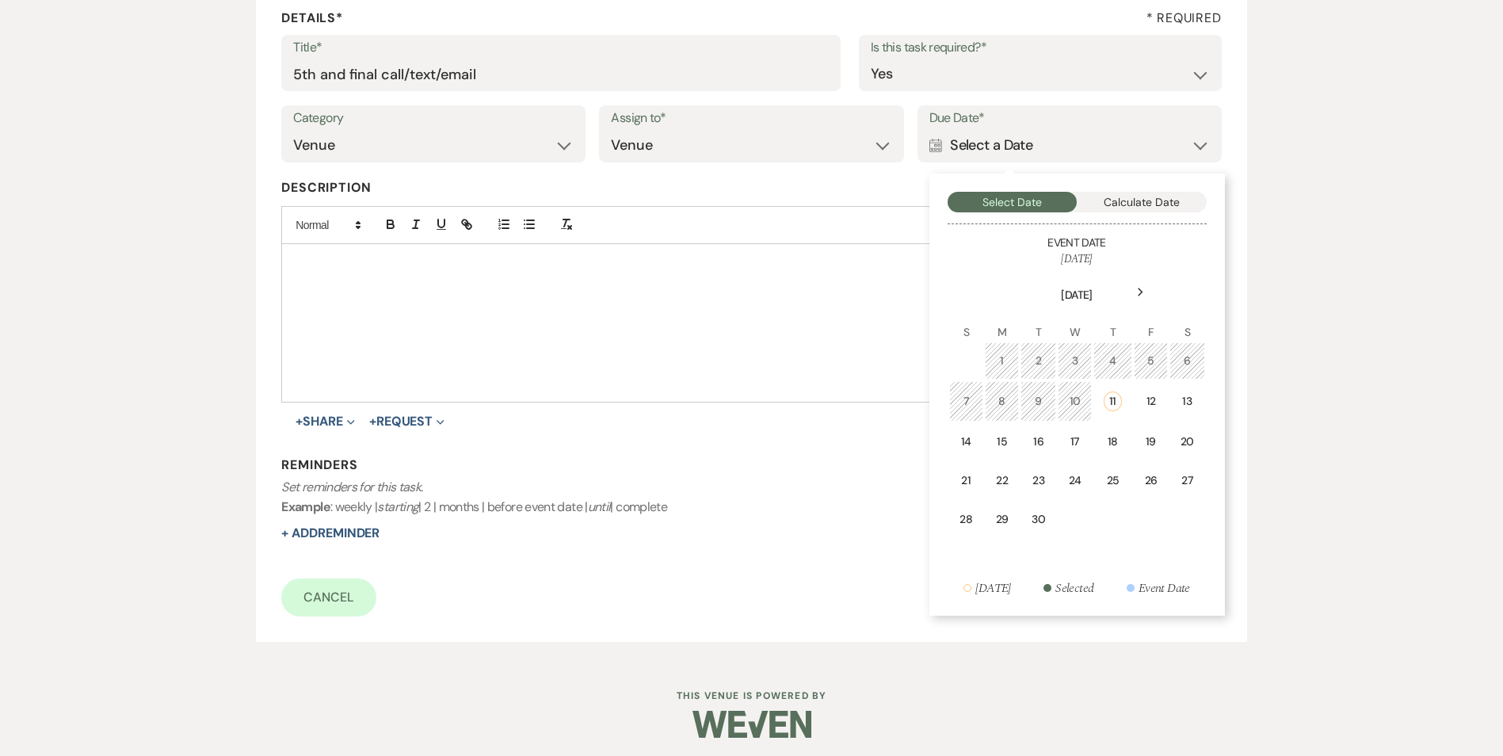
drag, startPoint x: 1102, startPoint y: 430, endPoint x: 979, endPoint y: 471, distance: 129.5
click at [1096, 430] on td "18" at bounding box center [1112, 441] width 39 height 37
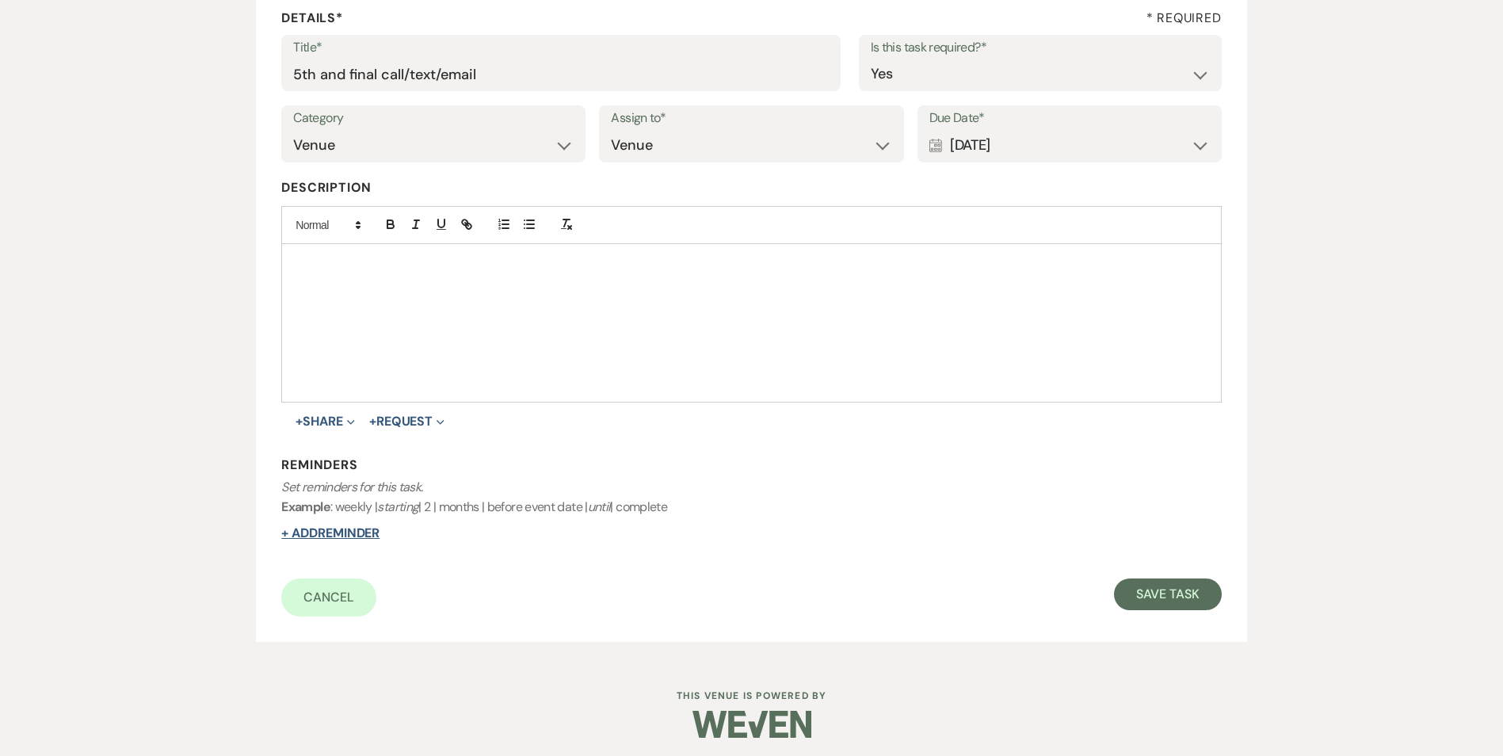
click at [361, 537] on button "+ Add Reminder" at bounding box center [330, 533] width 98 height 13
select select "host"
select select "days"
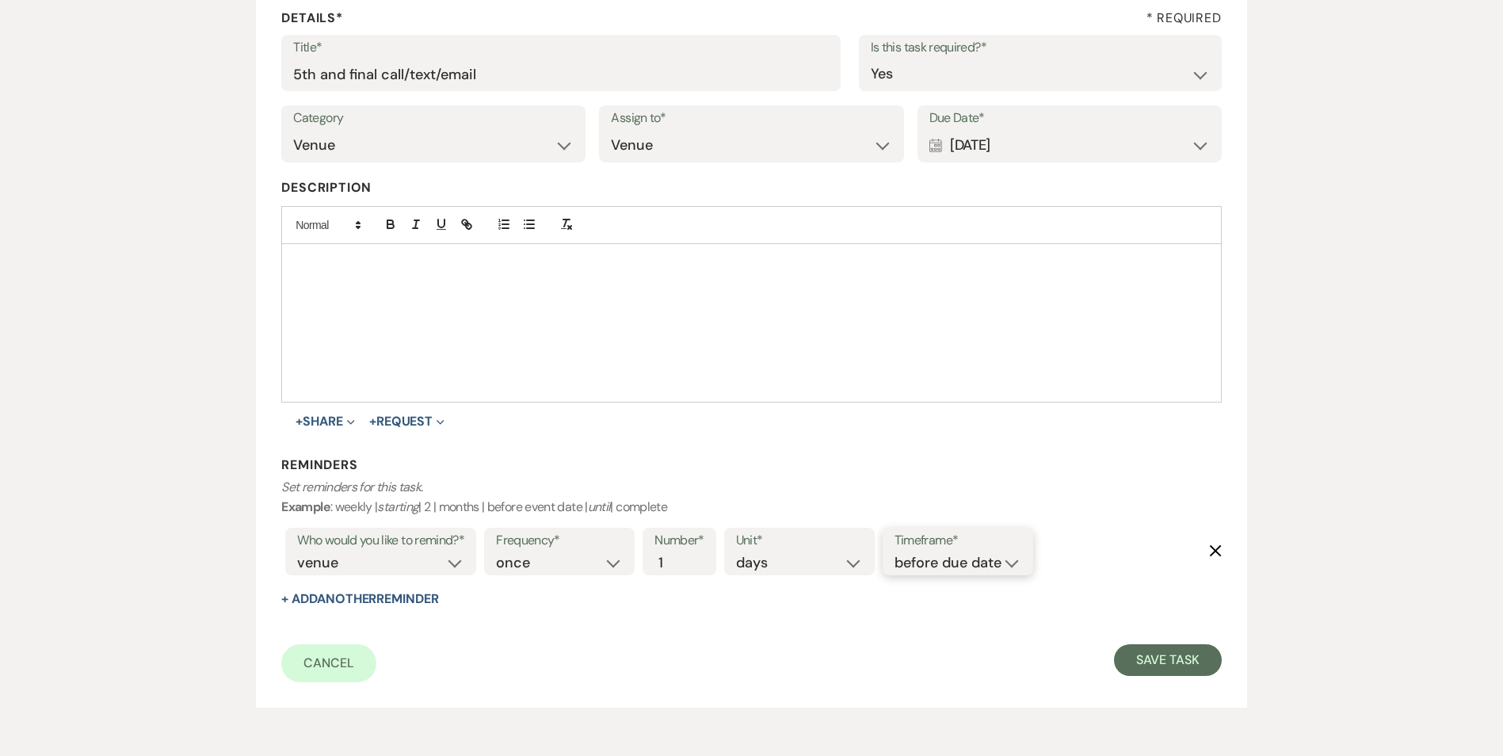
click at [939, 562] on select "before due date after due date on due date on custom date" at bounding box center [957, 562] width 127 height 21
select select "onDueDate"
click at [894, 552] on select "before due date after due date on due date on custom date" at bounding box center [957, 562] width 127 height 21
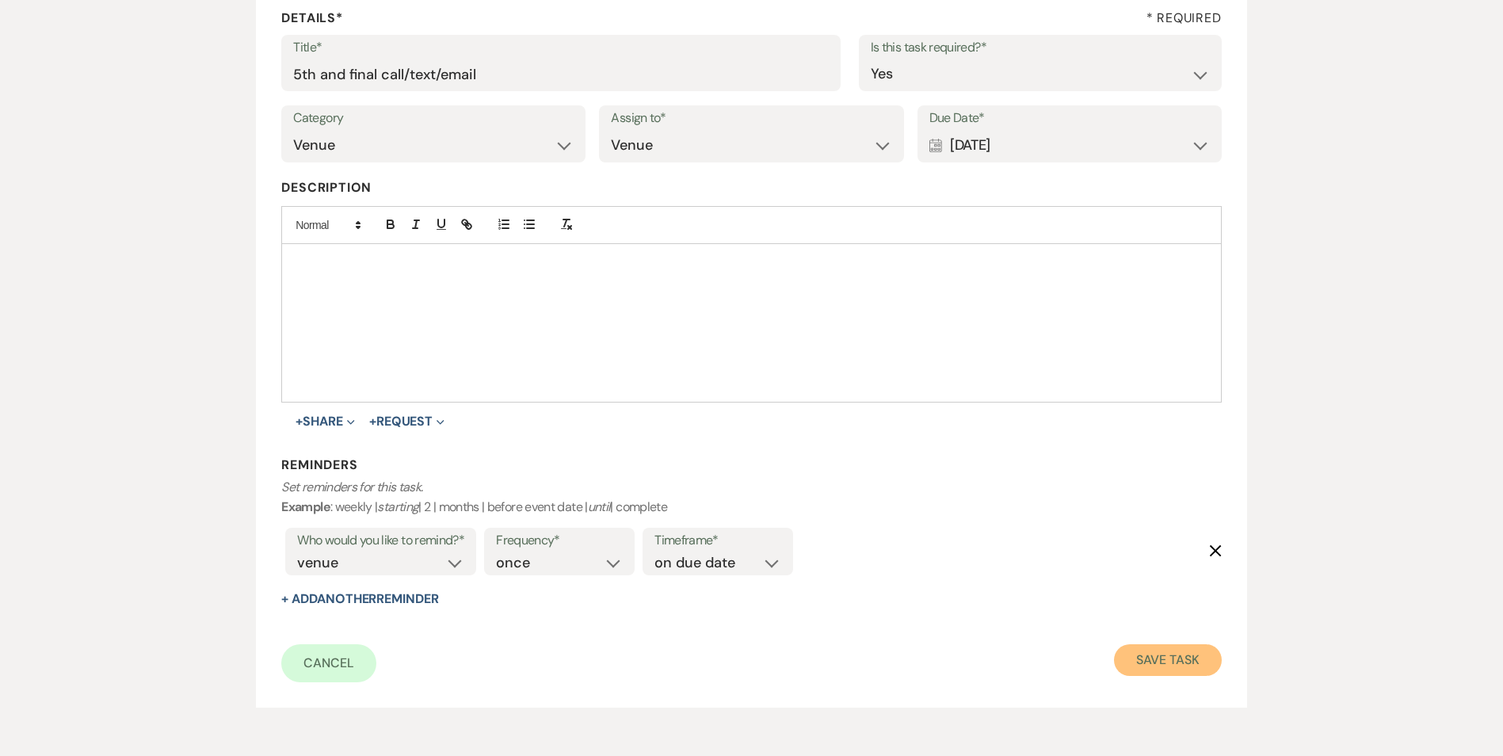
click at [1130, 660] on button "Save Task" at bounding box center [1167, 660] width 107 height 32
select select "5"
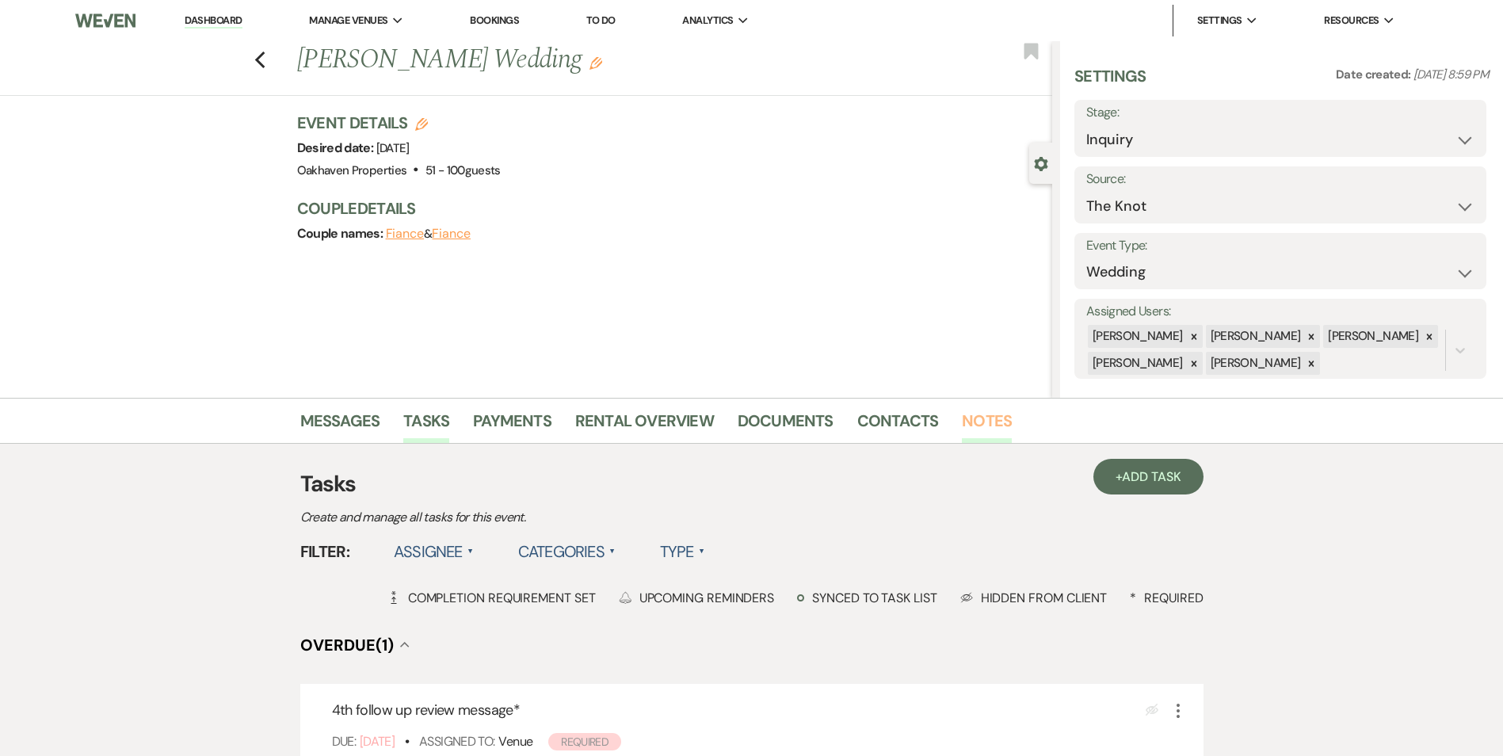
click at [962, 425] on link "Notes" at bounding box center [987, 425] width 50 height 35
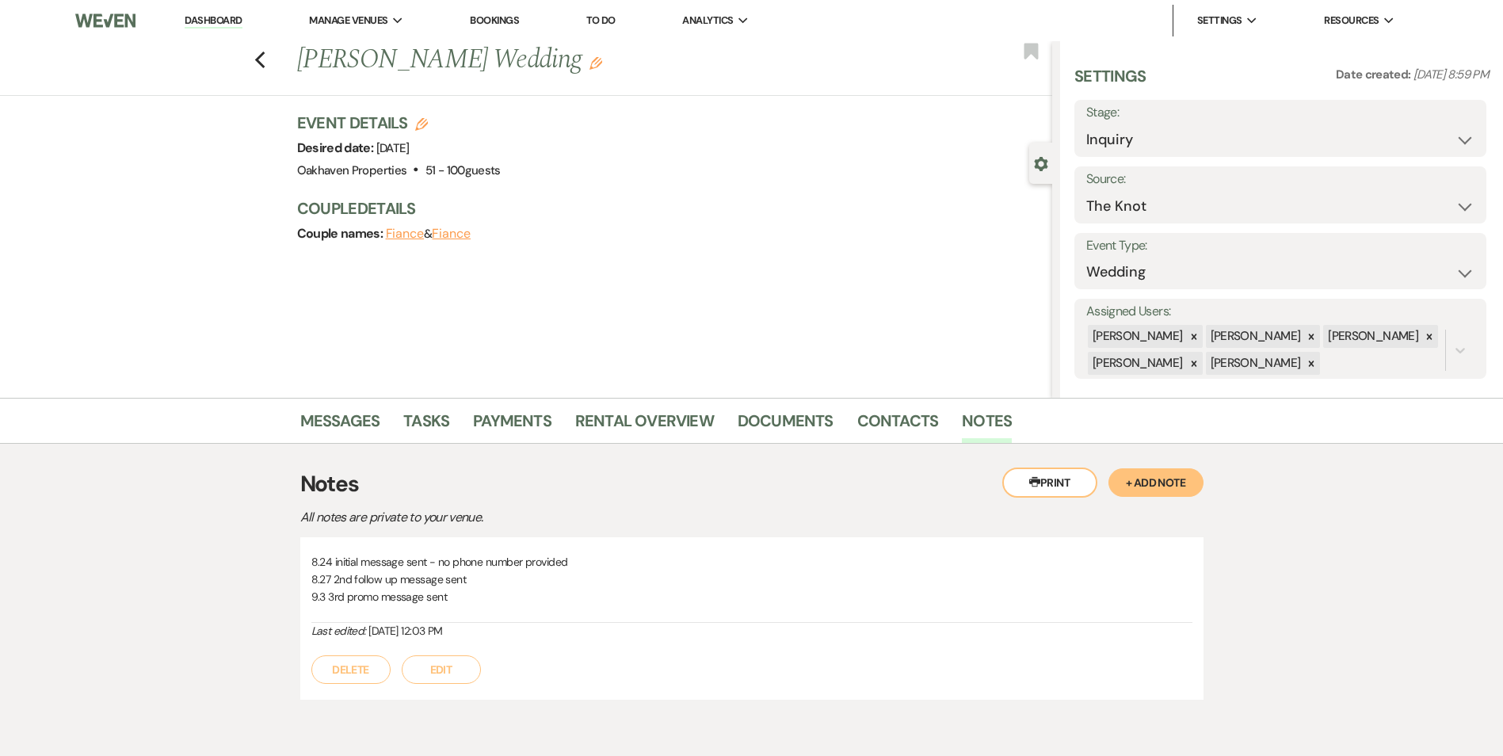
drag, startPoint x: 465, startPoint y: 672, endPoint x: 472, endPoint y: 665, distance: 9.5
click at [465, 671] on button "Edit" at bounding box center [441, 669] width 79 height 29
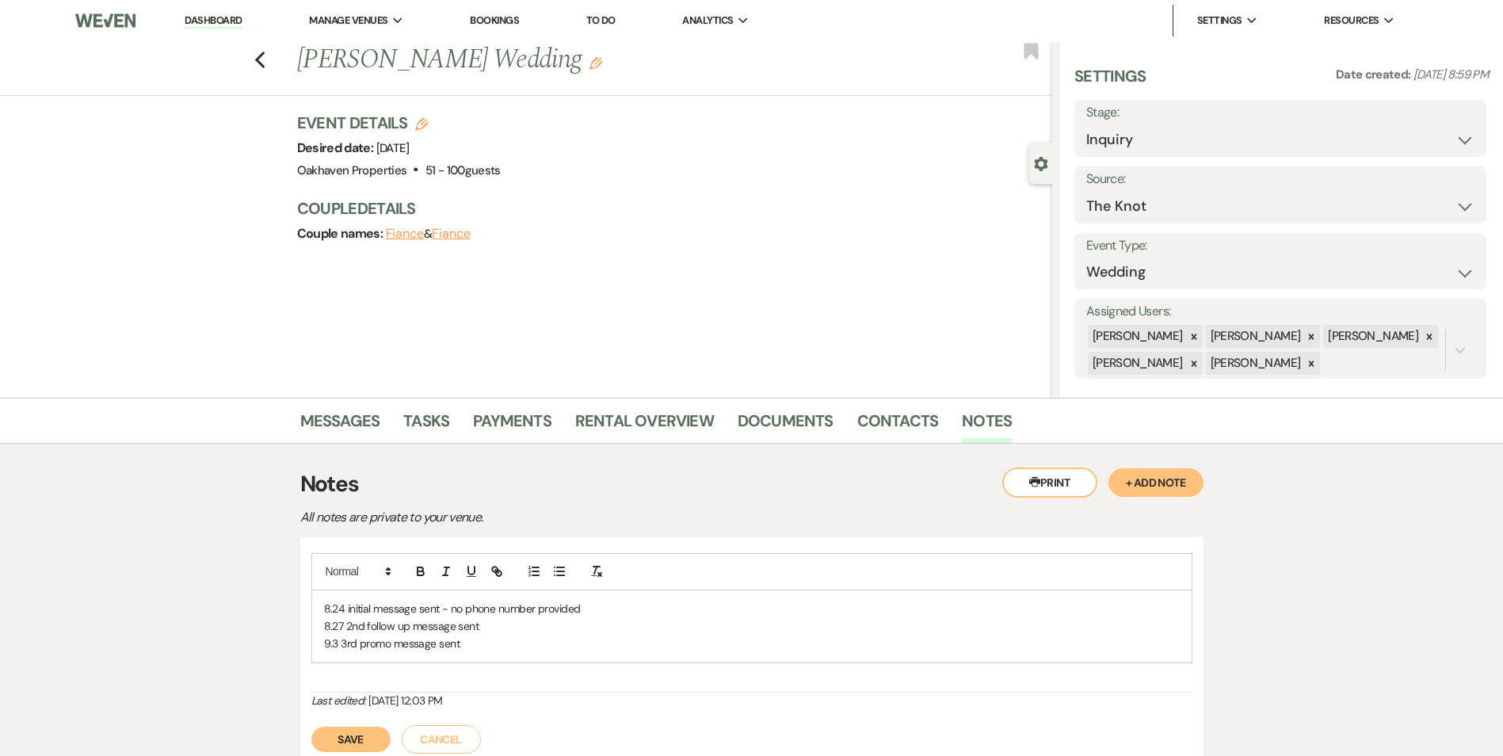
click at [488, 643] on p "9.3 3rd promo message sent" at bounding box center [751, 642] width 855 height 17
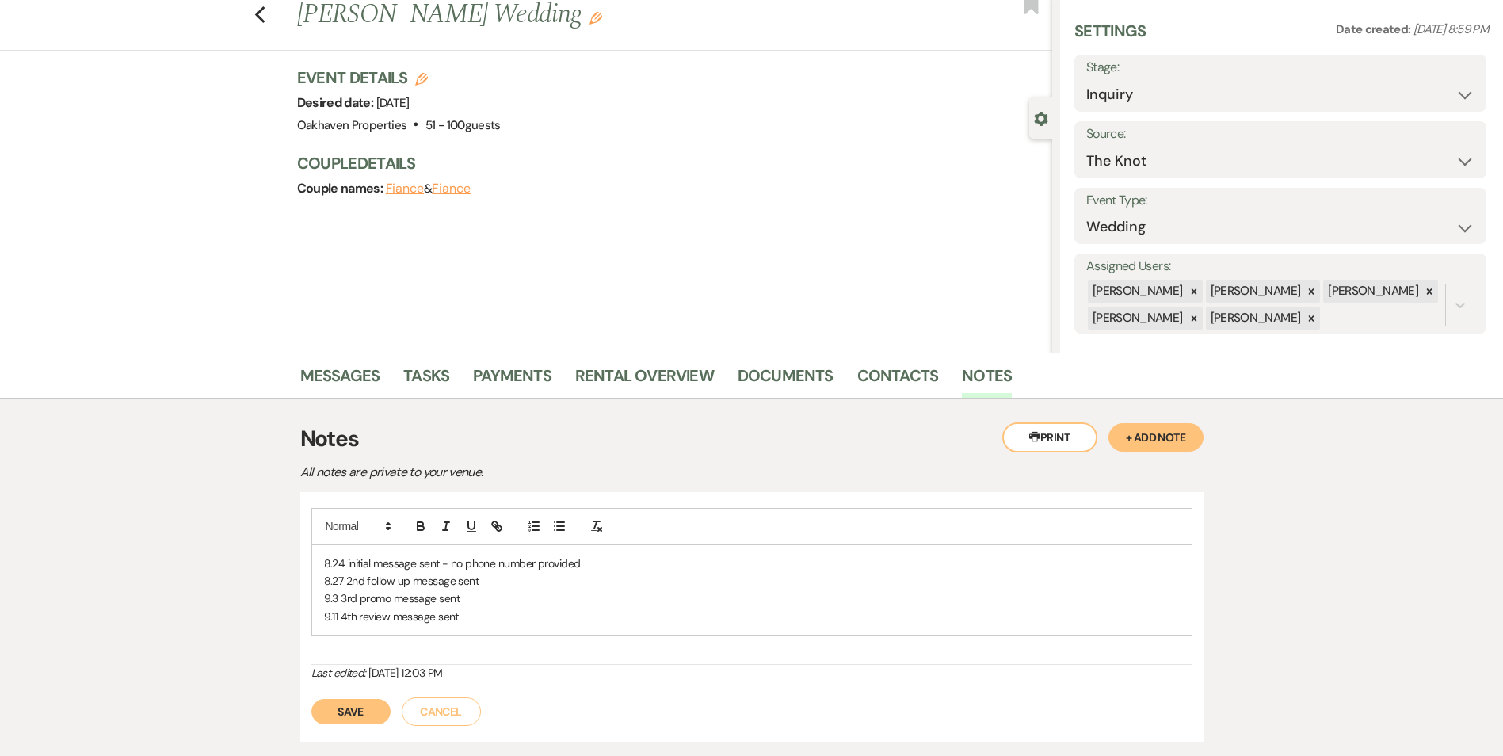
scroll to position [79, 0]
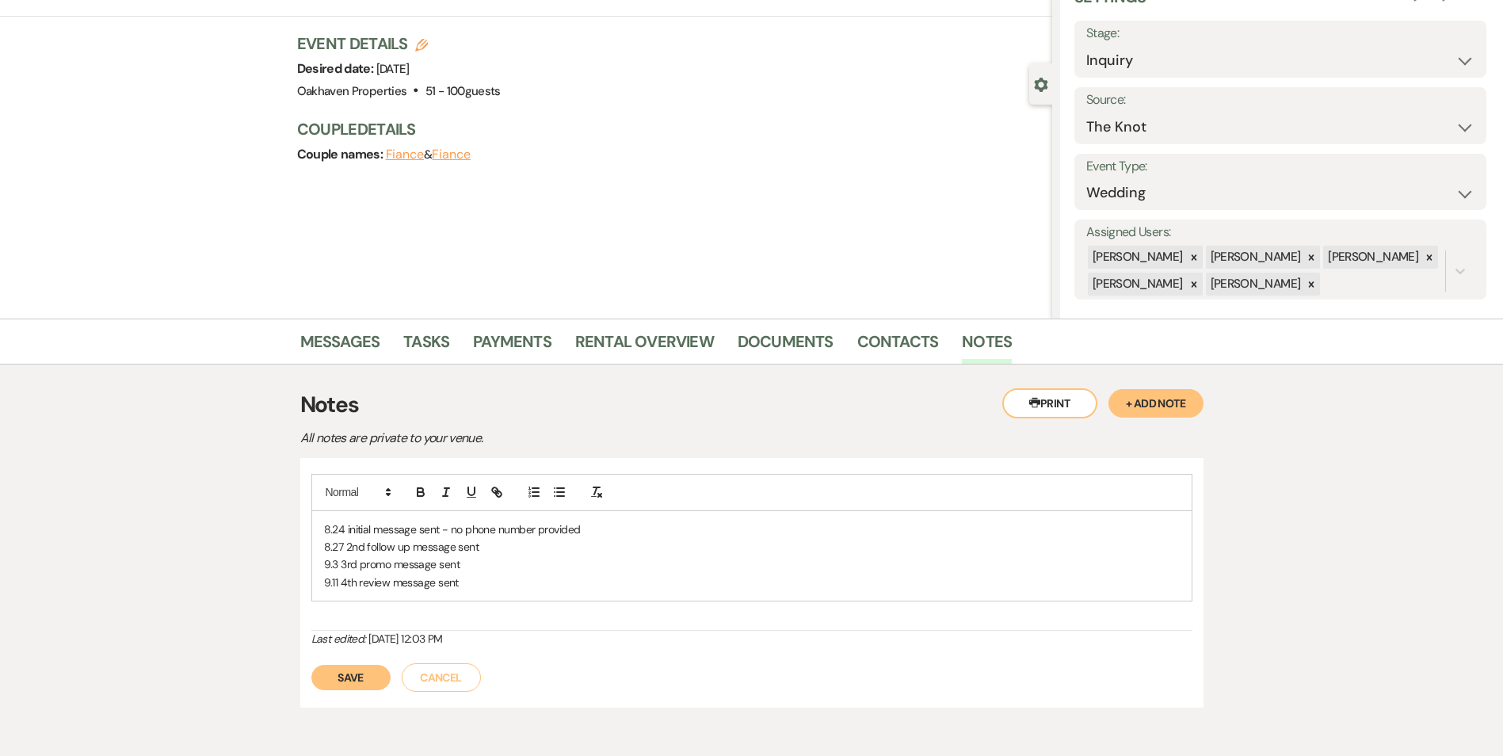
click at [384, 670] on button "Save" at bounding box center [350, 677] width 79 height 25
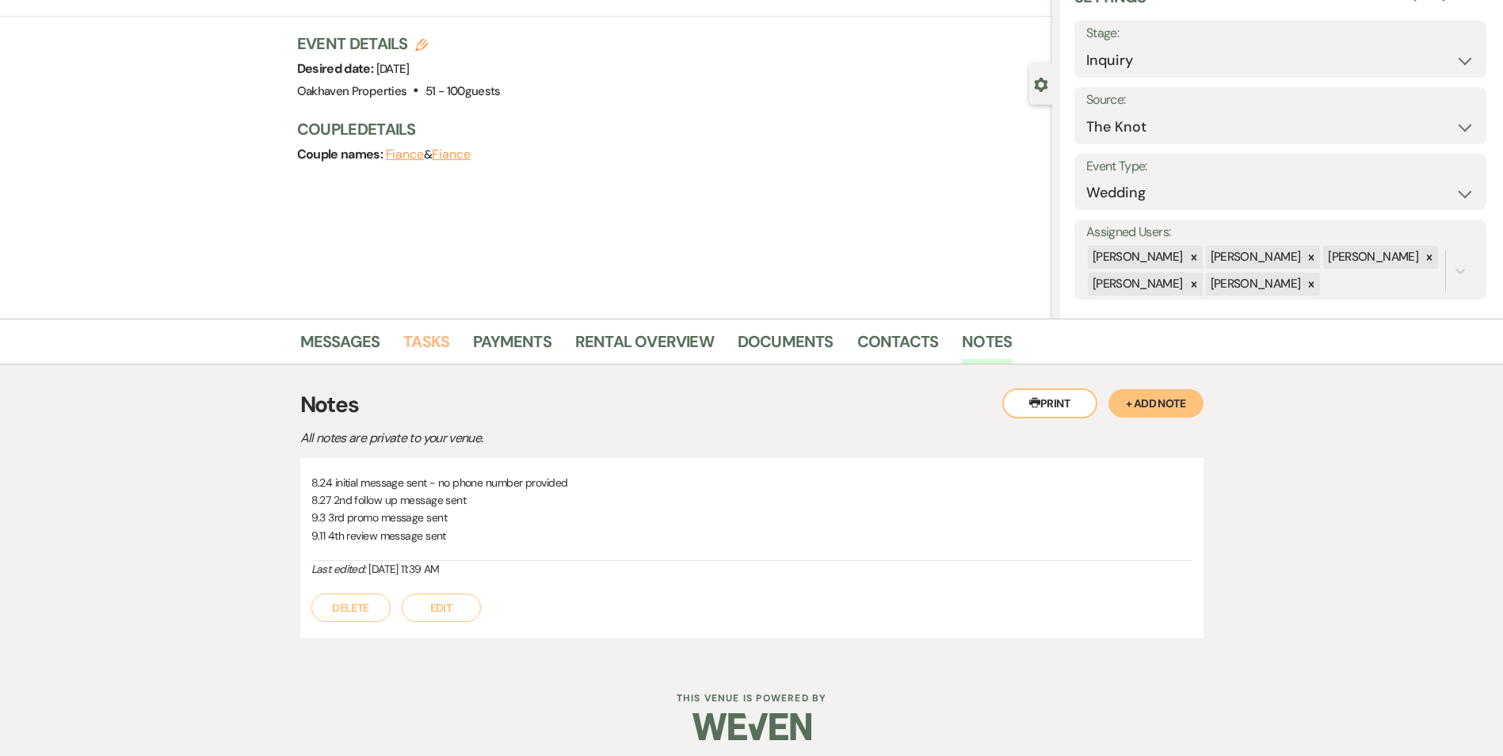
drag, startPoint x: 413, startPoint y: 350, endPoint x: 425, endPoint y: 358, distance: 14.3
click at [414, 350] on link "Tasks" at bounding box center [426, 346] width 46 height 35
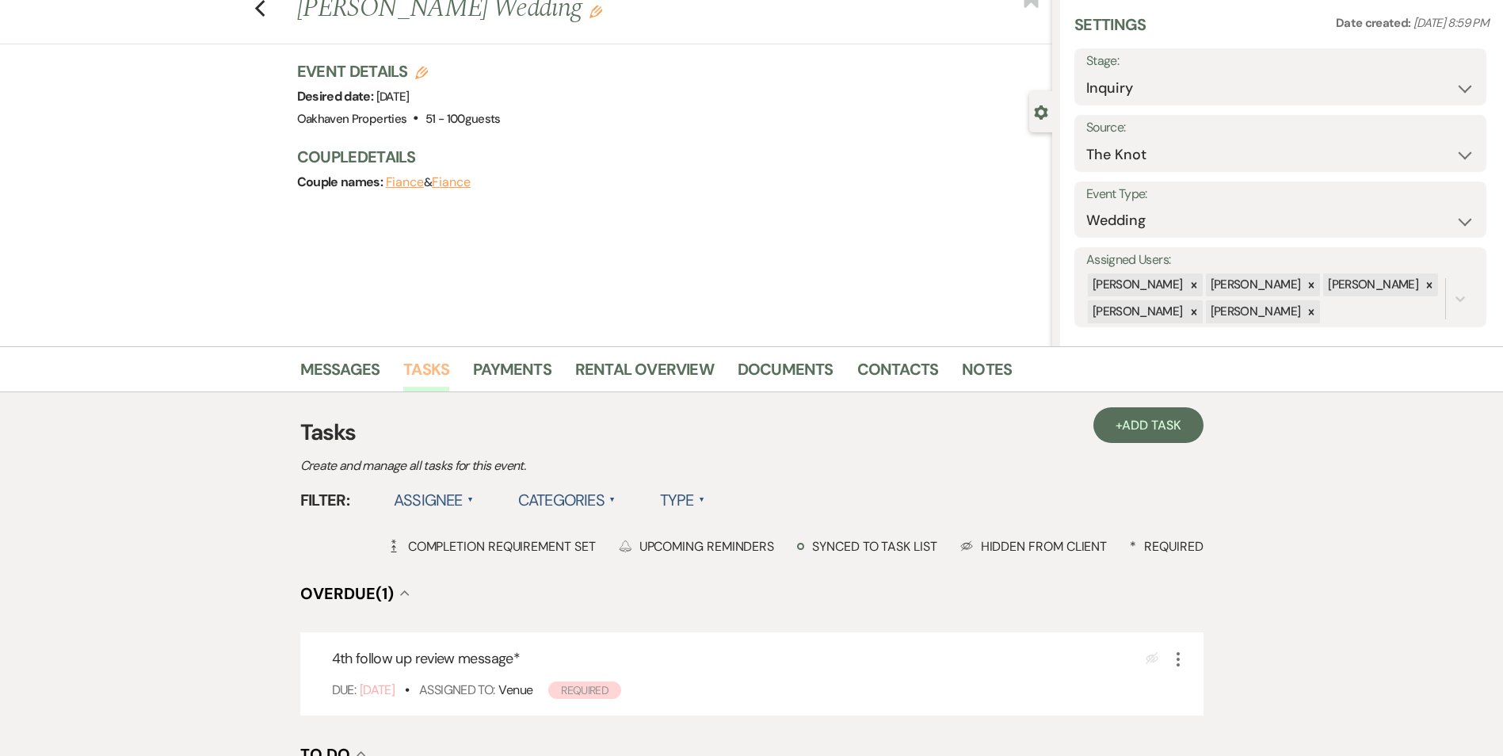
scroll to position [79, 0]
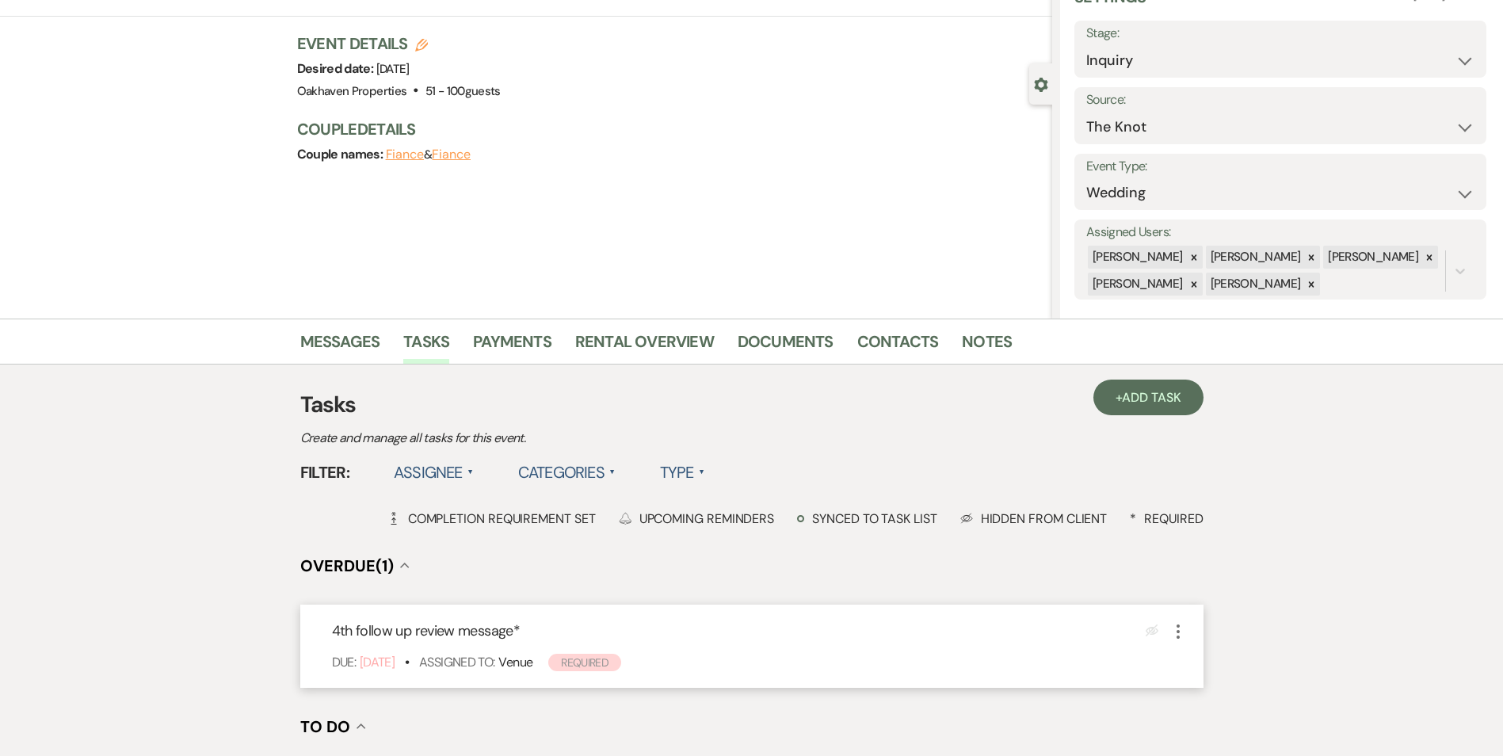
click at [1179, 623] on icon "More" at bounding box center [1177, 631] width 19 height 19
click at [1205, 733] on button "Plan Portal Link Mark As Complete" at bounding box center [1245, 735] width 155 height 25
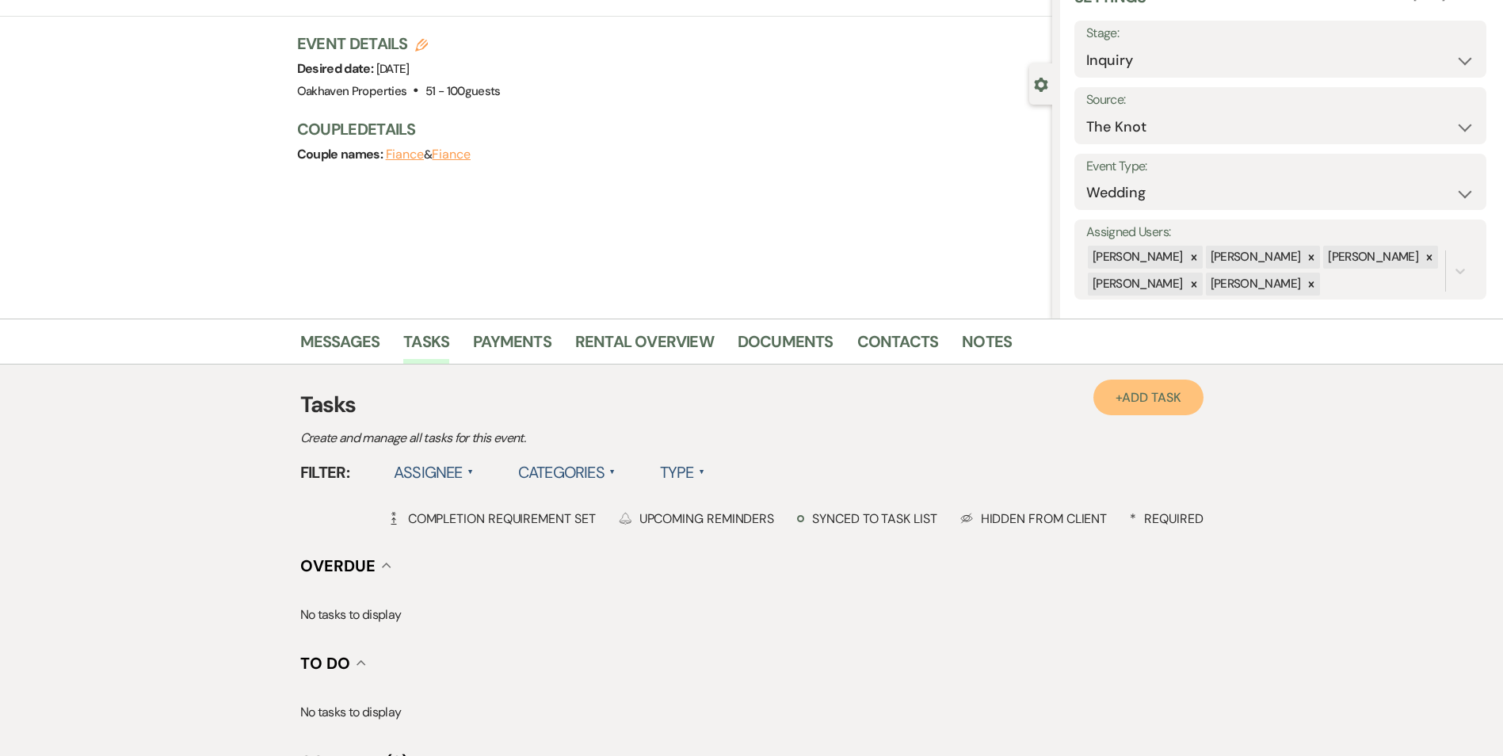
click at [1168, 393] on span "Add Task" at bounding box center [1151, 397] width 59 height 17
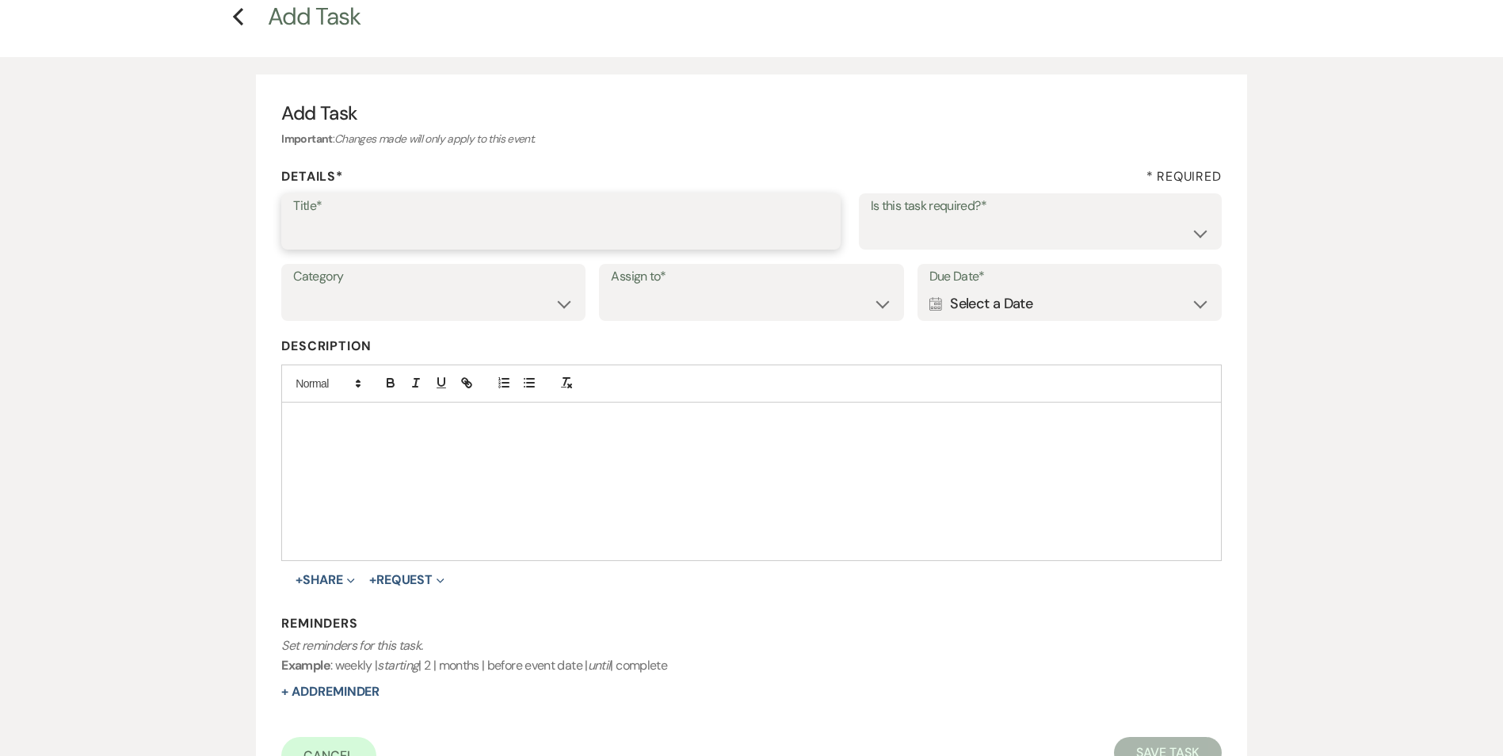
click at [345, 240] on input "Title*" at bounding box center [560, 232] width 535 height 31
drag, startPoint x: 440, startPoint y: 230, endPoint x: 379, endPoint y: 228, distance: 61.0
click at [379, 228] on input "5th and final call/text/email" at bounding box center [560, 232] width 535 height 31
type input "5th and final message/email"
drag, startPoint x: 964, startPoint y: 224, endPoint x: 952, endPoint y: 231, distance: 13.9
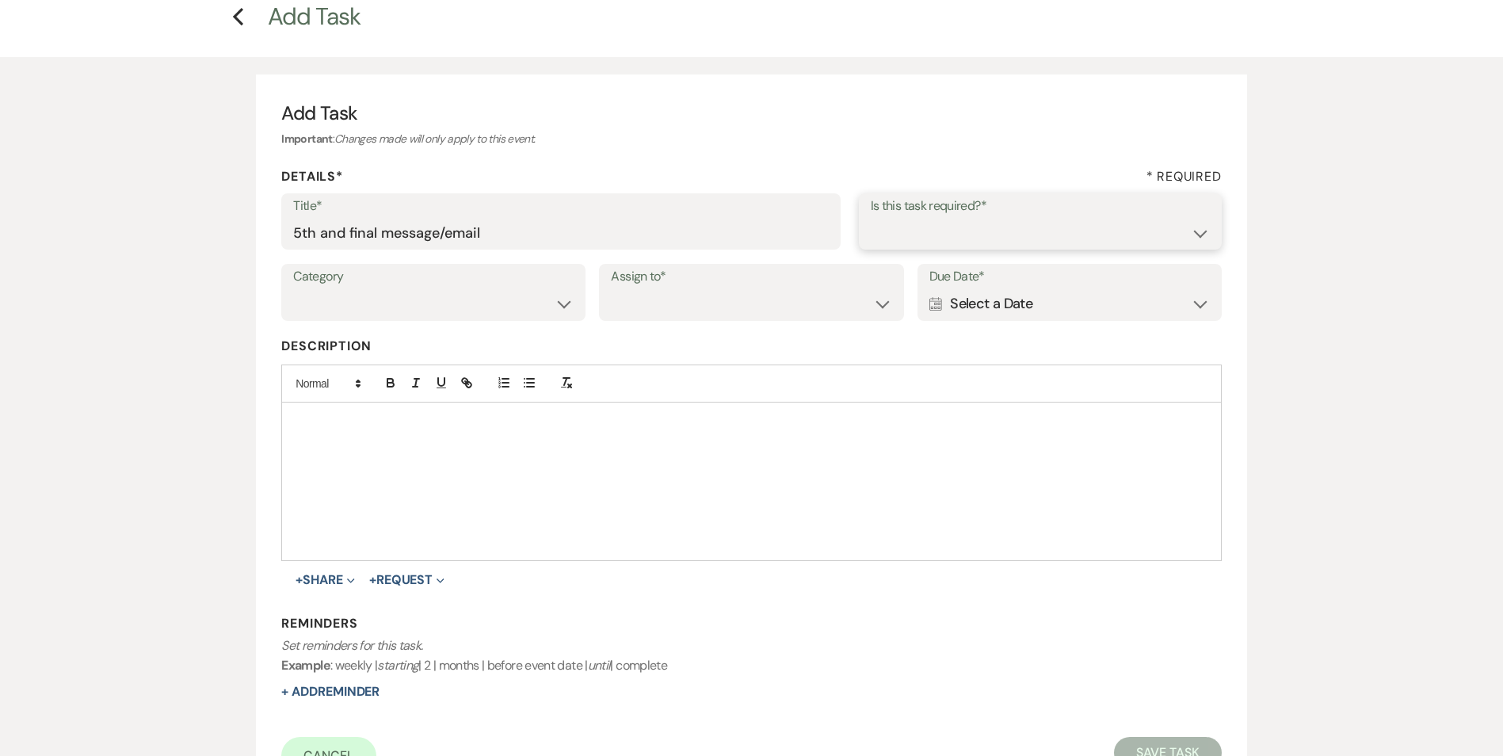
click at [961, 223] on select "Yes No" at bounding box center [1040, 232] width 339 height 31
select select "true"
click at [871, 217] on select "Yes No" at bounding box center [1040, 232] width 339 height 31
drag, startPoint x: 418, startPoint y: 304, endPoint x: 412, endPoint y: 318, distance: 14.9
click at [418, 304] on select "Venue Vendors Guests Details Finalize & Share" at bounding box center [433, 303] width 280 height 31
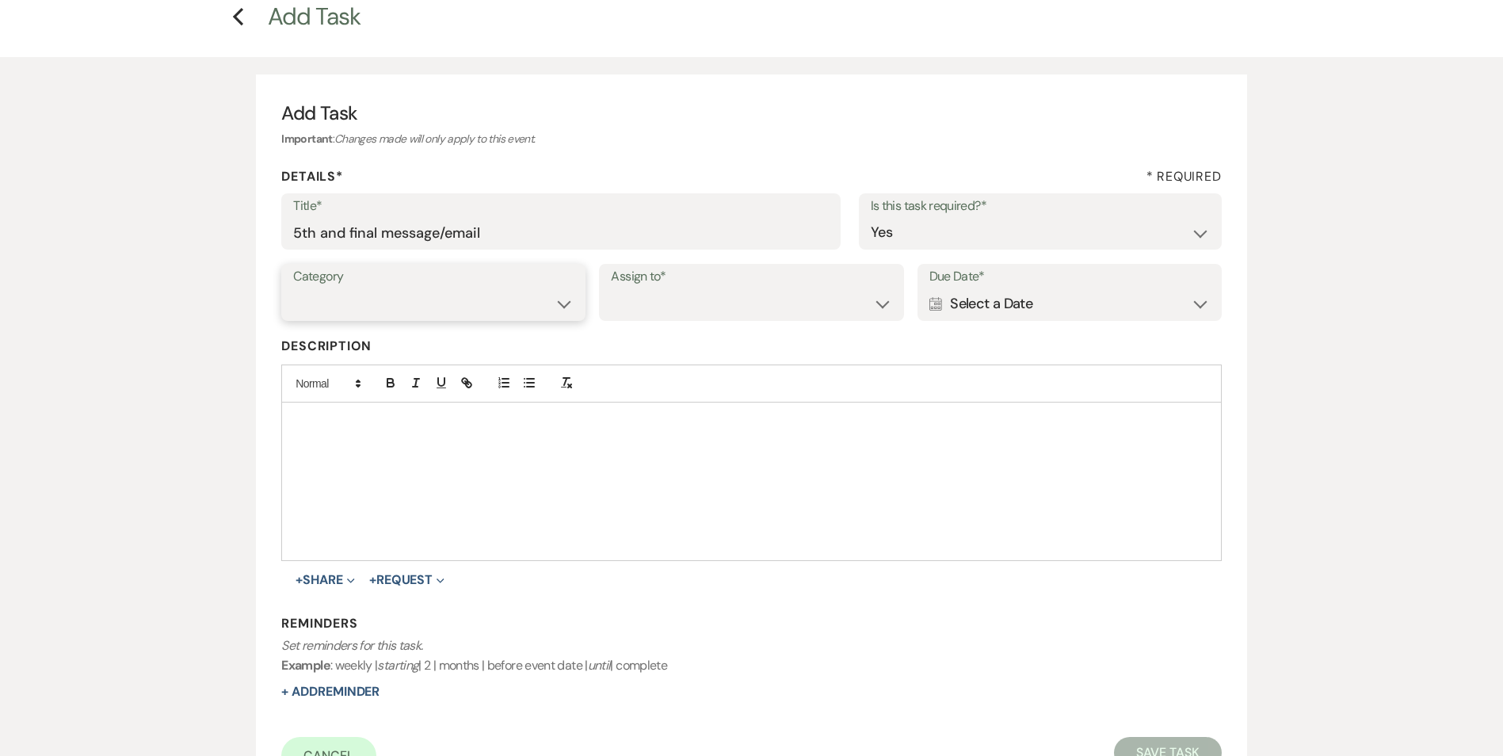
select select "31"
click at [293, 288] on select "Venue Vendors Guests Details Finalize & Share" at bounding box center [433, 303] width 280 height 31
click at [610, 307] on div "Assign to* Venue Client" at bounding box center [751, 292] width 304 height 57
click at [627, 315] on select "Venue Client" at bounding box center [751, 303] width 280 height 31
select select "venueHost"
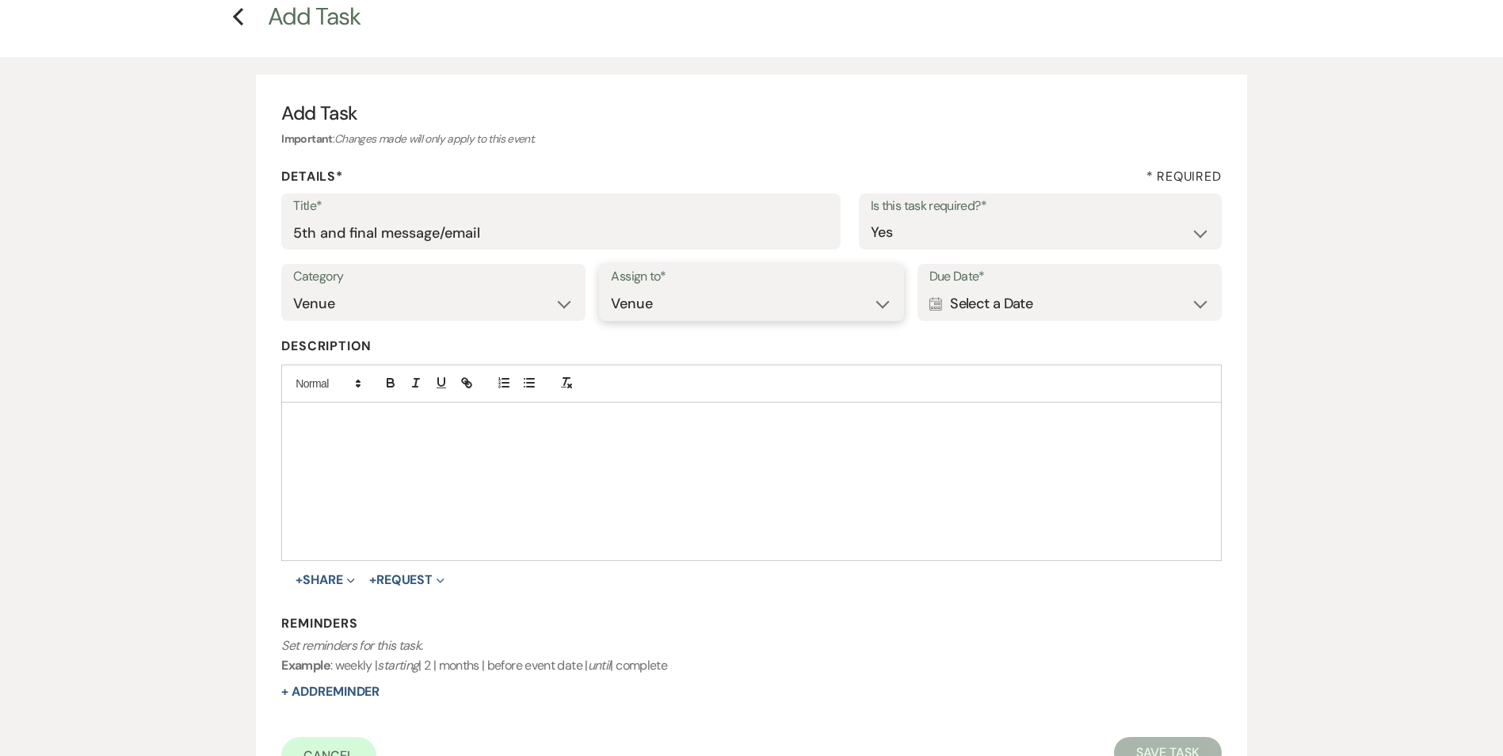
click at [611, 288] on select "Venue Client" at bounding box center [751, 303] width 280 height 31
click at [1013, 303] on div "Calendar Select a Date Expand" at bounding box center [1069, 303] width 280 height 31
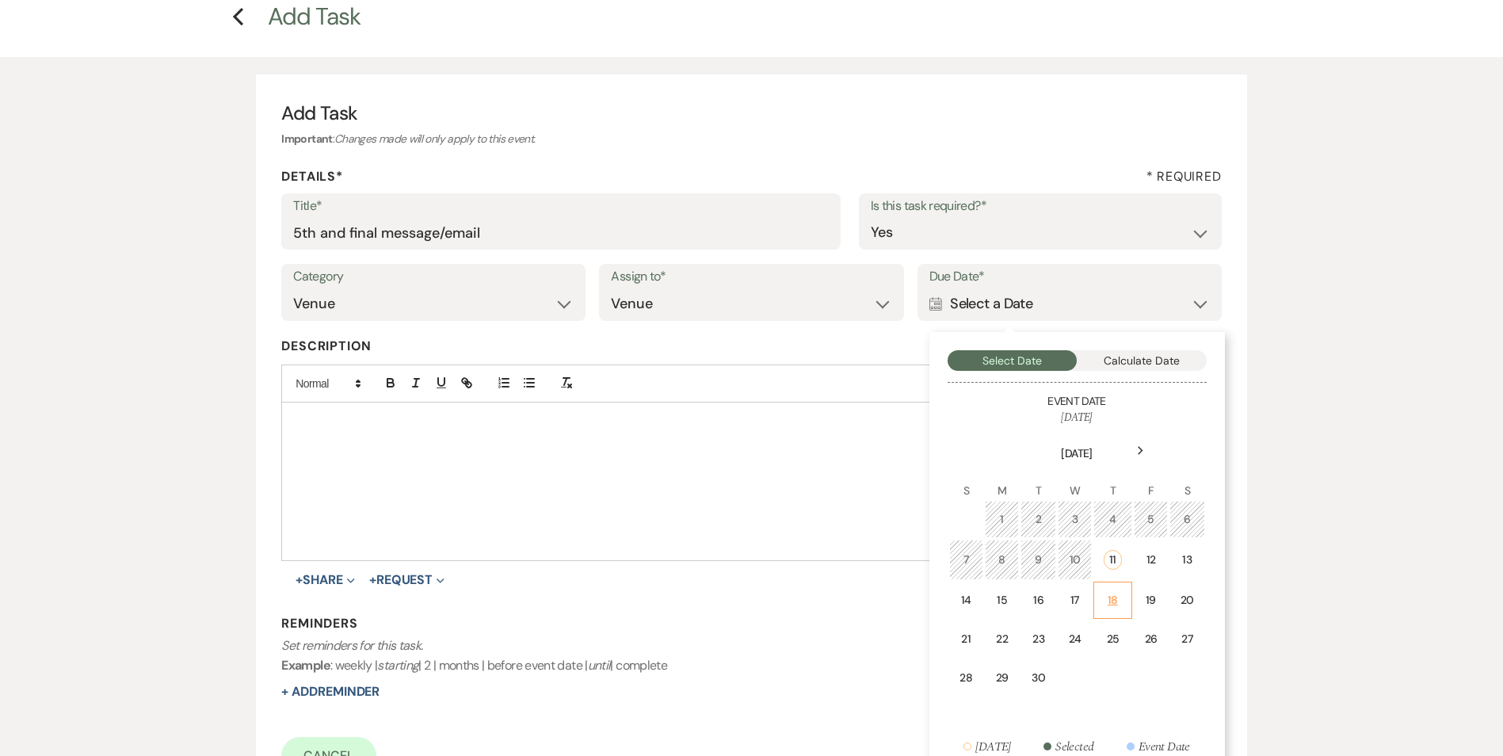
click at [1124, 603] on td "18" at bounding box center [1112, 599] width 39 height 37
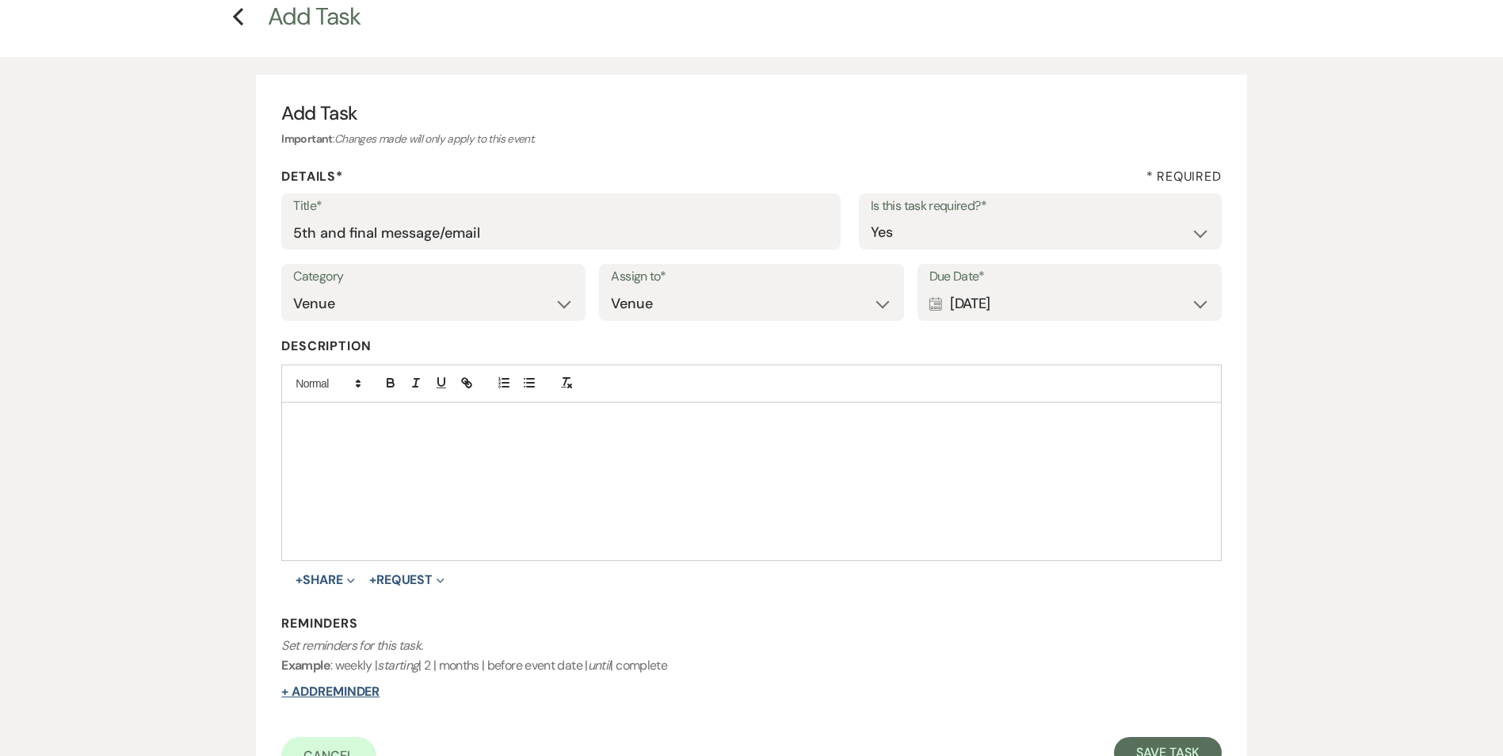
click at [344, 695] on button "+ Add Reminder" at bounding box center [330, 691] width 98 height 13
select select "host"
select select "days"
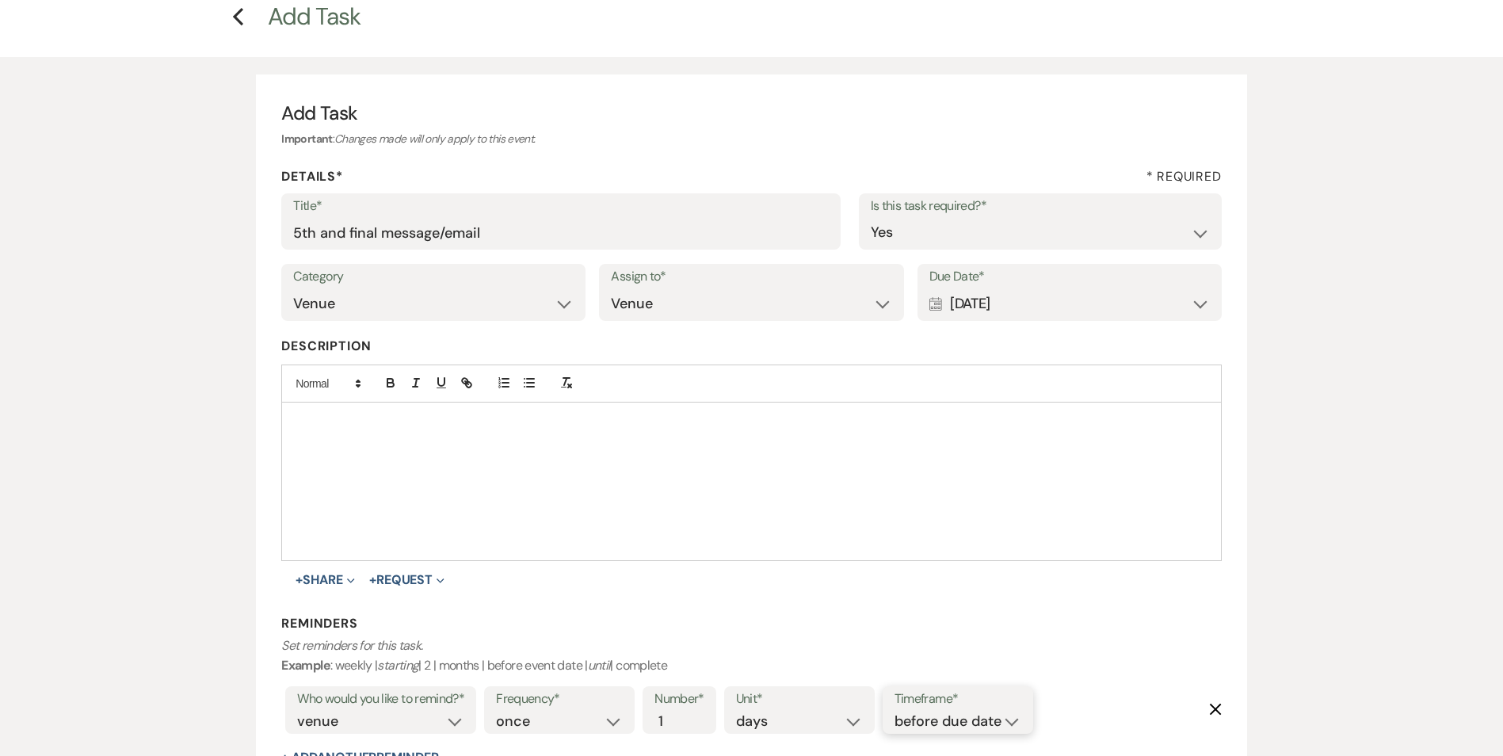
drag, startPoint x: 942, startPoint y: 711, endPoint x: 954, endPoint y: 728, distance: 20.4
click at [943, 711] on select "before due date after due date on due date on custom date" at bounding box center [957, 721] width 127 height 21
select select "onDueDate"
click at [894, 711] on select "before due date after due date on due date on custom date" at bounding box center [957, 721] width 127 height 21
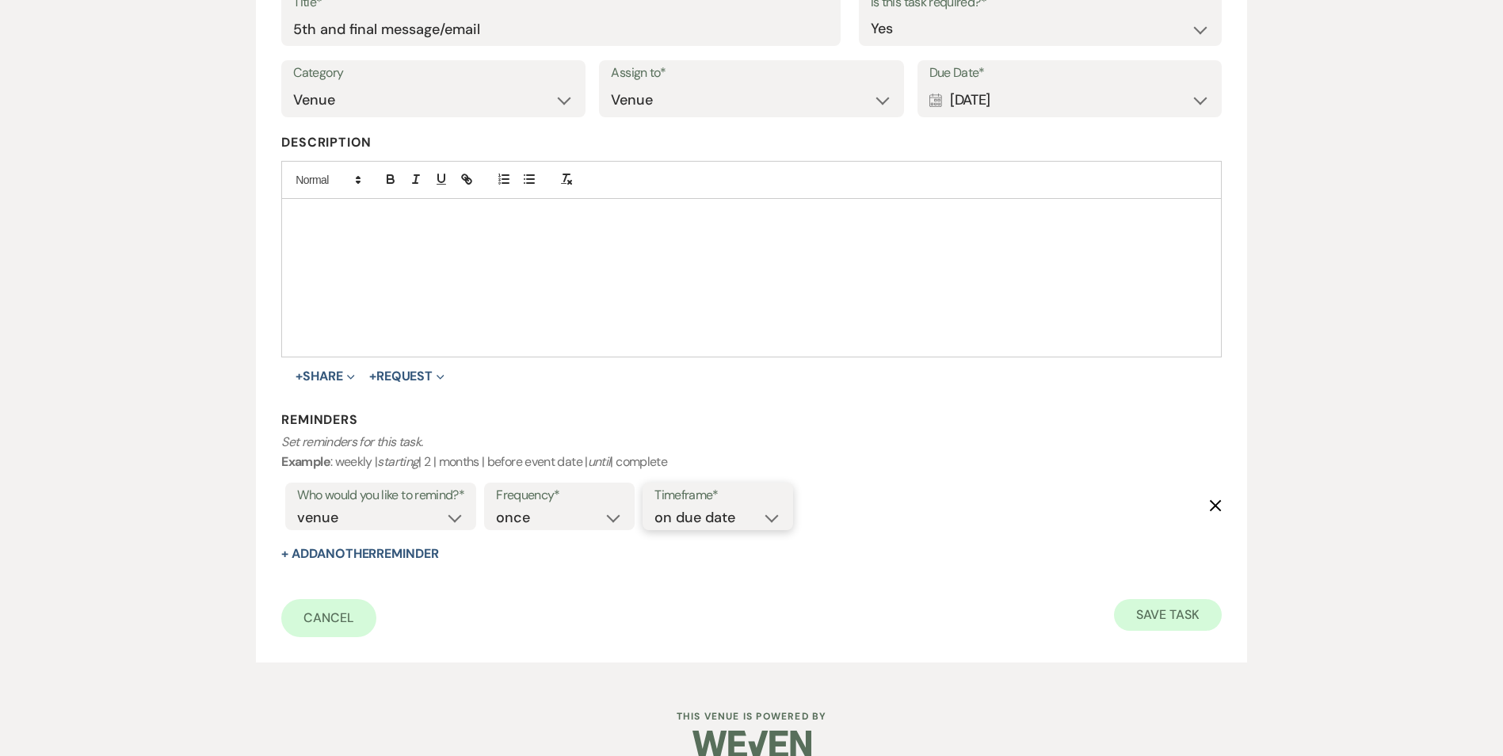
scroll to position [308, 0]
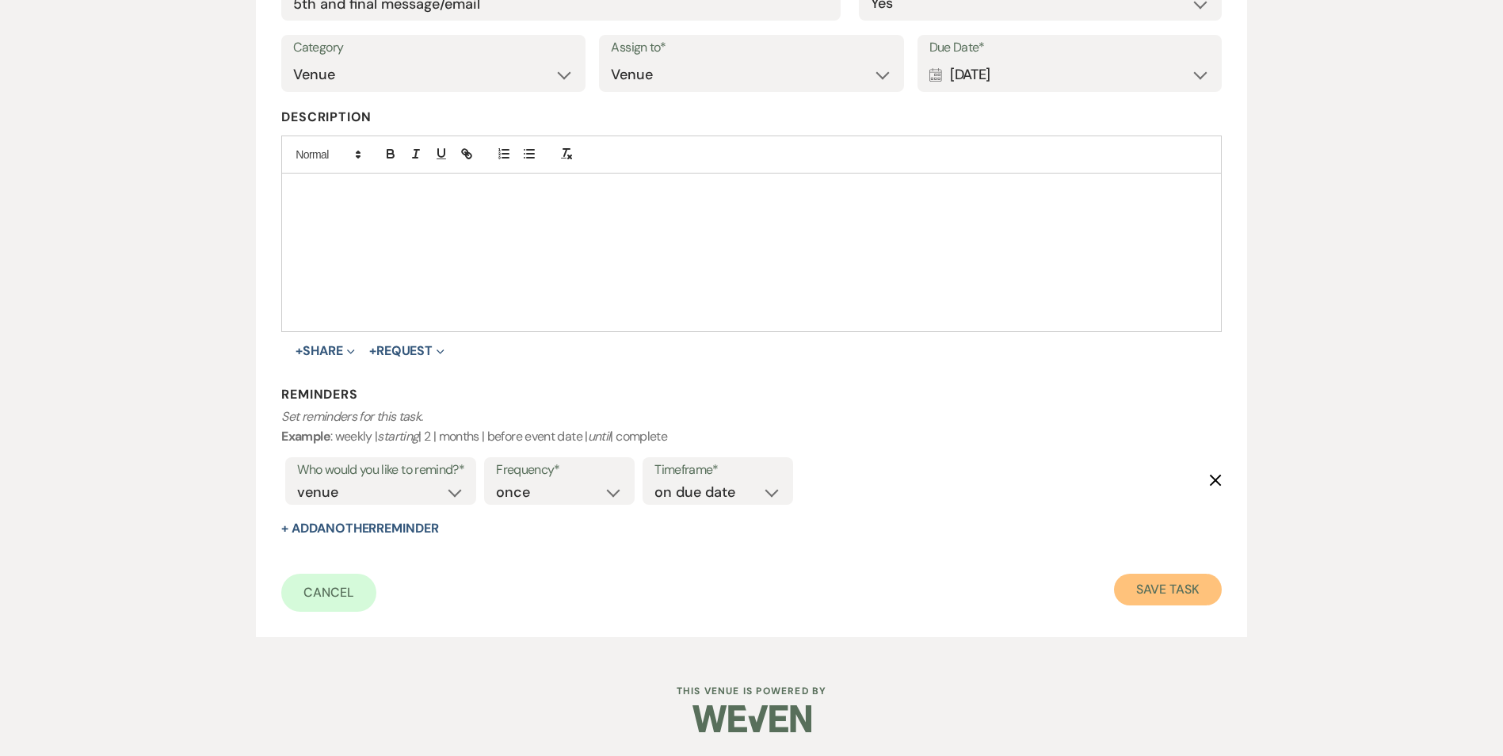
drag, startPoint x: 1195, startPoint y: 582, endPoint x: 1210, endPoint y: 580, distance: 16.0
click at [1196, 582] on button "Save Task" at bounding box center [1167, 589] width 107 height 32
select select "2"
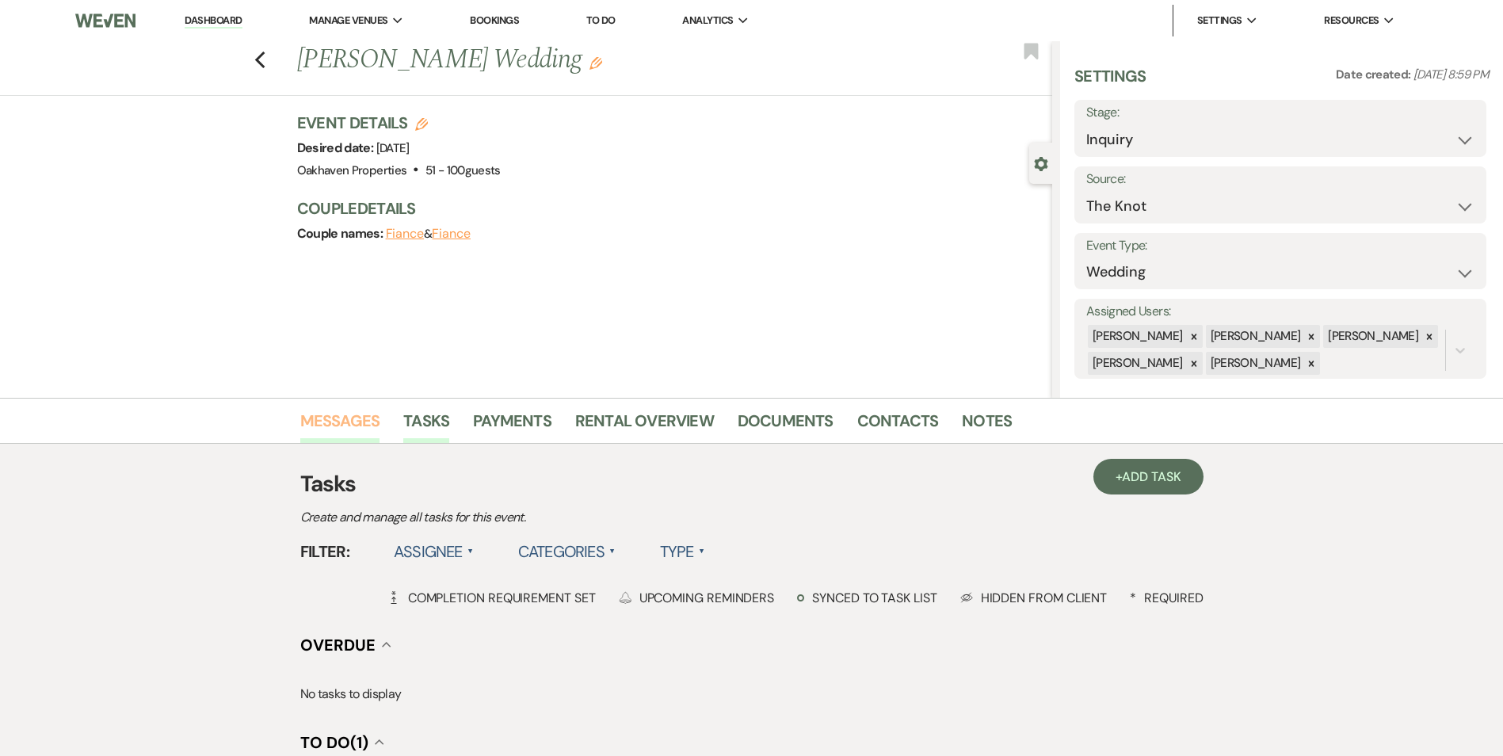
click at [338, 425] on link "Messages" at bounding box center [340, 425] width 80 height 35
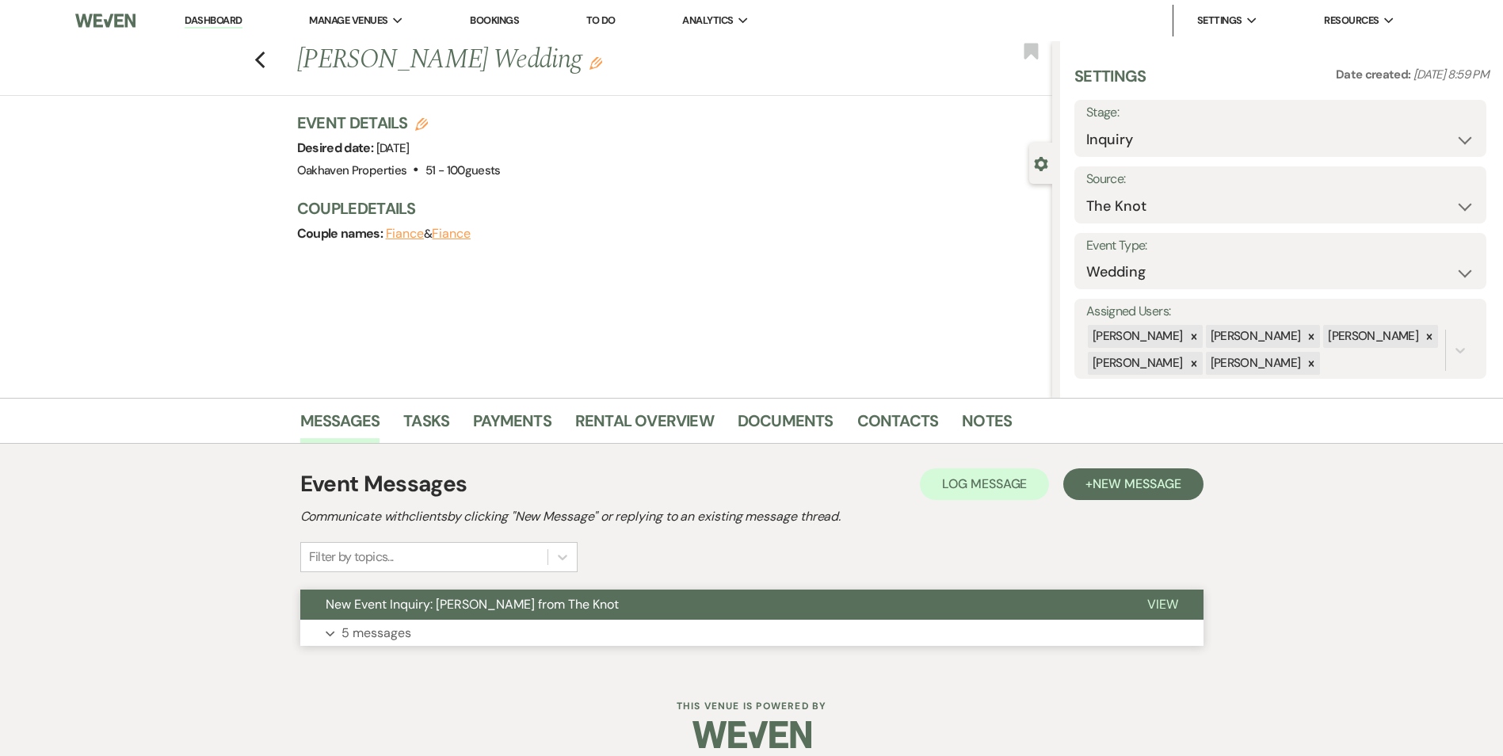
drag, startPoint x: 1156, startPoint y: 607, endPoint x: 1090, endPoint y: 607, distance: 66.5
click at [1156, 606] on span "View" at bounding box center [1162, 604] width 31 height 17
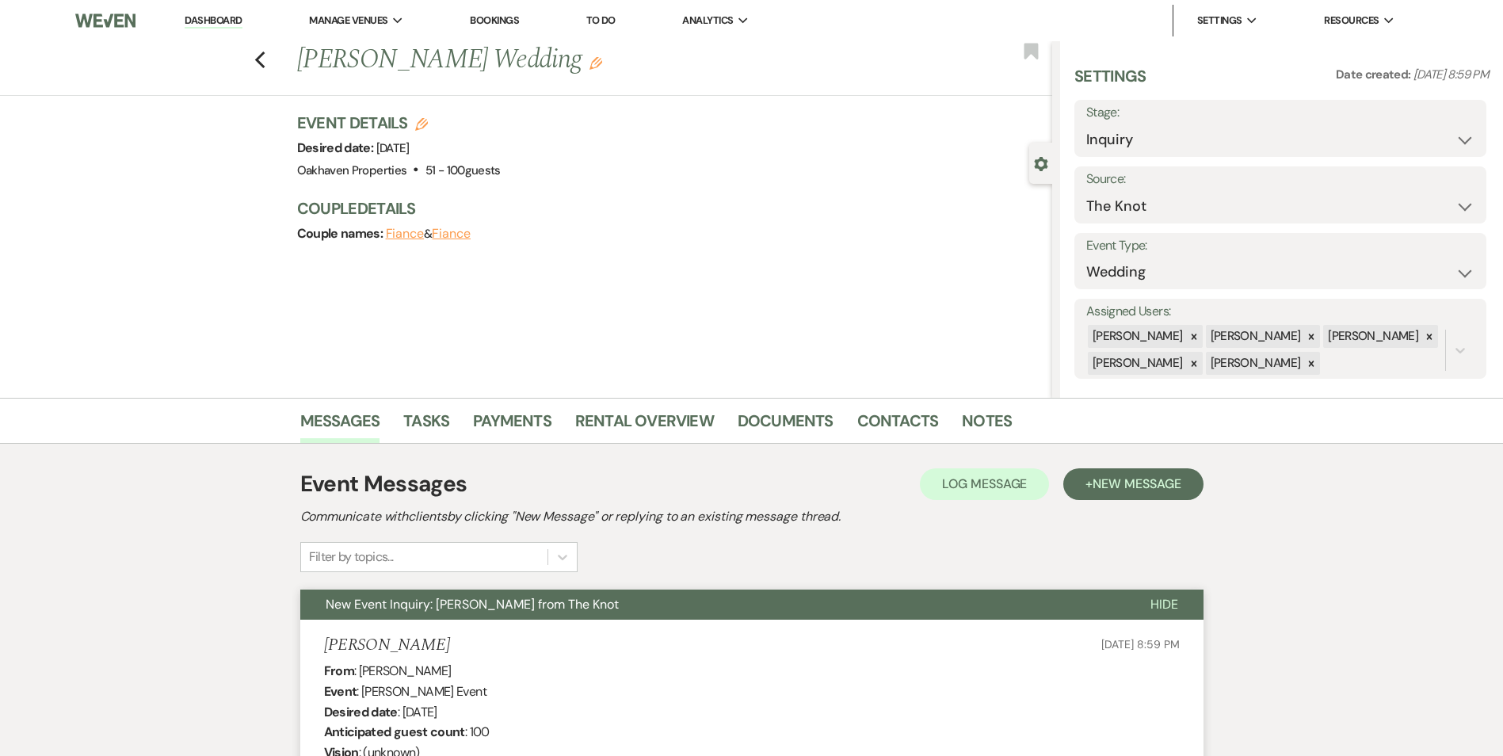
drag, startPoint x: 977, startPoint y: 464, endPoint x: 972, endPoint y: 473, distance: 10.3
click at [970, 481] on span "Log Message" at bounding box center [984, 483] width 85 height 17
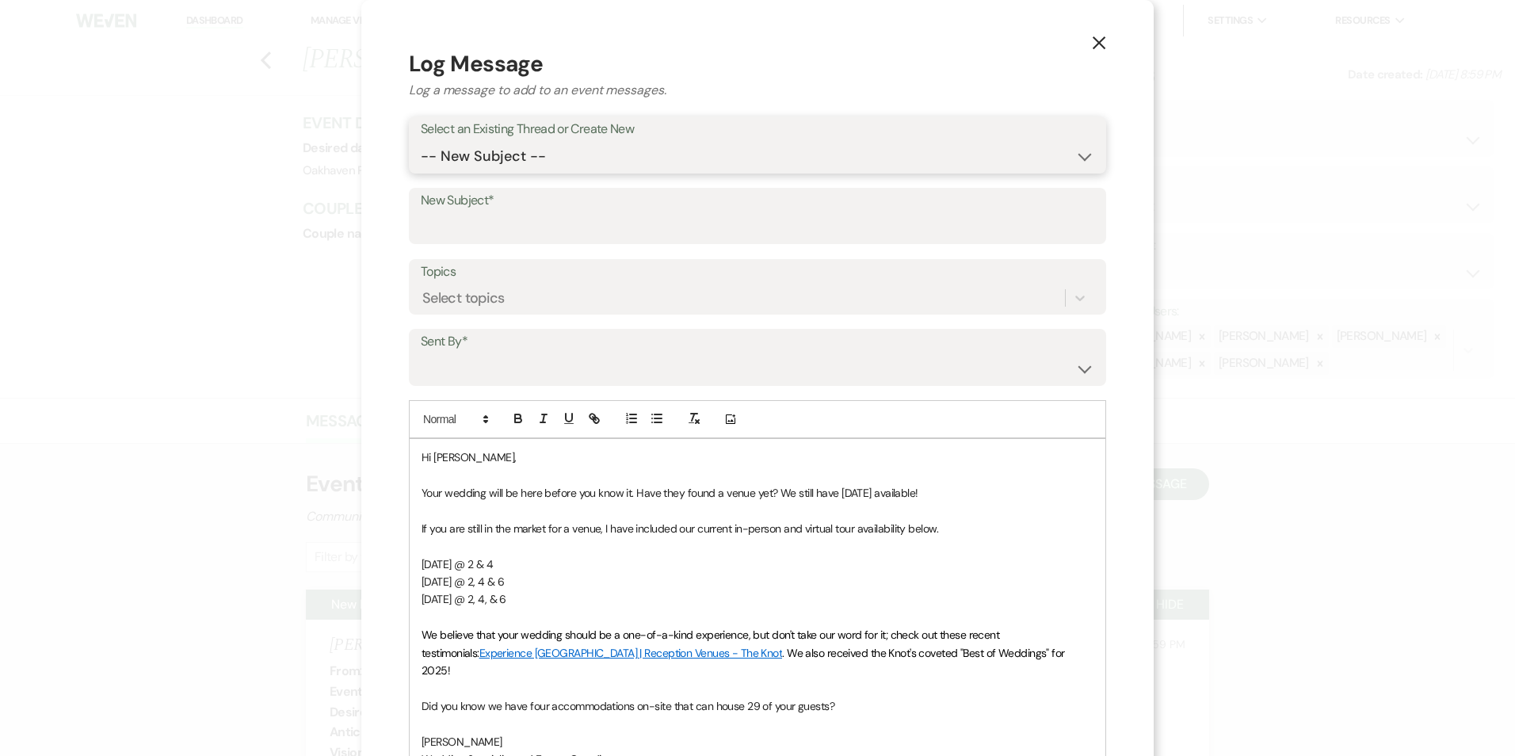
click at [590, 162] on select "-- New Subject -- New Event Inquiry: Ashley Calhoun from The Knot" at bounding box center [757, 156] width 673 height 31
click at [421, 141] on select "-- New Subject -- New Event Inquiry: Ashley Calhoun from The Knot" at bounding box center [757, 156] width 673 height 31
drag, startPoint x: 574, startPoint y: 154, endPoint x: 577, endPoint y: 173, distance: 18.5
click at [574, 155] on select "-- New Subject -- New Event Inquiry: Ashley Calhoun from The Knot" at bounding box center [757, 156] width 673 height 31
select select "449961"
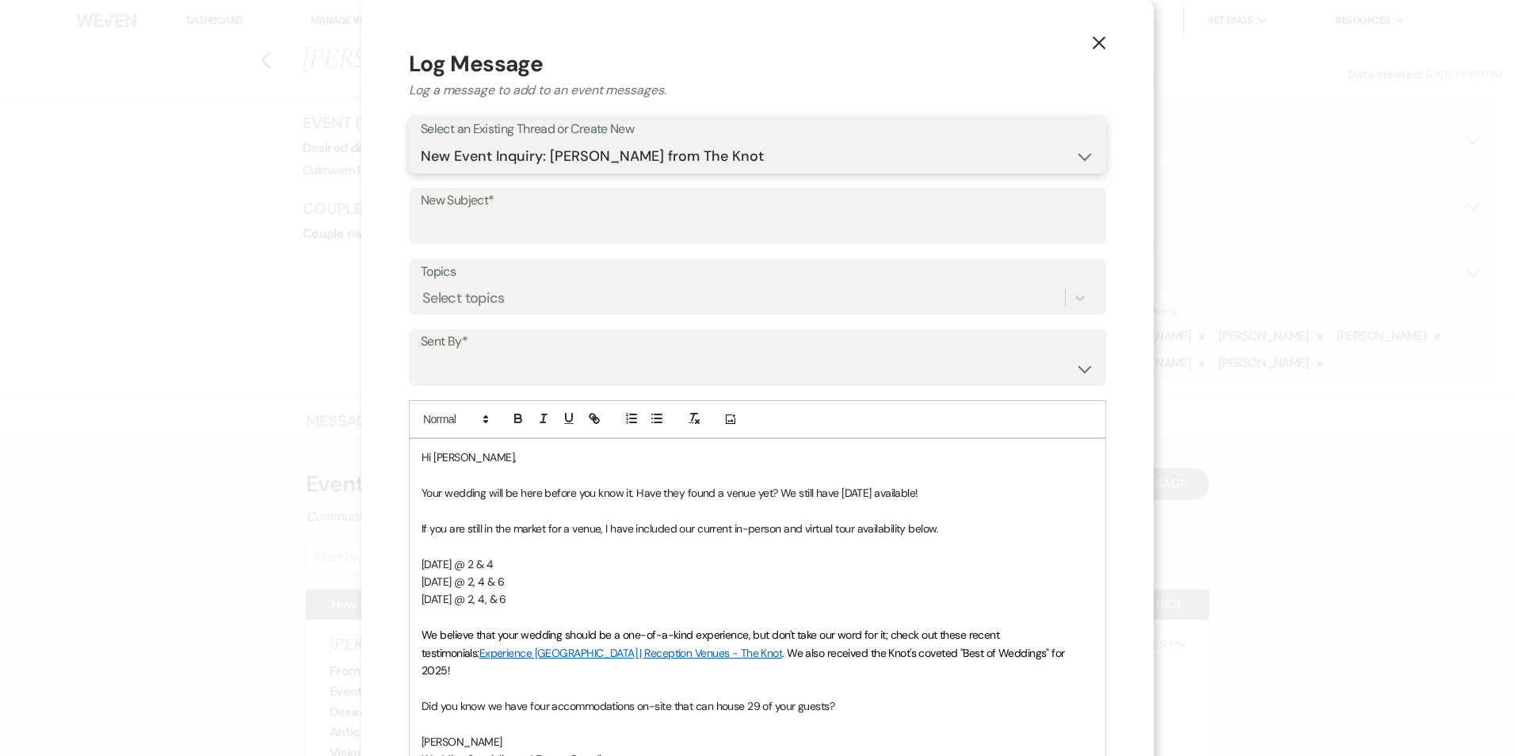
click at [421, 141] on select "-- New Subject -- New Event Inquiry: Ashley Calhoun from The Knot" at bounding box center [757, 156] width 673 height 31
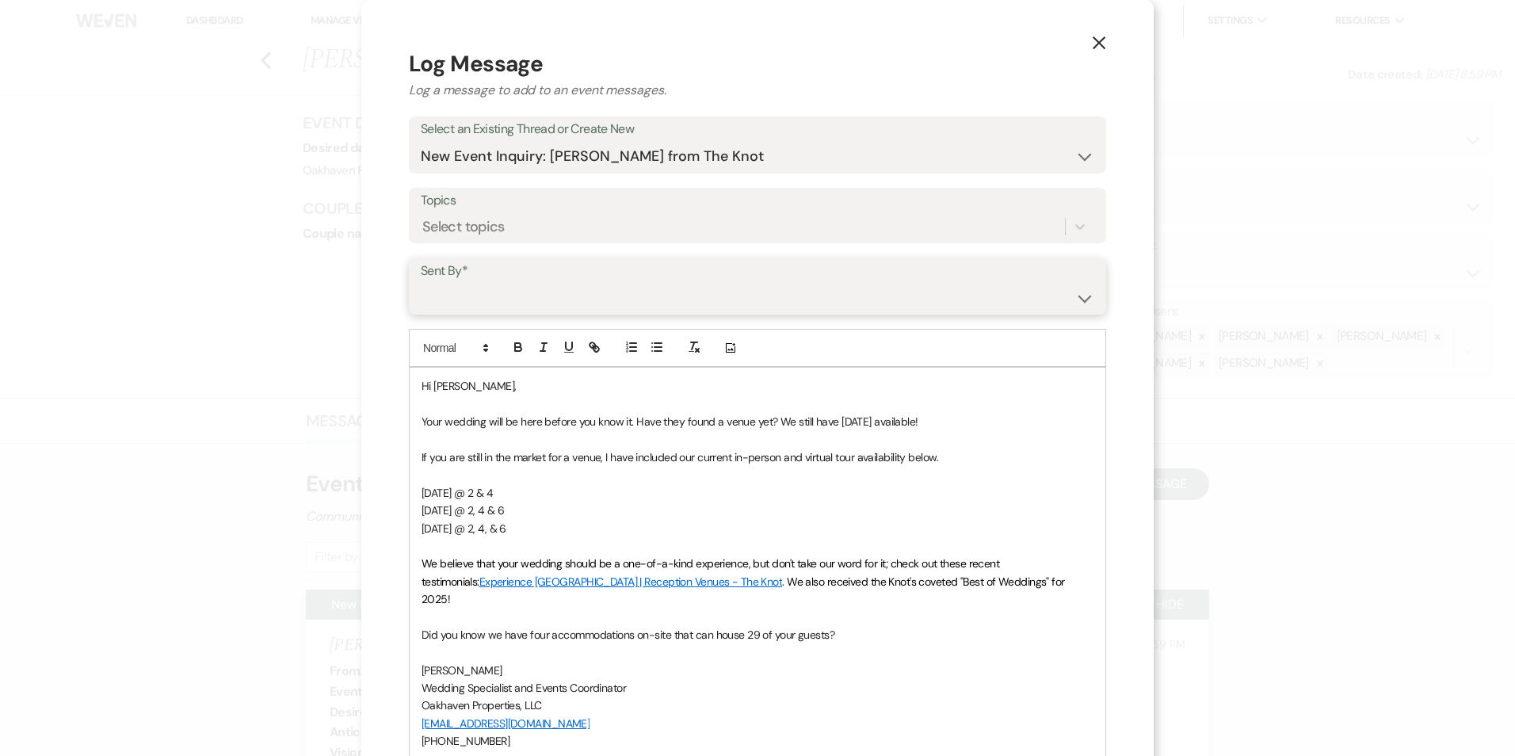
click at [511, 299] on select "Patience Ergish (pdergish@aol.com) Jeanette Wagoner (jeanette@experienceoakhave…" at bounding box center [757, 297] width 673 height 31
select select "user-127923"
click at [421, 282] on select "Patience Ergish (pdergish@aol.com) Jeanette Wagoner (jeanette@experienceoakhave…" at bounding box center [757, 297] width 673 height 31
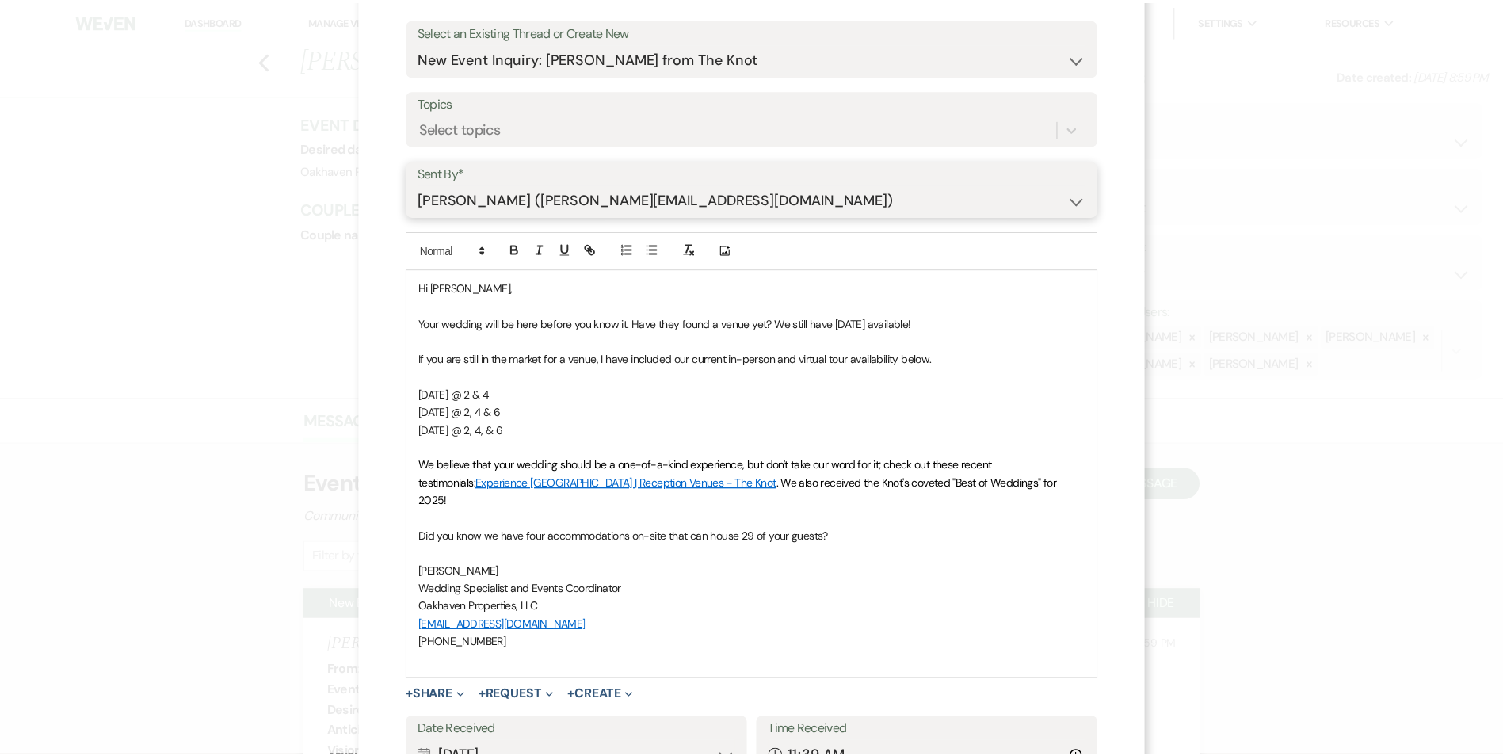
scroll to position [220, 0]
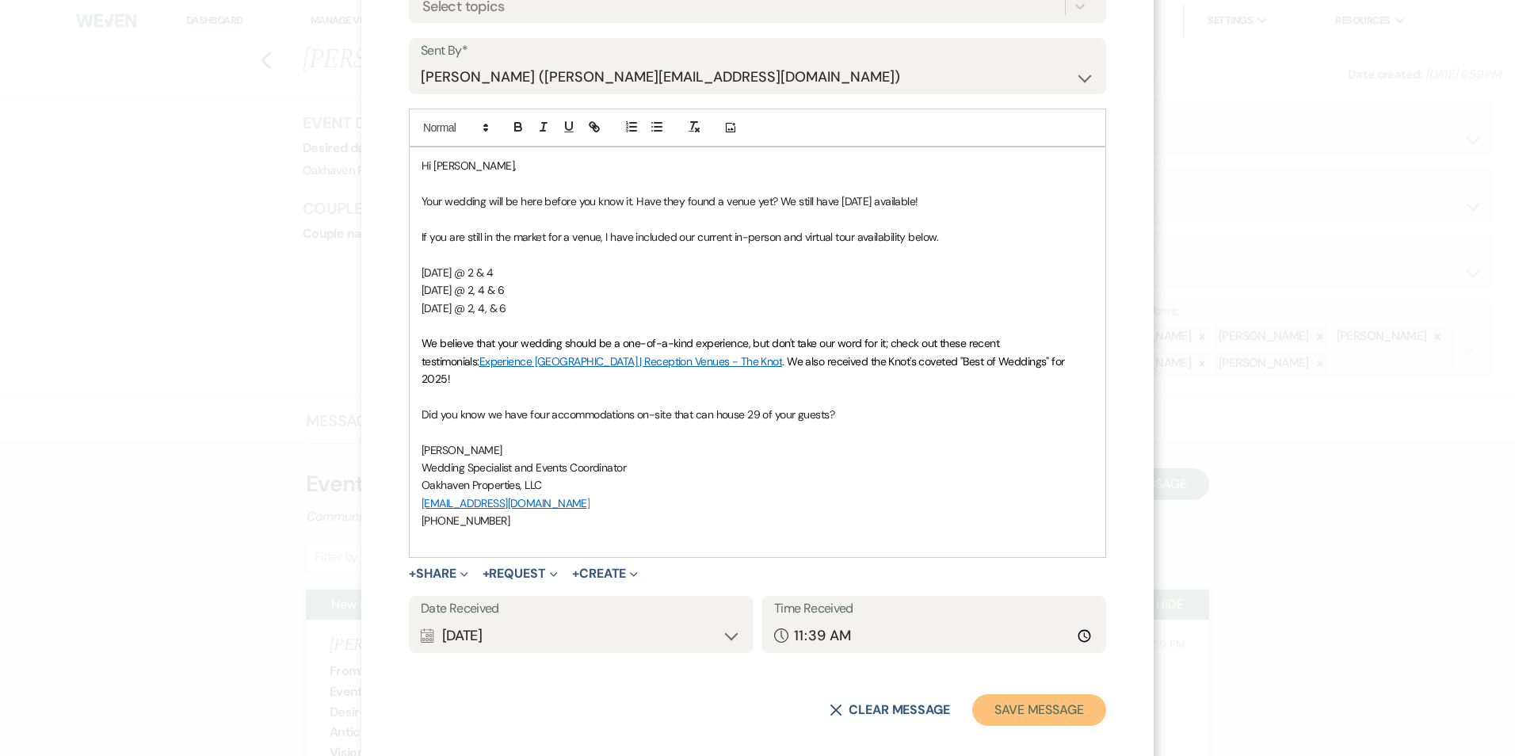
click at [1013, 694] on button "Save Message" at bounding box center [1039, 710] width 134 height 32
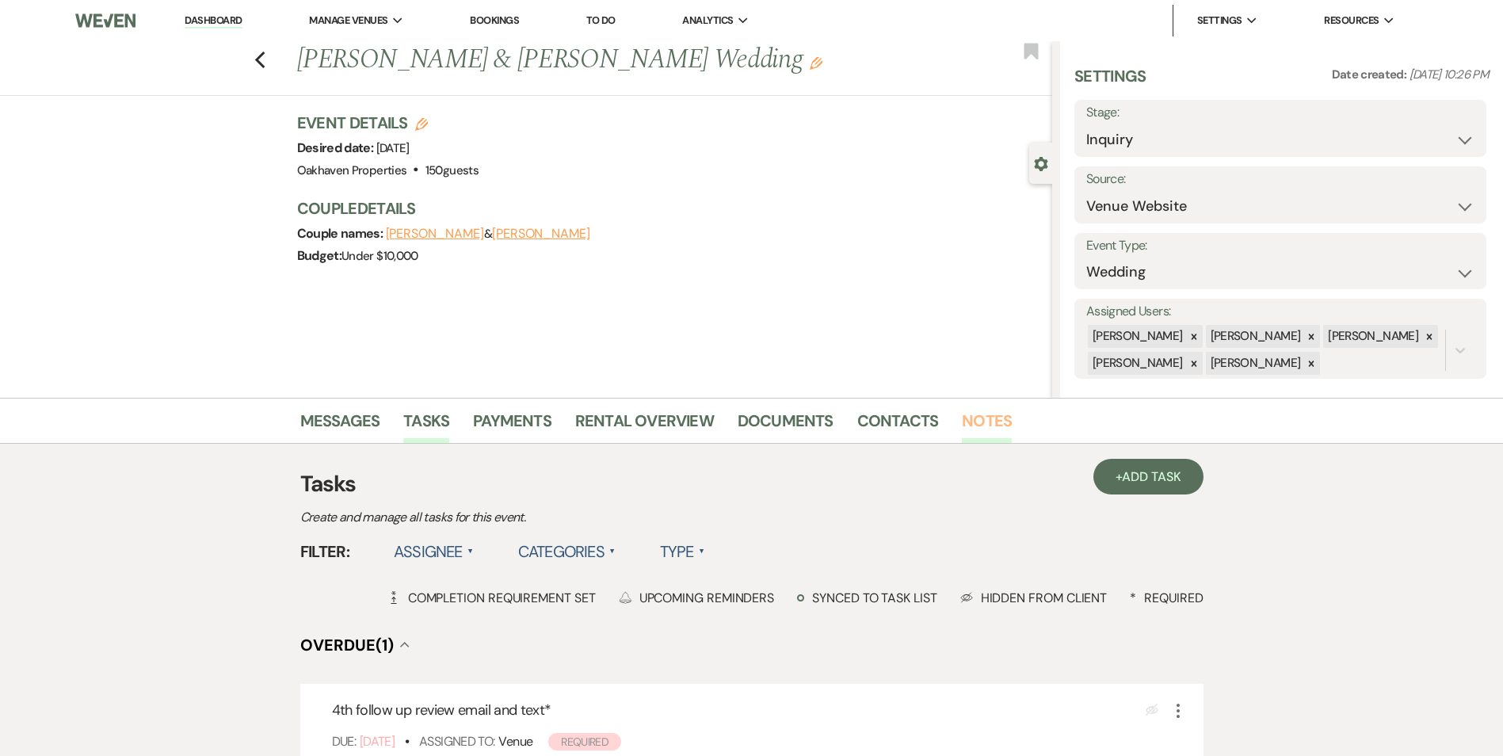
drag, startPoint x: 996, startPoint y: 425, endPoint x: 1003, endPoint y: 432, distance: 9.5
click at [997, 425] on link "Notes" at bounding box center [987, 425] width 50 height 35
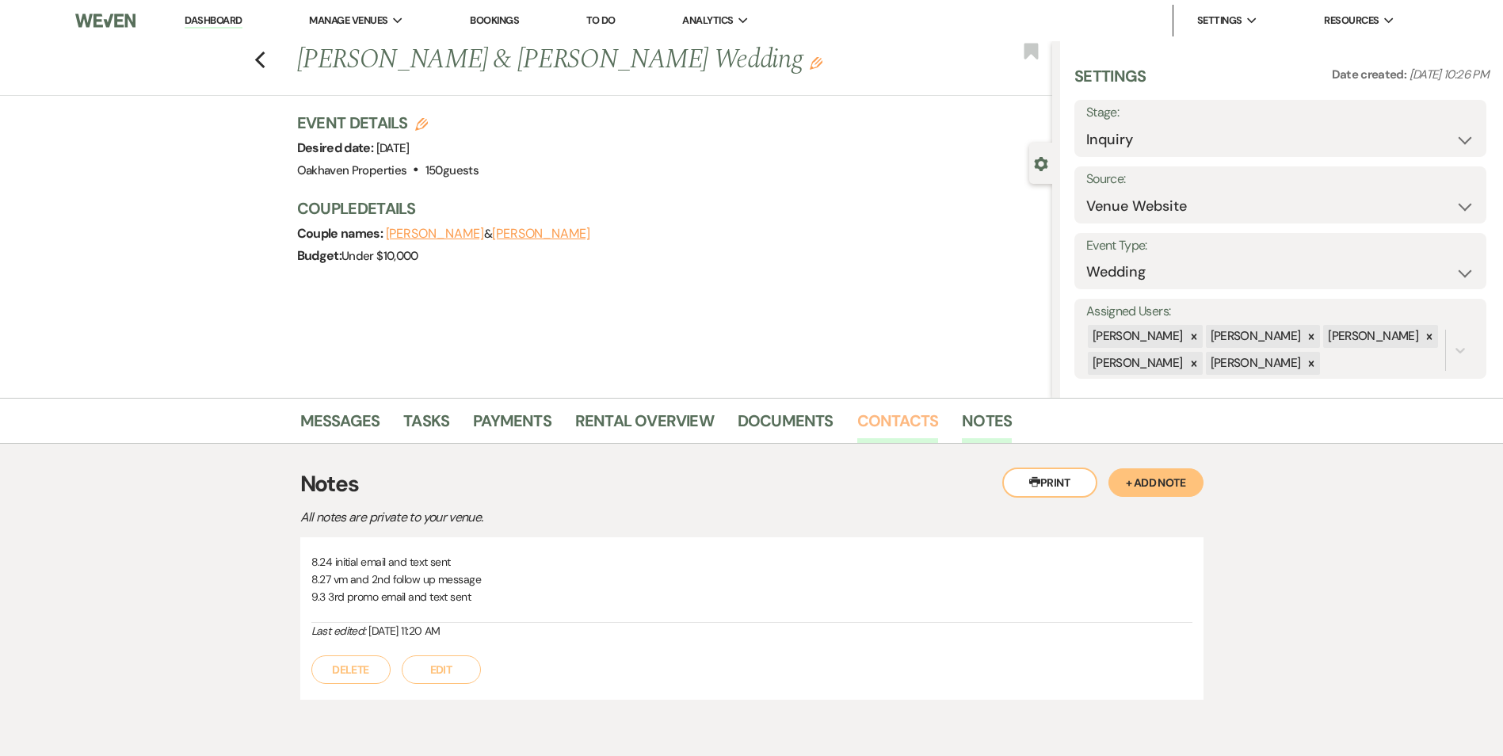
click at [883, 427] on link "Contacts" at bounding box center [898, 425] width 82 height 35
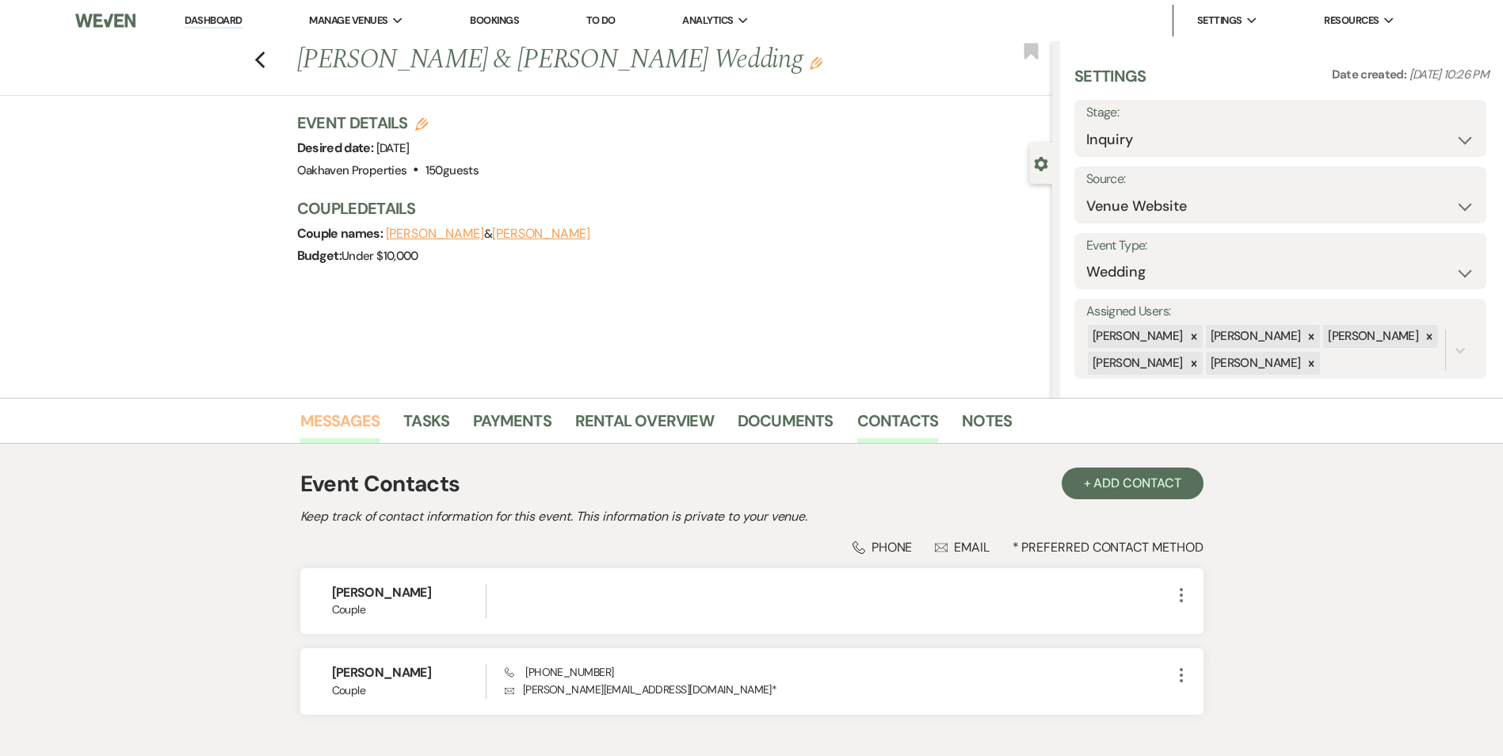
click at [336, 424] on link "Messages" at bounding box center [340, 425] width 80 height 35
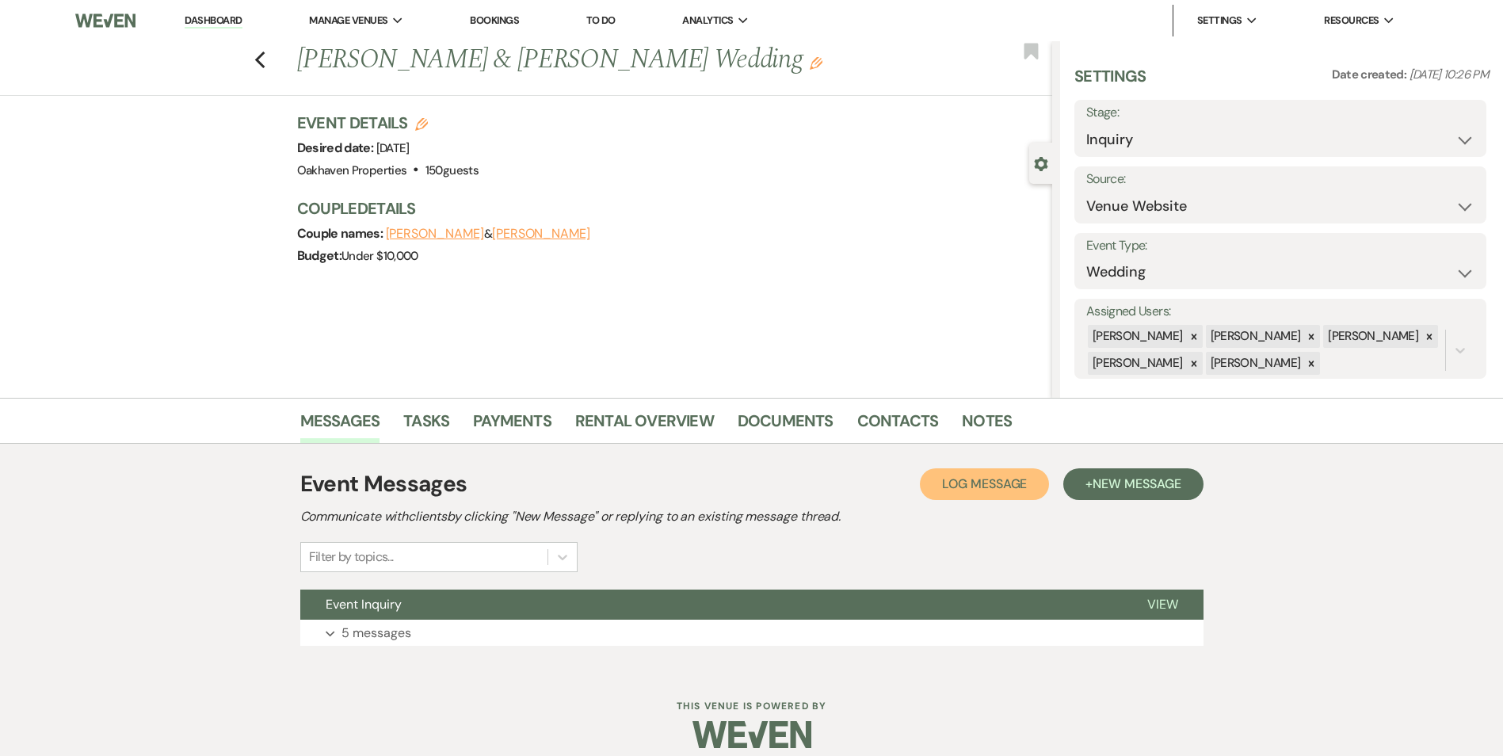
click at [1008, 484] on span "Log Message" at bounding box center [984, 483] width 85 height 17
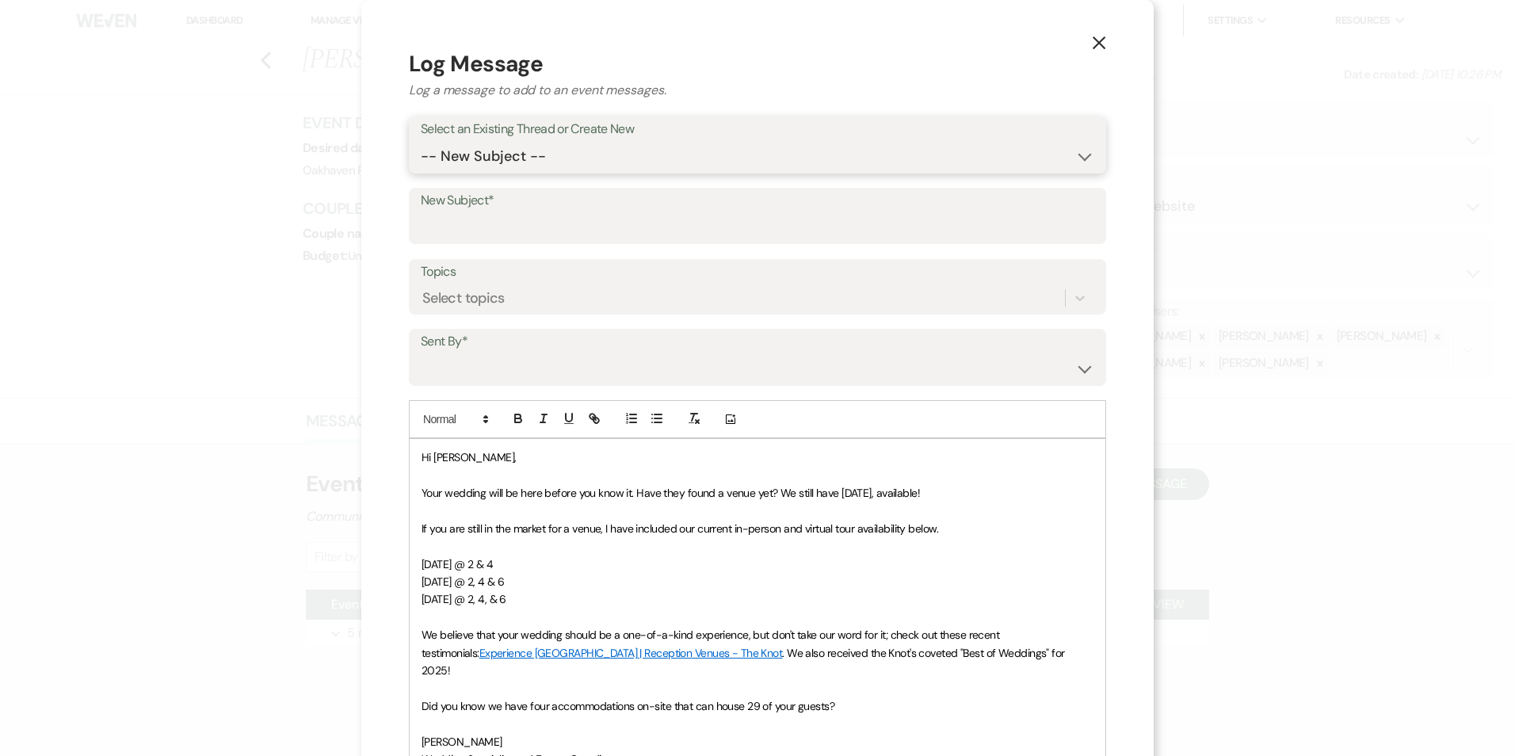
drag, startPoint x: 517, startPoint y: 154, endPoint x: 518, endPoint y: 171, distance: 17.4
click at [517, 154] on select "-- New Subject -- Event Inquiry" at bounding box center [757, 156] width 673 height 31
select select "449984"
click at [421, 141] on select "-- New Subject -- Event Inquiry" at bounding box center [757, 156] width 673 height 31
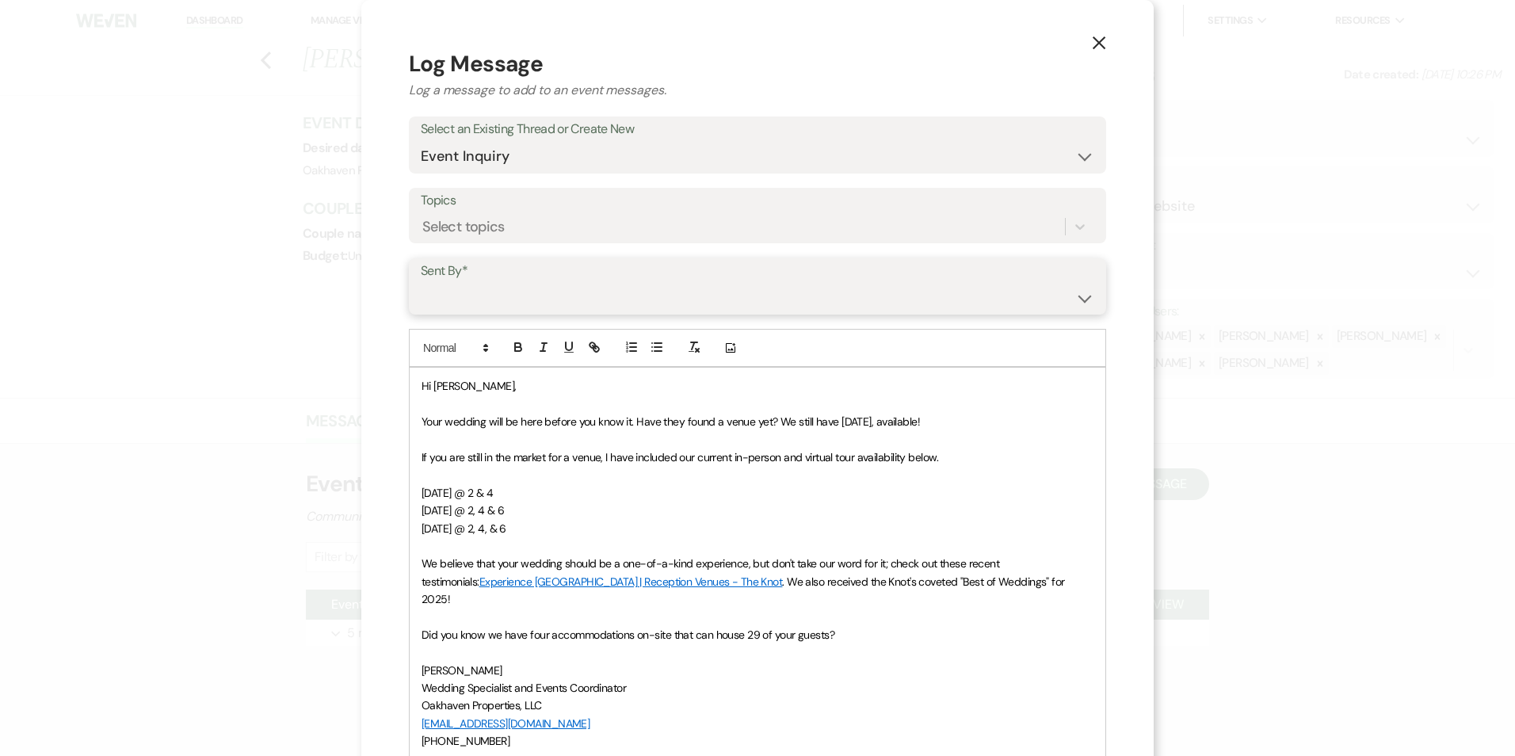
click at [479, 302] on select "[PERSON_NAME] ([EMAIL_ADDRESS][DOMAIN_NAME]) [PERSON_NAME] ([PERSON_NAME][EMAIL…" at bounding box center [757, 297] width 673 height 31
select select "user-127923"
click at [421, 282] on select "[PERSON_NAME] ([EMAIL_ADDRESS][DOMAIN_NAME]) [PERSON_NAME] ([PERSON_NAME][EMAIL…" at bounding box center [757, 297] width 673 height 31
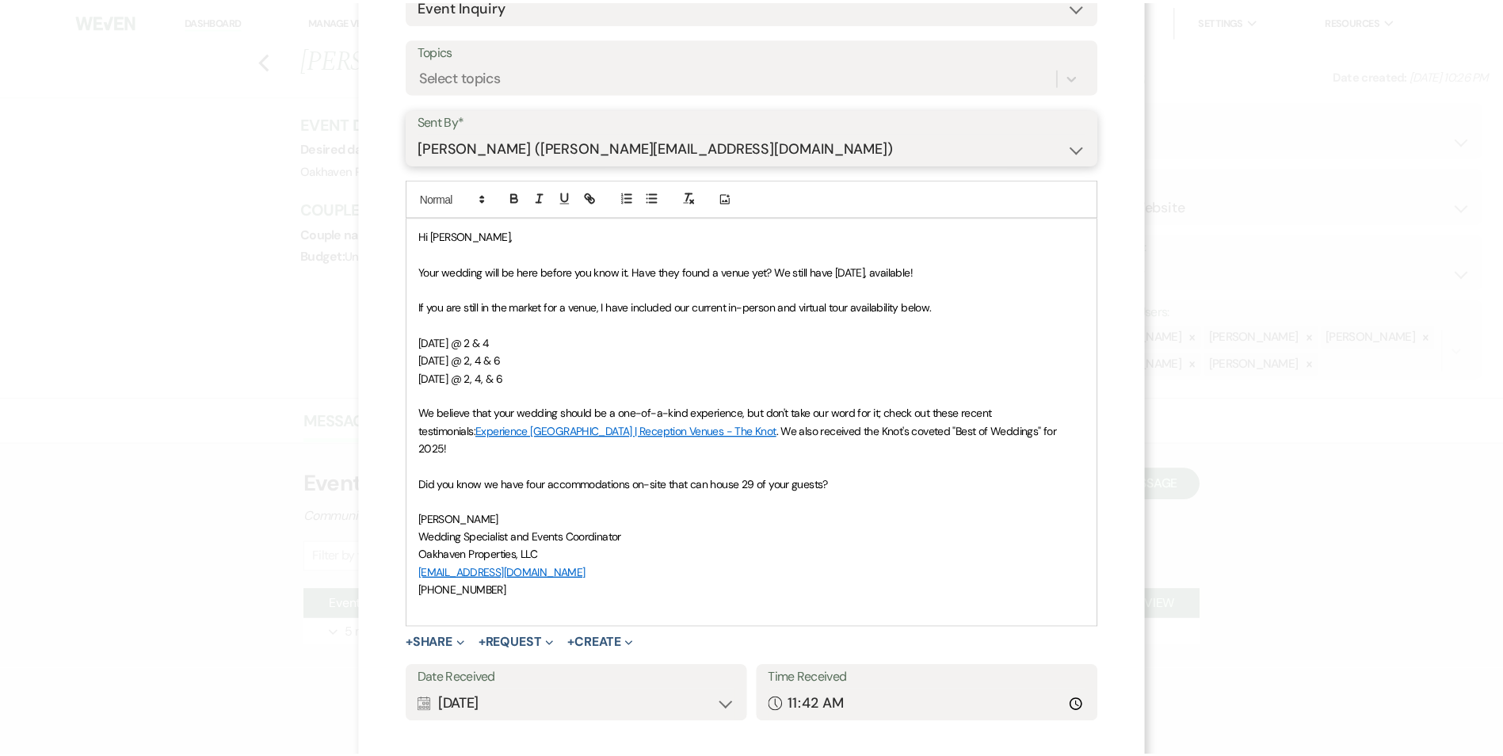
scroll to position [220, 0]
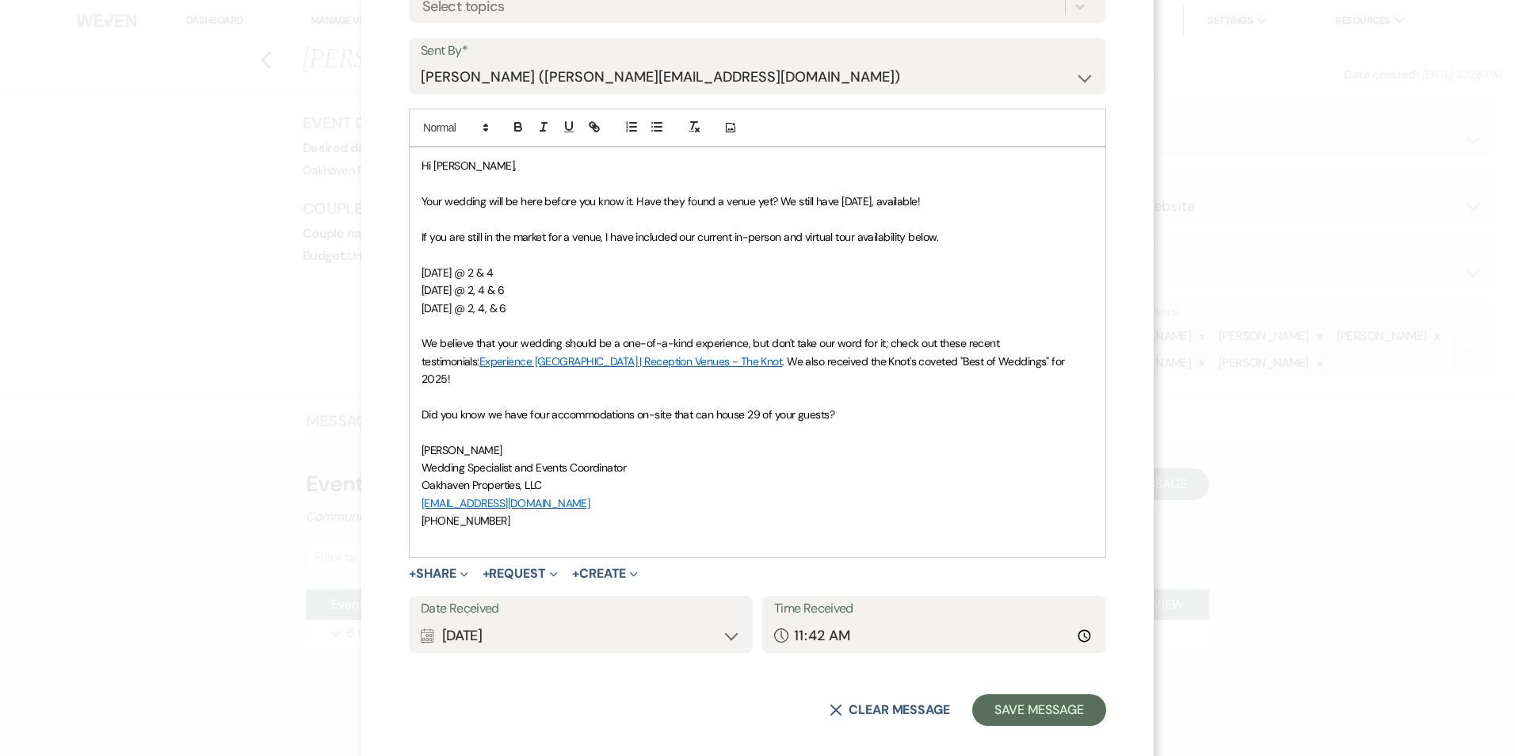
click at [988, 708] on div "X Log Message Log a message to add to an event messages. Select an Existing Thr…" at bounding box center [757, 276] width 792 height 993
click at [1062, 694] on button "Save Message" at bounding box center [1039, 710] width 134 height 32
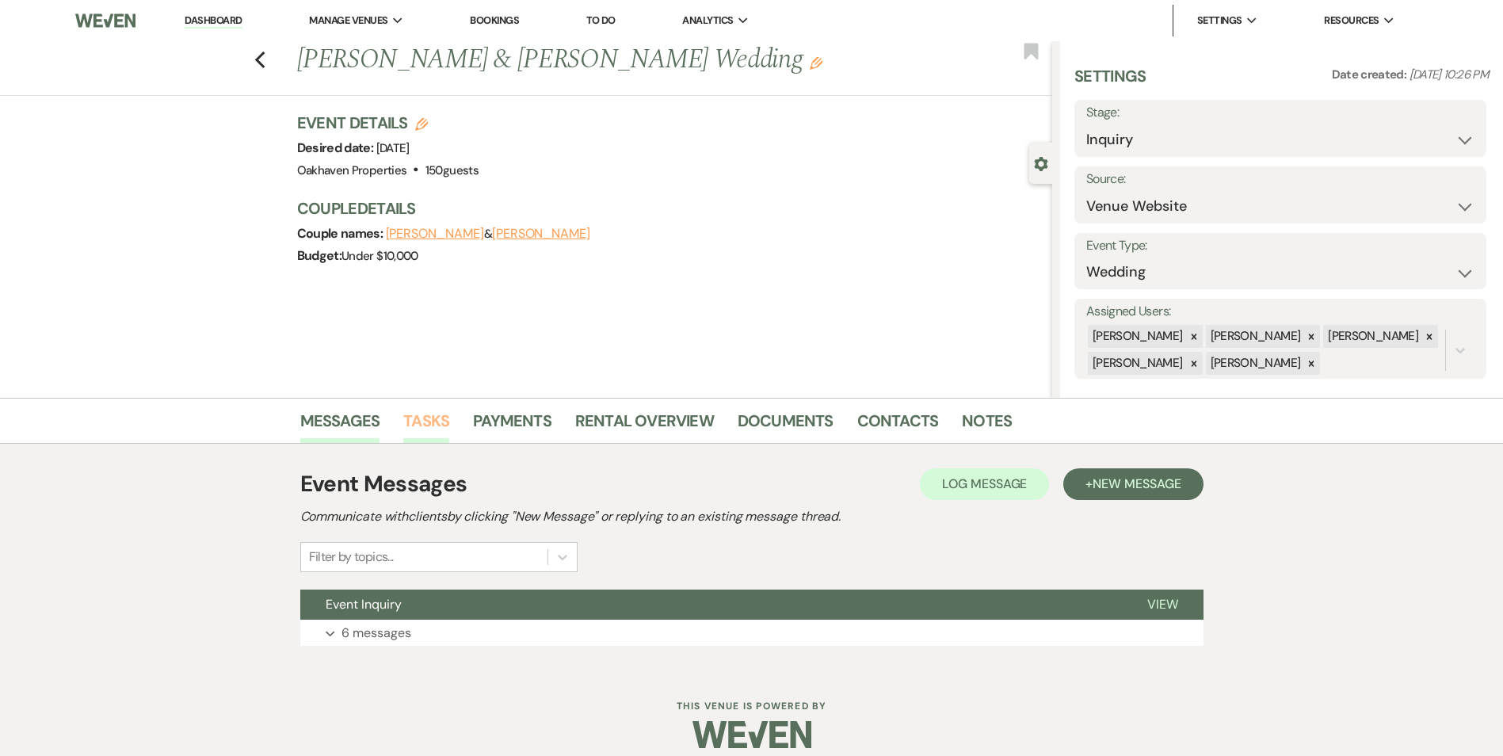
click at [407, 418] on link "Tasks" at bounding box center [426, 425] width 46 height 35
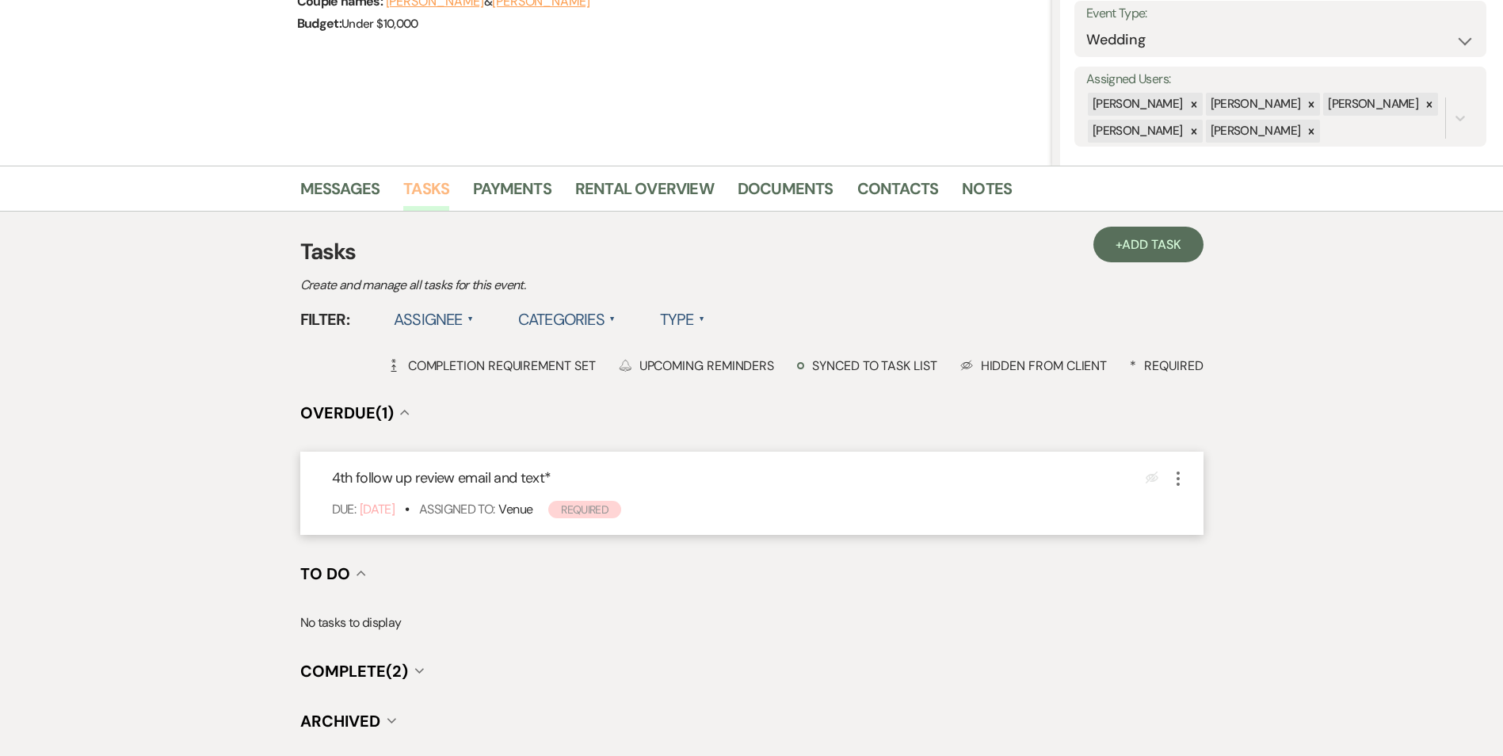
scroll to position [238, 0]
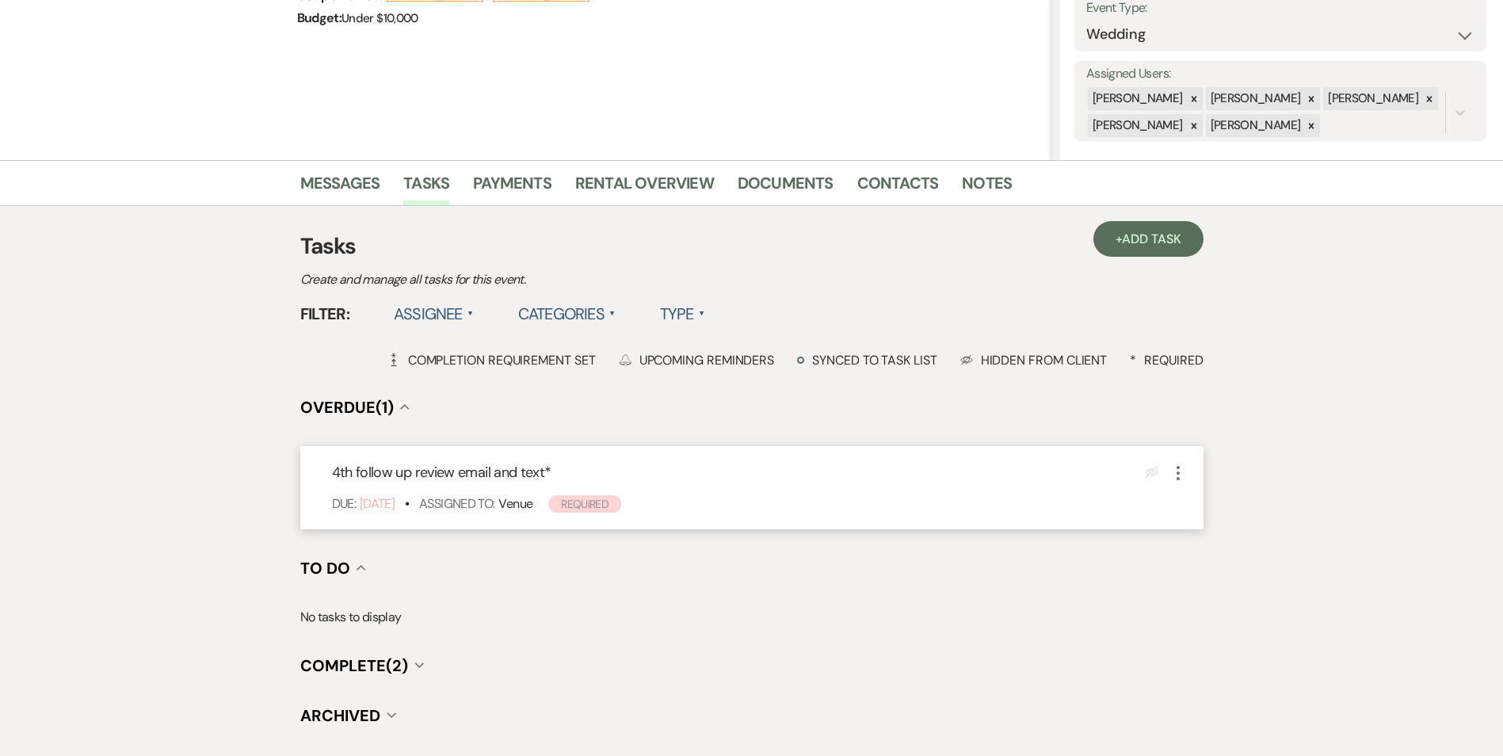
click at [1175, 474] on icon "More" at bounding box center [1177, 472] width 19 height 19
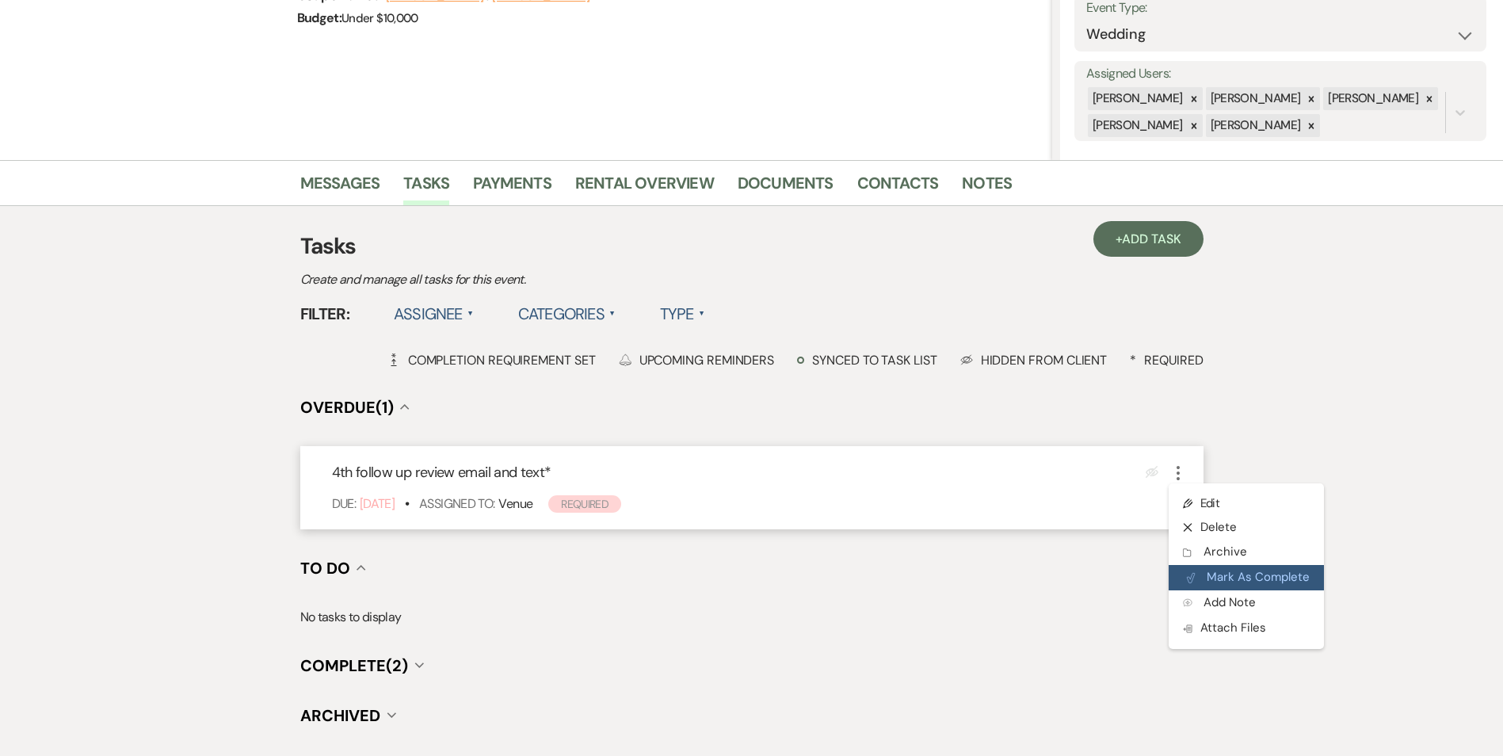
click at [1184, 580] on button "Plan Portal Link Mark As Complete" at bounding box center [1245, 577] width 155 height 25
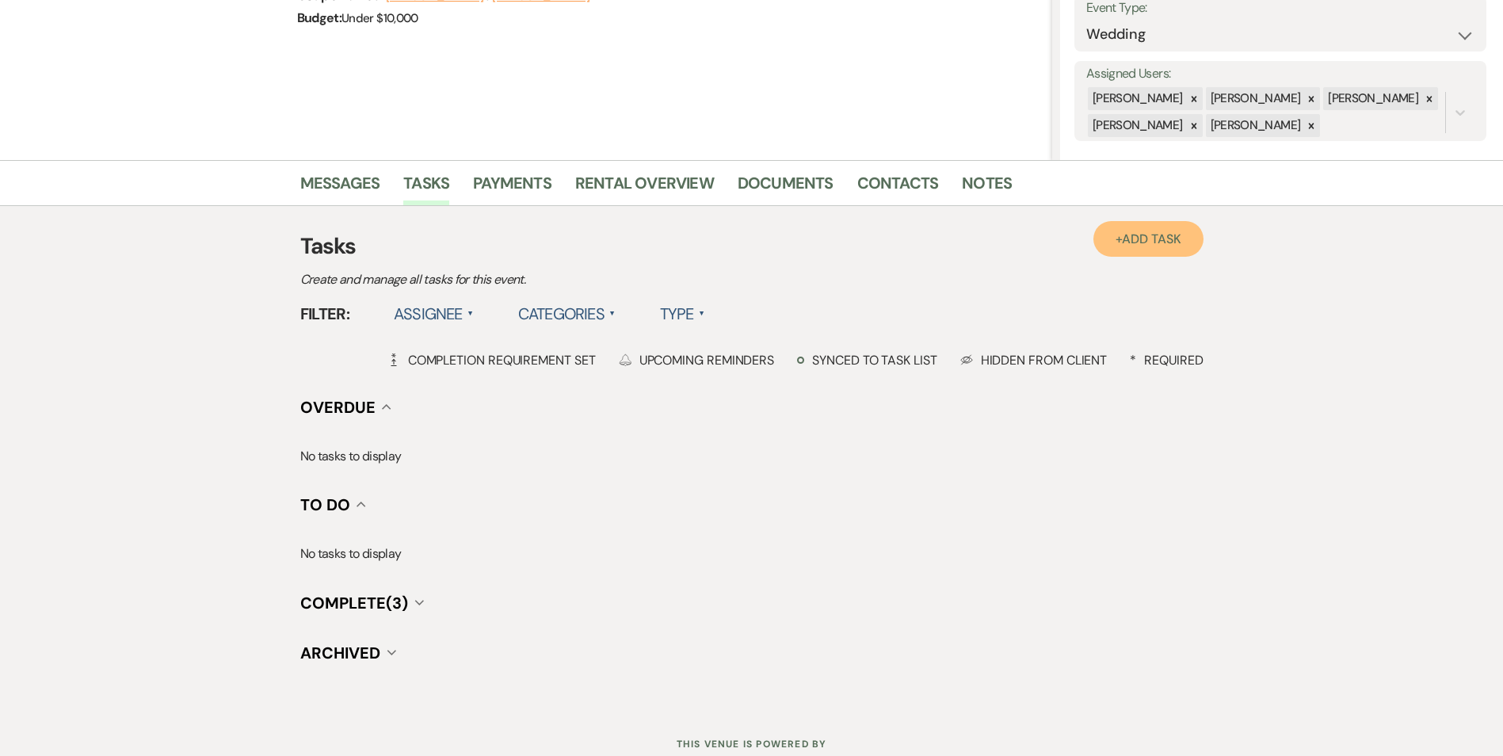
click at [1178, 238] on span "Add Task" at bounding box center [1151, 239] width 59 height 17
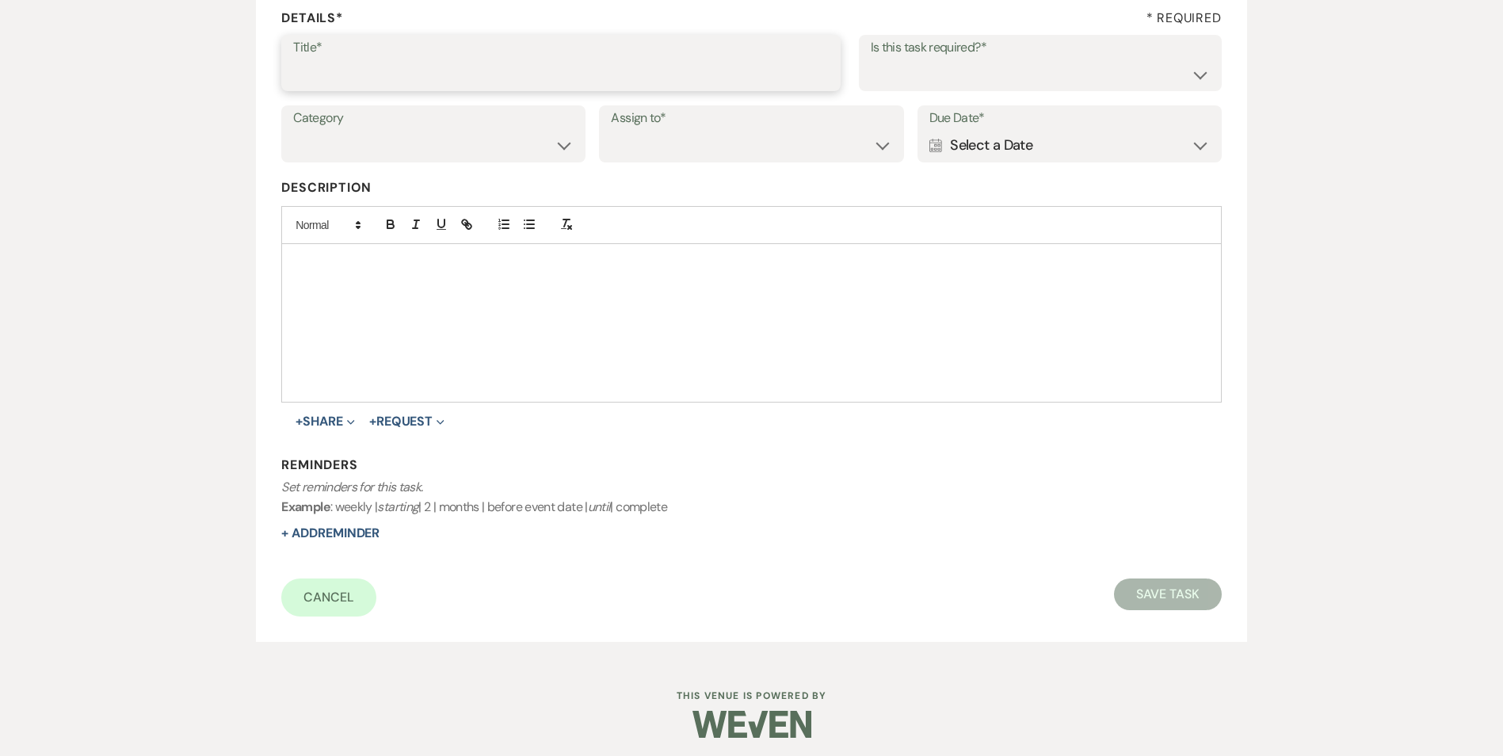
click at [347, 81] on input "Title*" at bounding box center [560, 74] width 535 height 31
click at [364, 72] on input "Title*" at bounding box center [560, 74] width 535 height 31
type input "5th and final call/text/email"
click at [956, 85] on select "Yes No" at bounding box center [1040, 74] width 339 height 31
select select "true"
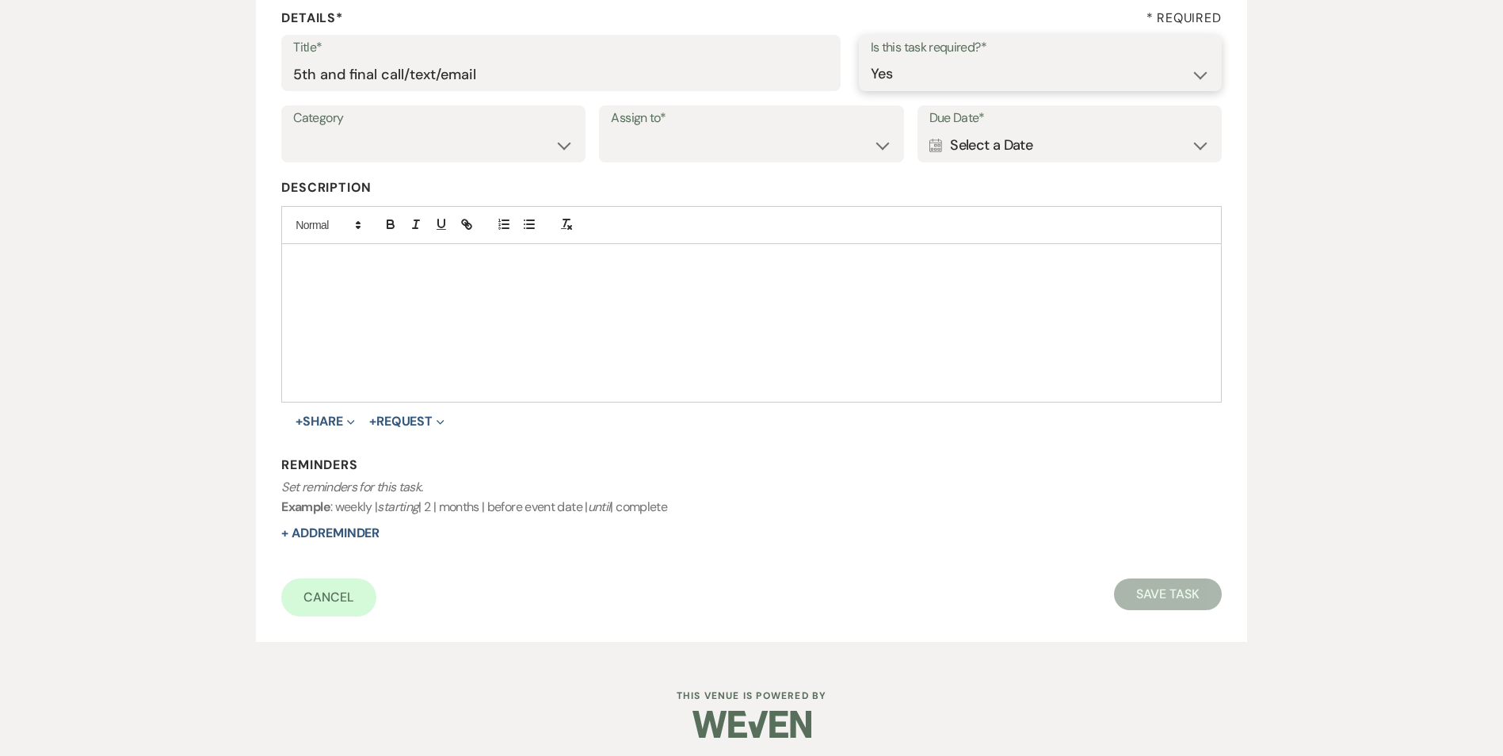
click at [871, 59] on select "Yes No" at bounding box center [1040, 74] width 339 height 31
drag, startPoint x: 505, startPoint y: 150, endPoint x: 501, endPoint y: 163, distance: 14.3
click at [505, 150] on select "Venue Vendors Guests Details Finalize & Share" at bounding box center [433, 145] width 280 height 31
select select "31"
click at [293, 130] on select "Venue Vendors Guests Details Finalize & Share" at bounding box center [433, 145] width 280 height 31
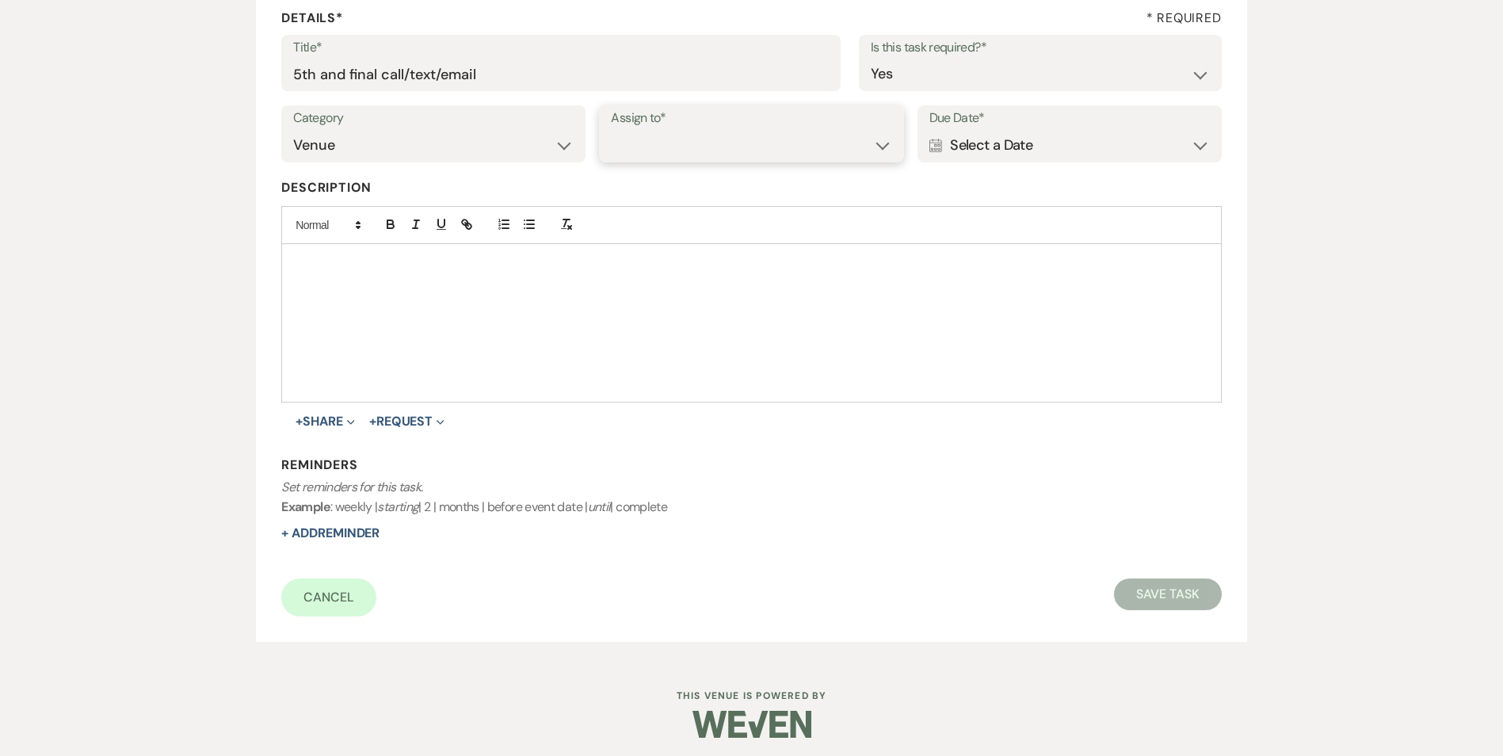
click at [626, 161] on select "Venue Client" at bounding box center [751, 145] width 280 height 31
select select "venueHost"
click at [611, 130] on select "Venue Client" at bounding box center [751, 145] width 280 height 31
drag, startPoint x: 981, startPoint y: 132, endPoint x: 1090, endPoint y: 158, distance: 111.4
click at [981, 133] on div "Calendar Select a Date Expand" at bounding box center [1069, 145] width 280 height 31
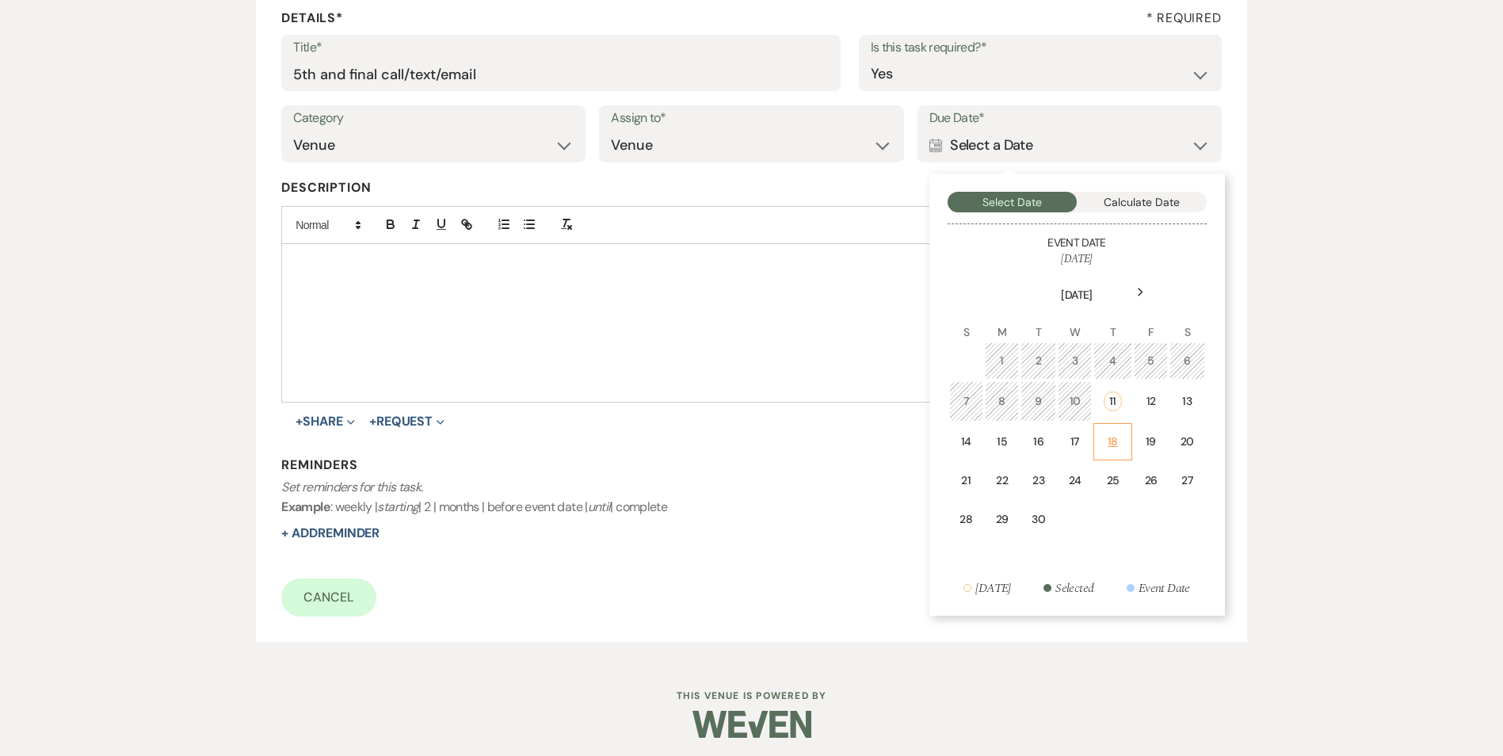
click at [1107, 440] on div "18" at bounding box center [1112, 441] width 18 height 17
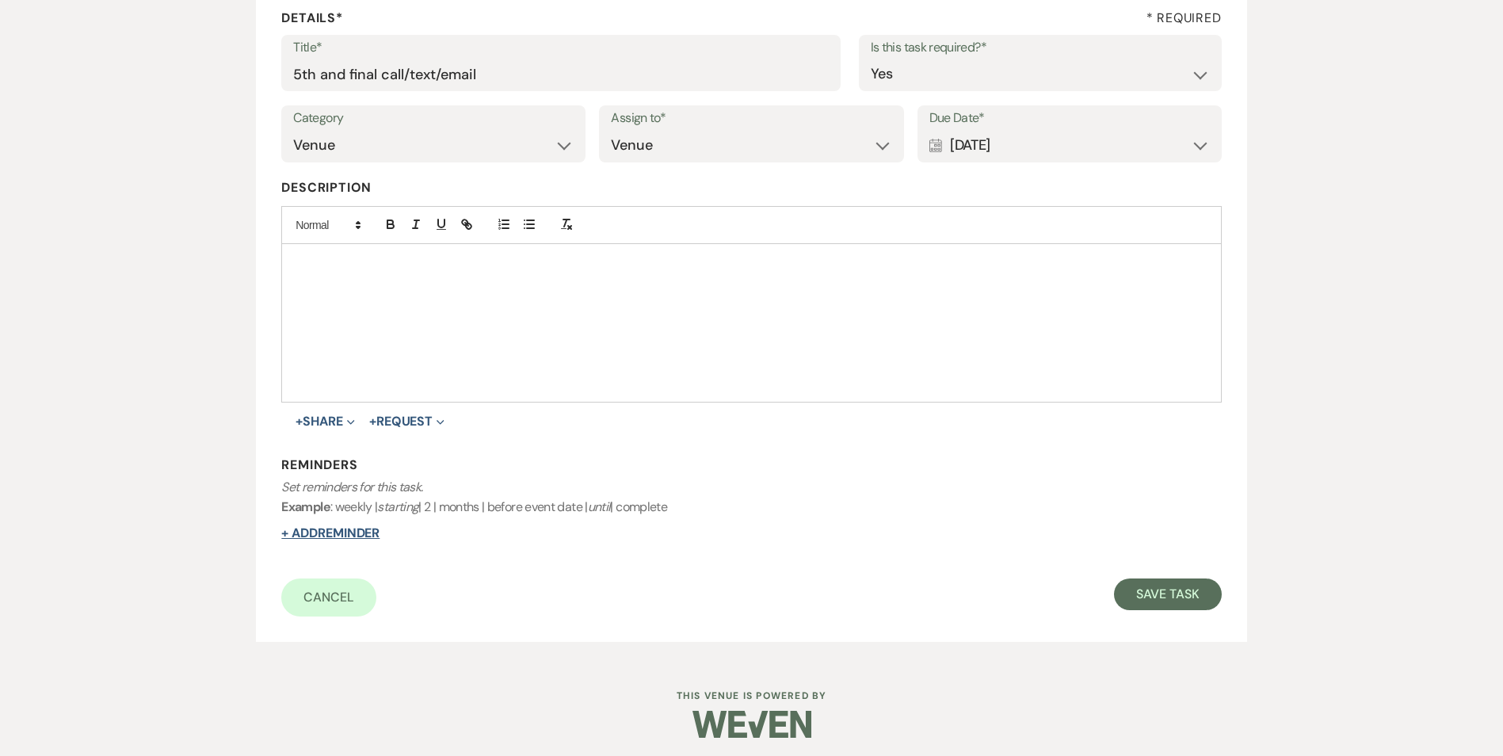
click at [326, 527] on button "+ Add Reminder" at bounding box center [330, 533] width 98 height 13
select select "host"
select select "days"
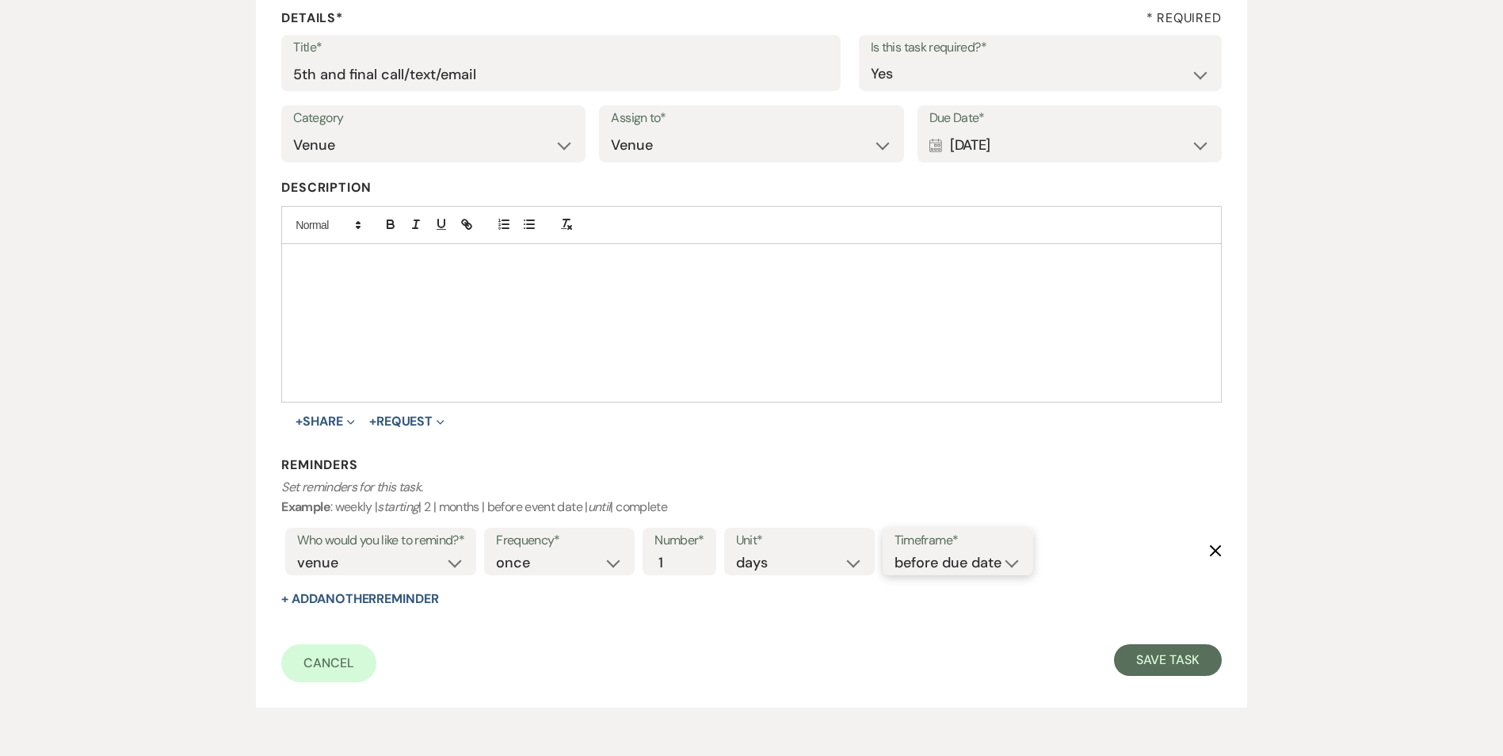
drag, startPoint x: 1008, startPoint y: 564, endPoint x: 1008, endPoint y: 576, distance: 11.9
click at [1008, 564] on select "before due date after due date on due date on custom date" at bounding box center [957, 562] width 127 height 21
select select "onDueDate"
click at [894, 552] on select "before due date after due date on due date on custom date" at bounding box center [957, 562] width 127 height 21
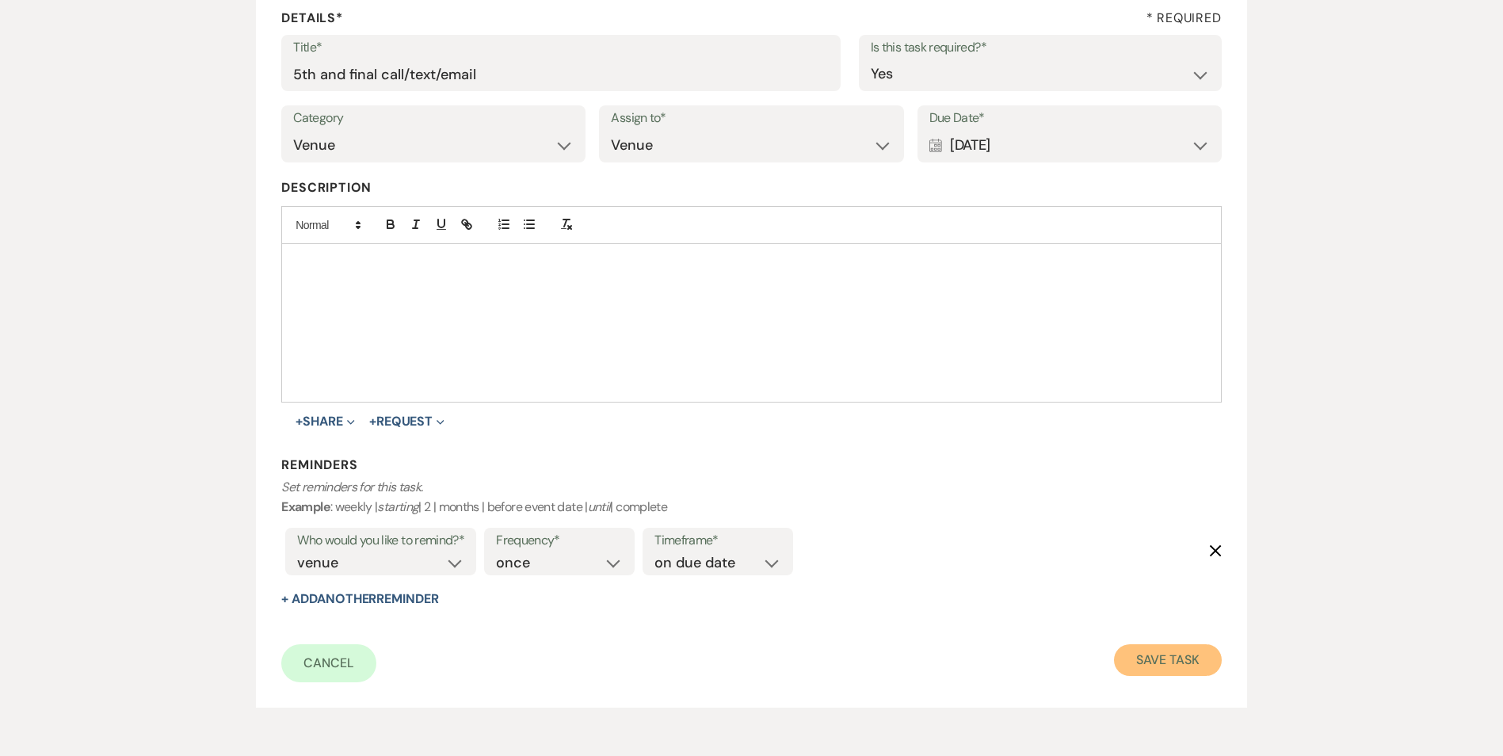
click at [1181, 647] on button "Save Task" at bounding box center [1167, 660] width 107 height 32
select select "5"
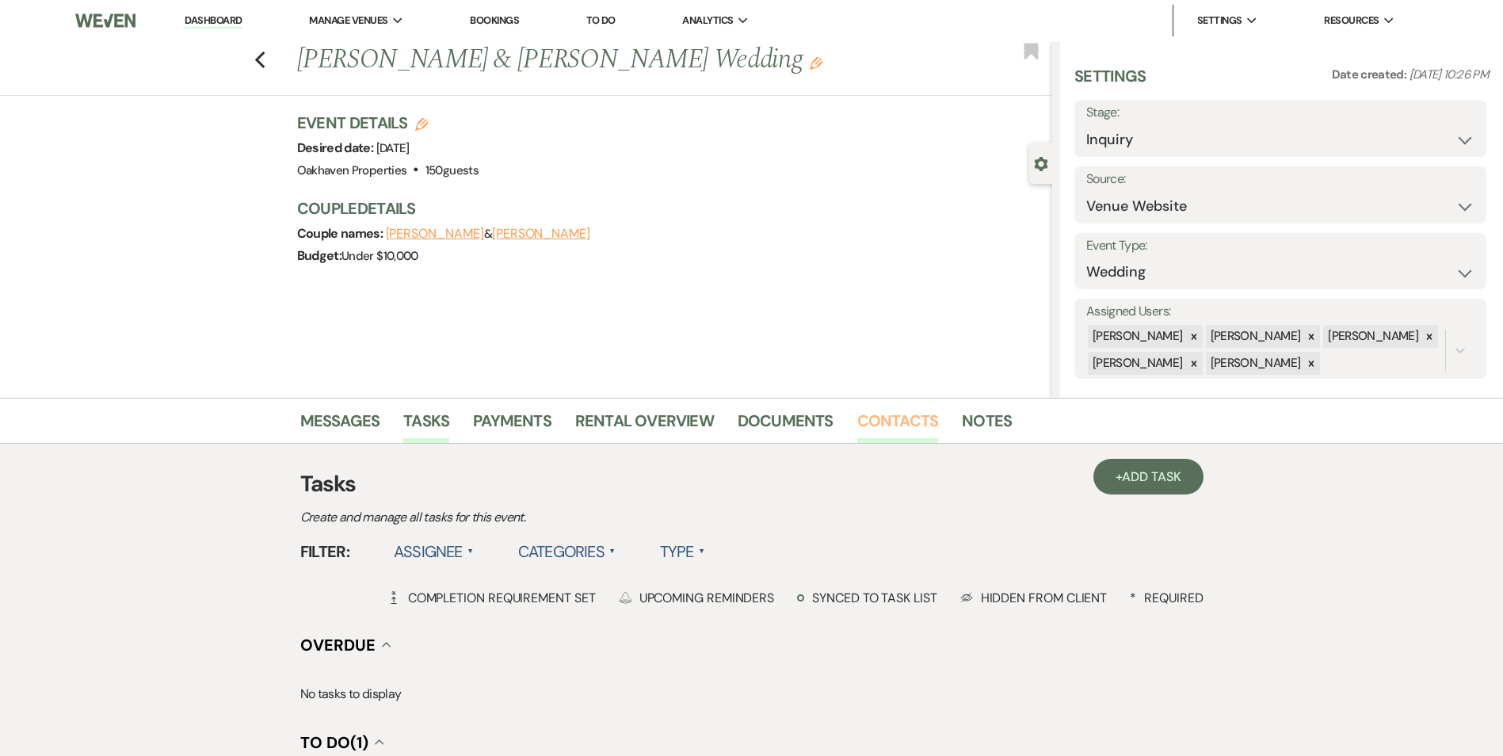
click at [869, 423] on link "Contacts" at bounding box center [898, 425] width 82 height 35
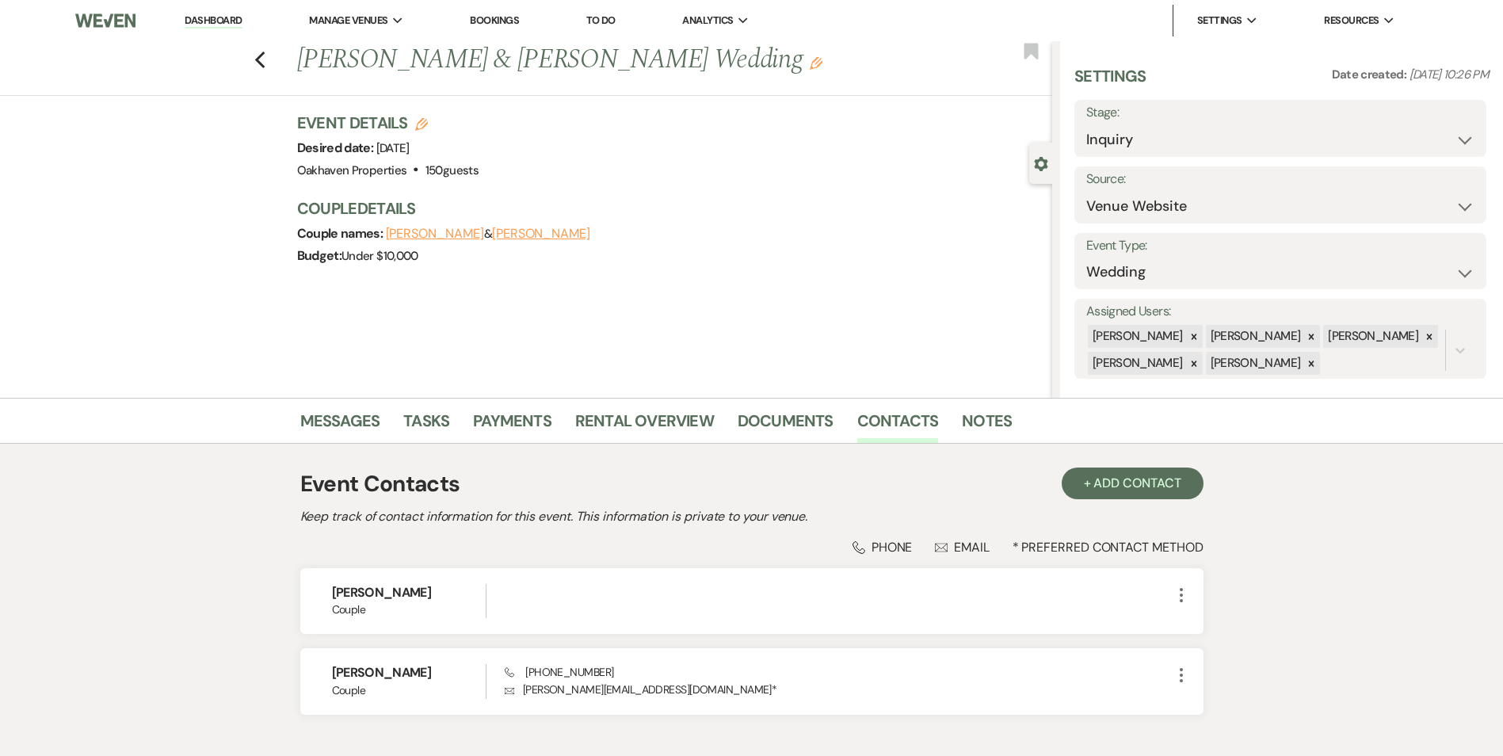
click at [942, 415] on li "Contacts" at bounding box center [909, 424] width 105 height 38
click at [962, 431] on link "Notes" at bounding box center [987, 425] width 50 height 35
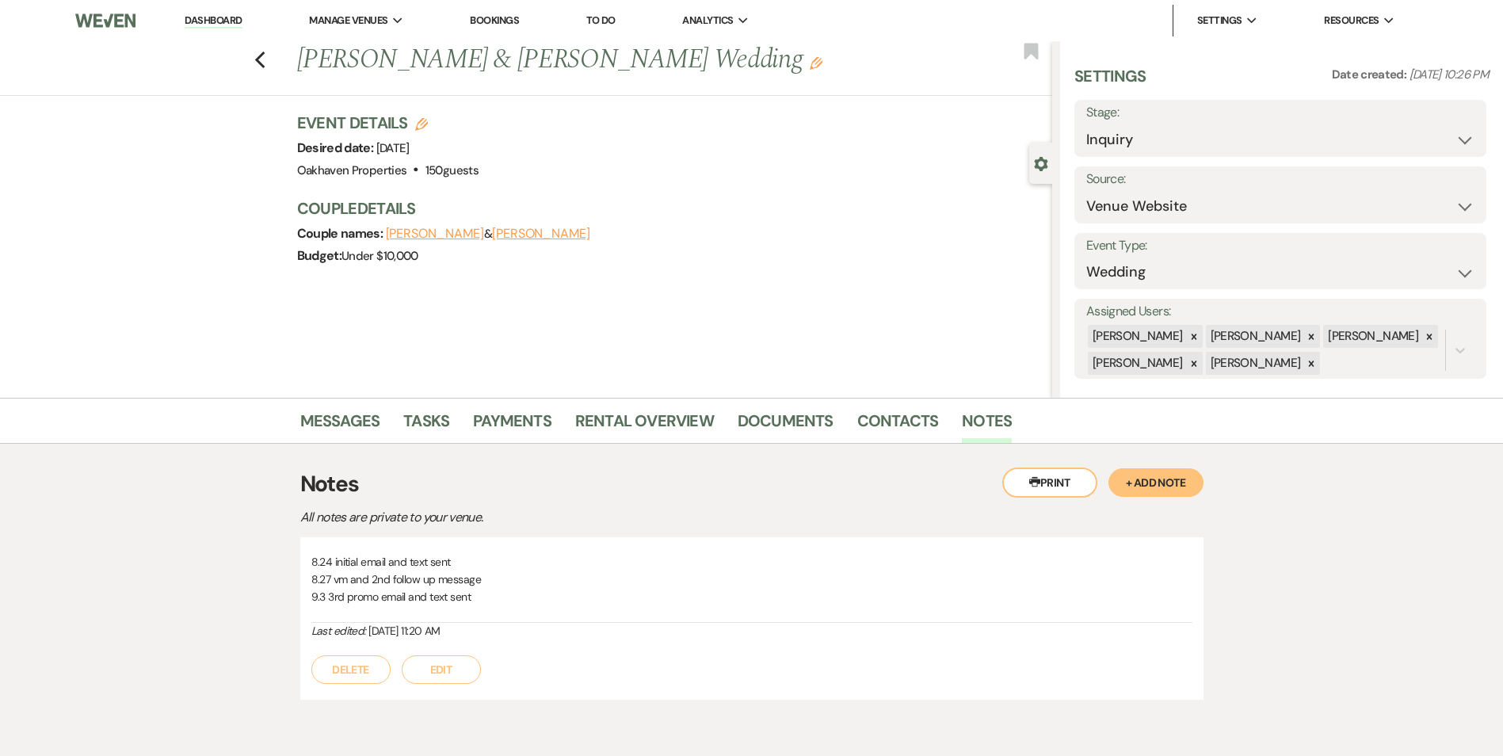
click at [440, 673] on button "Edit" at bounding box center [441, 669] width 79 height 29
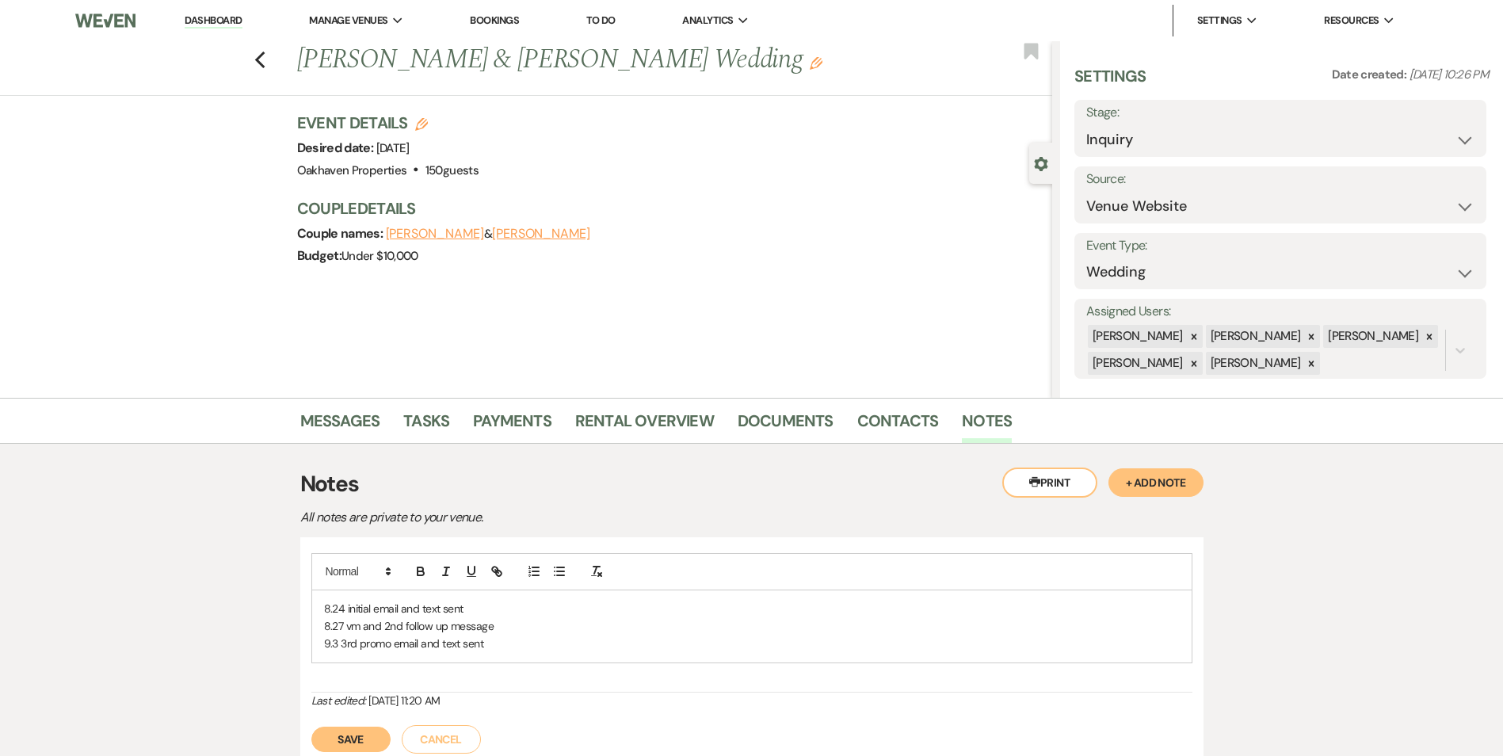
click at [507, 651] on p "9.3 3rd promo email and text sent" at bounding box center [751, 642] width 855 height 17
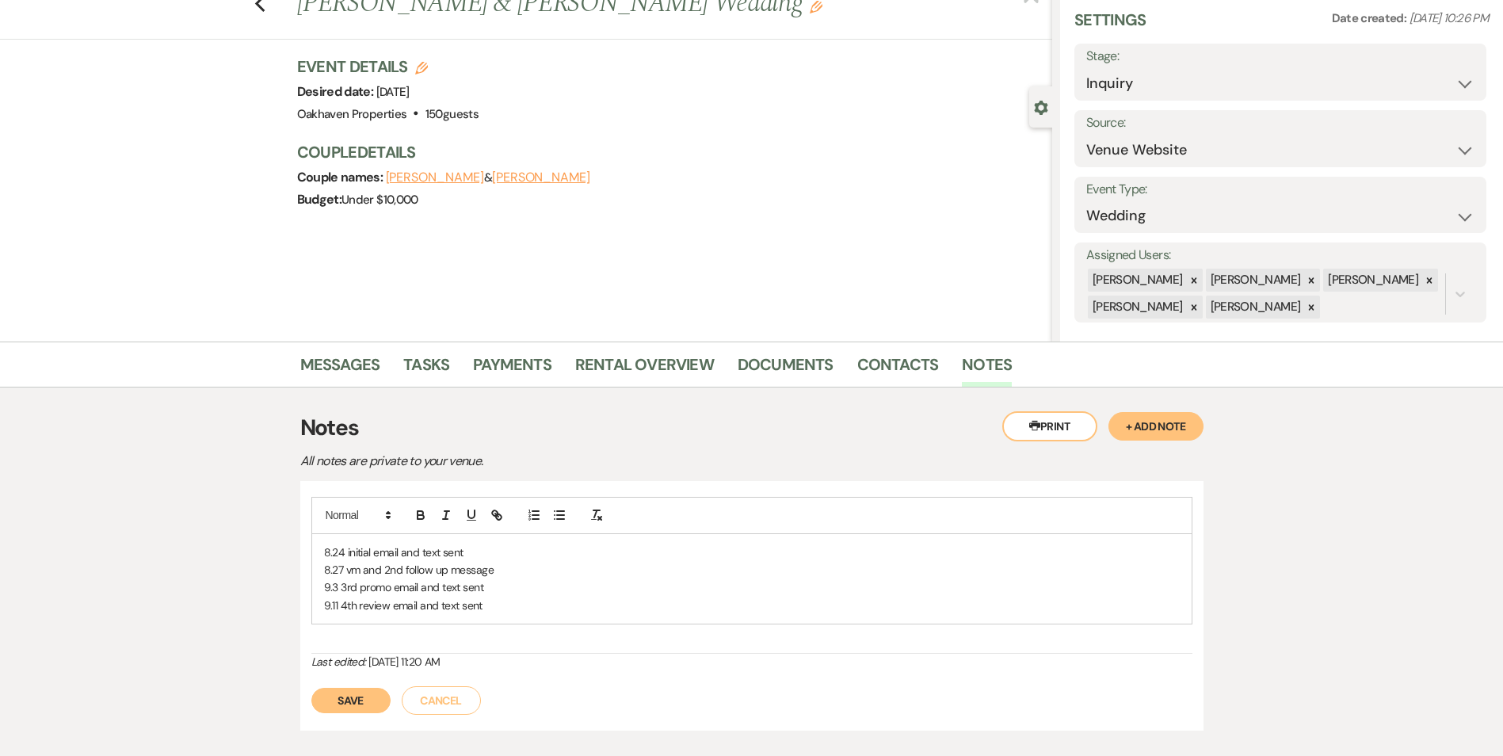
scroll to position [79, 0]
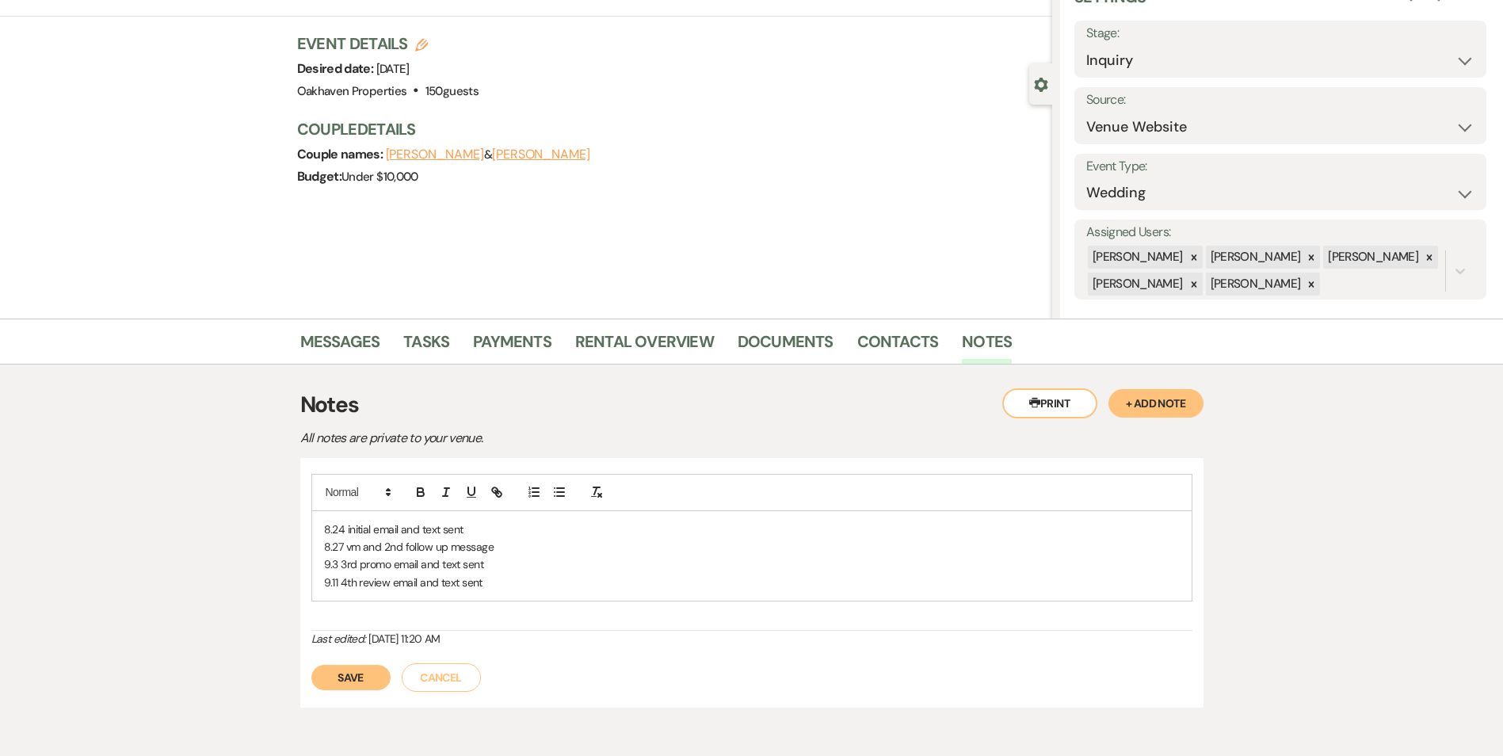
click at [325, 686] on button "Save" at bounding box center [350, 677] width 79 height 25
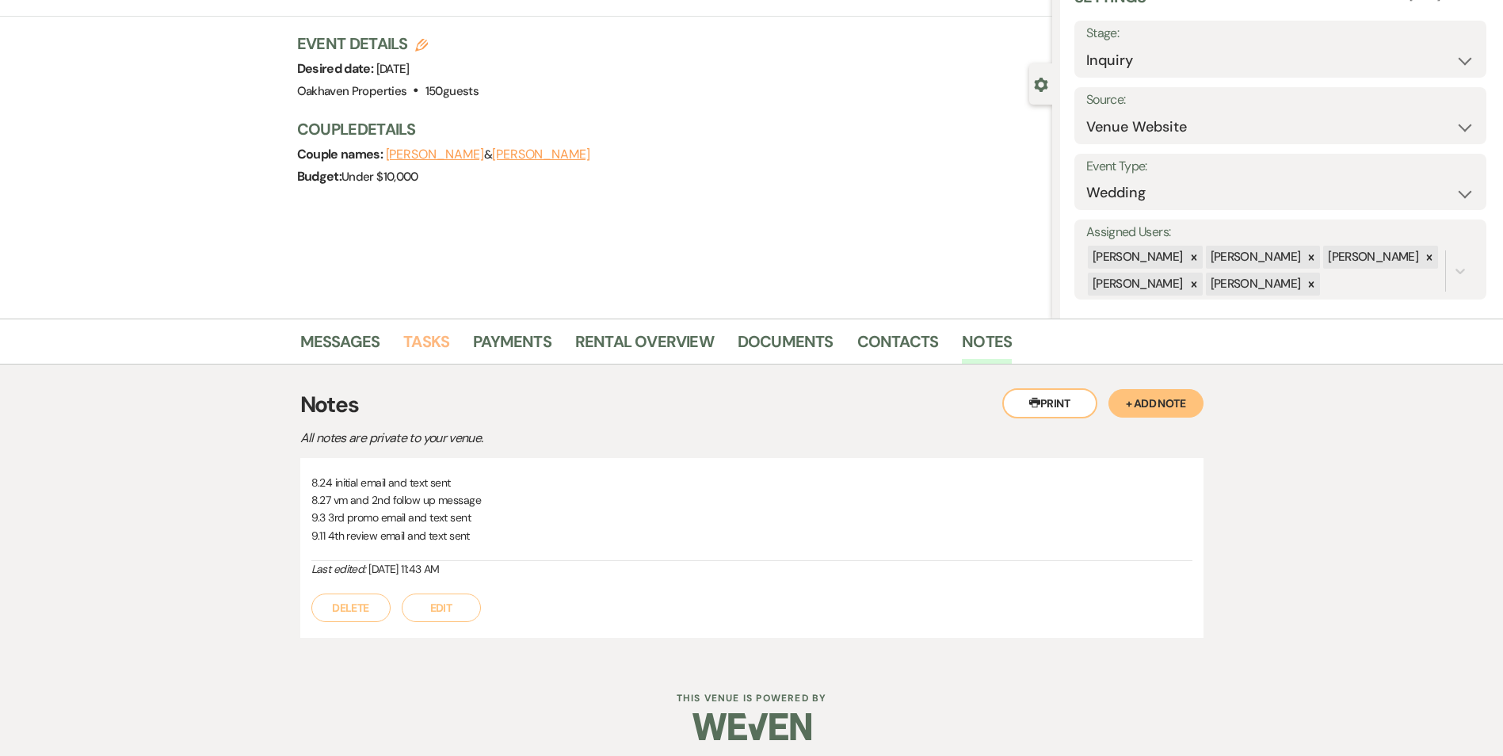
drag, startPoint x: 424, startPoint y: 349, endPoint x: 443, endPoint y: 354, distance: 19.6
click at [425, 350] on link "Tasks" at bounding box center [426, 346] width 46 height 35
